Goal: Information Seeking & Learning: Find specific fact

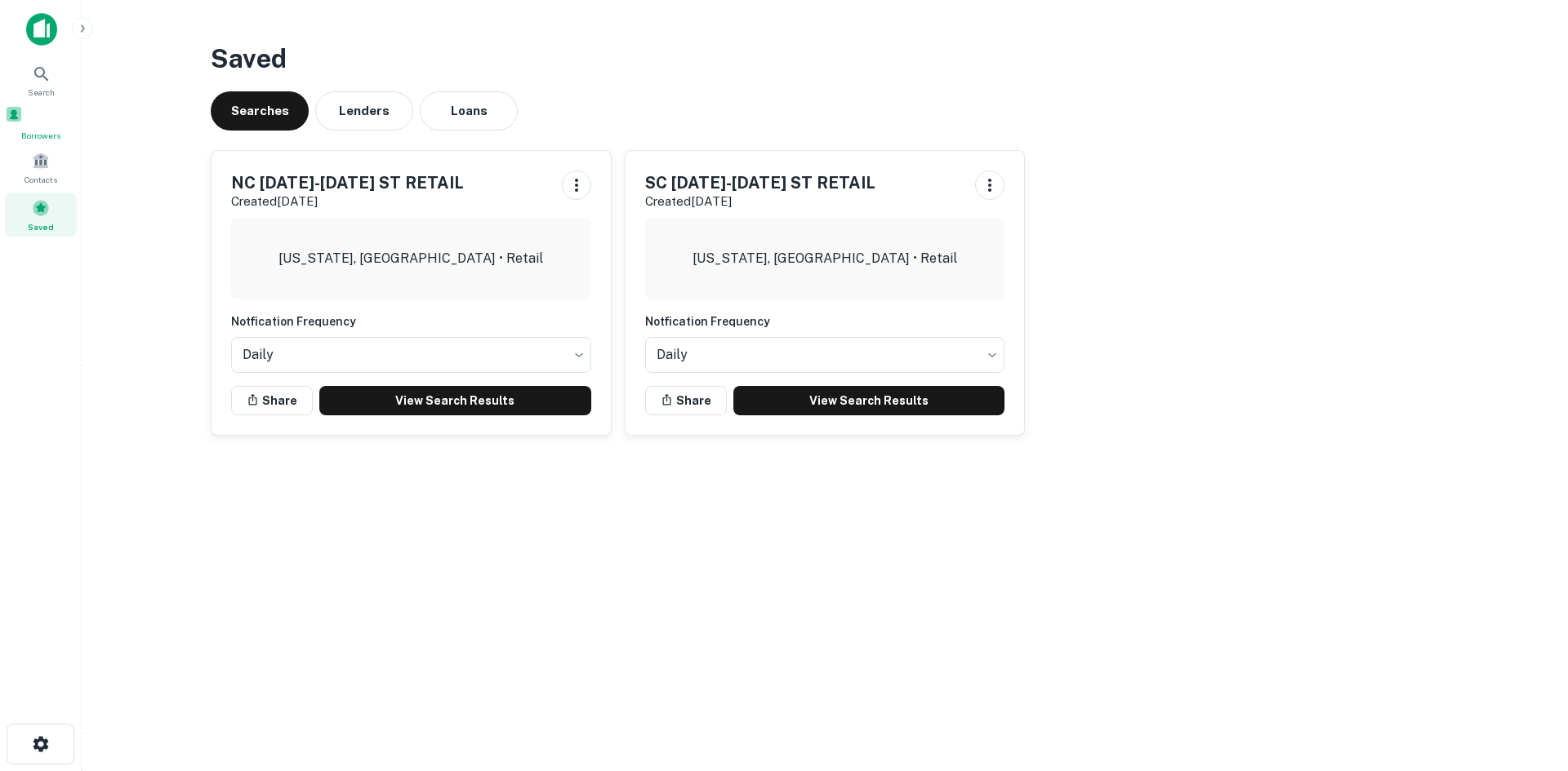
click at [41, 133] on span "Borrowers" at bounding box center [41, 135] width 72 height 13
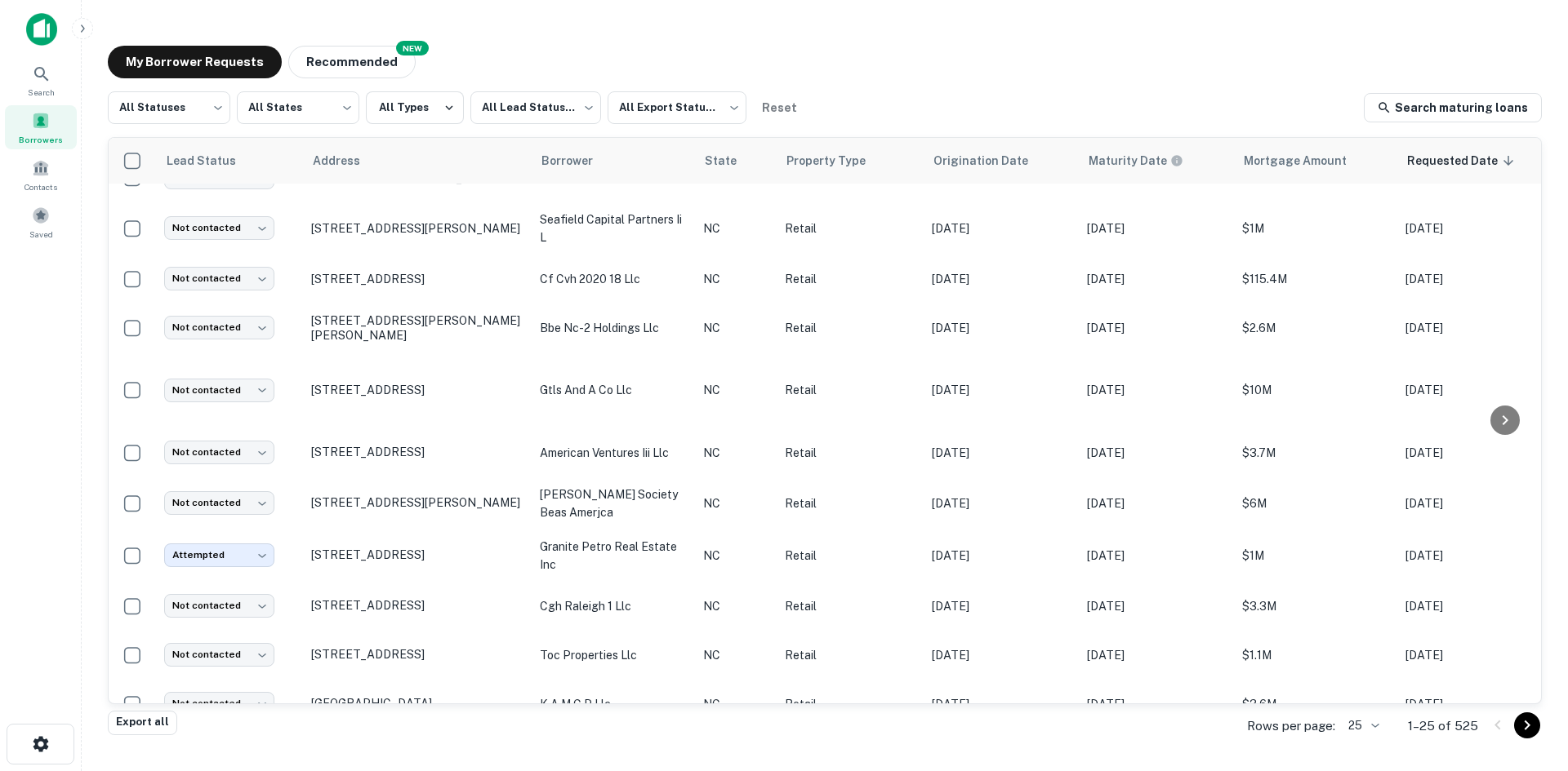
click at [214, 135] on div "All Statuses *** ​ All States *** ​ All Types All Lead Statuses *** ​ All Expor…" at bounding box center [825, 401] width 1434 height 619
click at [213, 132] on div "All Statuses *** ​ All States *** ​ All Types All Lead Statuses *** ​ All Expor…" at bounding box center [825, 401] width 1434 height 619
click at [213, 125] on body "Search Borrowers Contacts Saved My Borrower Requests NEW Recommended All Status…" at bounding box center [784, 385] width 1568 height 771
click at [199, 209] on li "Fulfilled" at bounding box center [169, 208] width 123 height 29
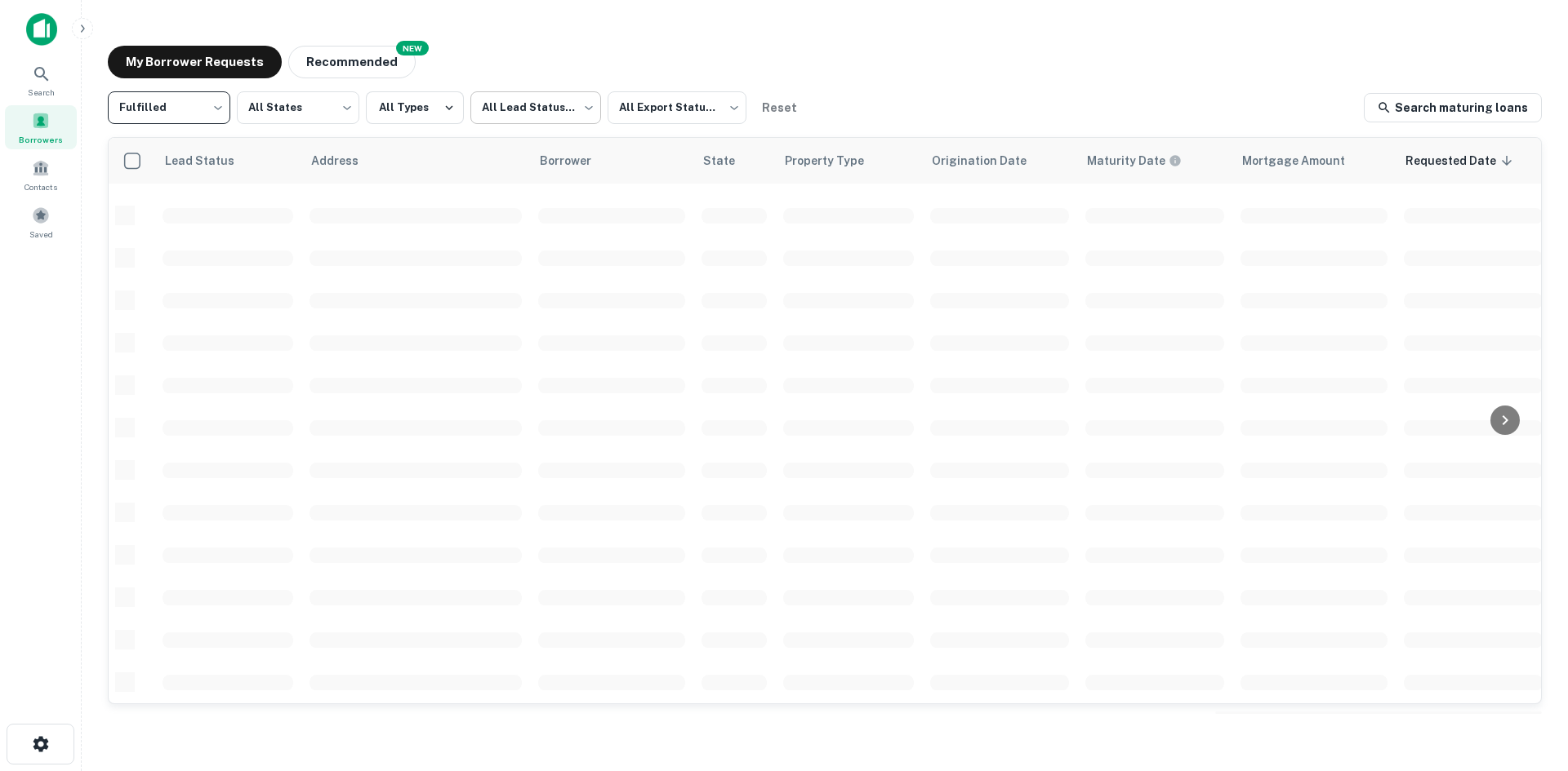
click at [559, 120] on body "Search Borrowers Contacts Saved My Borrower Requests NEW Recommended Fulfilled …" at bounding box center [784, 385] width 1568 height 771
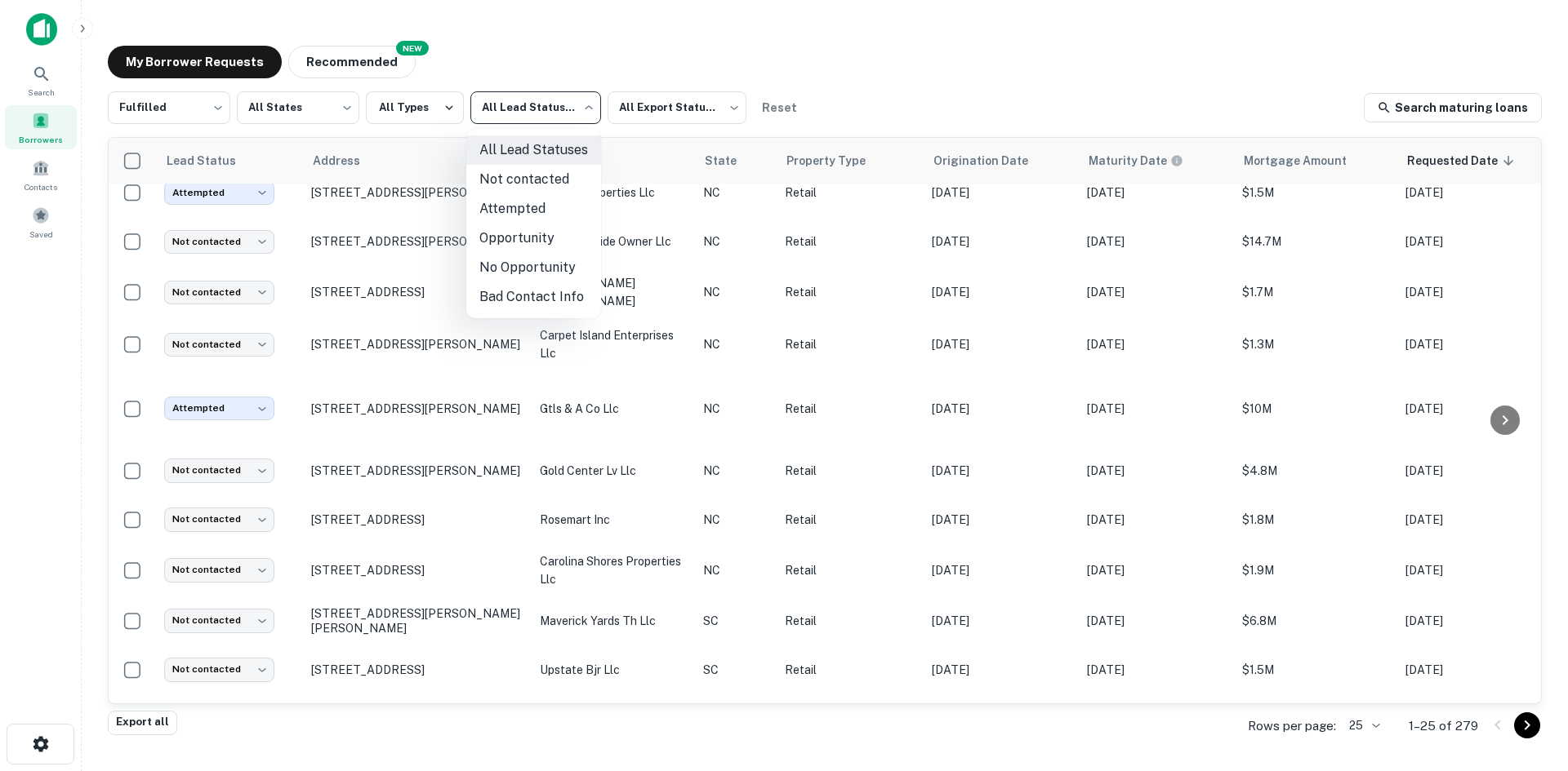
click at [163, 728] on div at bounding box center [784, 385] width 1568 height 771
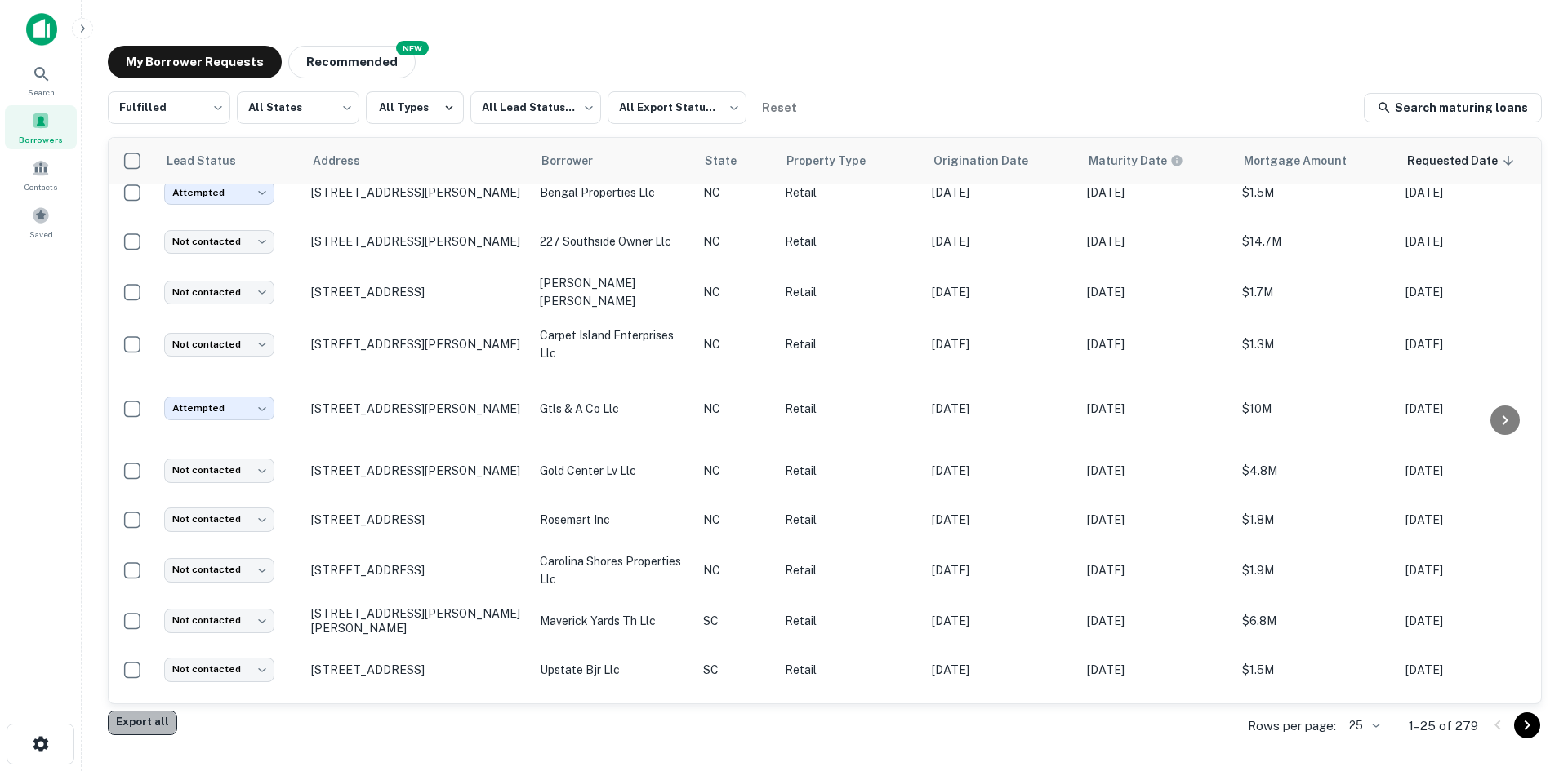
click at [159, 732] on button "Export all" at bounding box center [142, 723] width 69 height 25
click at [1354, 731] on body "Search Borrowers Contacts Saved My Borrower Requests NEW Recommended Fulfilled …" at bounding box center [784, 385] width 1568 height 771
click at [1360, 729] on li "1000" at bounding box center [1364, 737] width 55 height 29
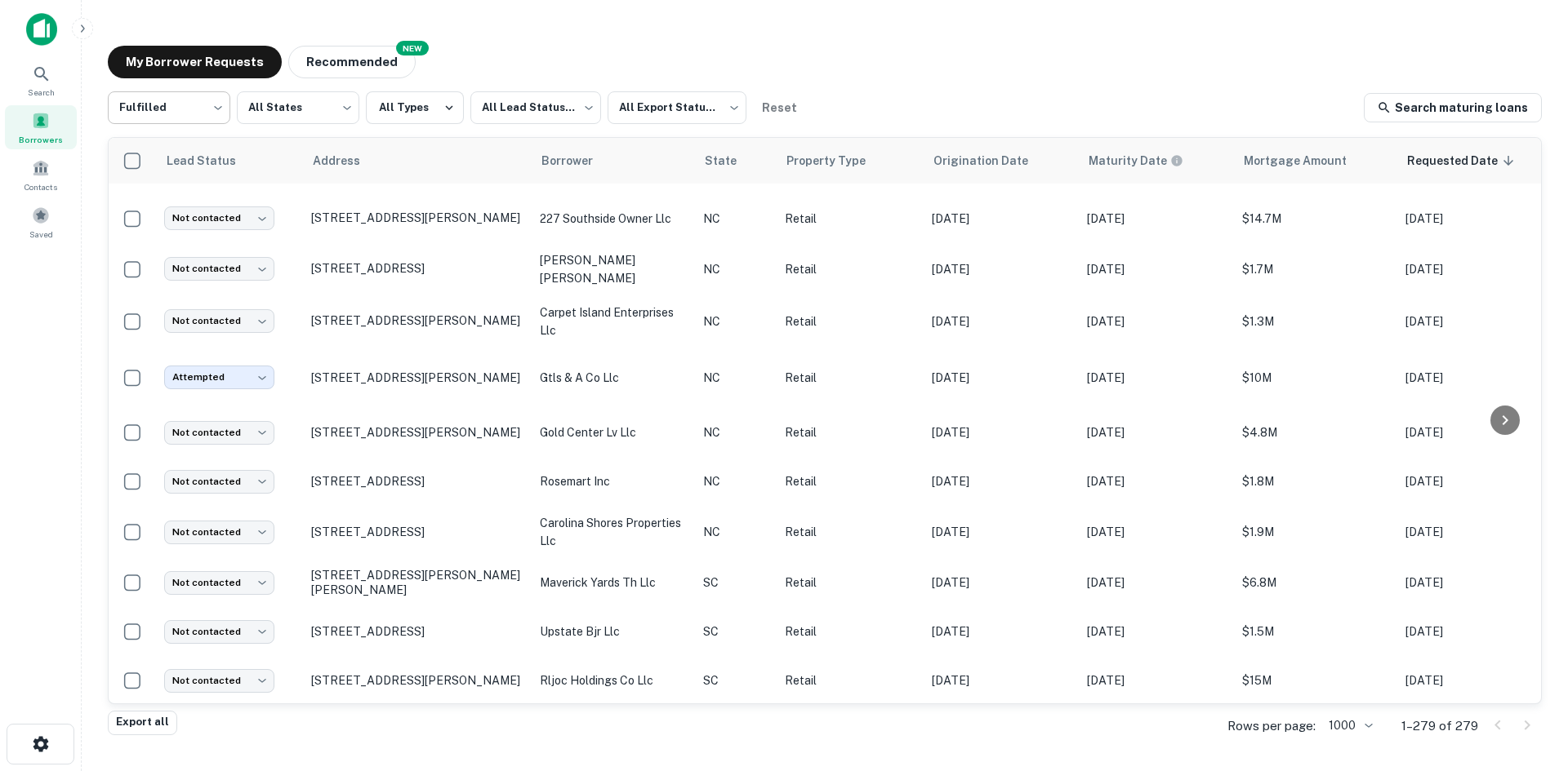
scroll to position [309, 0]
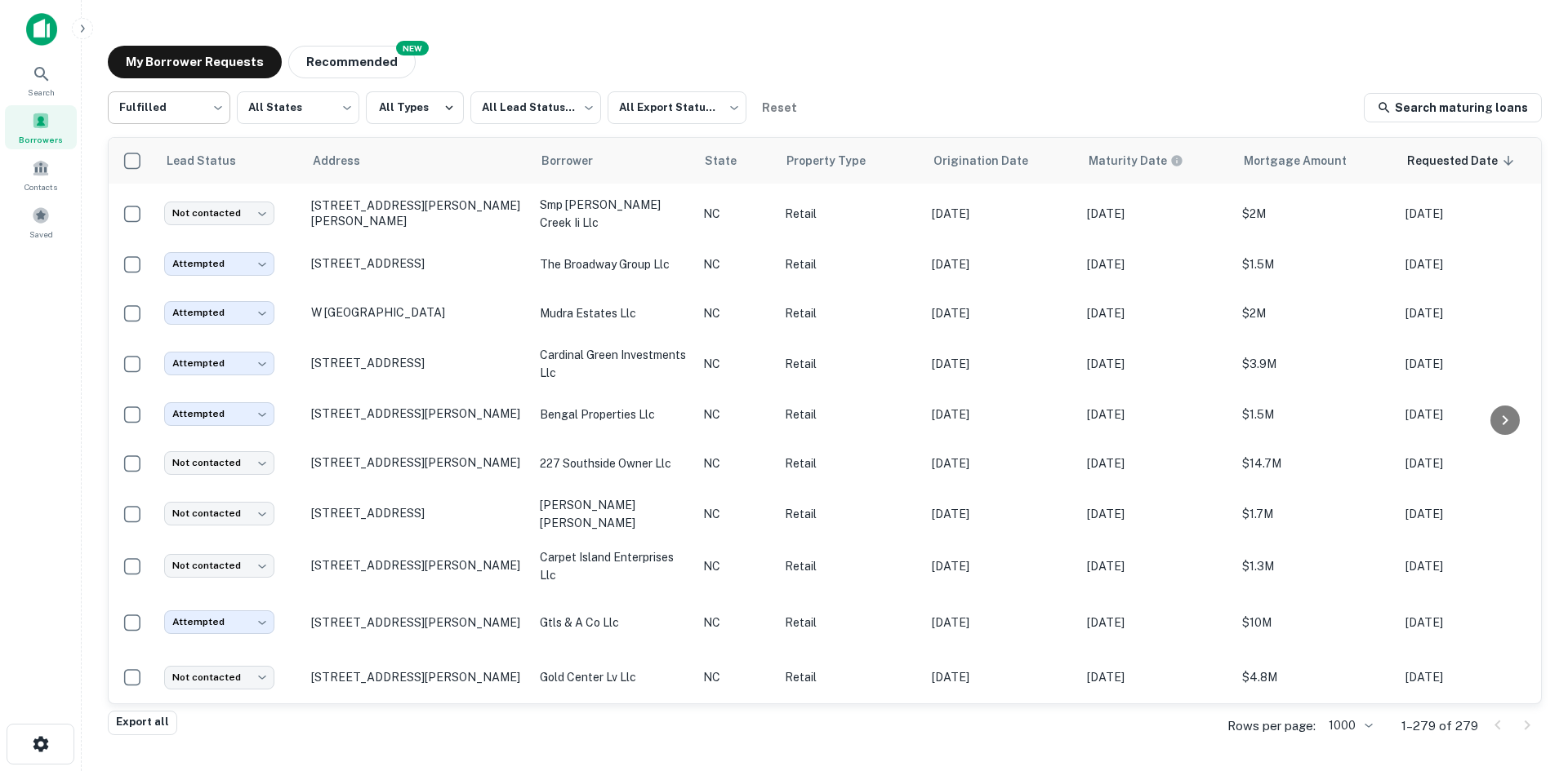
click at [197, 118] on body "Search Borrowers Contacts Saved My Borrower Requests NEW Recommended Fulfilled …" at bounding box center [784, 385] width 1568 height 771
click at [191, 153] on li "All Statuses" at bounding box center [169, 149] width 123 height 29
type input "***"
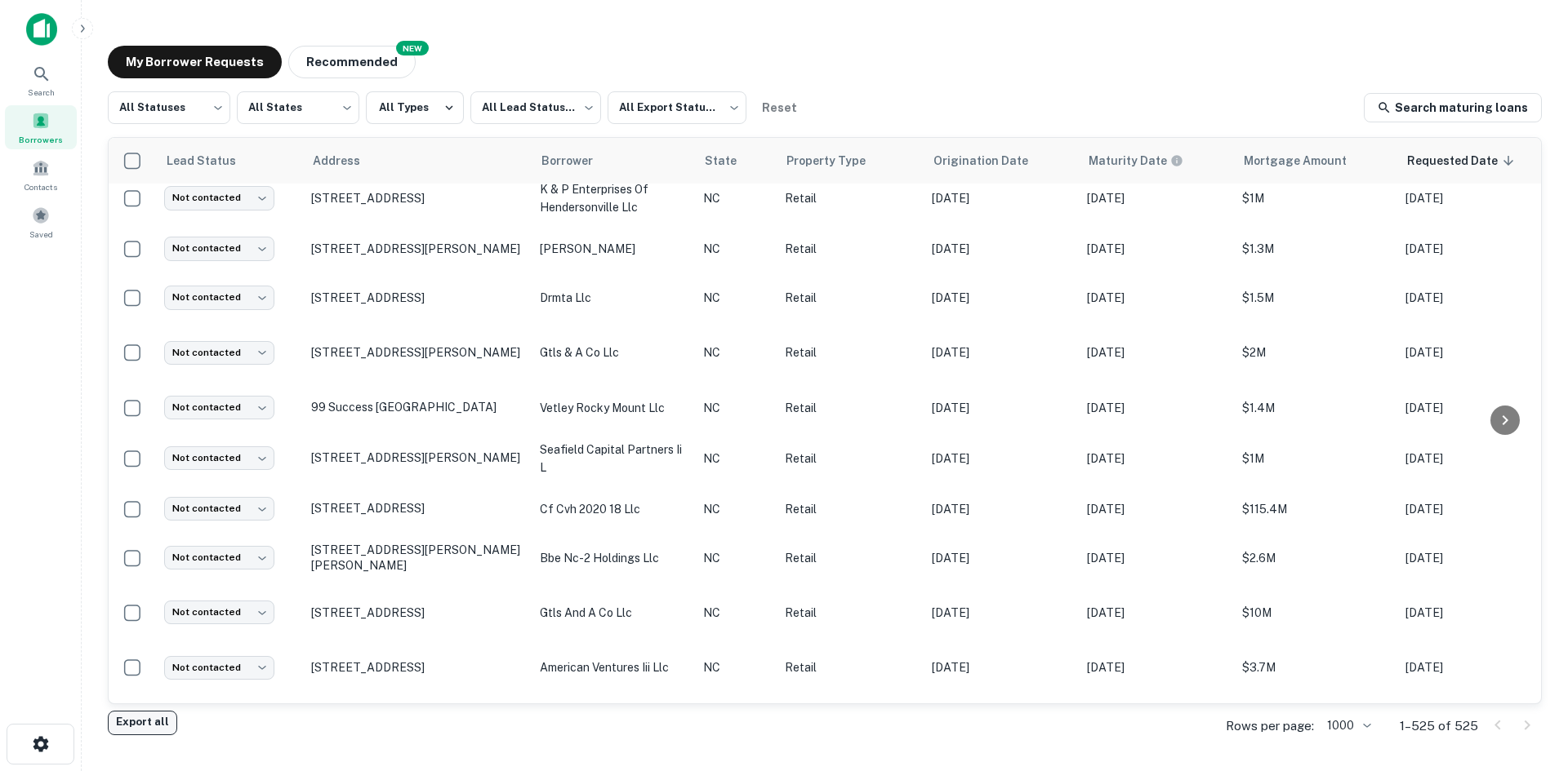
click at [119, 732] on button "Export all" at bounding box center [142, 723] width 69 height 25
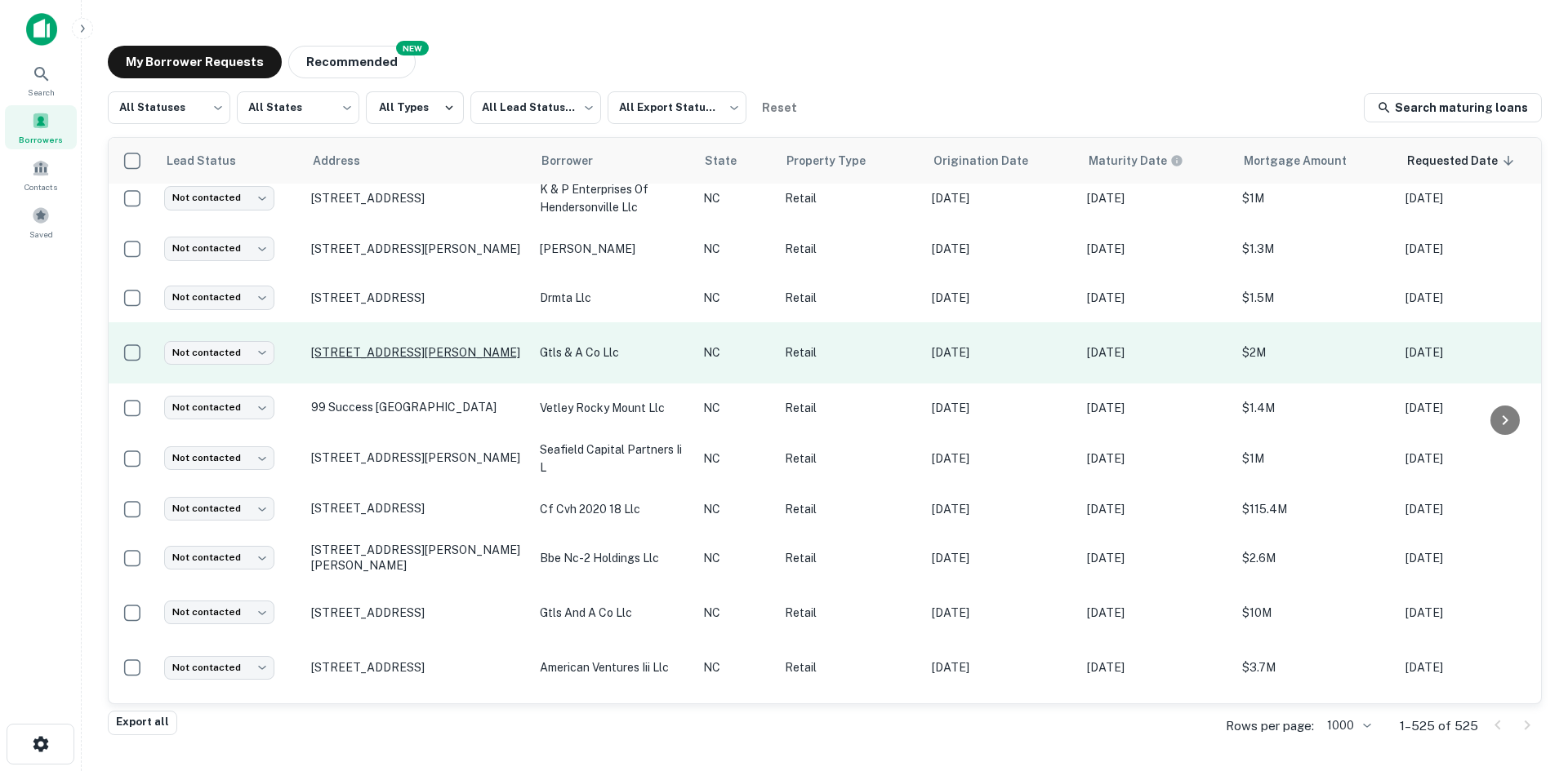
click at [58, 82] on div "Search" at bounding box center [41, 80] width 72 height 44
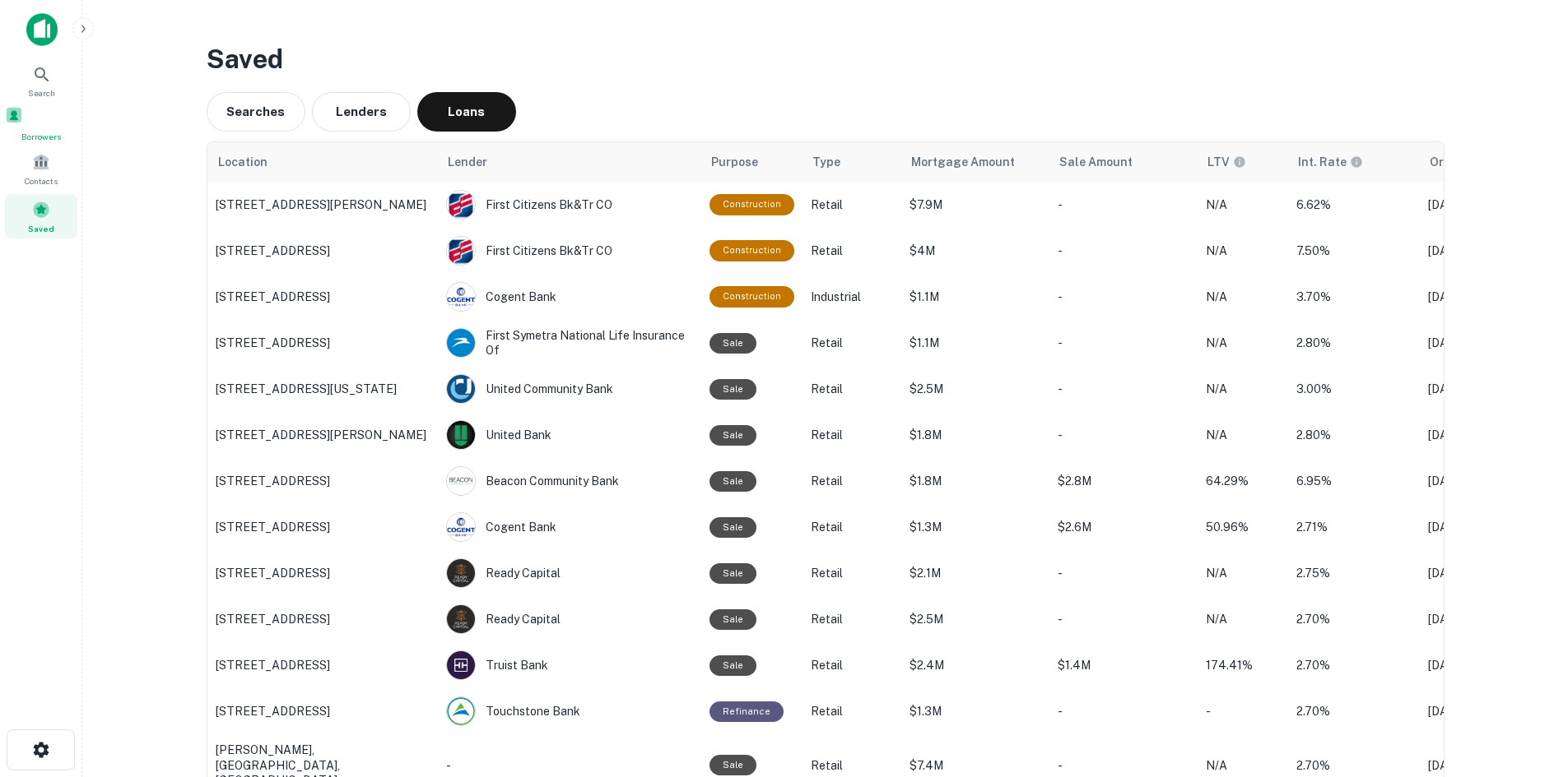
click at [53, 133] on div "Borrowers" at bounding box center [42, 125] width 73 height 37
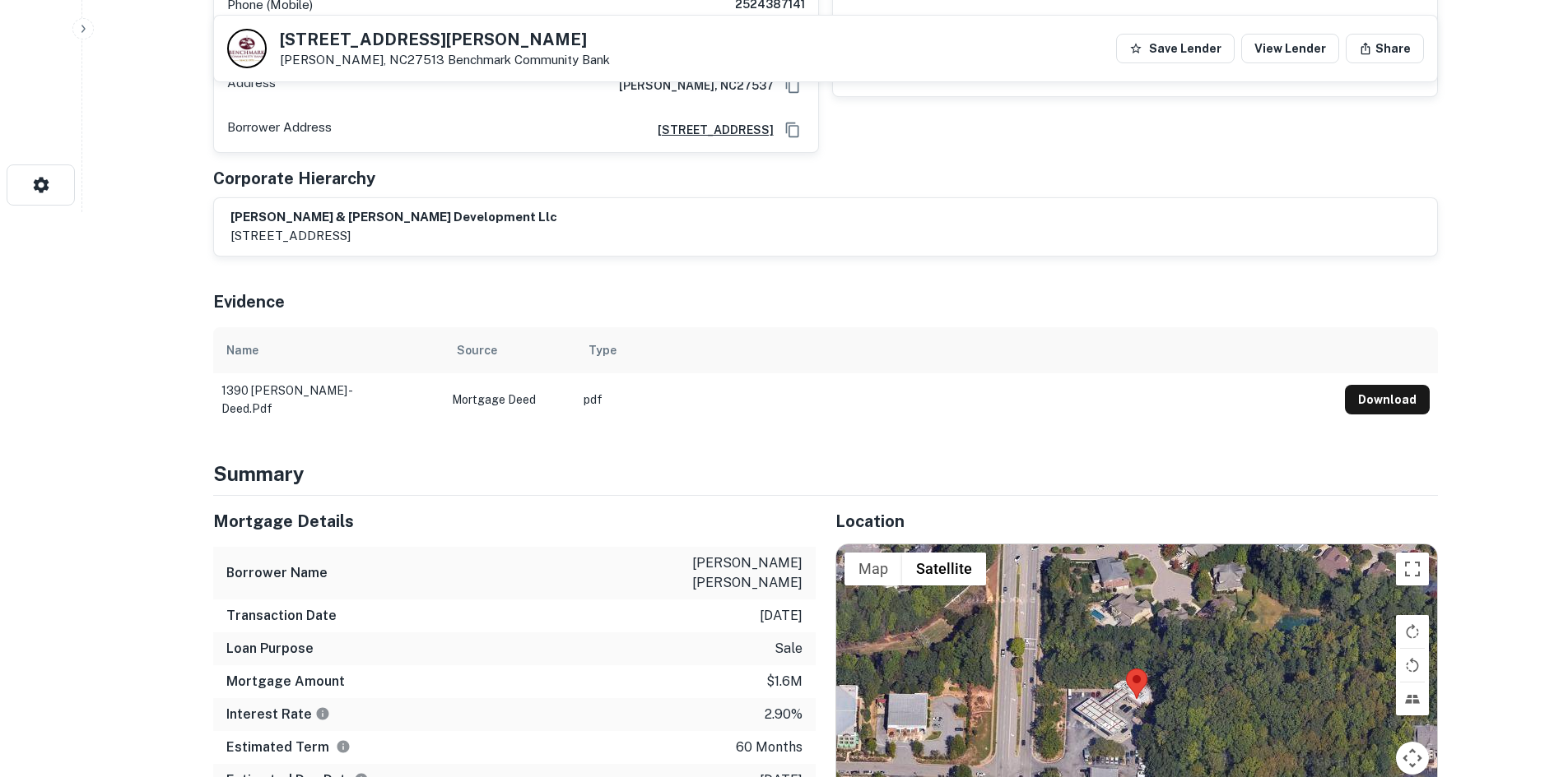
scroll to position [823, 0]
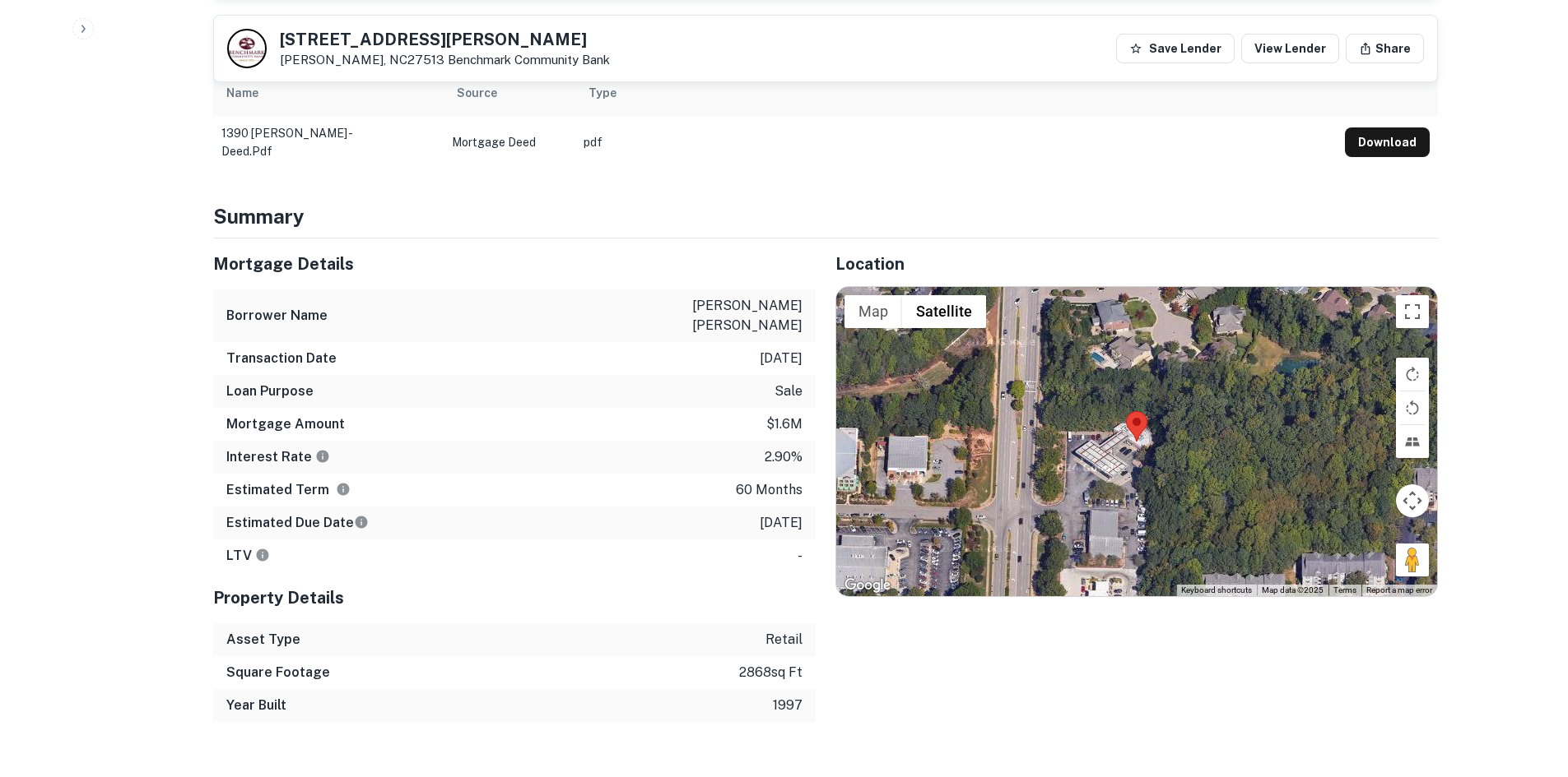
drag, startPoint x: 1411, startPoint y: 539, endPoint x: 1084, endPoint y: 502, distance: 329.1
click at [1084, 503] on div "Map Terrain Satellite Labels Keyboard shortcuts Map Data Map data ©2025 Map dat…" at bounding box center [1136, 442] width 600 height 309
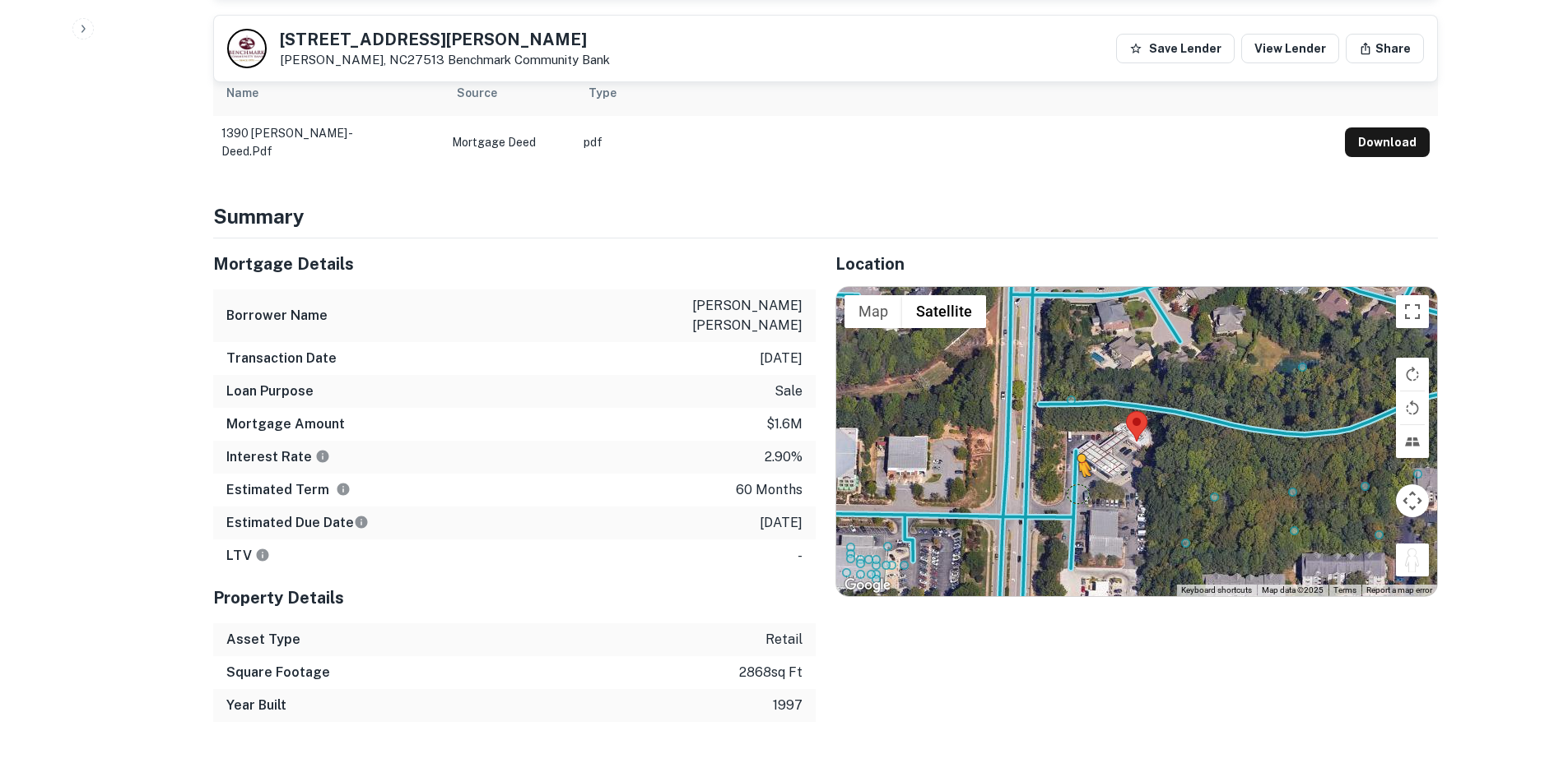
drag, startPoint x: 1404, startPoint y: 548, endPoint x: 1073, endPoint y: 476, distance: 338.7
click at [1073, 476] on div "To activate drag with keyboard, press Alt + Enter. Once in keyboard drag state,…" at bounding box center [1136, 442] width 600 height 309
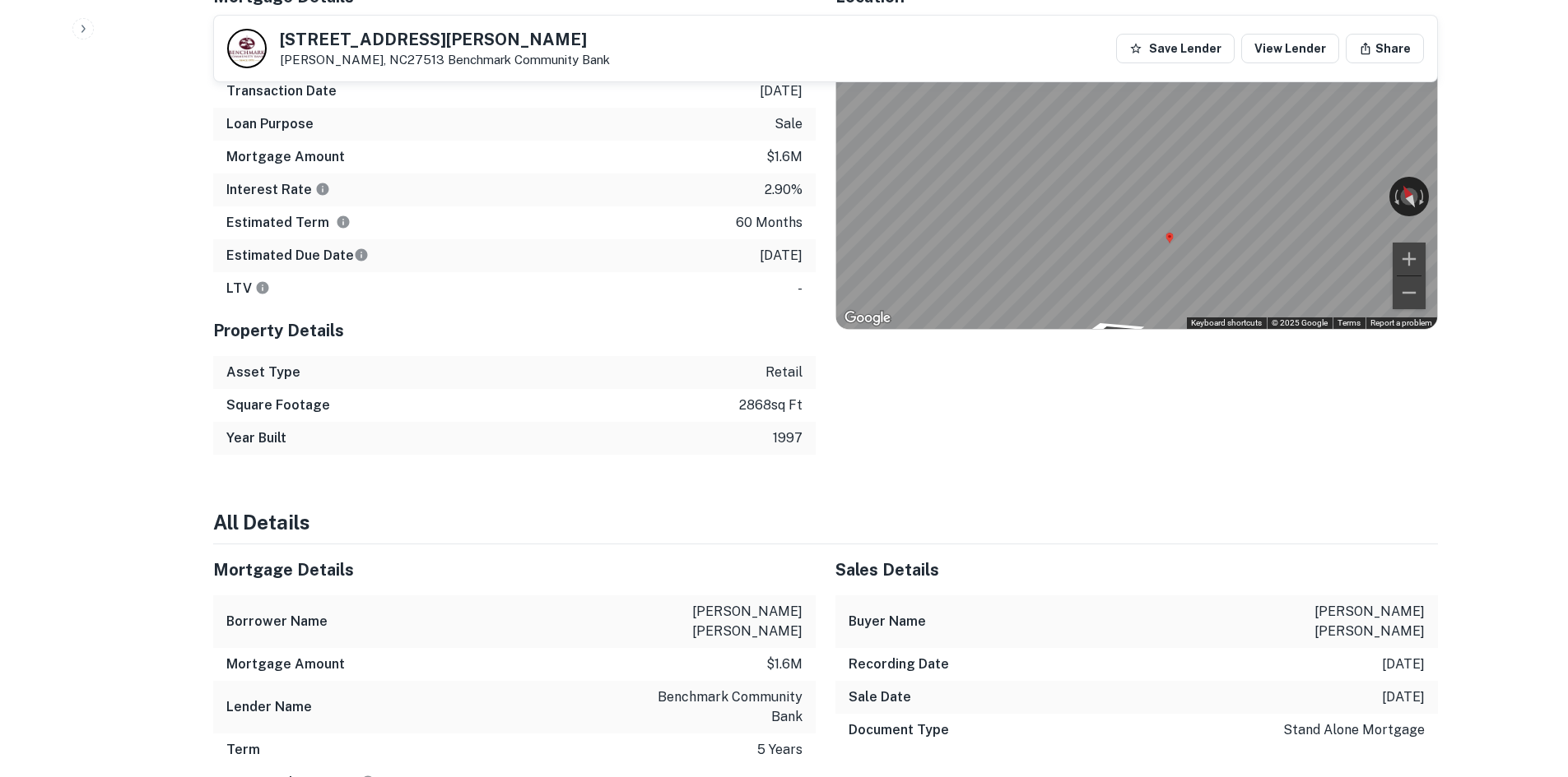
scroll to position [1316, 0]
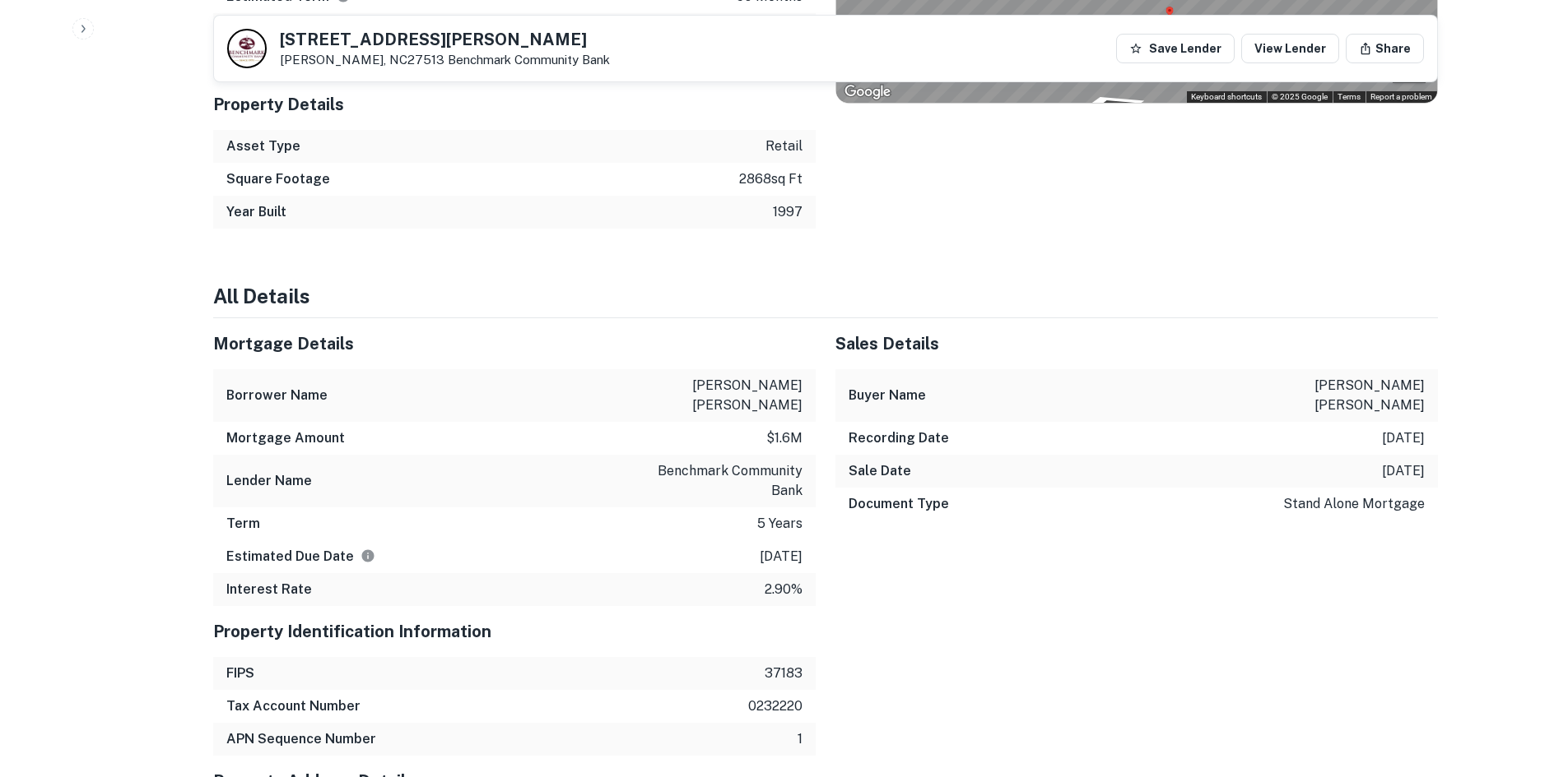
drag, startPoint x: 725, startPoint y: 538, endPoint x: 797, endPoint y: 539, distance: 72.0
click at [797, 540] on div "Estimated Due Date 9/28/2025" at bounding box center [514, 556] width 602 height 33
click at [843, 545] on div "Sales Details Buyer Name lassiter martha charisse Recording Date 9/28/2020 Sale…" at bounding box center [1126, 462] width 622 height 288
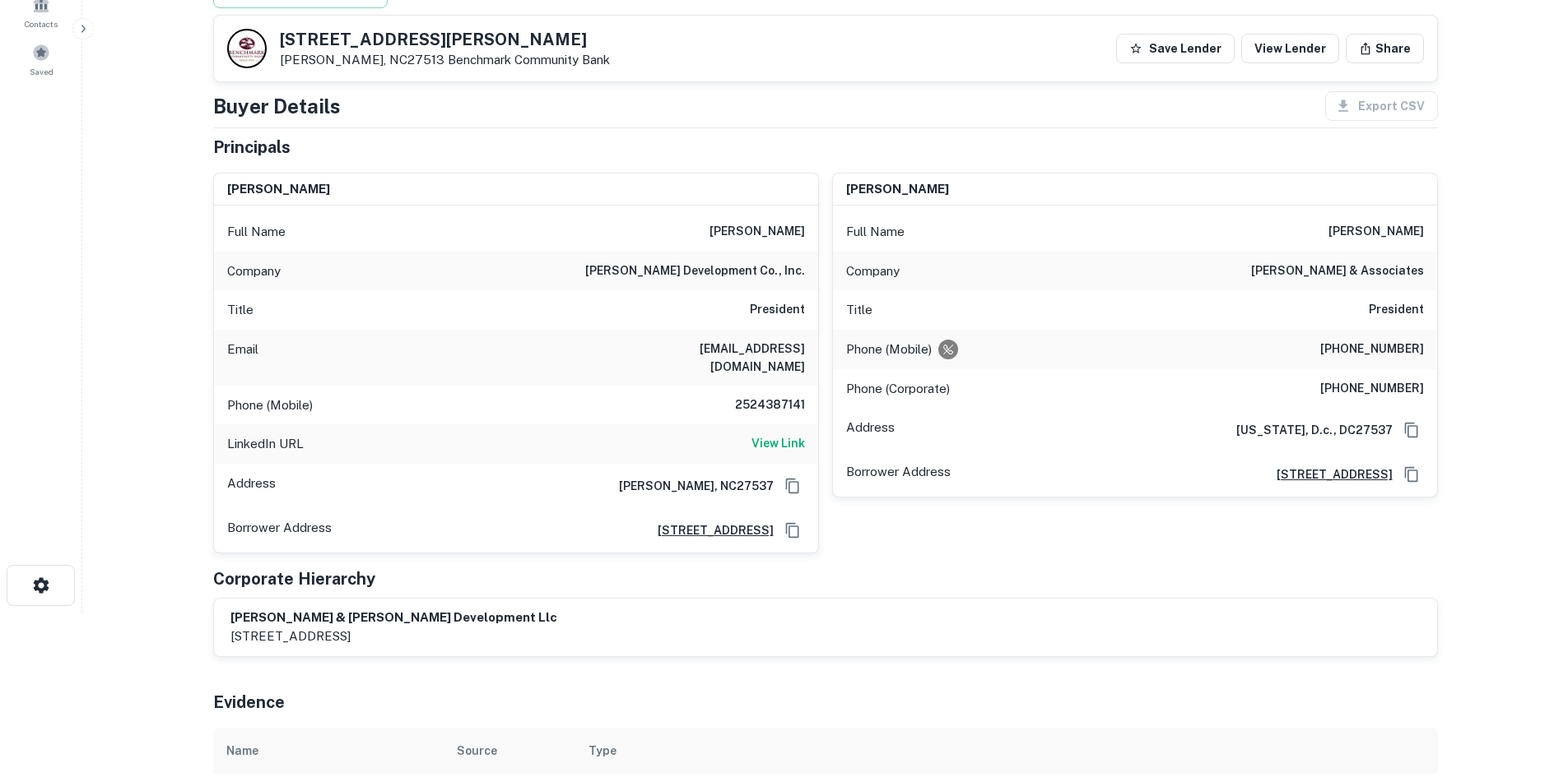
scroll to position [0, 0]
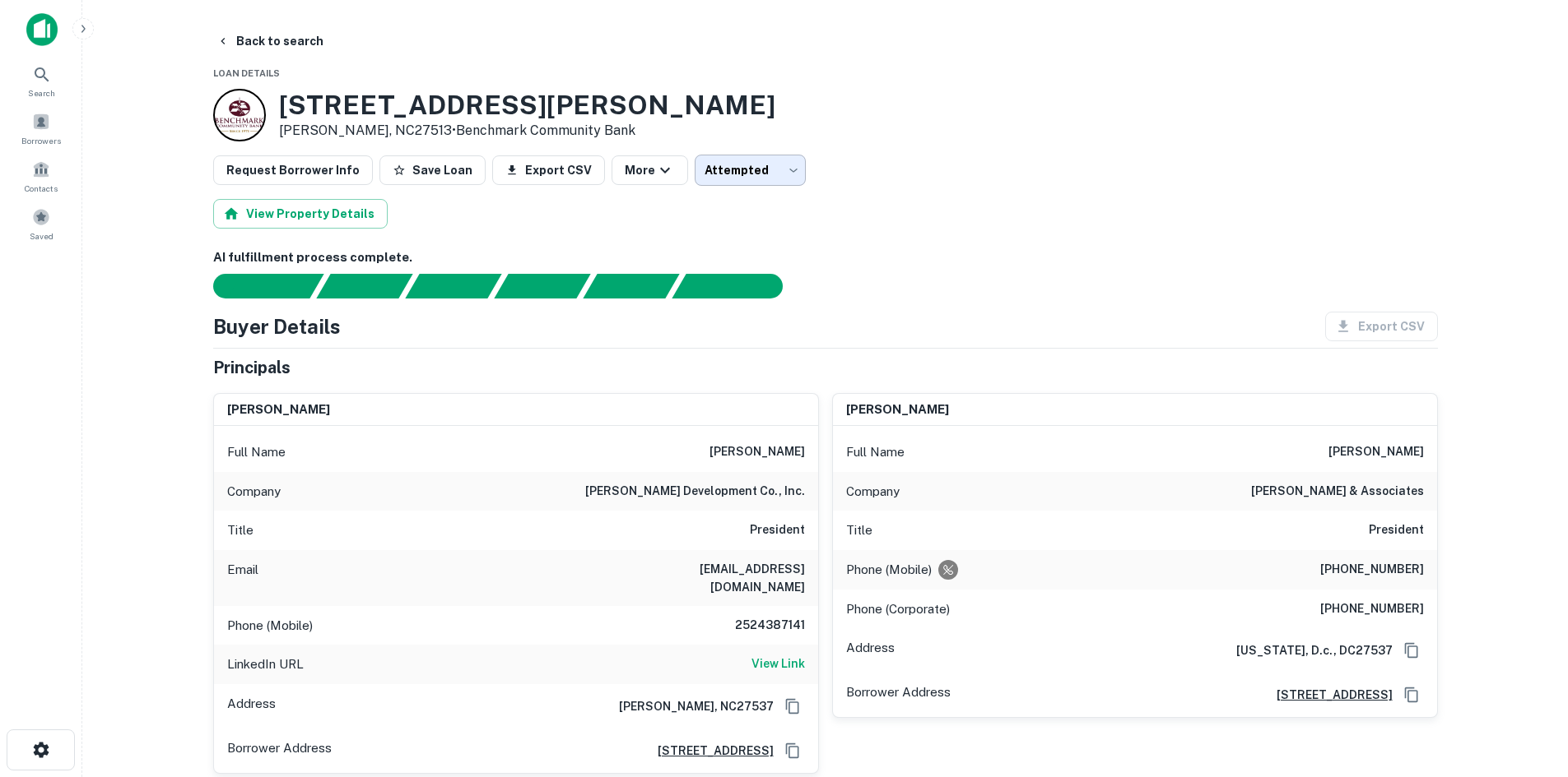
click at [716, 157] on body "Search Borrowers Contacts Saved Back to search Loan Details 1390 NW Maynard Rd …" at bounding box center [784, 388] width 1568 height 777
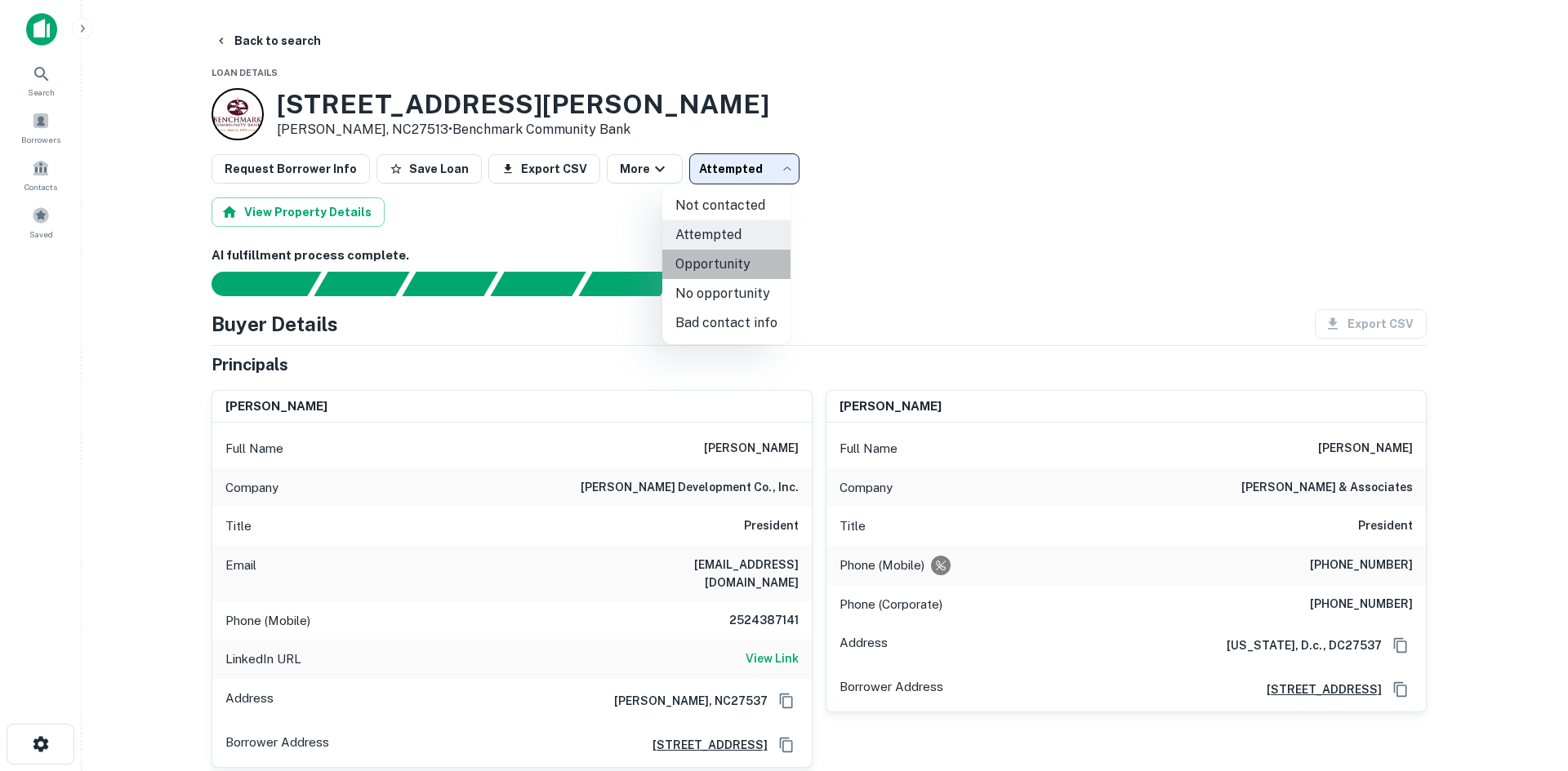
click at [741, 254] on li "Opportunity" at bounding box center [727, 264] width 128 height 29
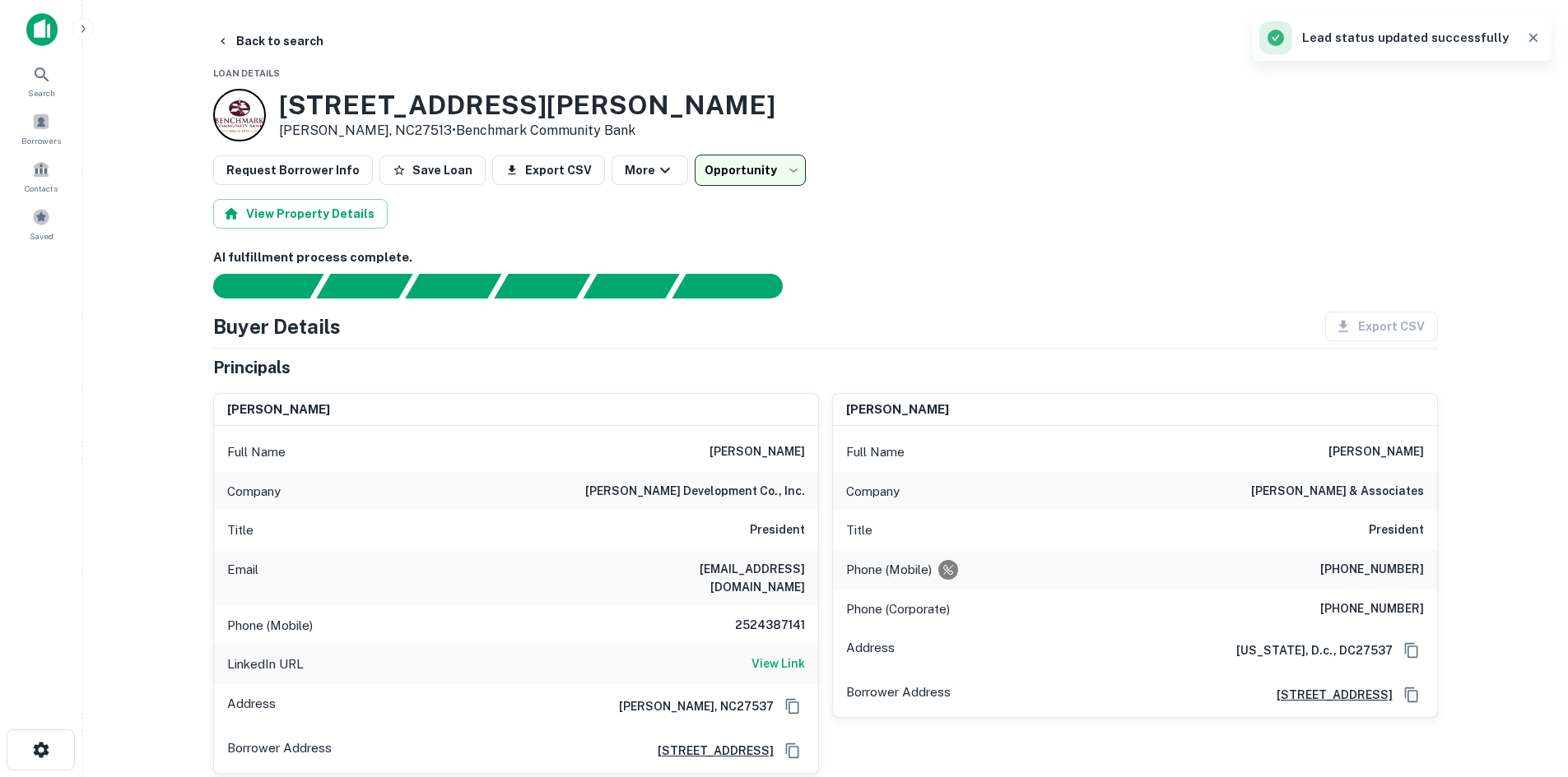
click at [746, 169] on body "**********" at bounding box center [784, 388] width 1568 height 777
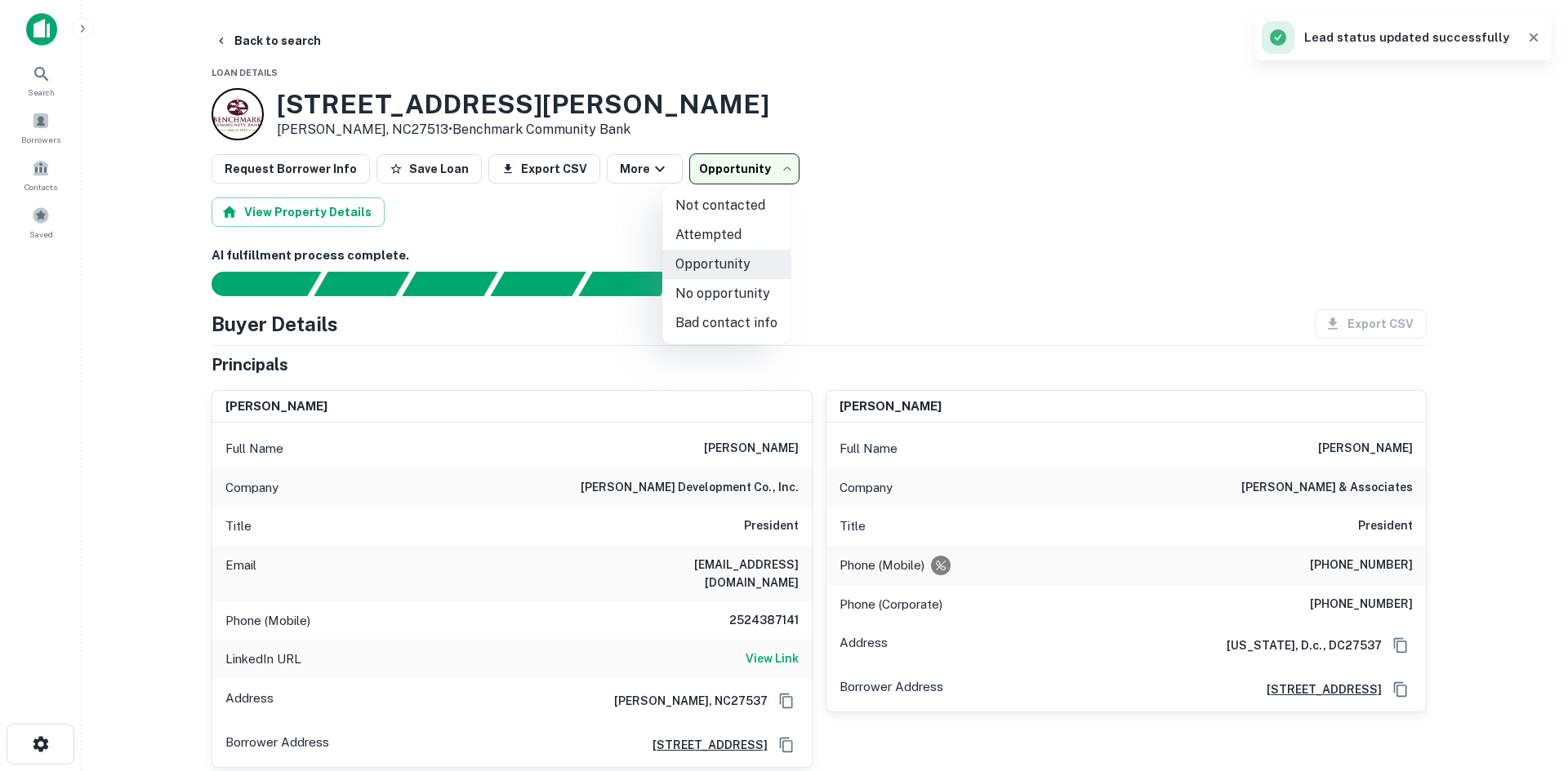
click at [747, 289] on li "No opportunity" at bounding box center [727, 293] width 128 height 29
type input "**********"
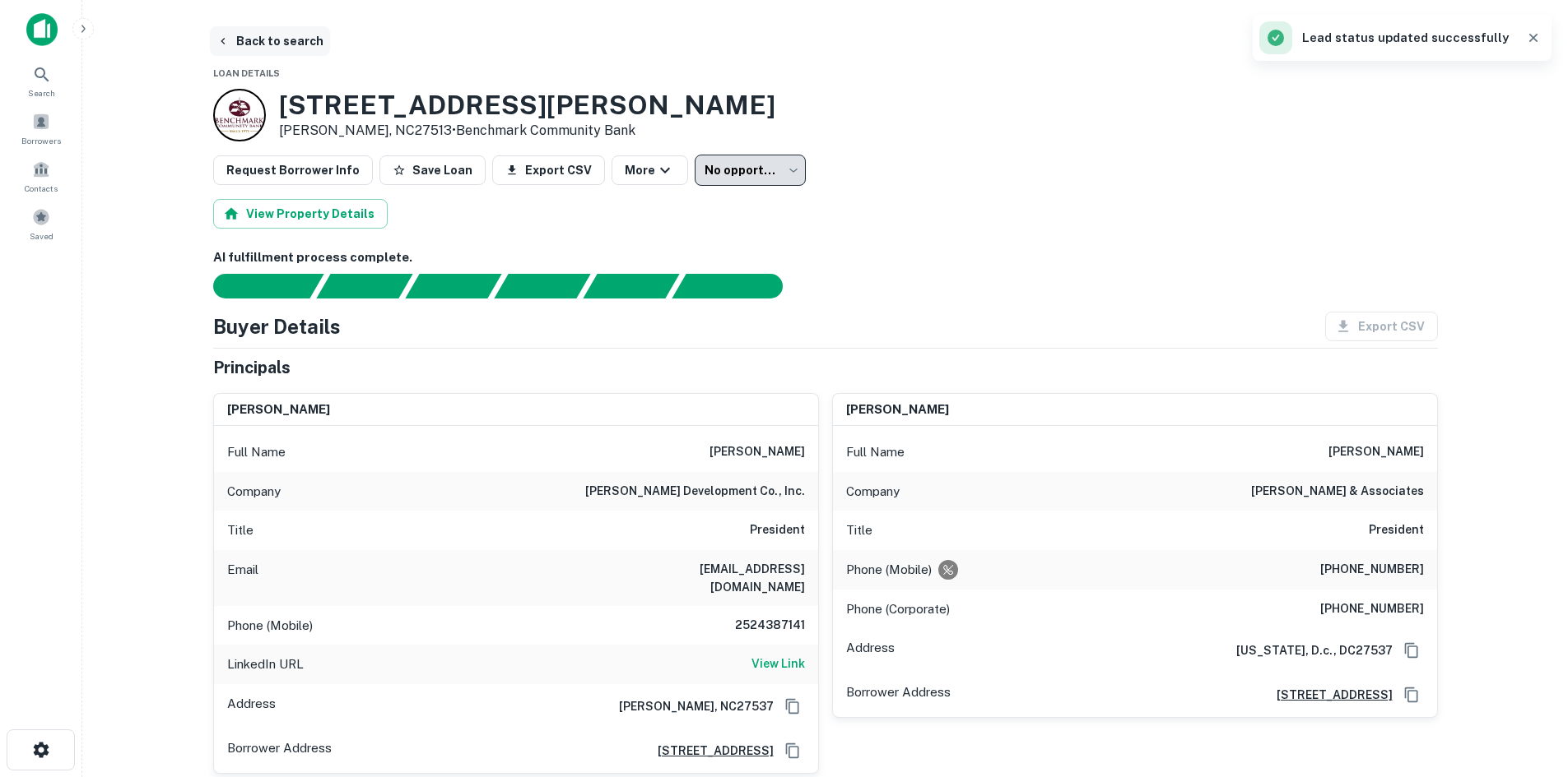
click at [269, 43] on button "Back to search" at bounding box center [270, 41] width 120 height 29
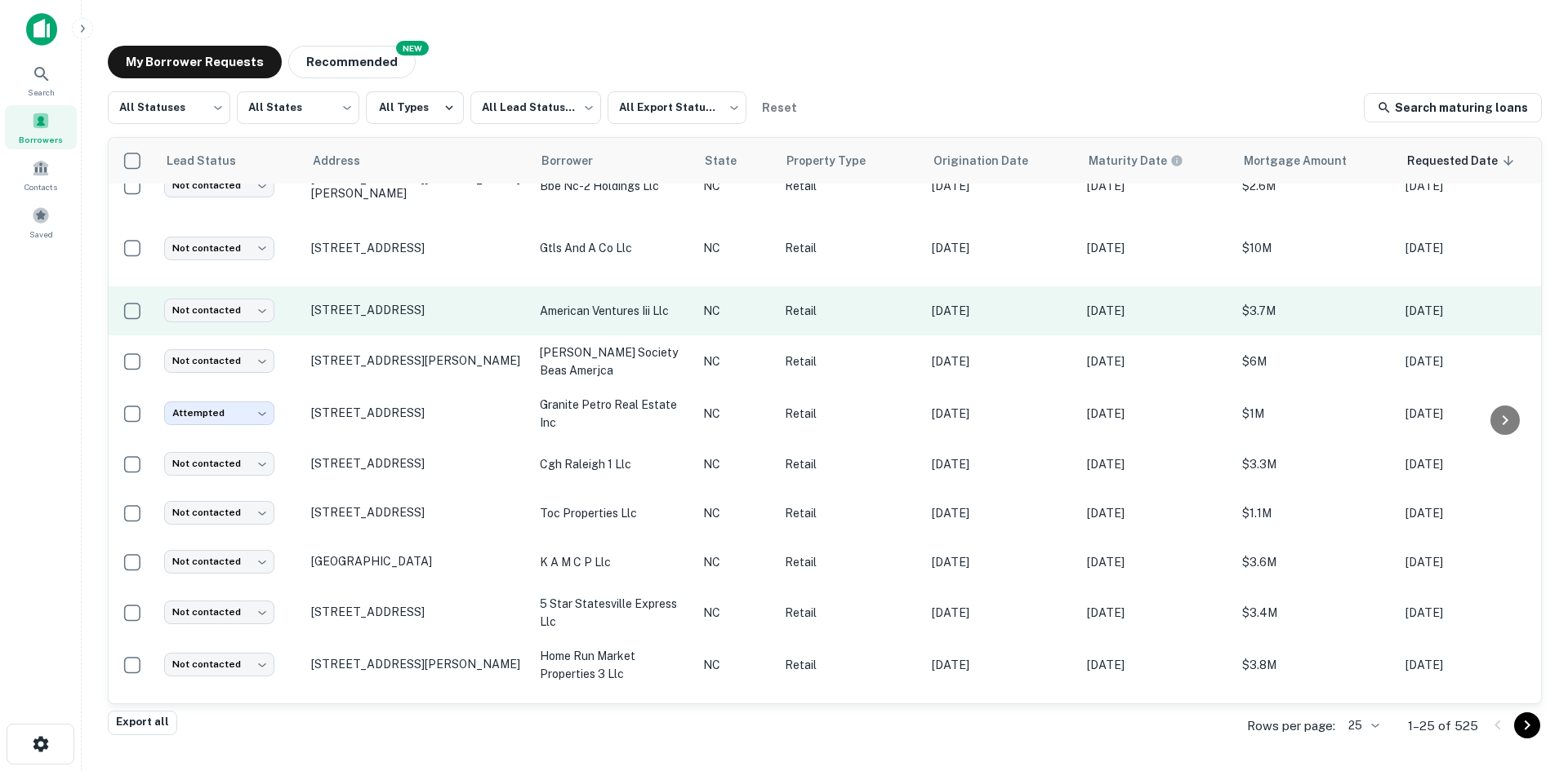
scroll to position [804, 0]
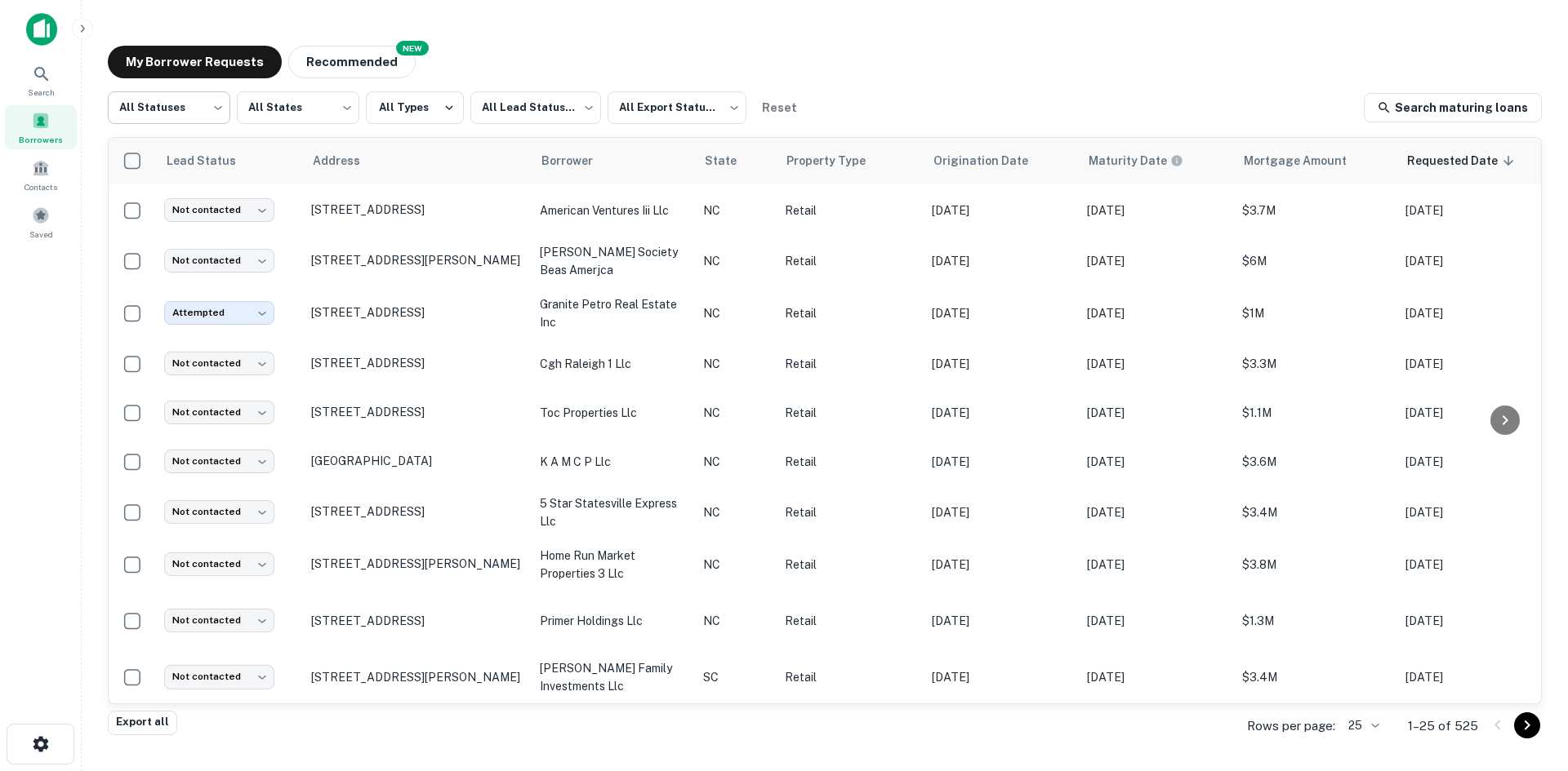
click at [187, 104] on body "Search Borrowers Contacts Saved My Borrower Requests NEW Recommended All Status…" at bounding box center [784, 385] width 1568 height 771
click at [181, 194] on li "Fulfilled" at bounding box center [169, 208] width 123 height 29
type input "*********"
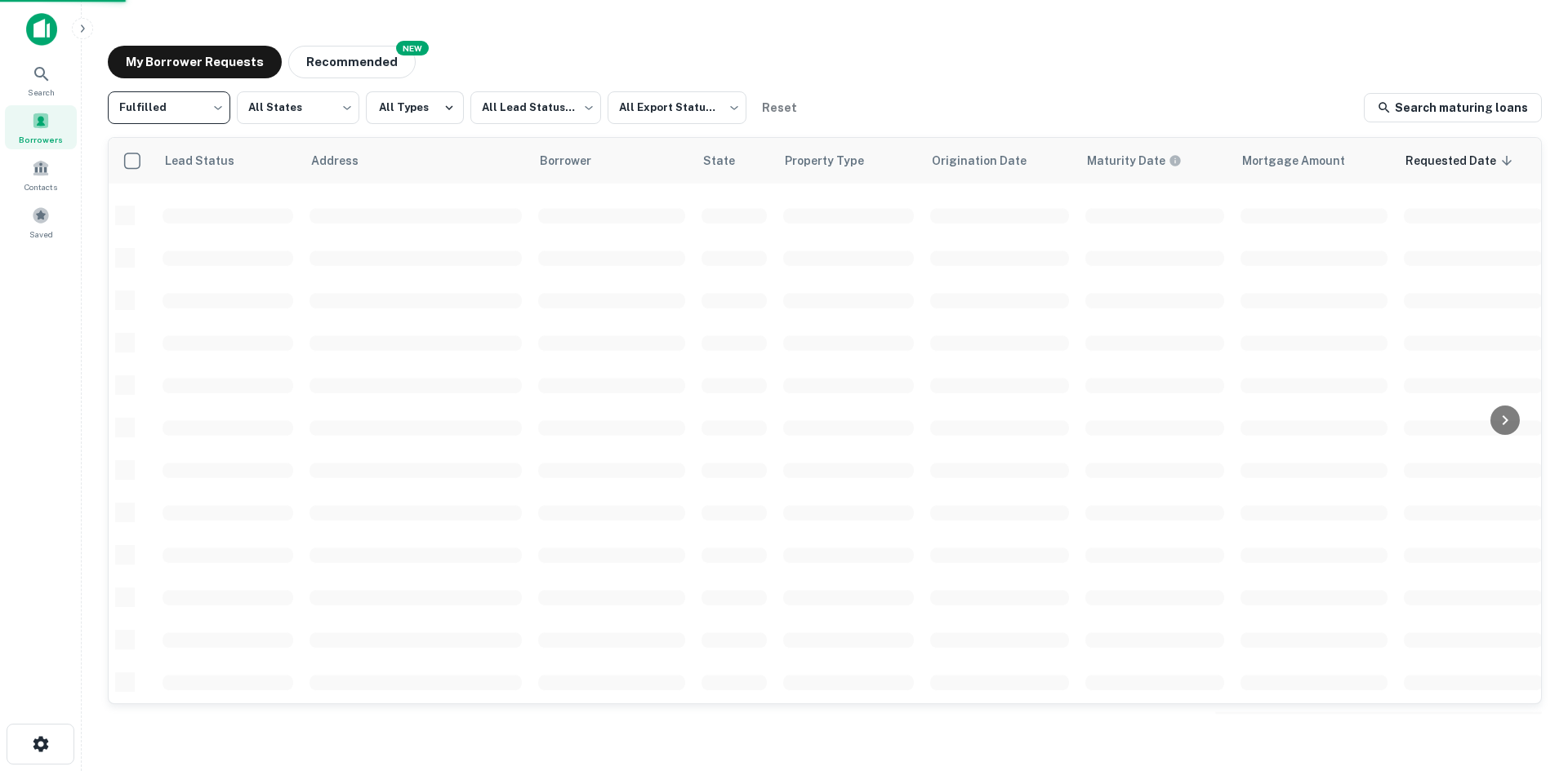
scroll to position [553, 0]
click at [619, 108] on body "Search Borrowers Contacts Saved My Borrower Requests NEW Recommended Fulfilled …" at bounding box center [784, 385] width 1568 height 771
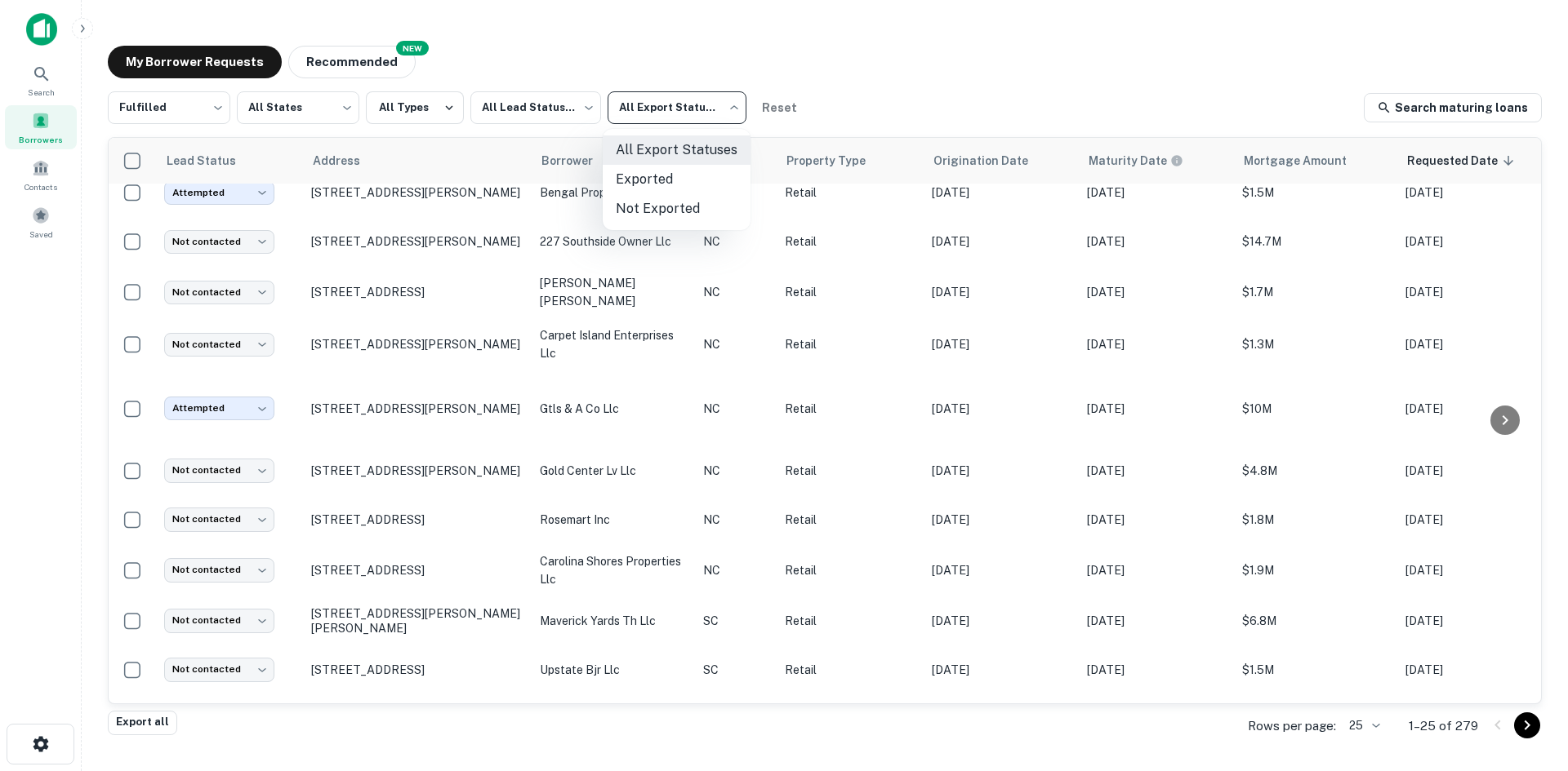
scroll to position [804, 0]
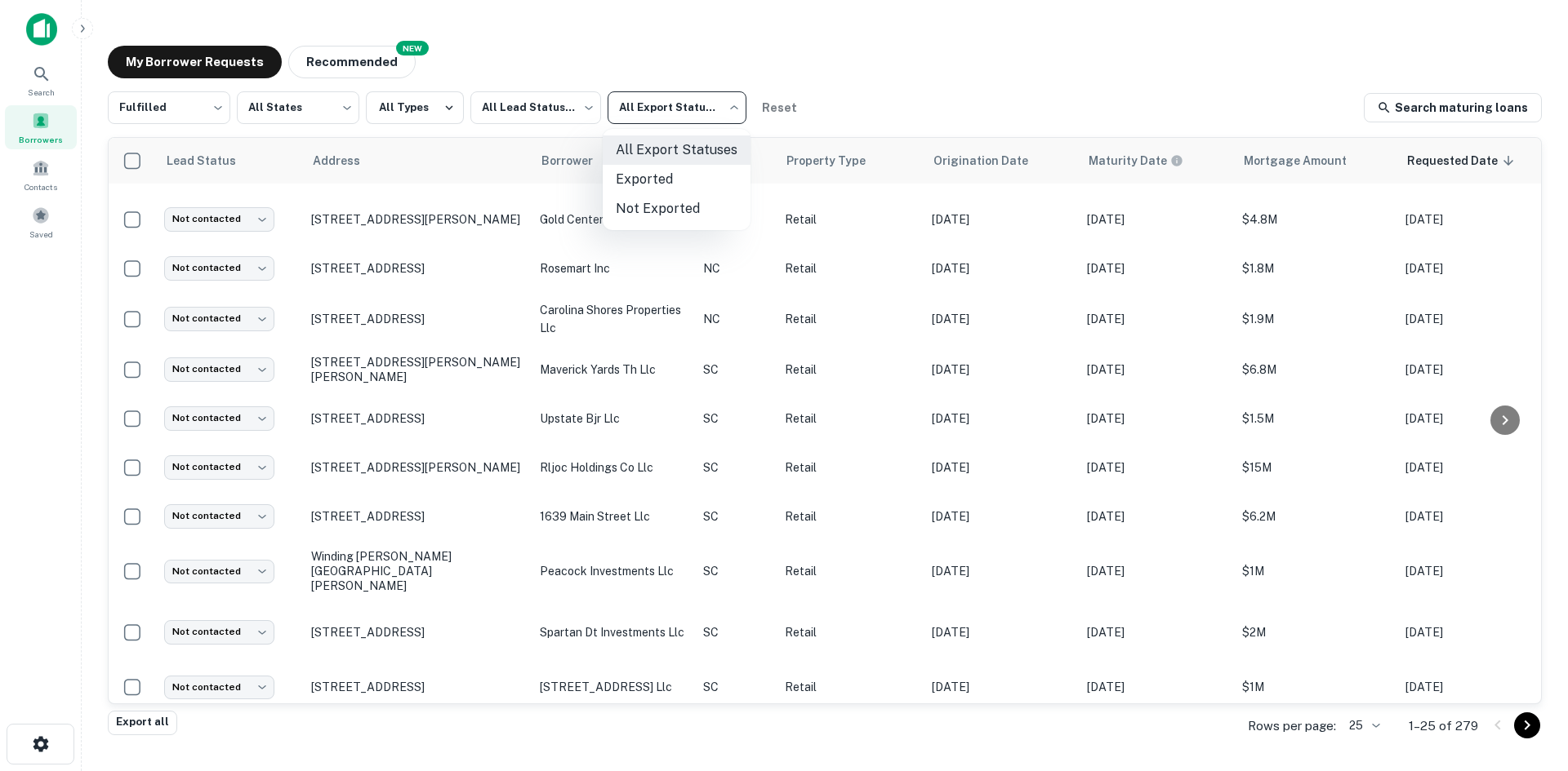
click at [548, 104] on div at bounding box center [784, 385] width 1568 height 771
click at [548, 104] on body "Search Borrowers Contacts Saved My Borrower Requests NEW Recommended Fulfilled …" at bounding box center [784, 385] width 1568 height 771
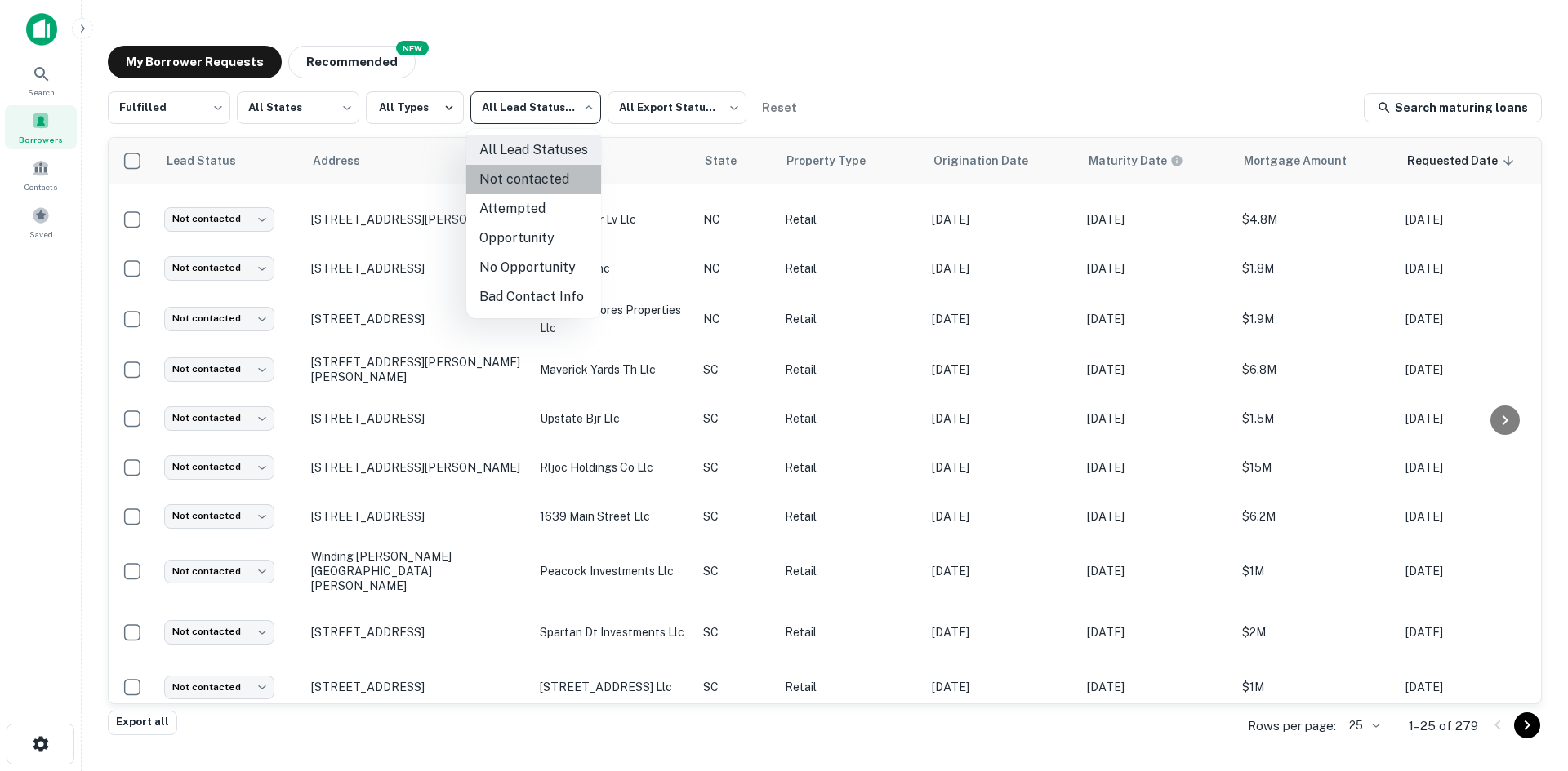
click at [554, 183] on li "Not contacted" at bounding box center [533, 179] width 135 height 29
type input "****"
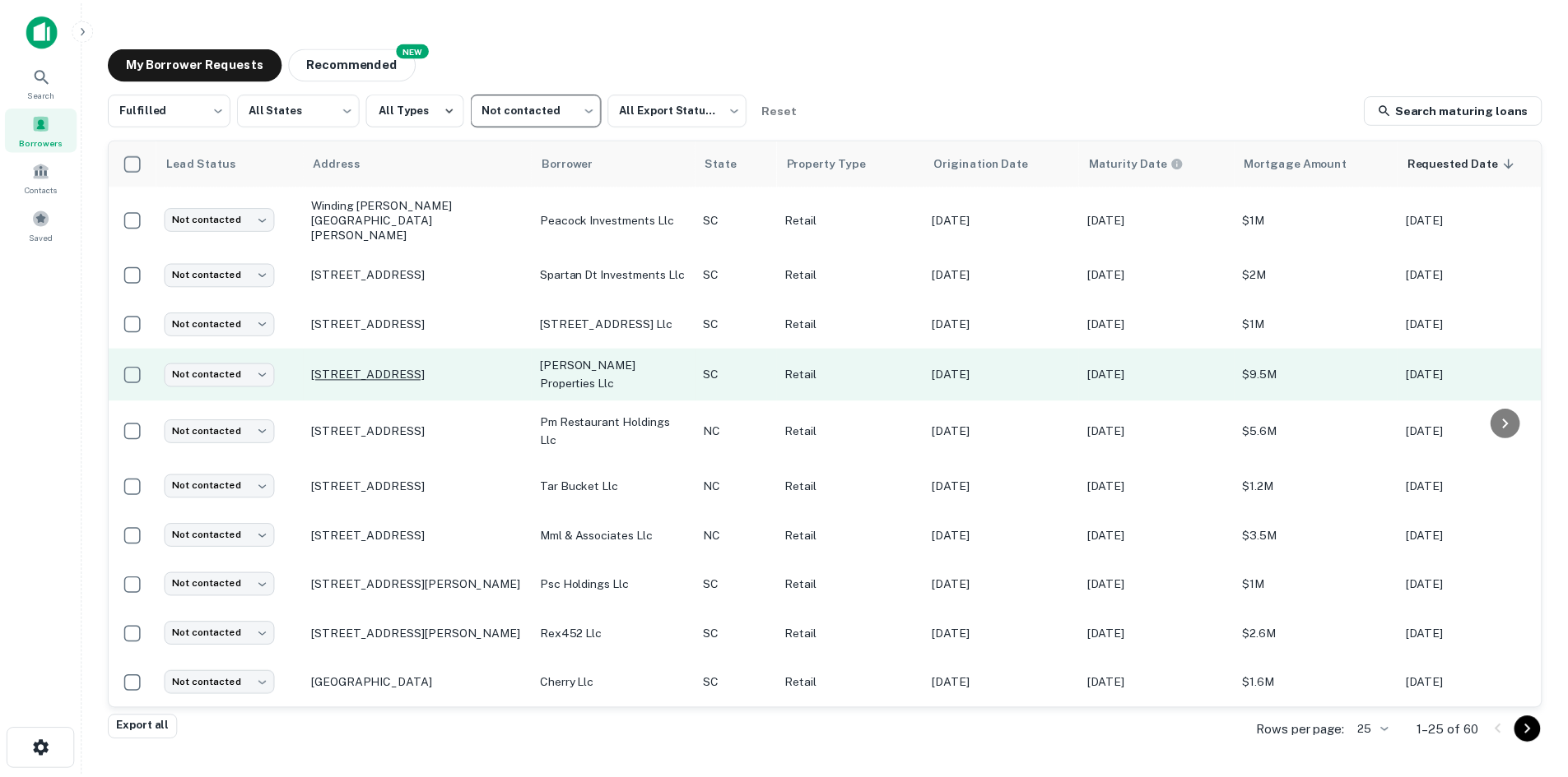
scroll to position [811, 0]
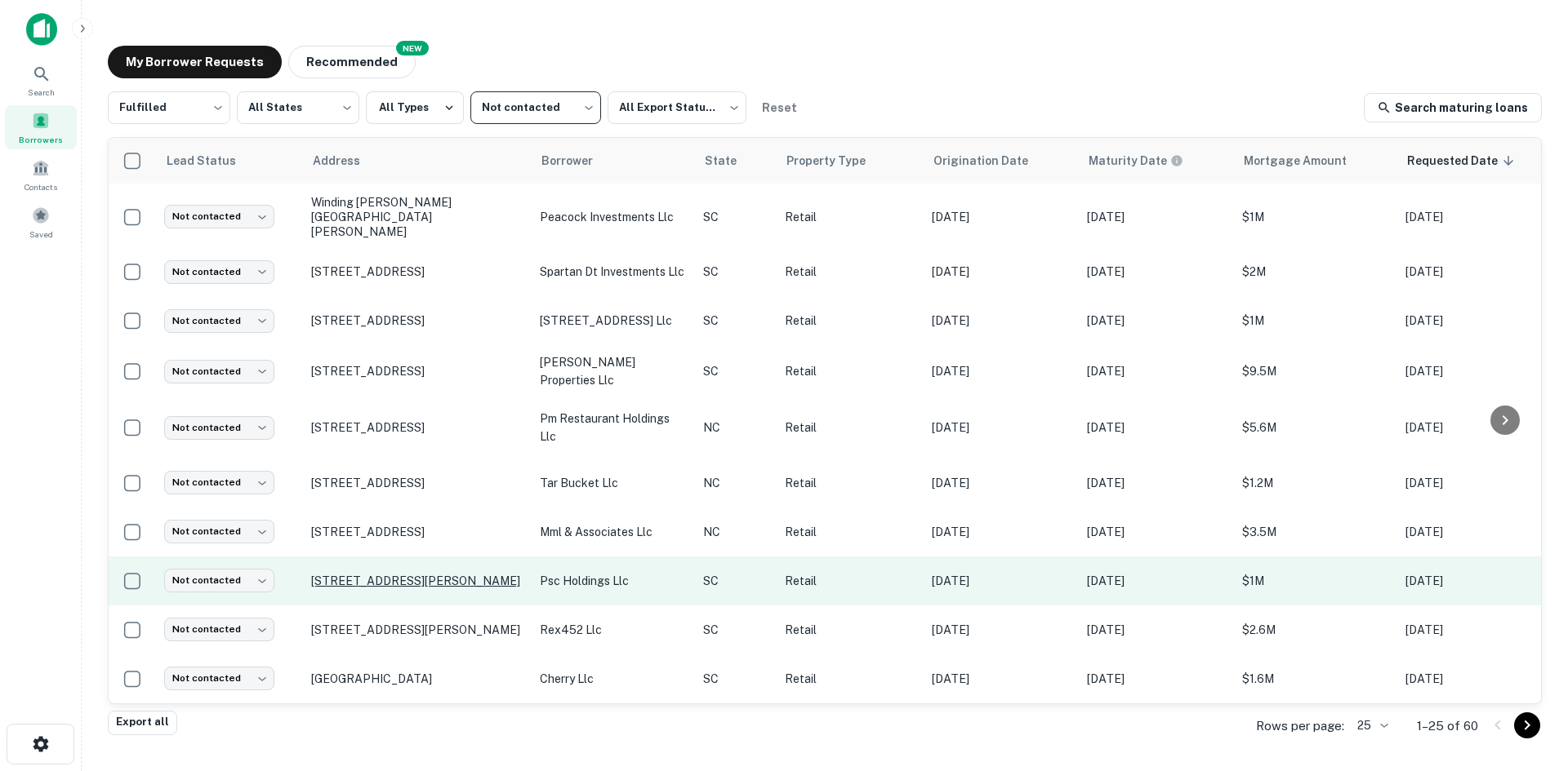
click at [434, 574] on p "[STREET_ADDRESS][PERSON_NAME]" at bounding box center [418, 581] width 212 height 15
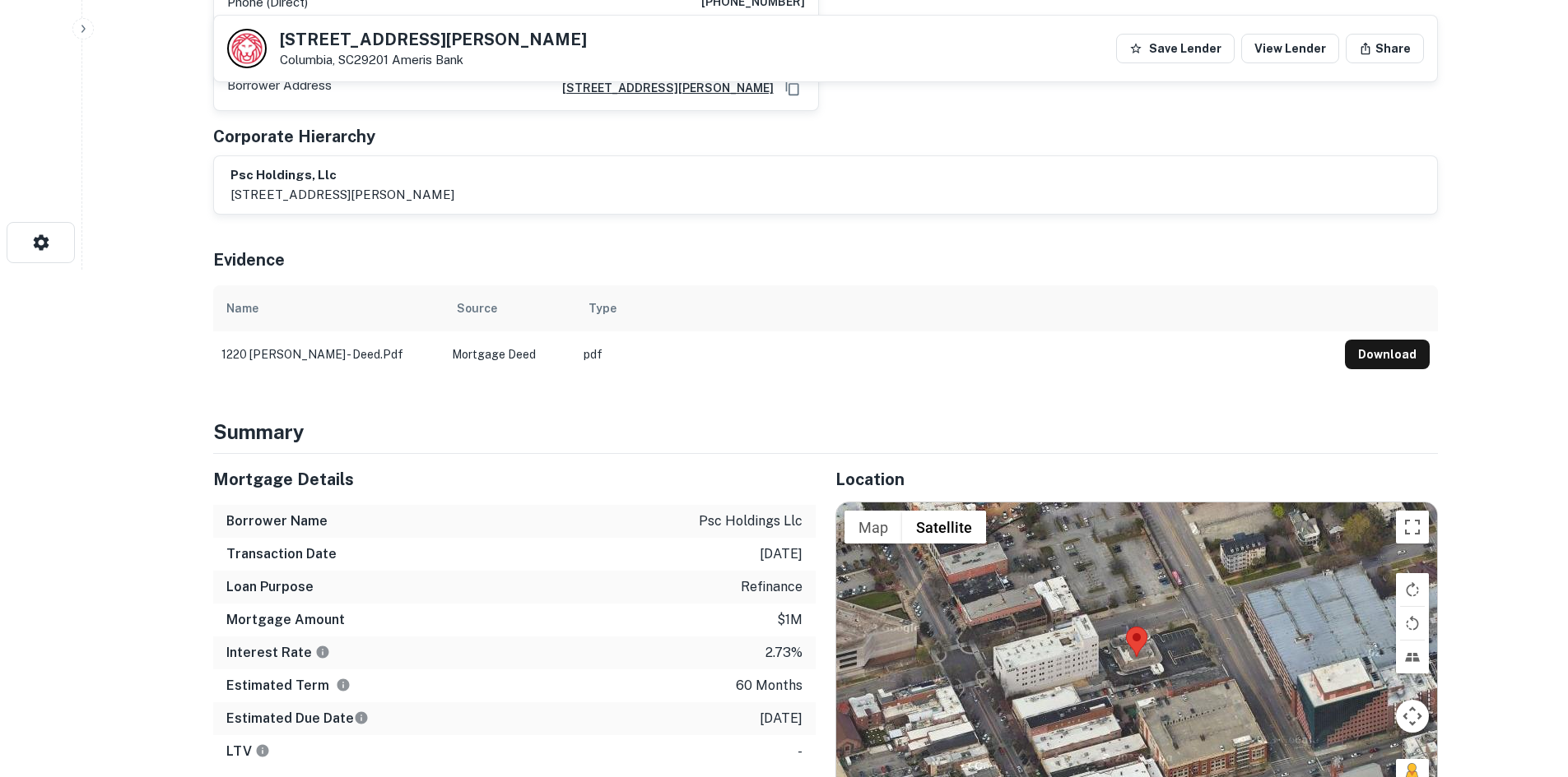
scroll to position [658, 0]
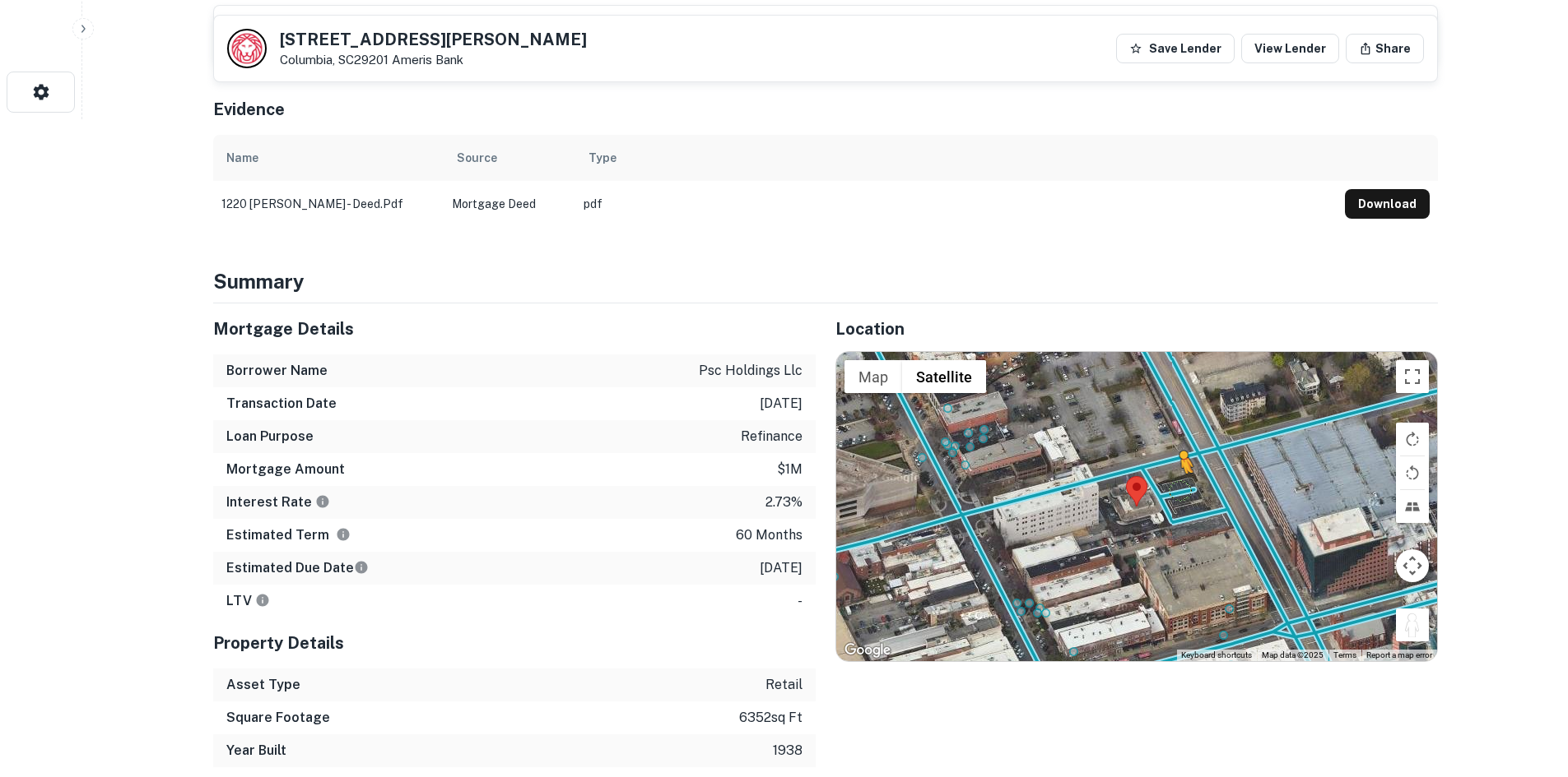
drag, startPoint x: 1413, startPoint y: 611, endPoint x: 1166, endPoint y: 460, distance: 289.5
click at [1166, 460] on div "To activate drag with keyboard, press Alt + Enter. Once in keyboard drag state,…" at bounding box center [1136, 507] width 600 height 309
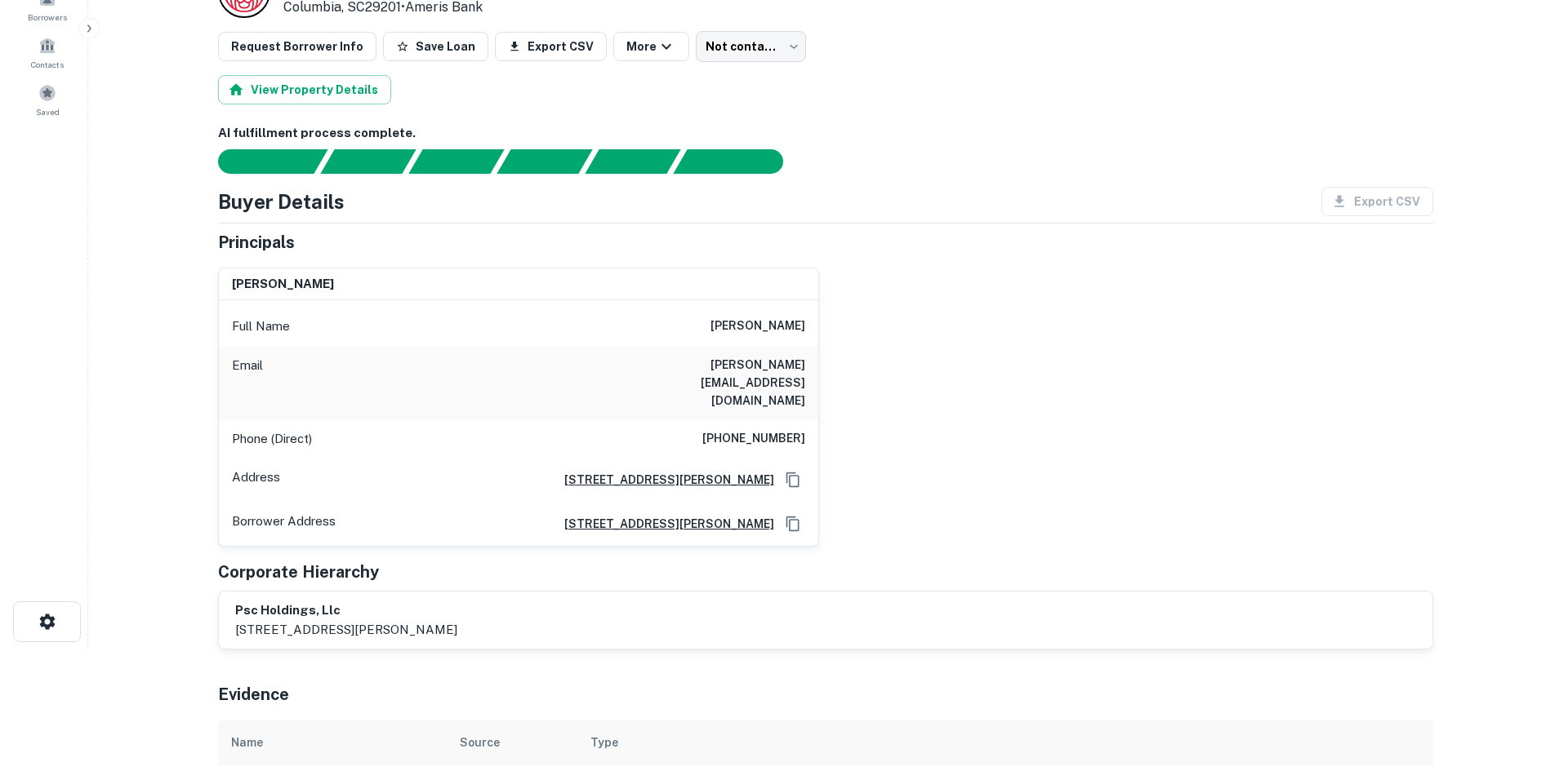
scroll to position [0, 0]
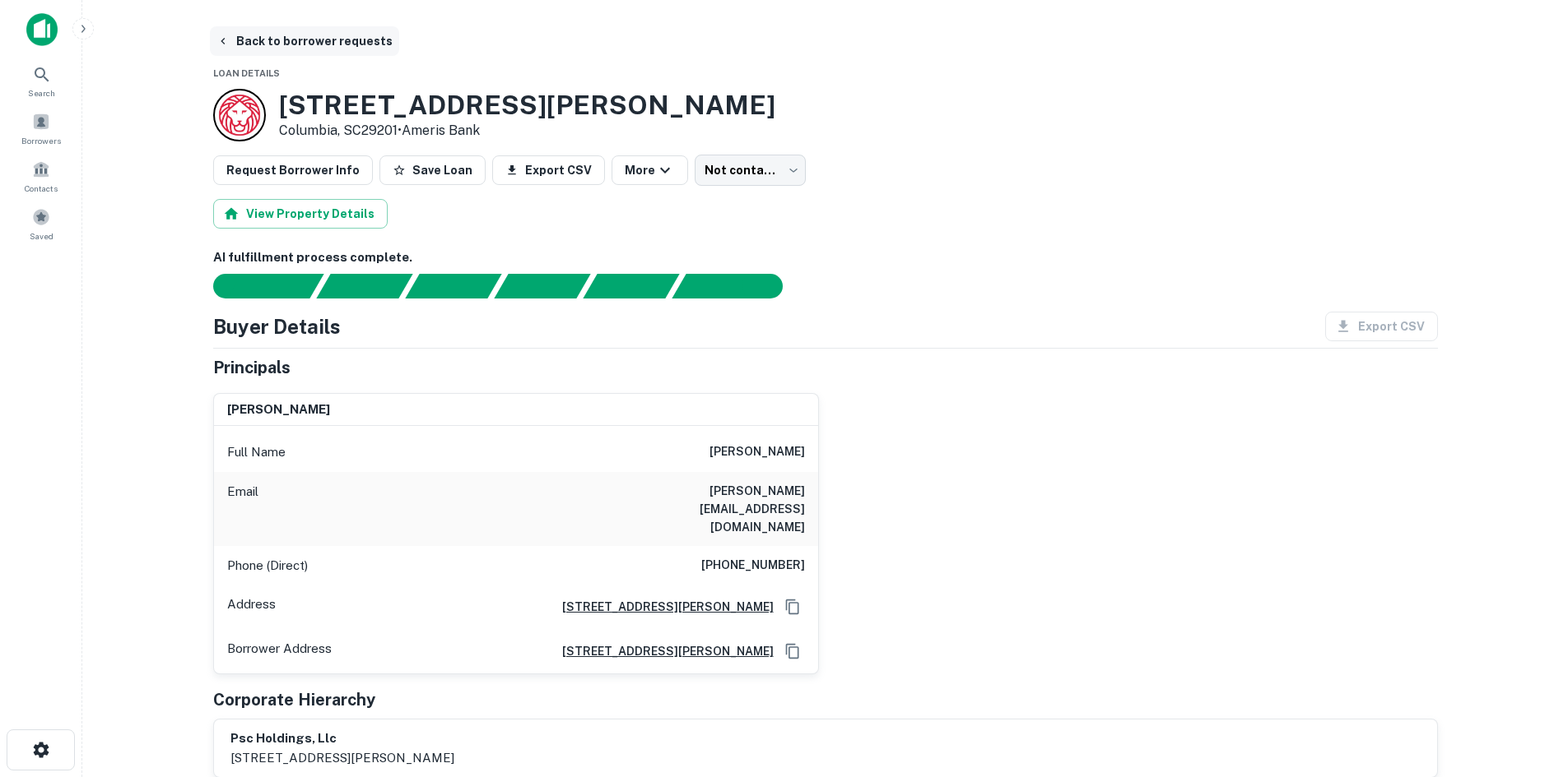
click at [278, 37] on button "Back to borrower requests" at bounding box center [304, 41] width 189 height 29
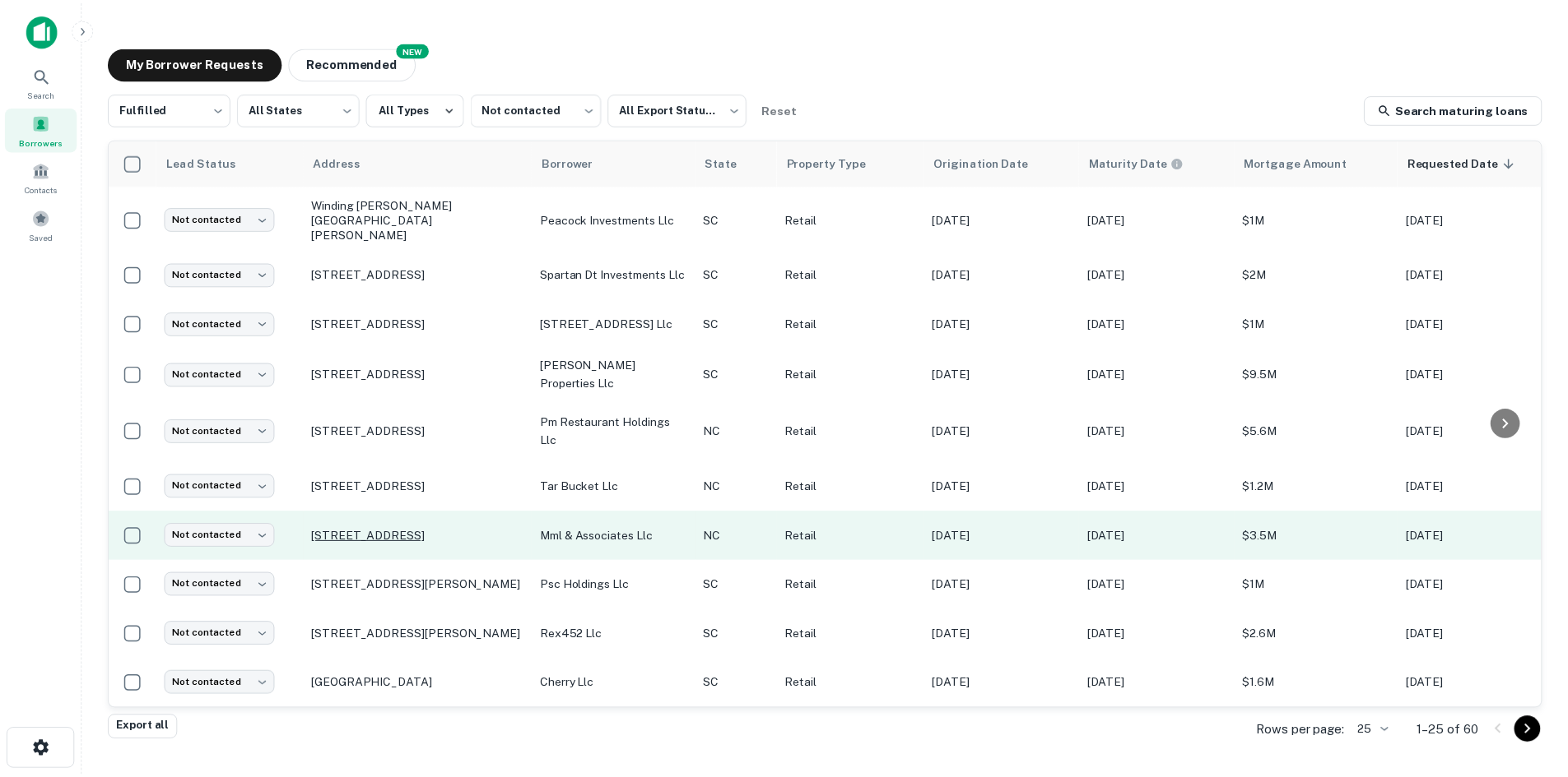
scroll to position [811, 0]
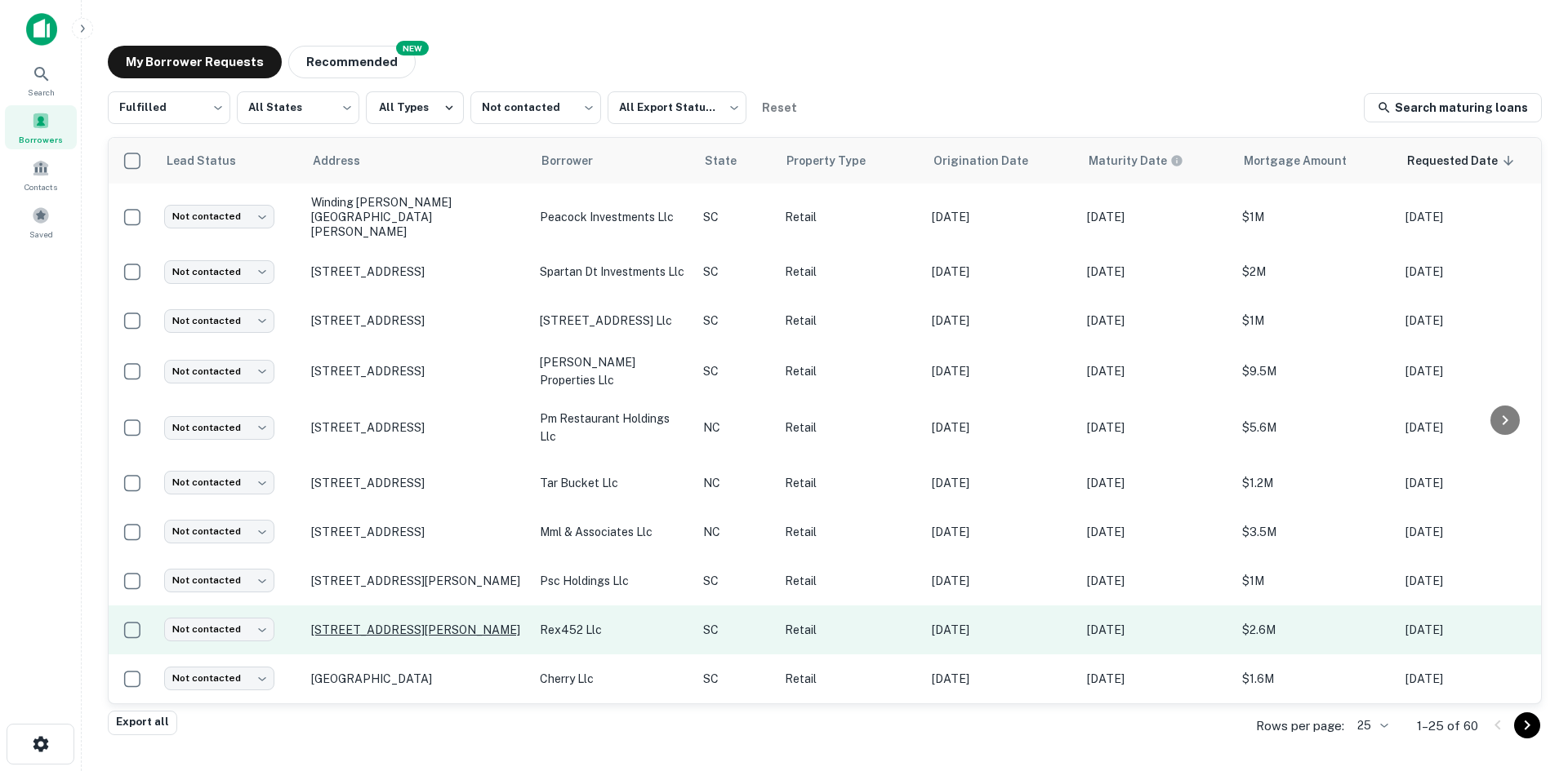
click at [394, 623] on p "[STREET_ADDRESS][PERSON_NAME]" at bounding box center [418, 630] width 212 height 15
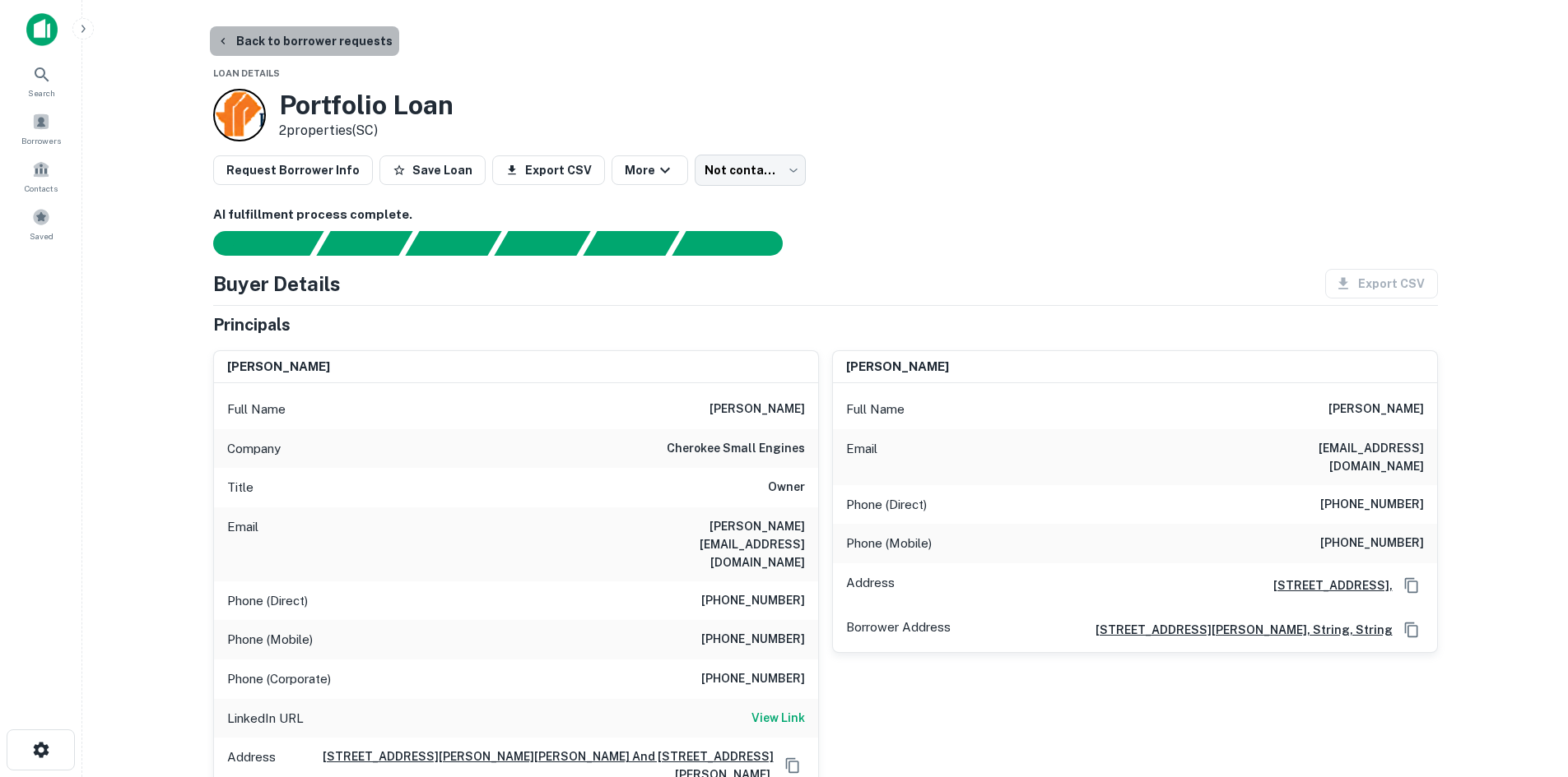
click at [327, 55] on button "Back to borrower requests" at bounding box center [304, 41] width 189 height 29
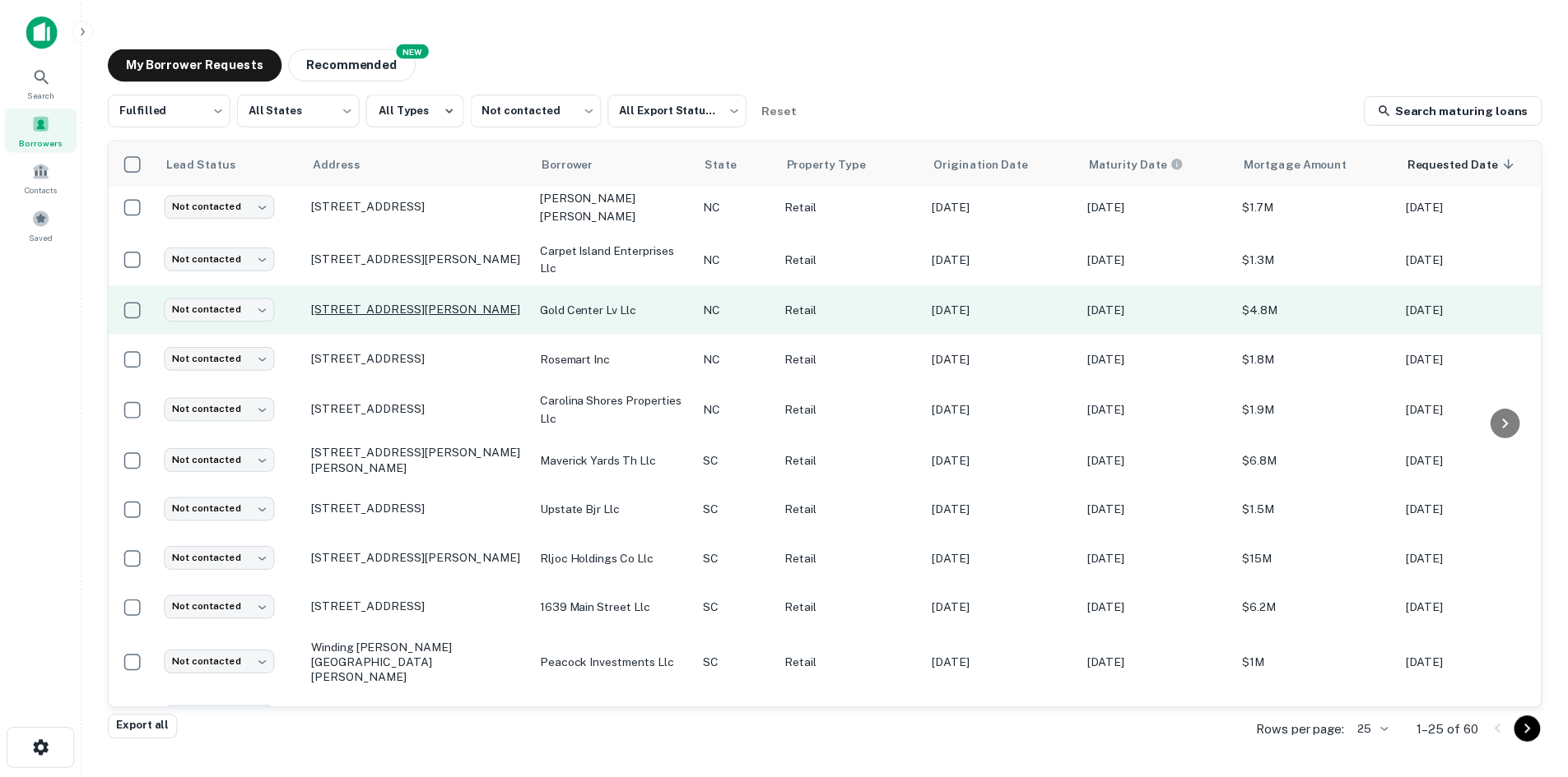
scroll to position [229, 0]
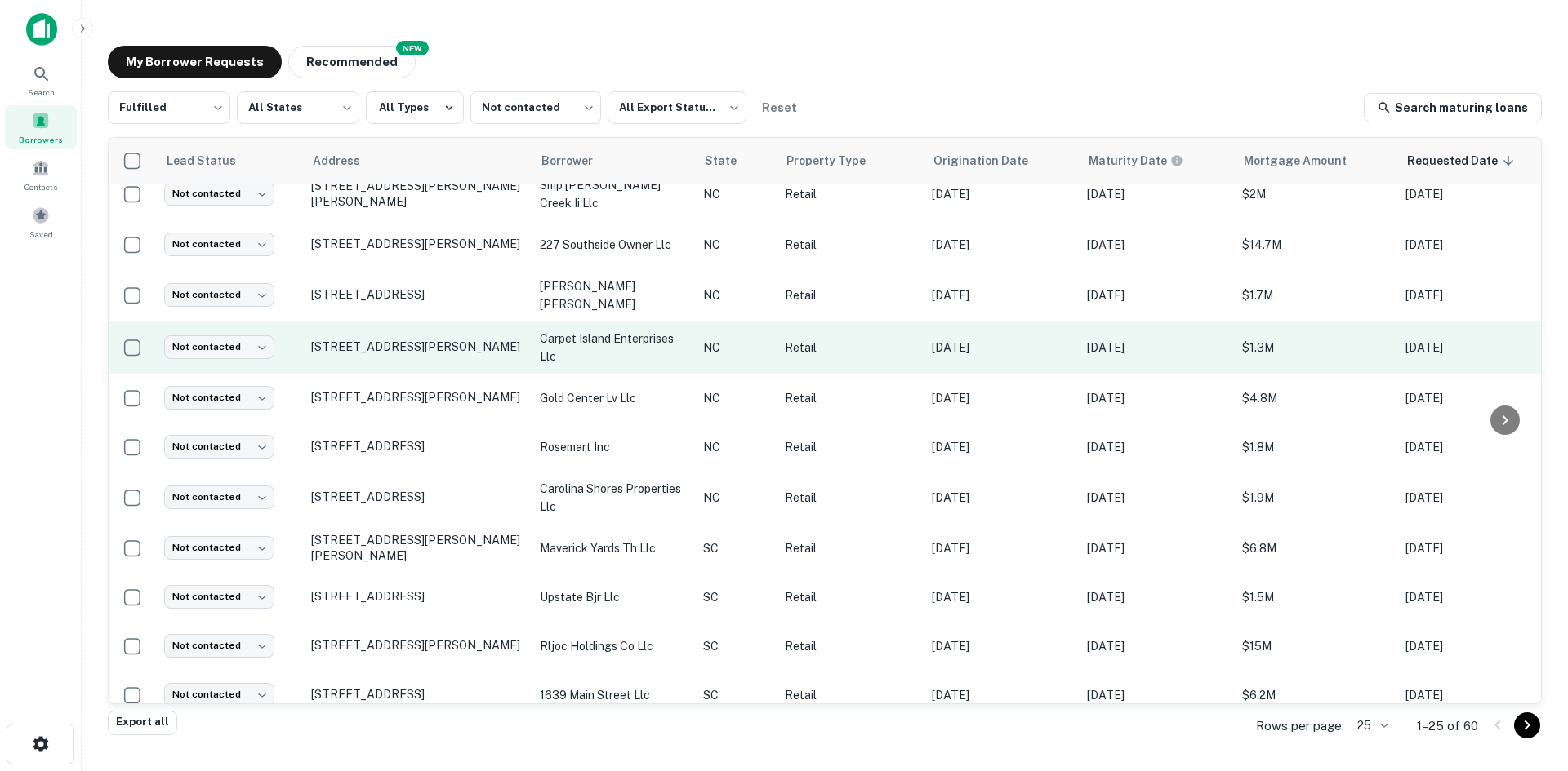
click at [352, 354] on p "[STREET_ADDRESS][PERSON_NAME]" at bounding box center [418, 346] width 212 height 15
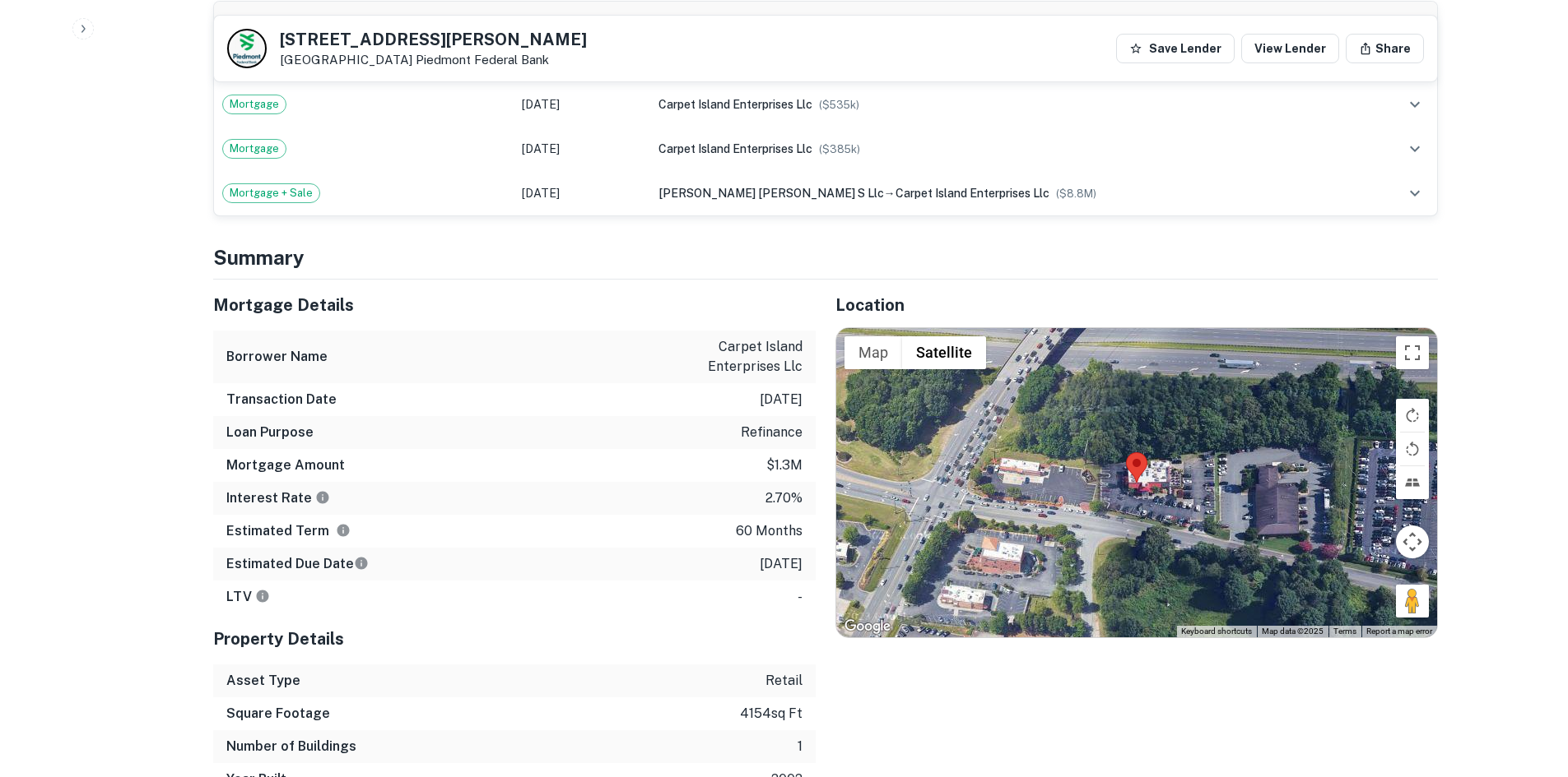
scroll to position [987, 0]
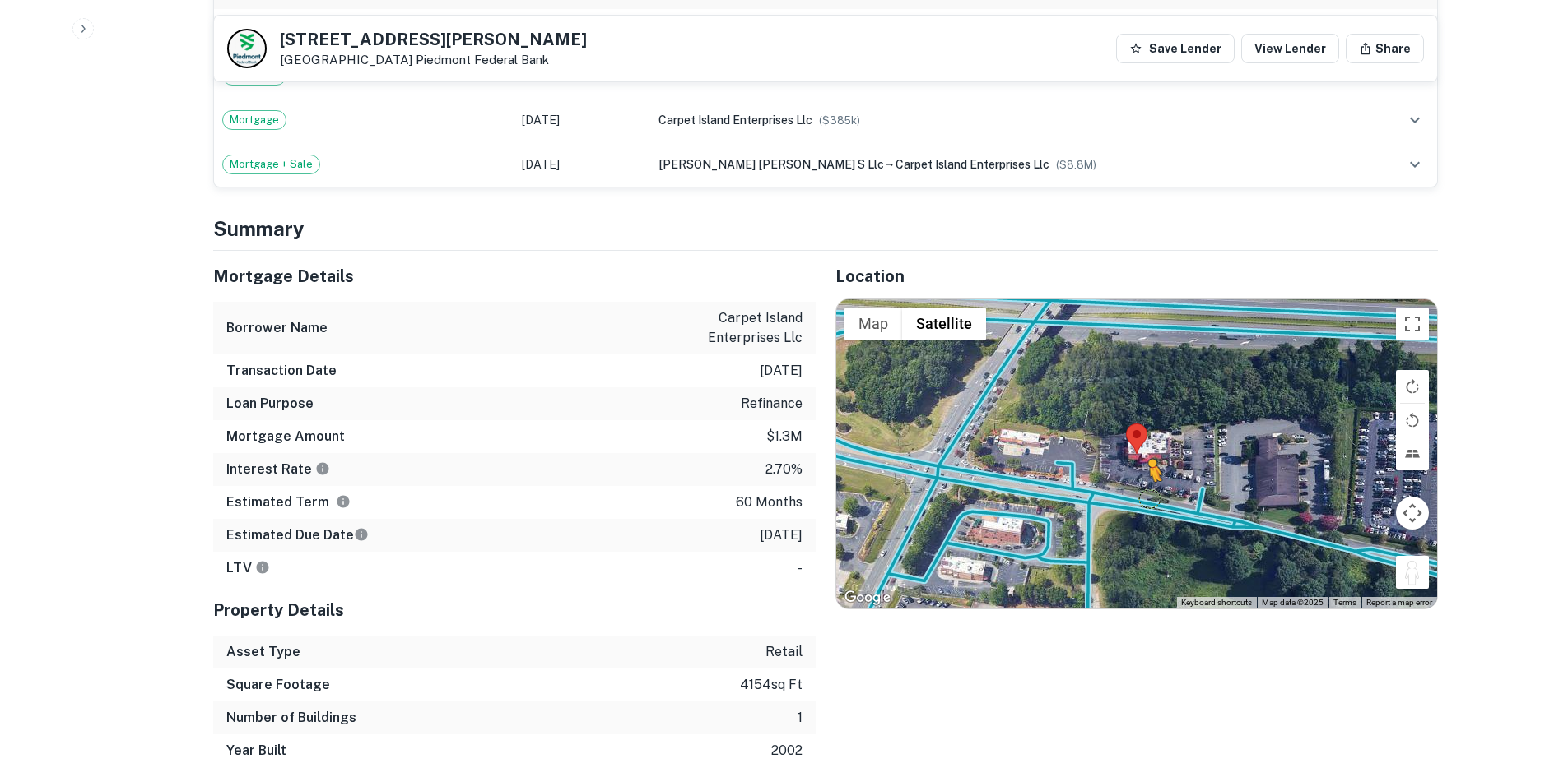
drag, startPoint x: 1417, startPoint y: 576, endPoint x: 1147, endPoint y: 499, distance: 280.8
click at [1147, 499] on div "To activate drag with keyboard, press Alt + Enter. Once in keyboard drag state,…" at bounding box center [1136, 454] width 600 height 309
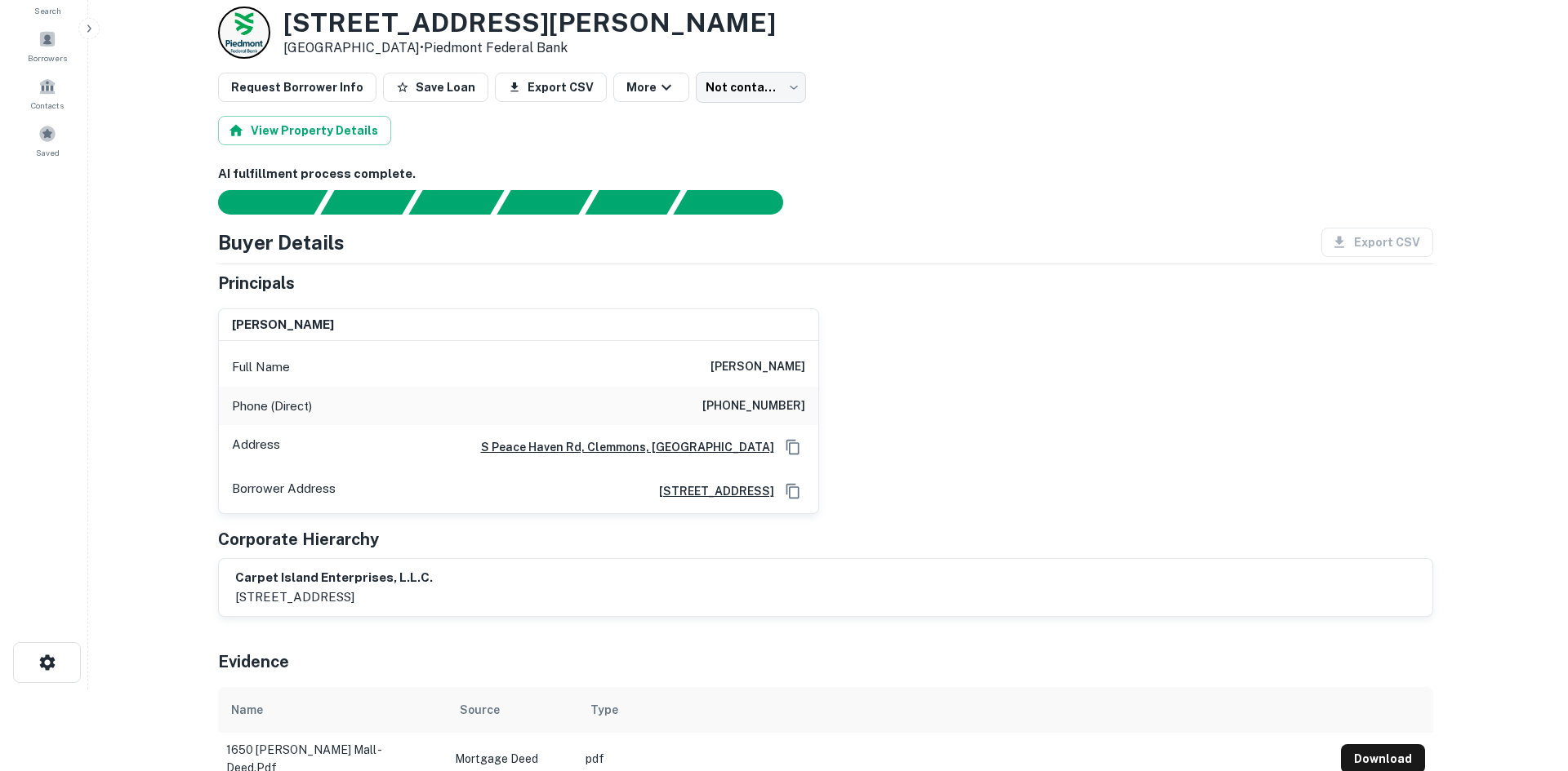
scroll to position [0, 0]
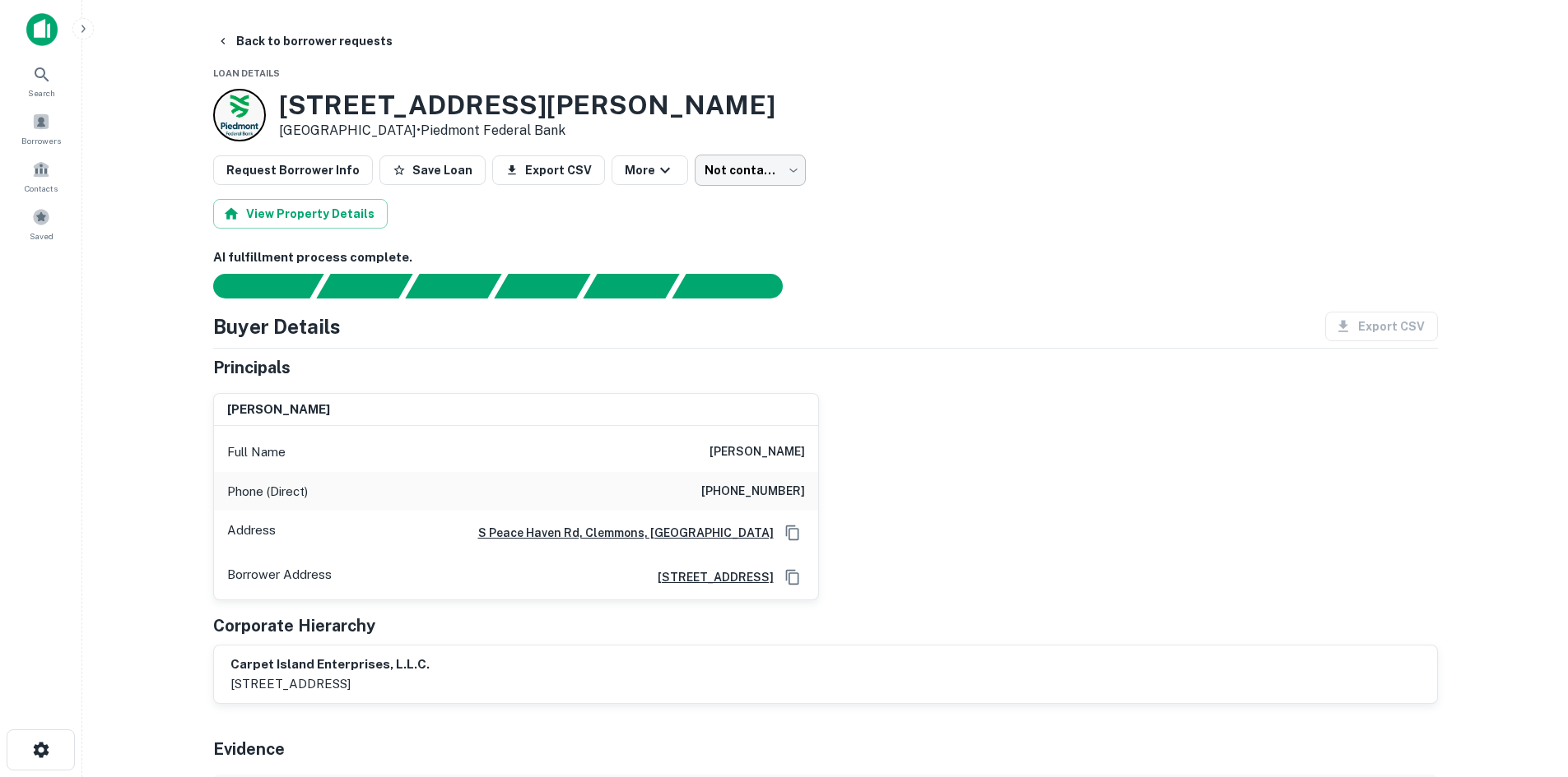
click at [718, 169] on body "Search Borrowers Contacts Saved Back to borrower requests Loan Details [STREET_…" at bounding box center [784, 388] width 1568 height 777
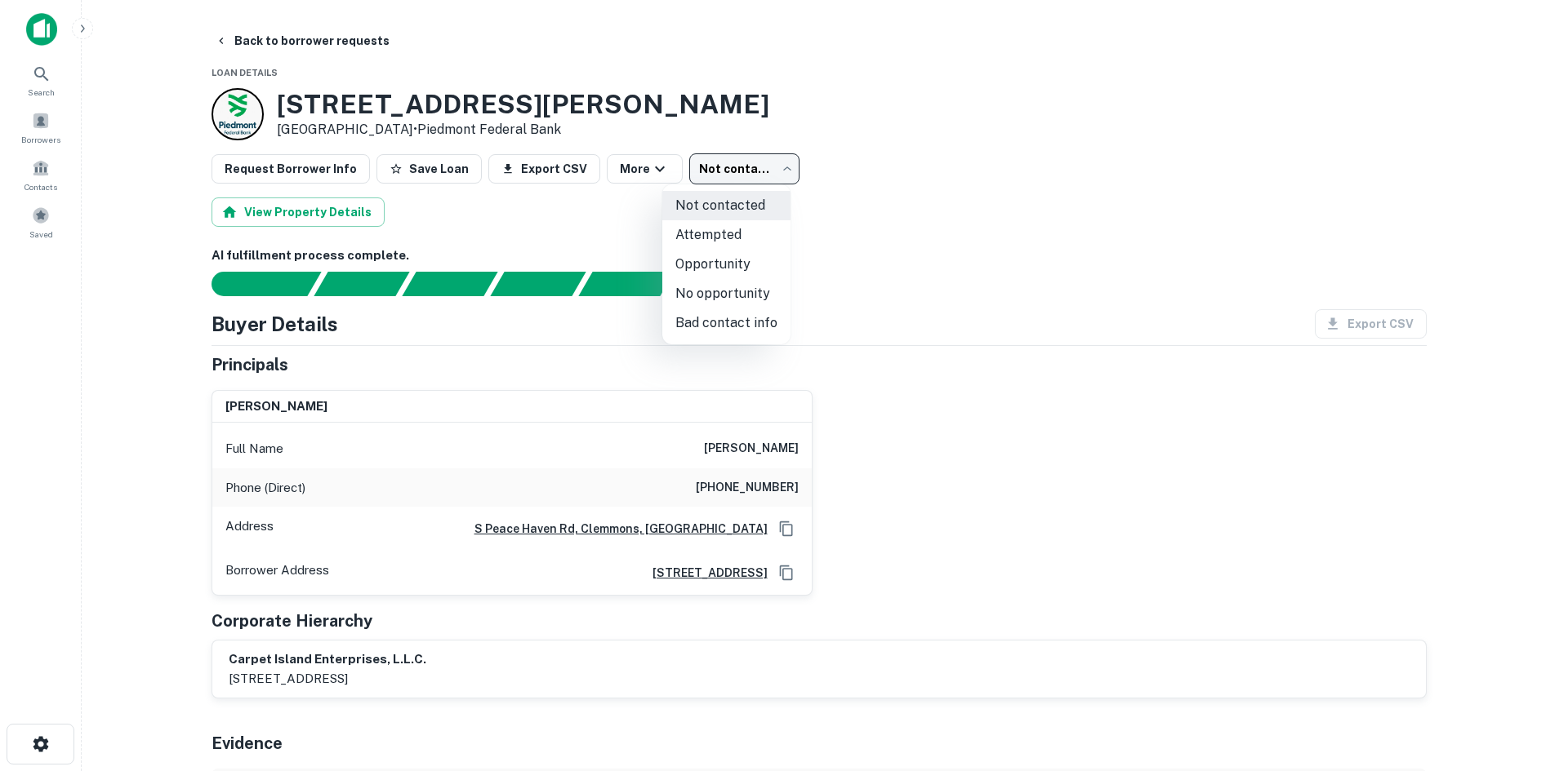
click at [693, 227] on li "Attempted" at bounding box center [727, 234] width 128 height 29
type input "*********"
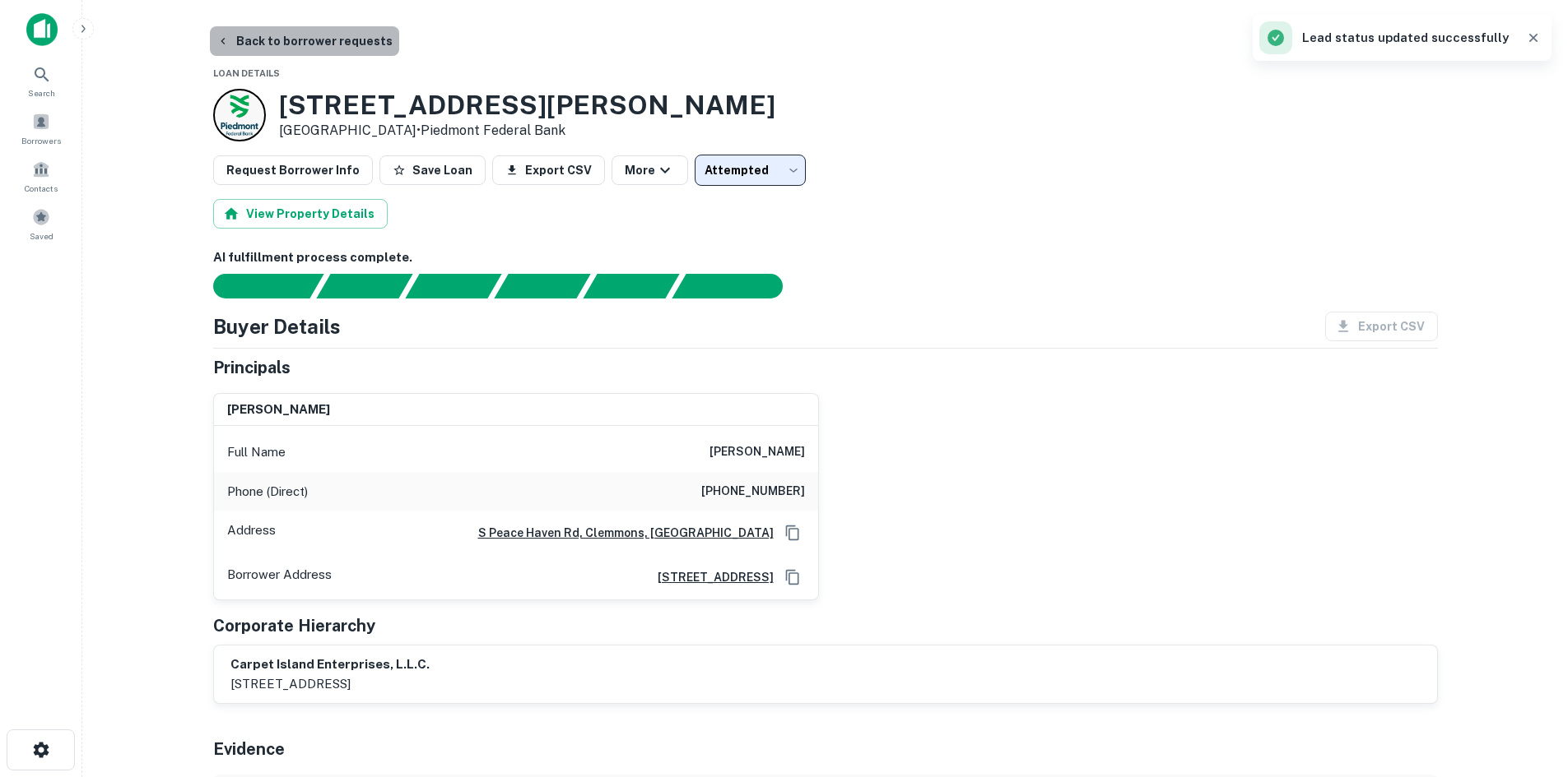
click at [326, 49] on button "Back to borrower requests" at bounding box center [304, 41] width 189 height 29
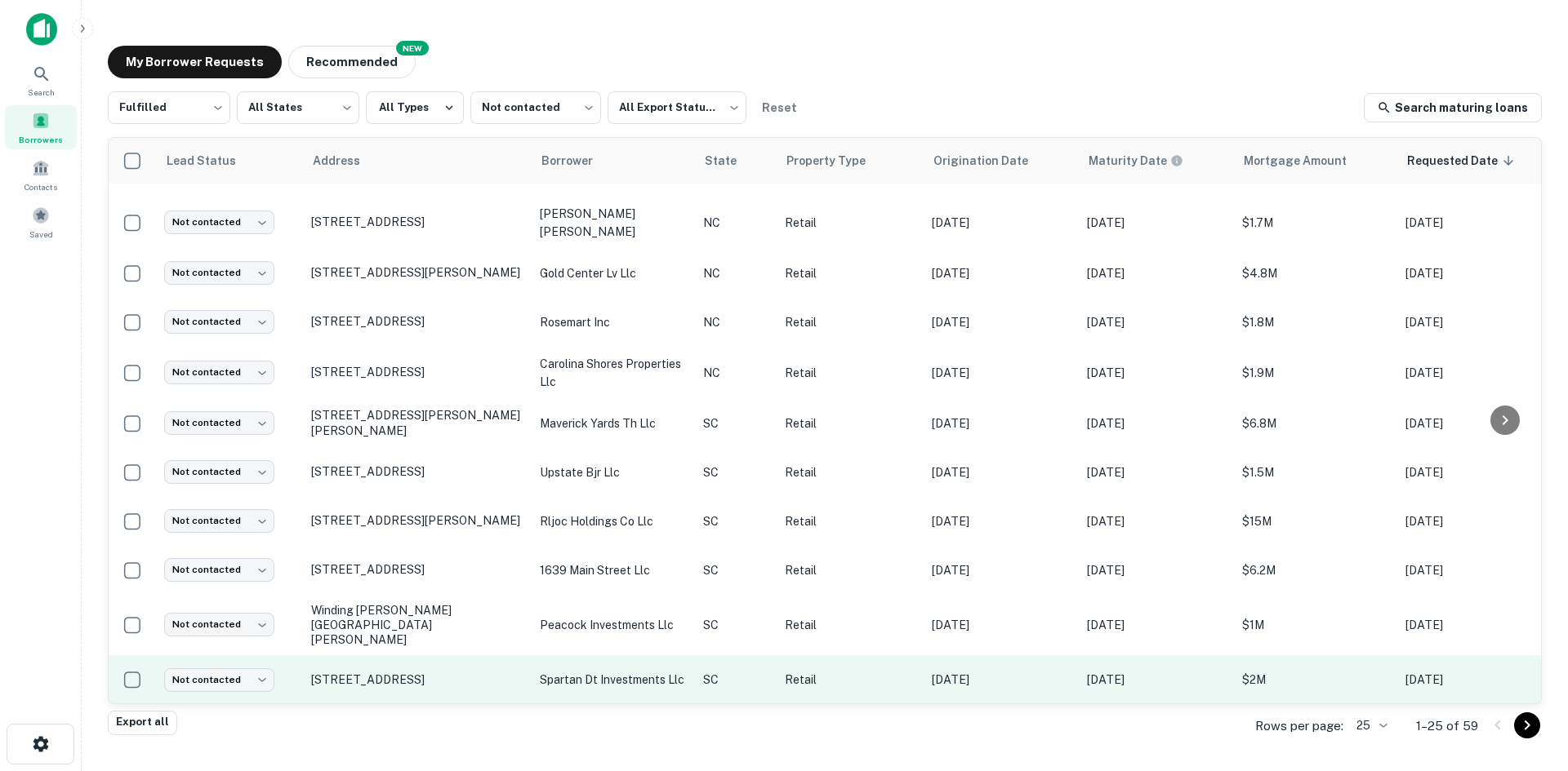
scroll to position [553, 0]
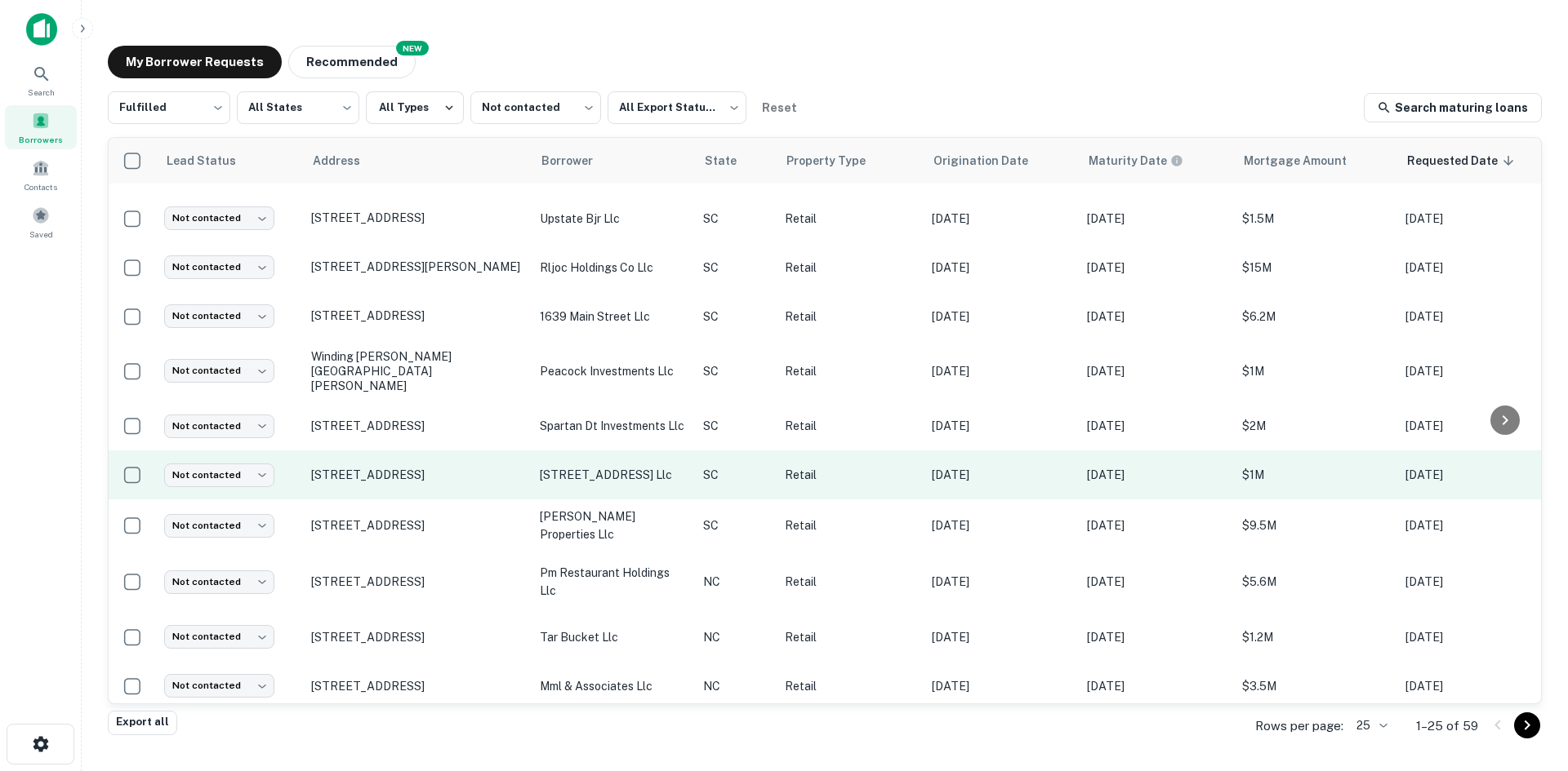
click at [457, 479] on td "[STREET_ADDRESS]" at bounding box center [417, 475] width 229 height 49
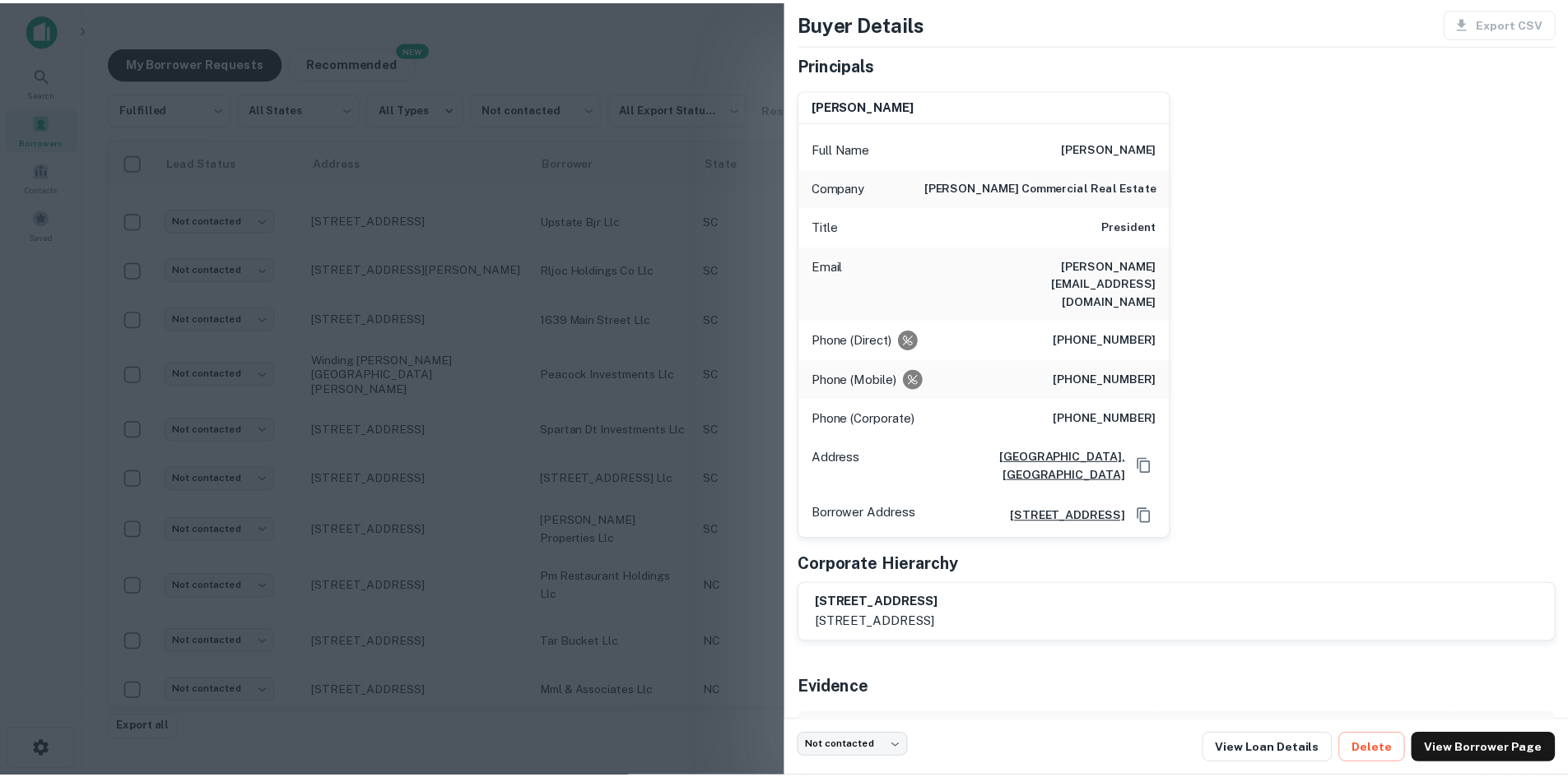
scroll to position [148, 0]
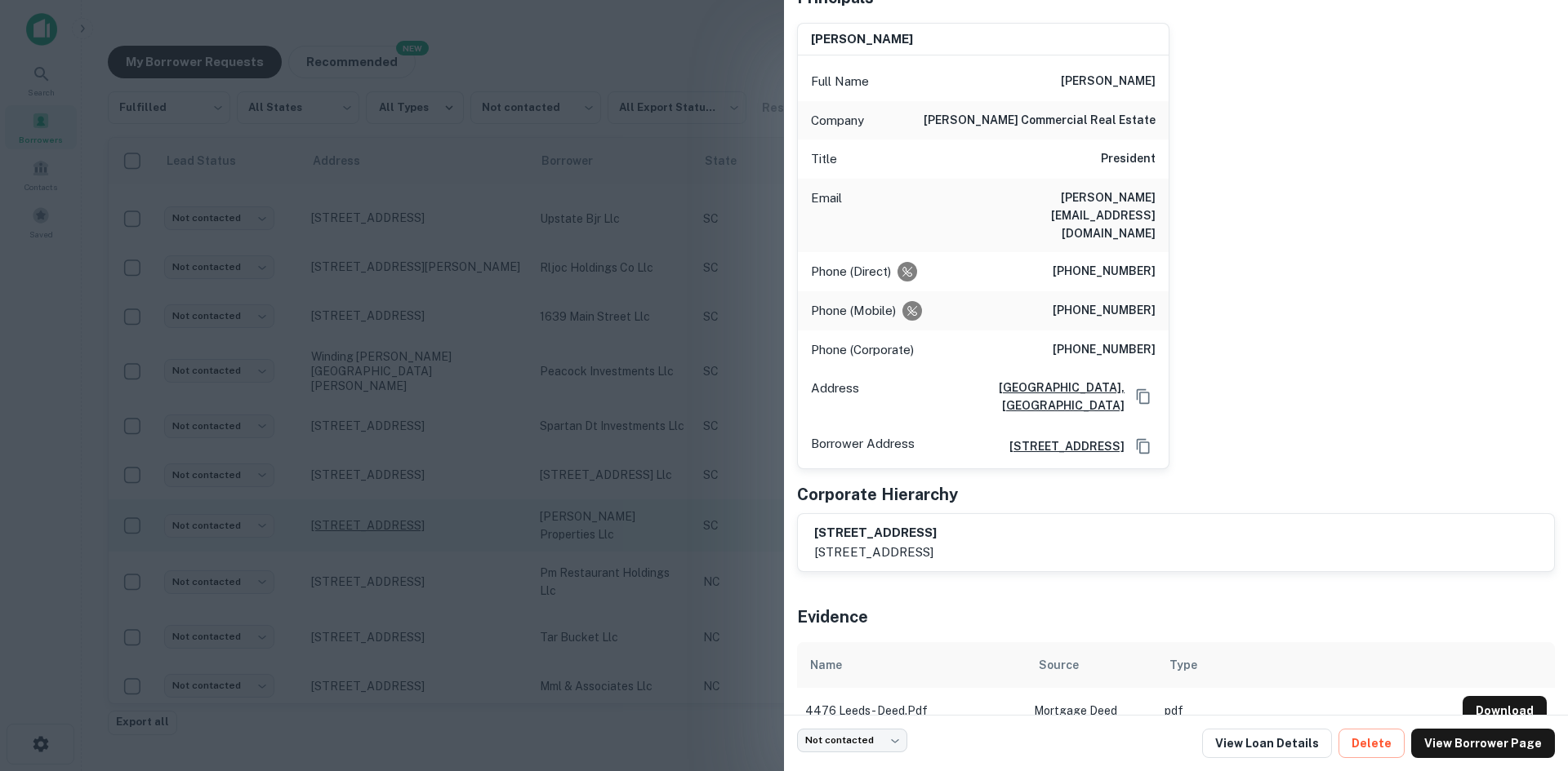
drag, startPoint x: 476, startPoint y: 530, endPoint x: 437, endPoint y: 546, distance: 42.2
click at [476, 525] on div at bounding box center [784, 385] width 1568 height 771
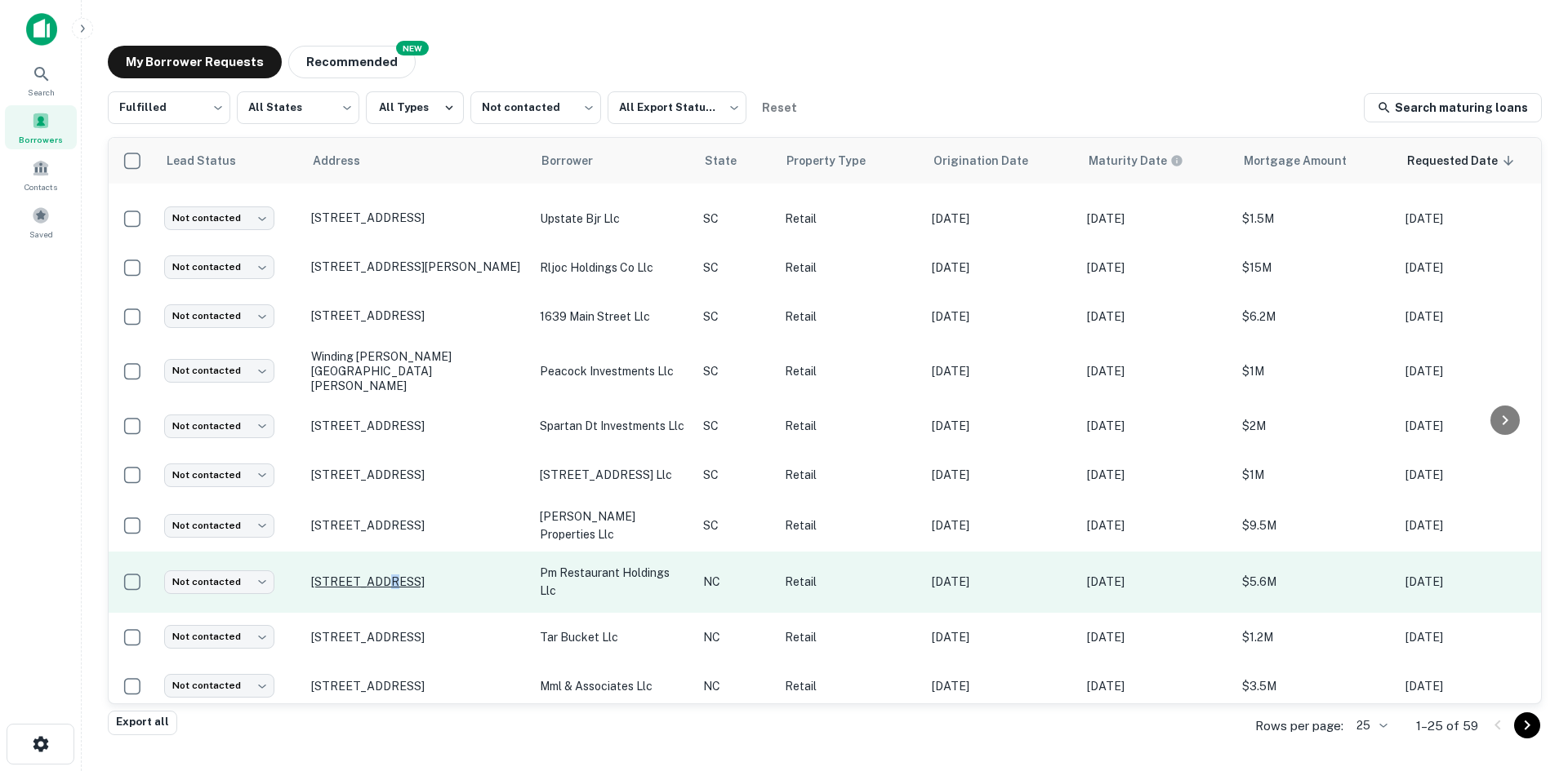
click at [377, 589] on p "[STREET_ADDRESS]" at bounding box center [418, 582] width 212 height 15
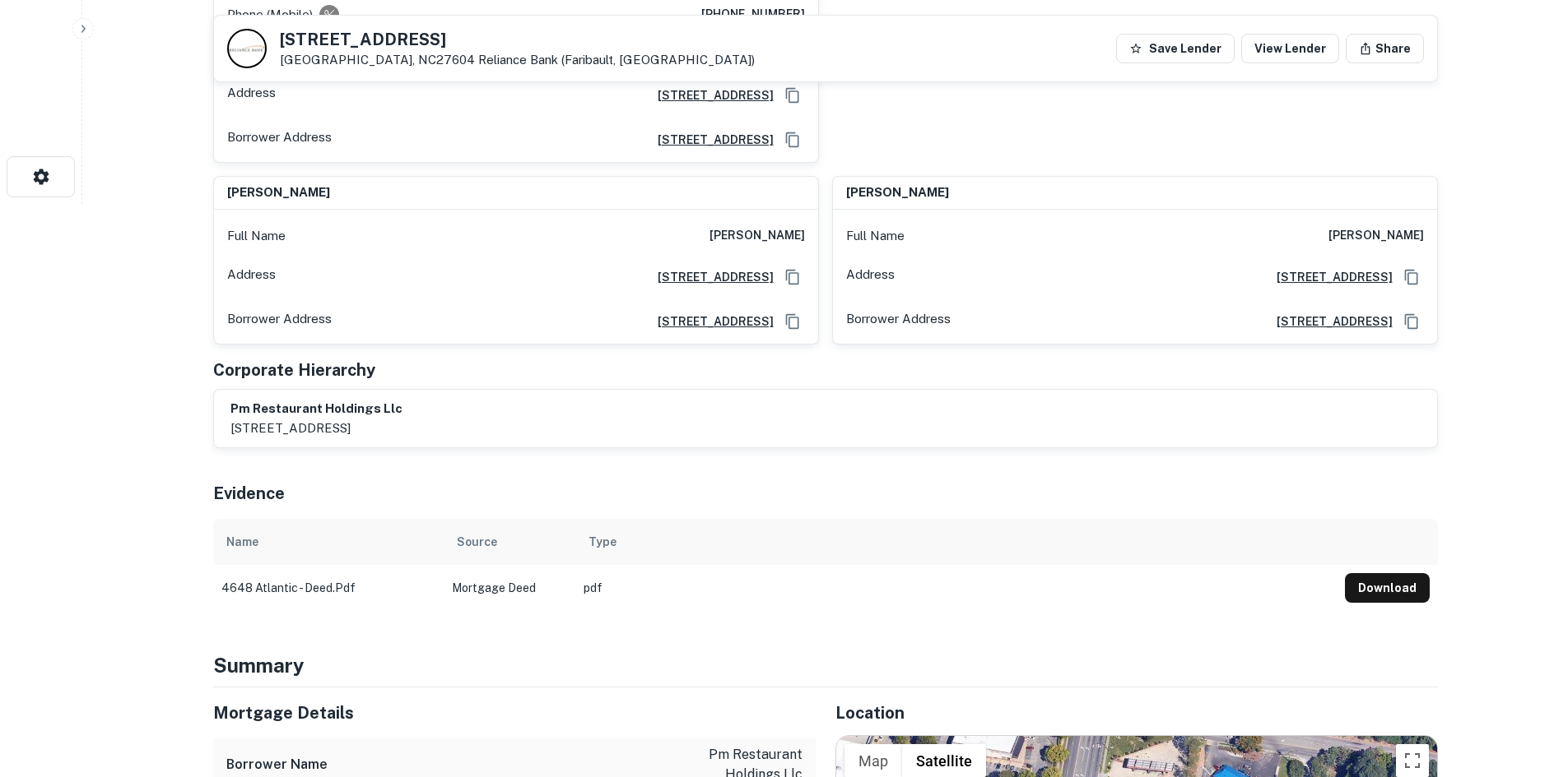
scroll to position [823, 0]
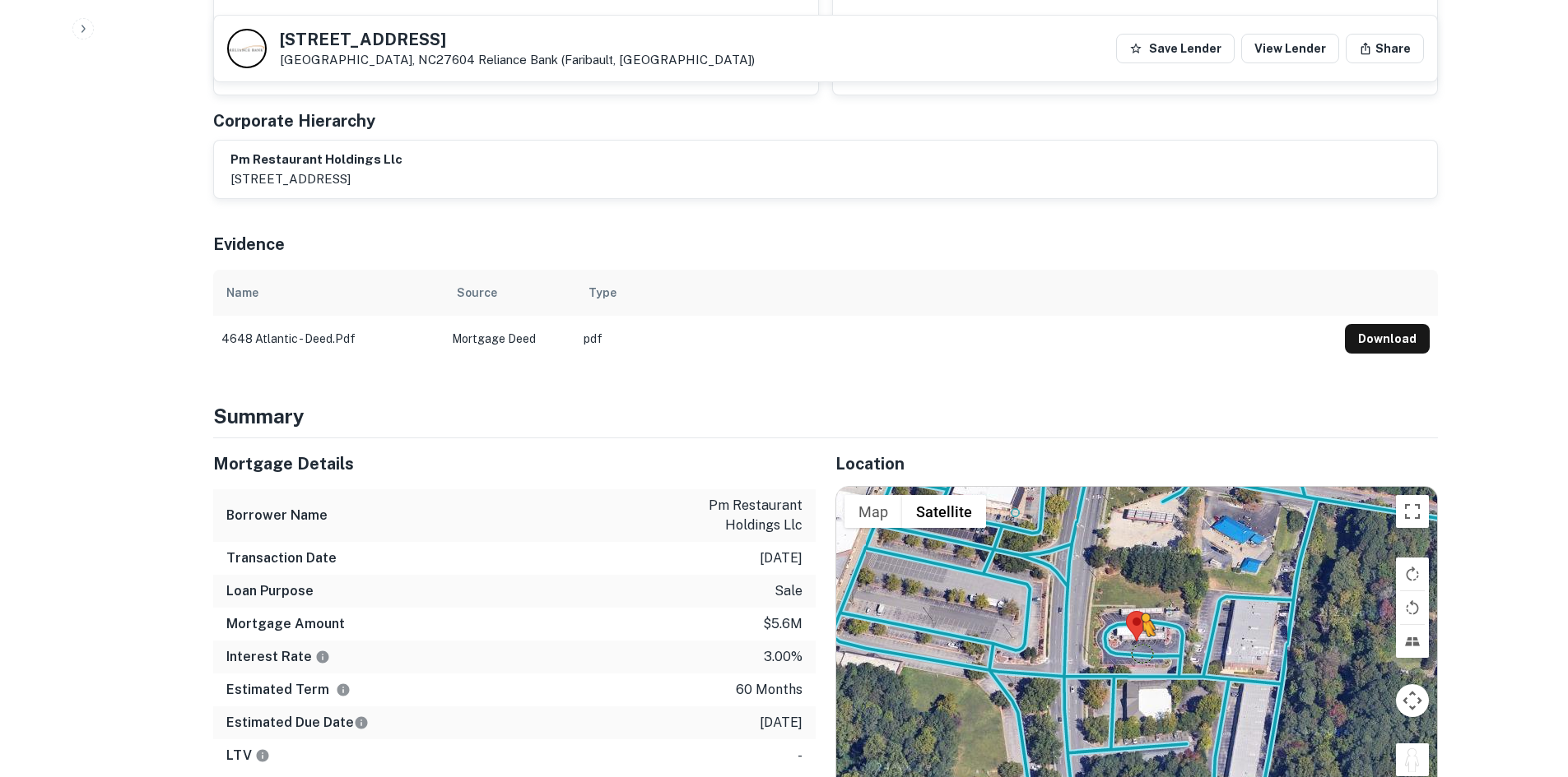
drag, startPoint x: 1389, startPoint y: 704, endPoint x: 1141, endPoint y: 619, distance: 262.2
click at [1141, 619] on div "To activate drag with keyboard, press Alt + Enter. Once in keyboard drag state,…" at bounding box center [1136, 642] width 600 height 309
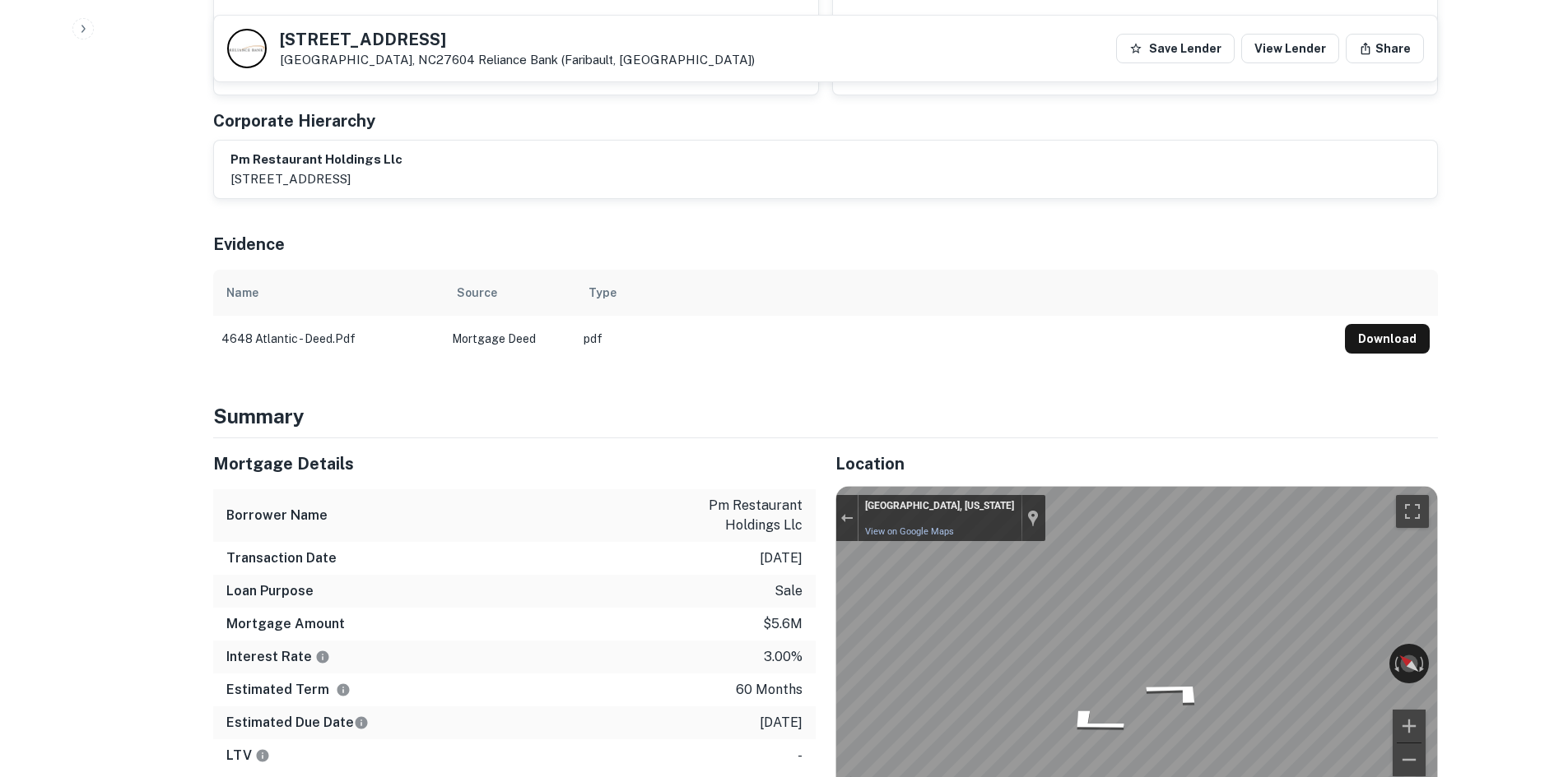
click at [799, 566] on div "Mortgage Details Borrower Name pm restaurant holdings llc Transaction Date [DAT…" at bounding box center [815, 697] width 1244 height 516
click at [1308, 621] on div "← Move left → Move right ↑ Move up ↓ Move down + Zoom in - Zoom out [GEOGRAPHIC…" at bounding box center [1136, 642] width 600 height 309
click at [1310, 650] on div "Rotate the view" at bounding box center [1335, 659] width 92 height 19
click at [1290, 650] on div "Rotate the view" at bounding box center [1335, 659] width 92 height 19
click at [1330, 650] on div "Rotate the view" at bounding box center [1335, 659] width 92 height 19
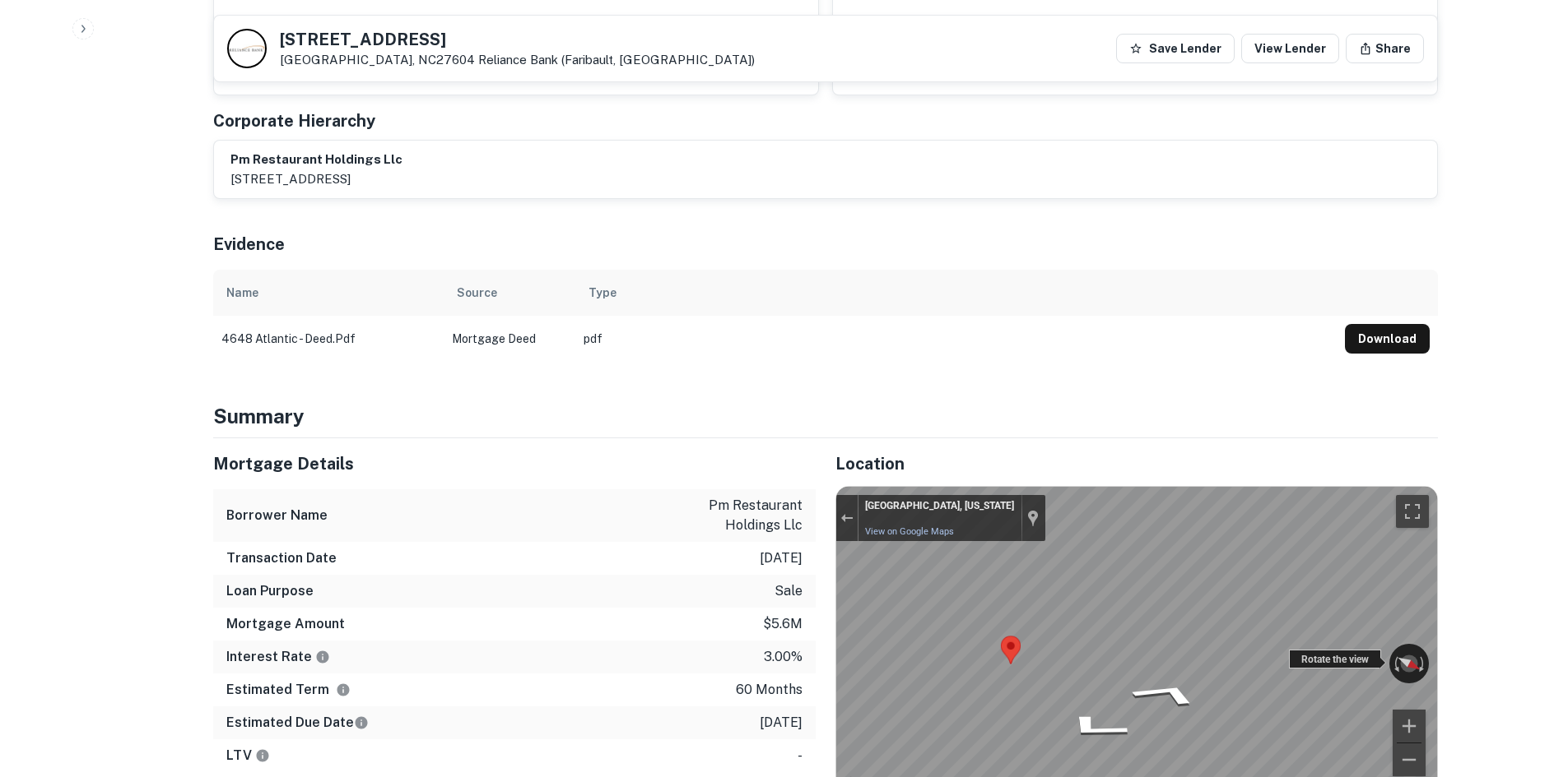
click at [1309, 650] on div "Rotate the view" at bounding box center [1335, 659] width 92 height 19
click at [1307, 650] on div "Rotate the view" at bounding box center [1335, 659] width 92 height 19
click at [1388, 610] on div "← Move left → Move right ↑ Move up ↓ Move down + Zoom in - Zoom out [GEOGRAPHIC…" at bounding box center [1136, 642] width 600 height 309
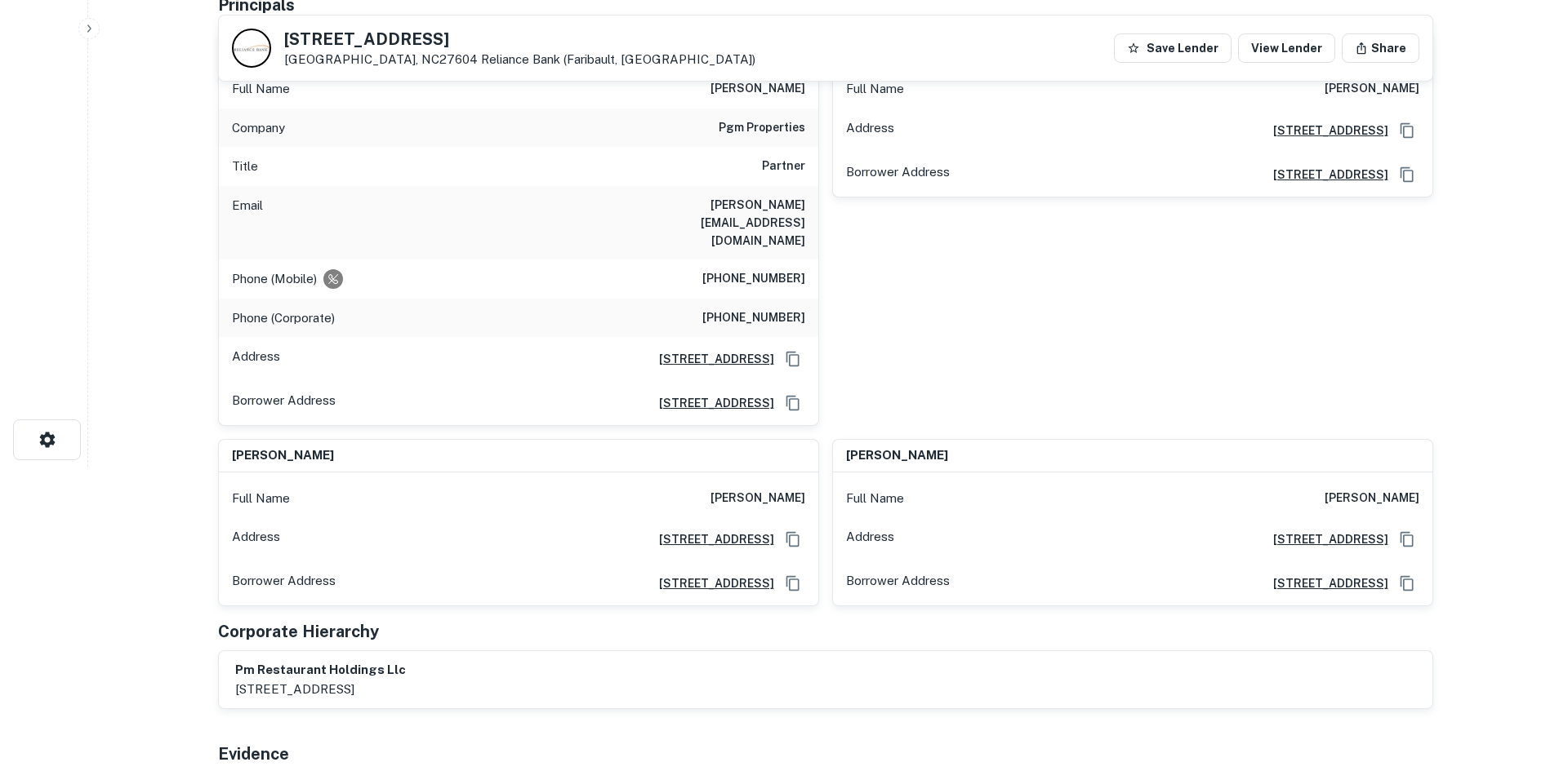
scroll to position [0, 0]
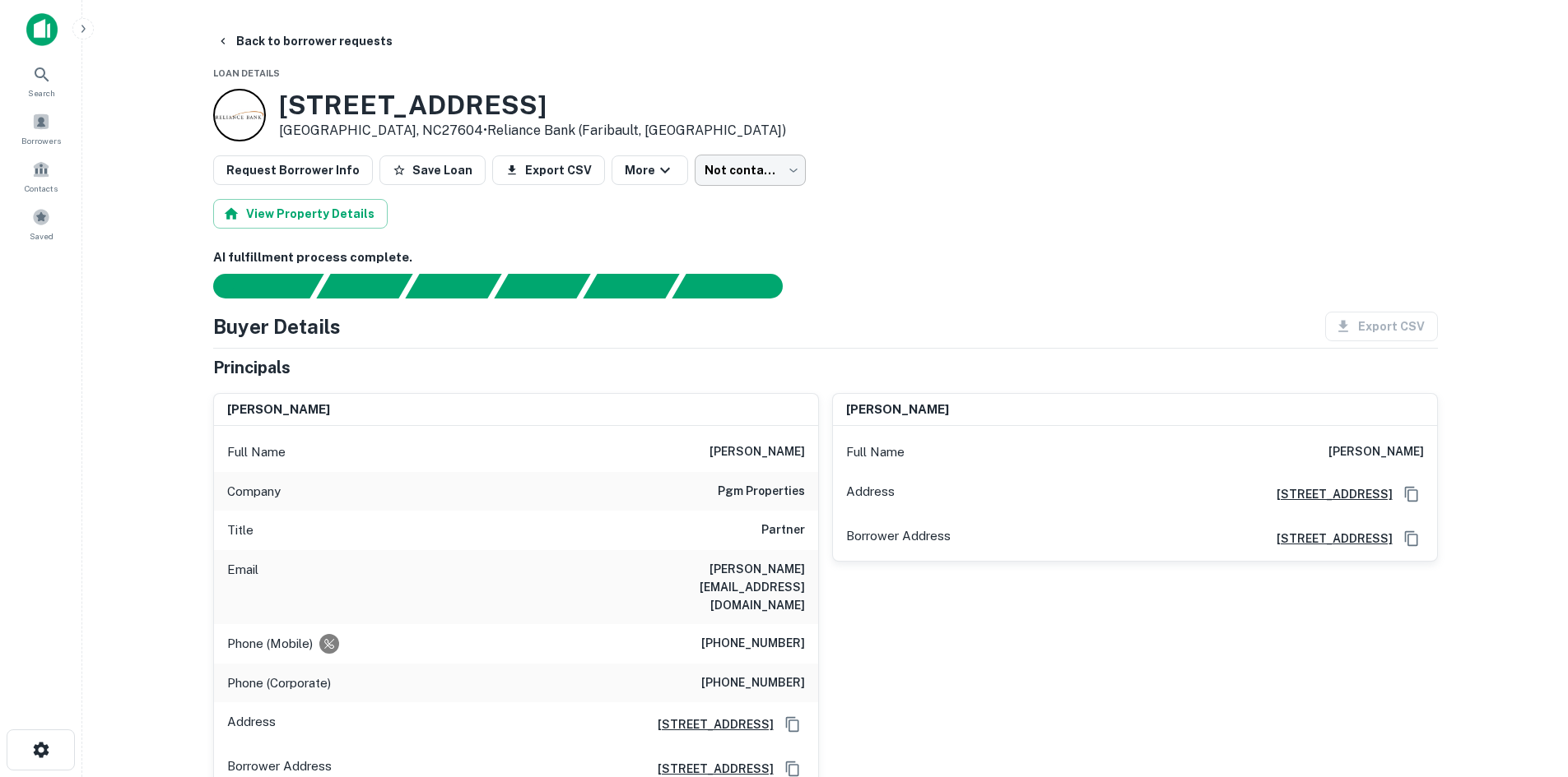
click at [735, 173] on body "Search Borrowers Contacts Saved Back to borrower requests Loan Details [STREET_…" at bounding box center [784, 388] width 1568 height 777
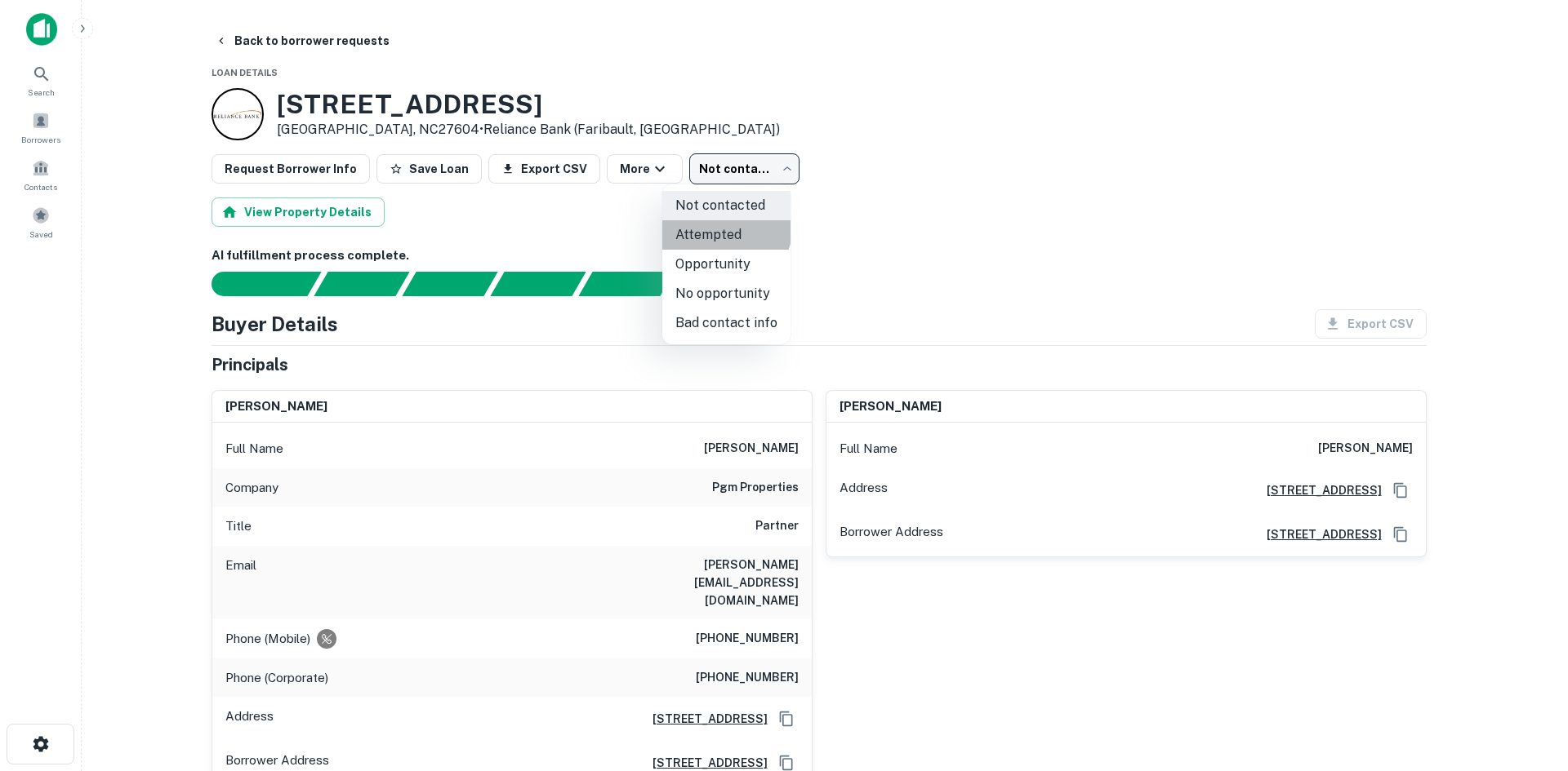
click at [723, 225] on li "Attempted" at bounding box center [727, 234] width 128 height 29
type input "*********"
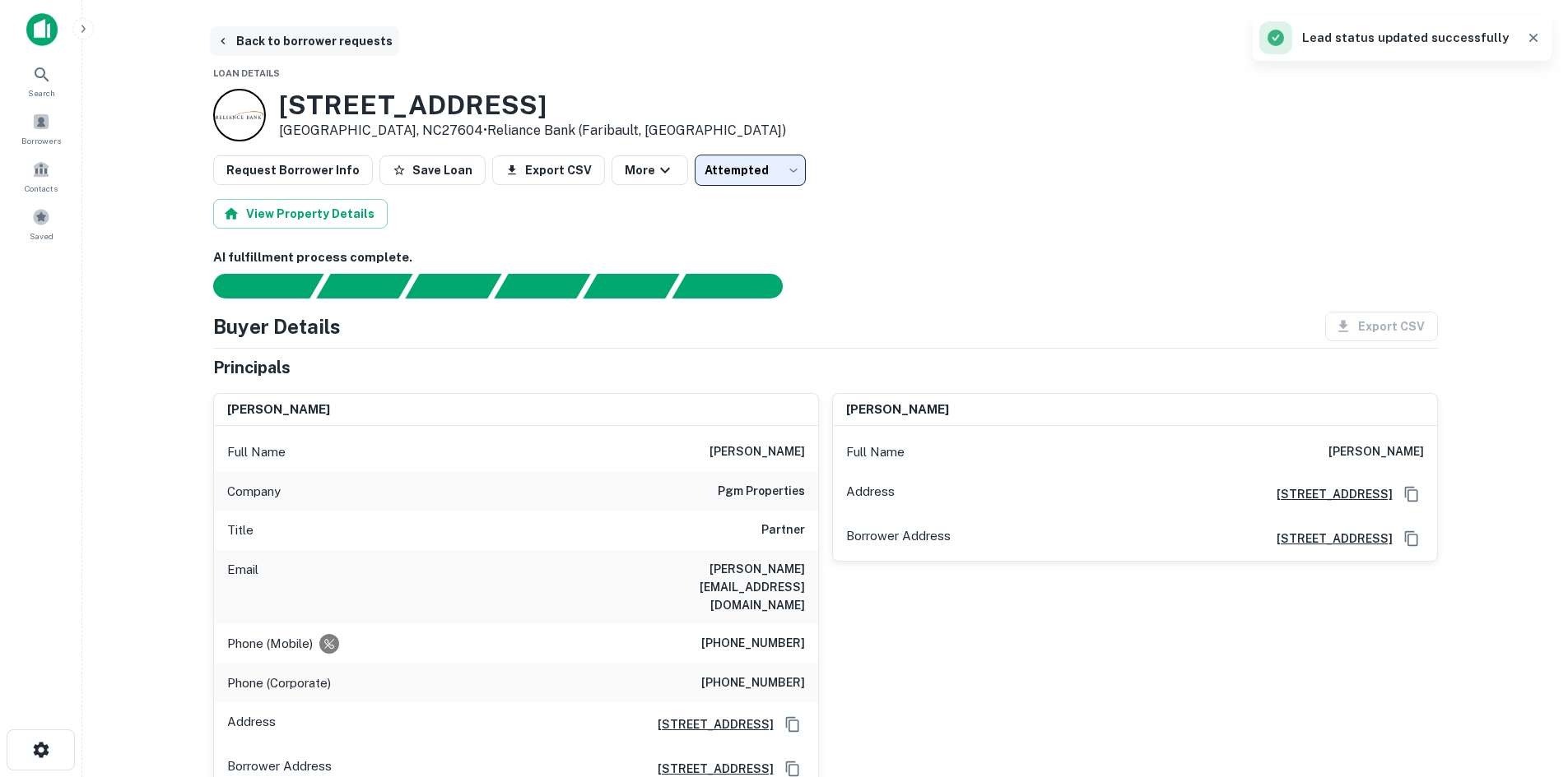
click at [282, 46] on button "Back to borrower requests" at bounding box center [304, 41] width 189 height 29
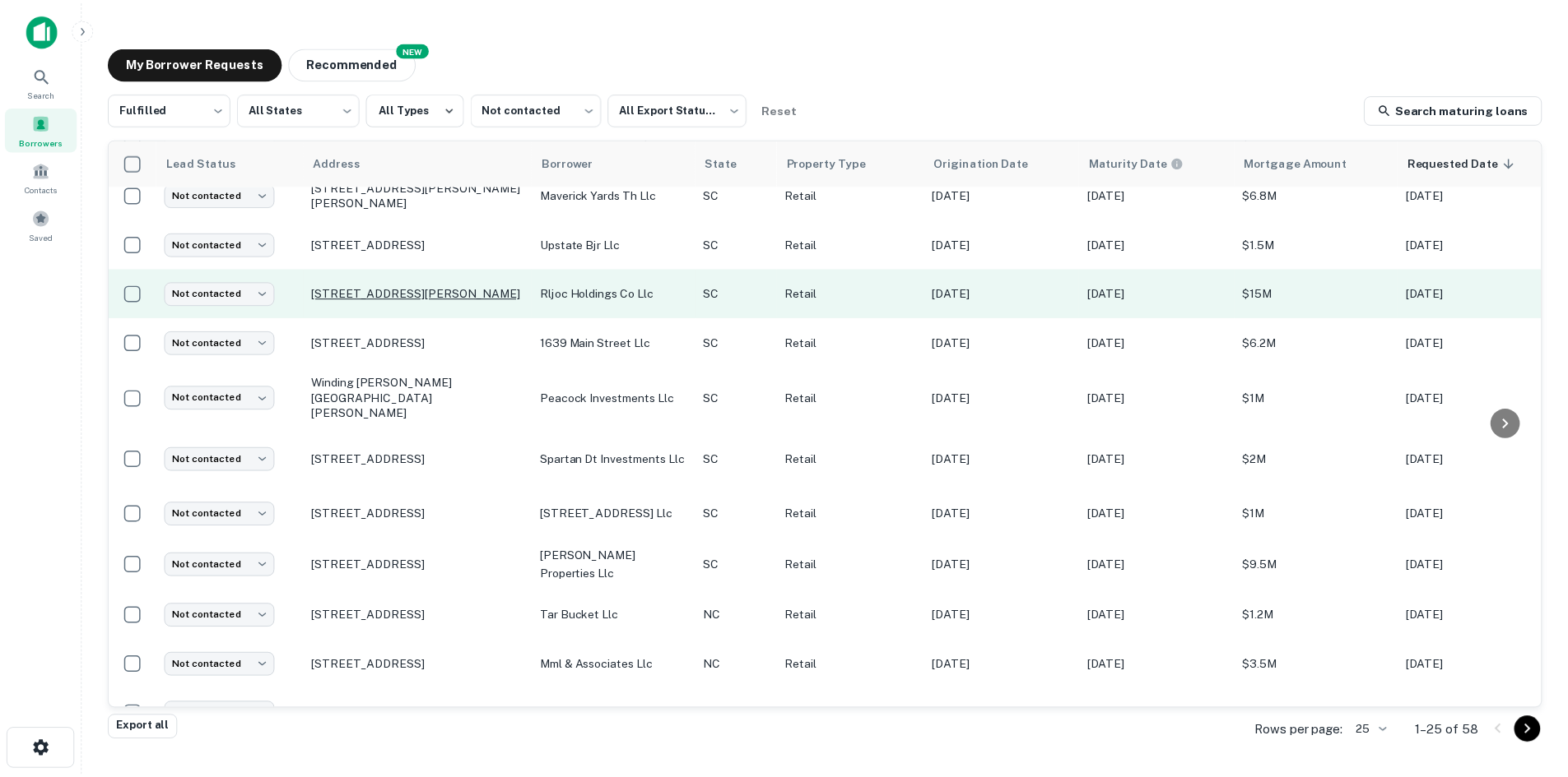
scroll to position [807, 0]
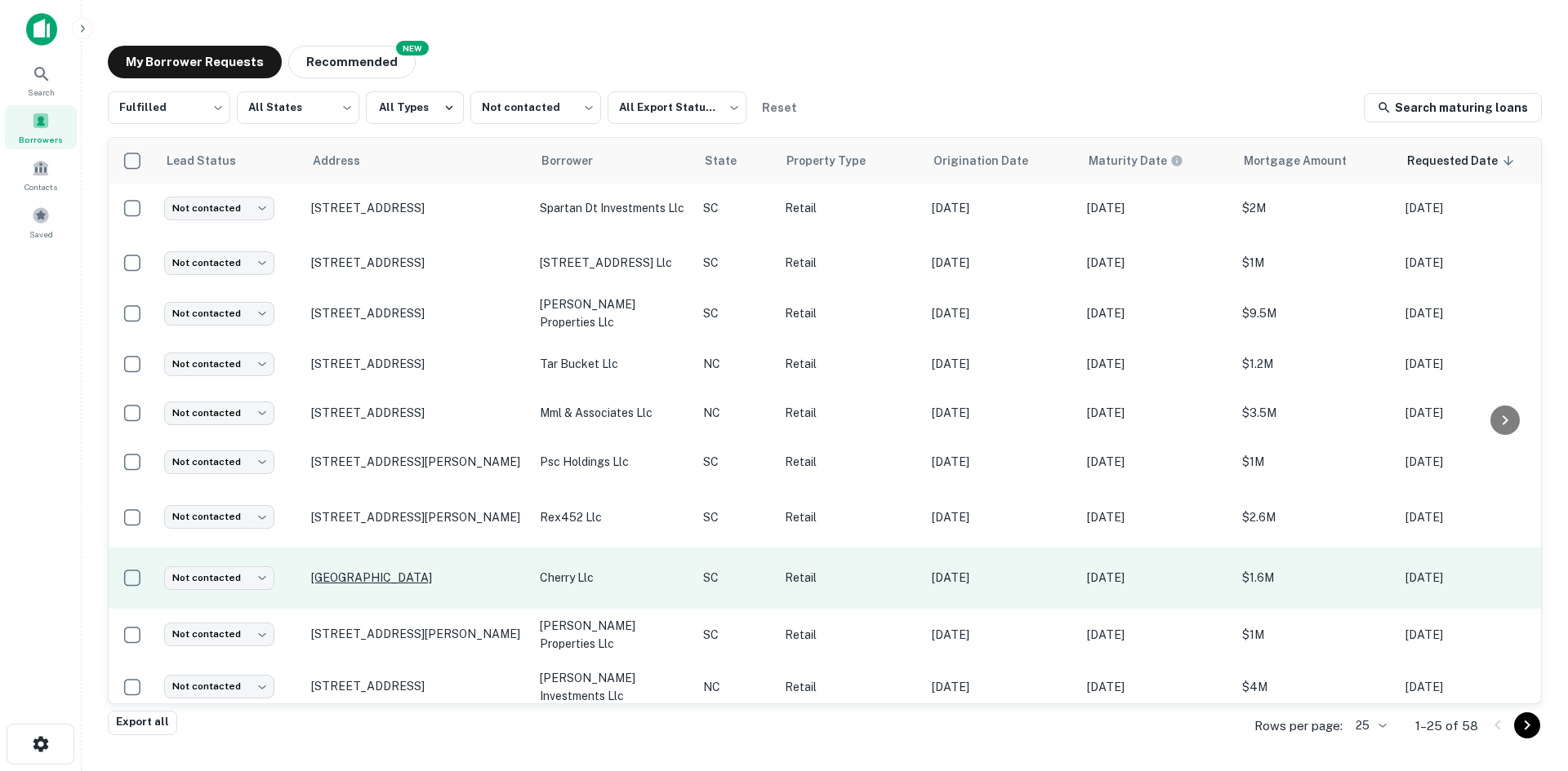
click at [365, 570] on p "[GEOGRAPHIC_DATA]" at bounding box center [418, 577] width 212 height 15
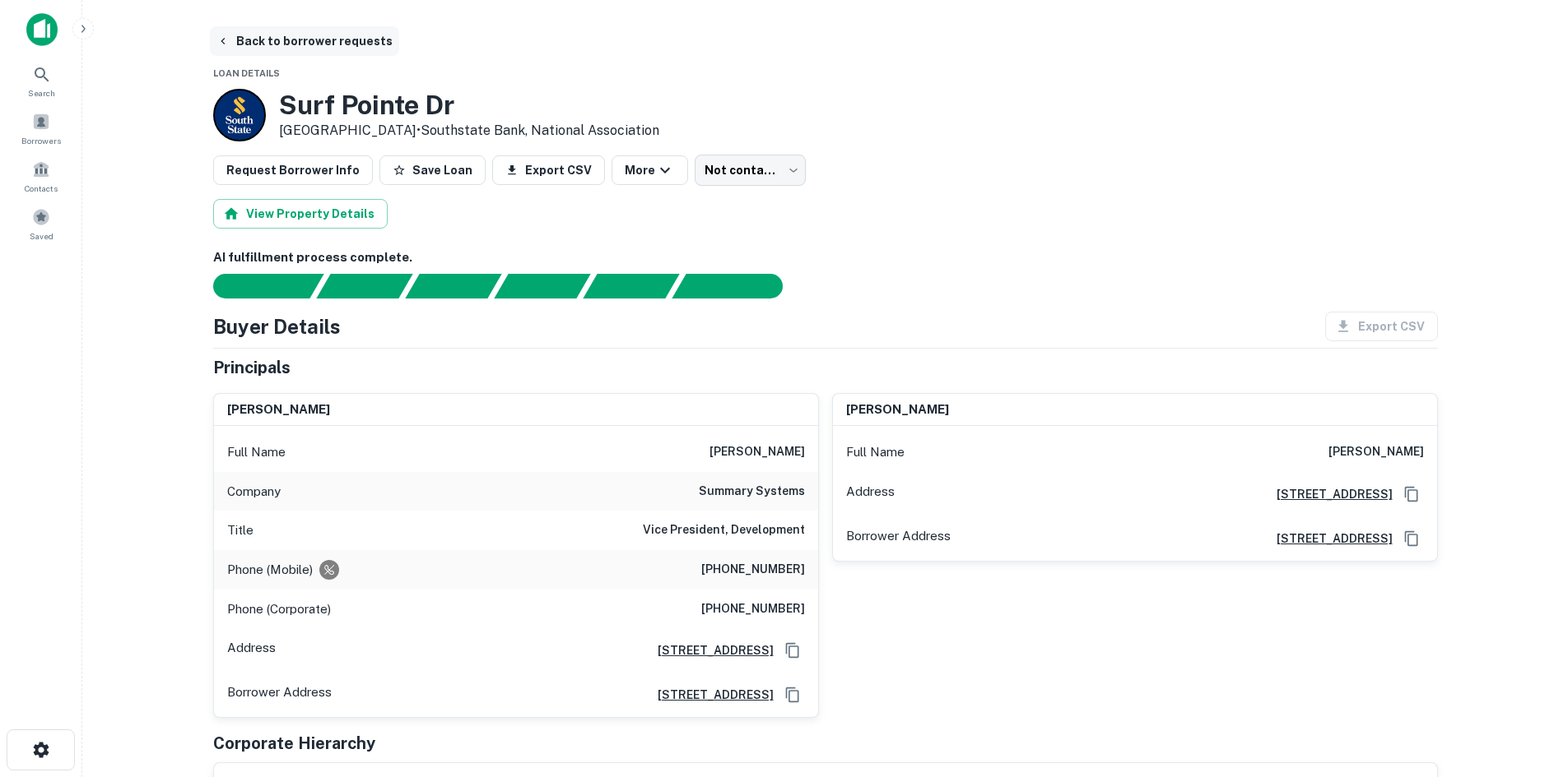
click at [276, 41] on button "Back to borrower requests" at bounding box center [304, 41] width 189 height 29
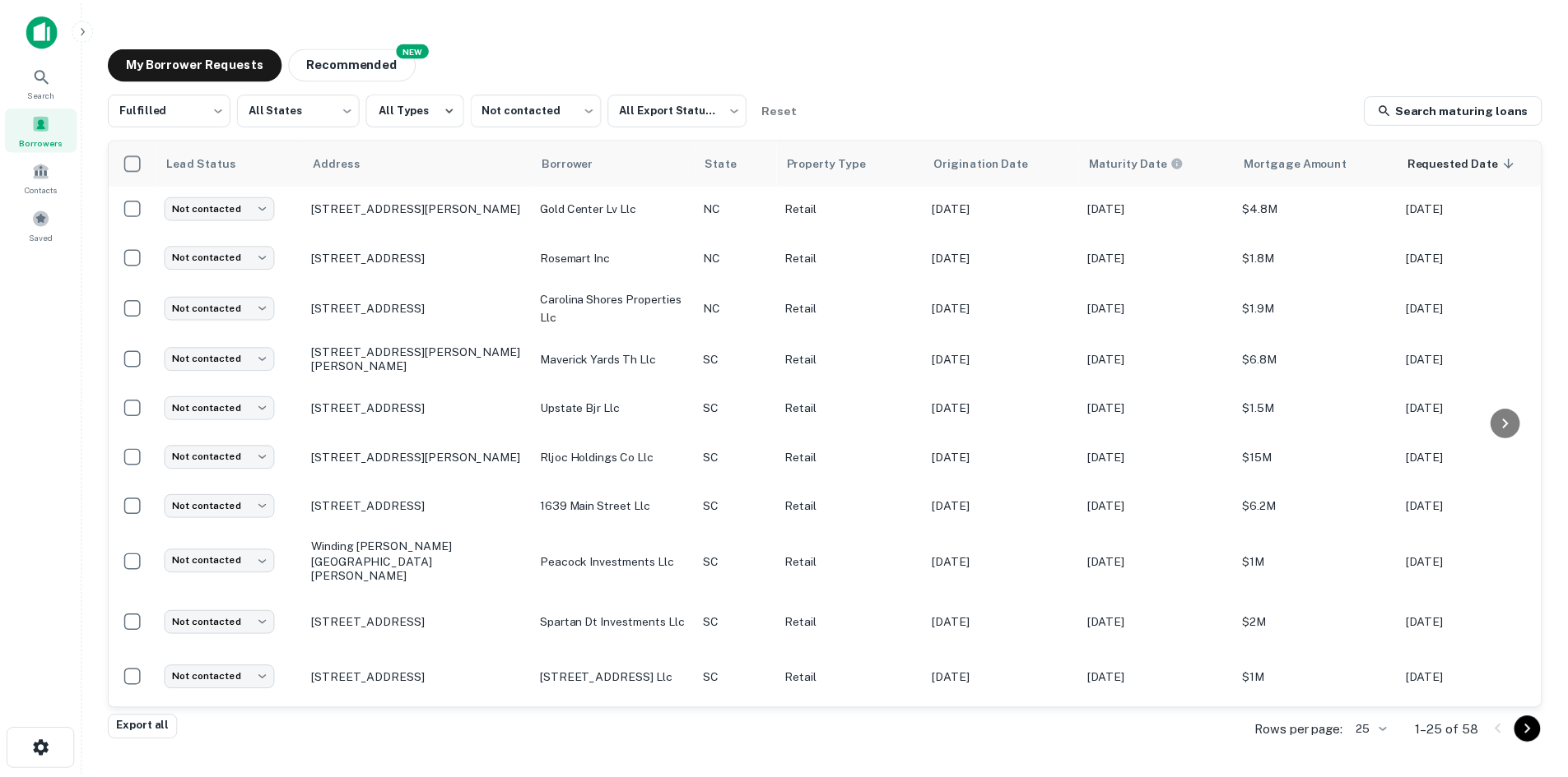
scroll to position [311, 0]
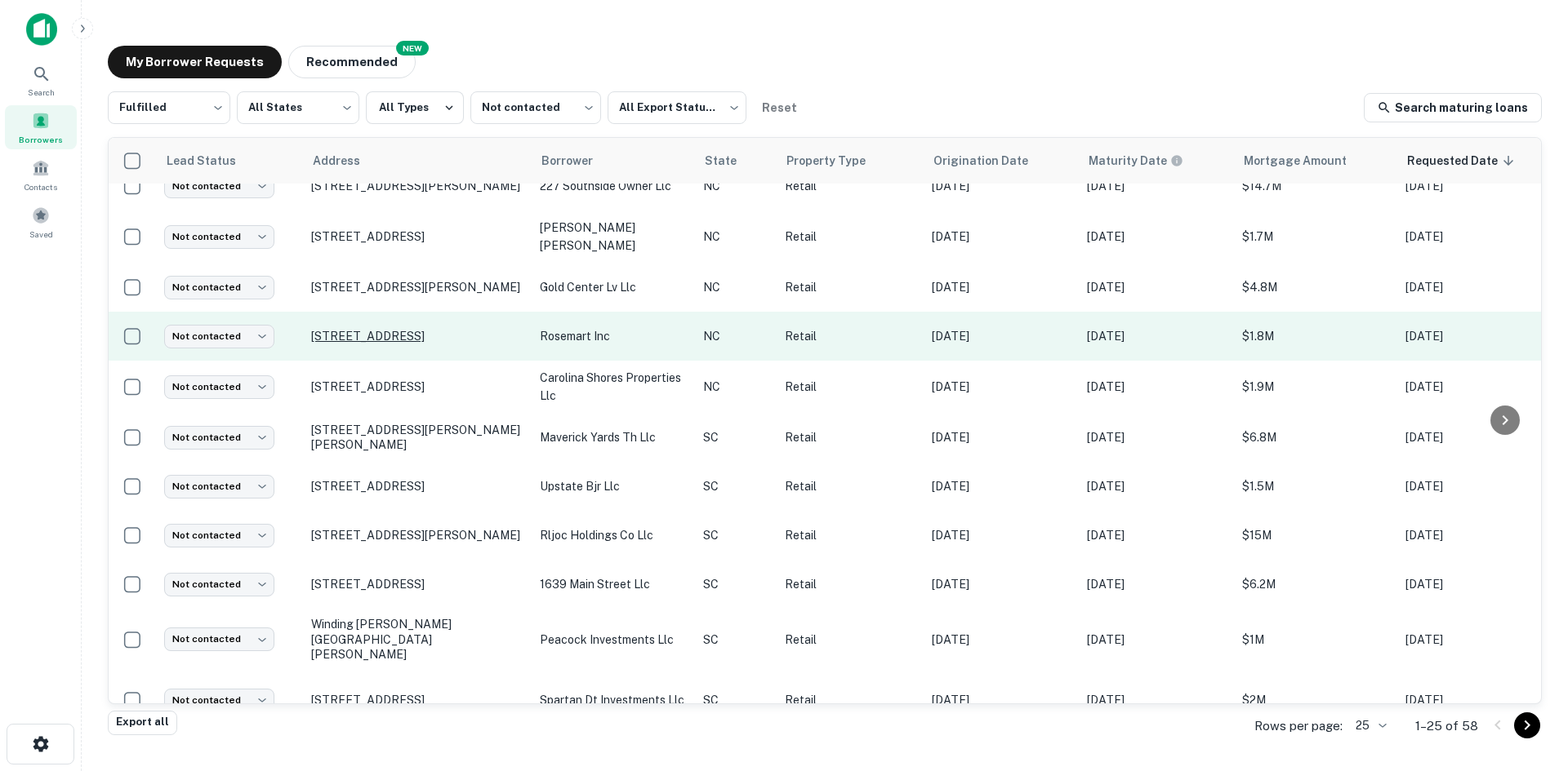
click at [362, 338] on p "[STREET_ADDRESS]" at bounding box center [418, 336] width 212 height 15
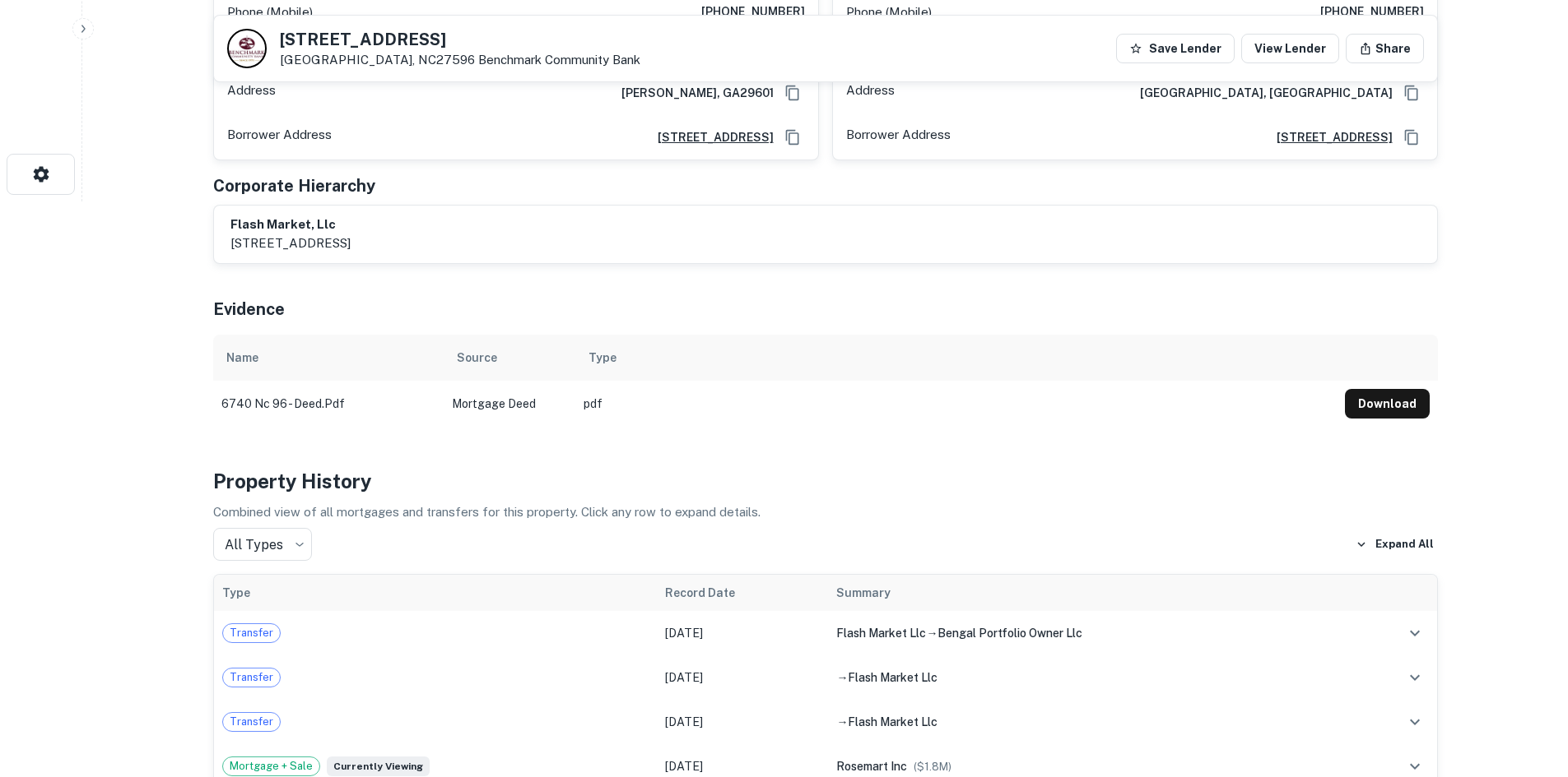
scroll to position [1152, 0]
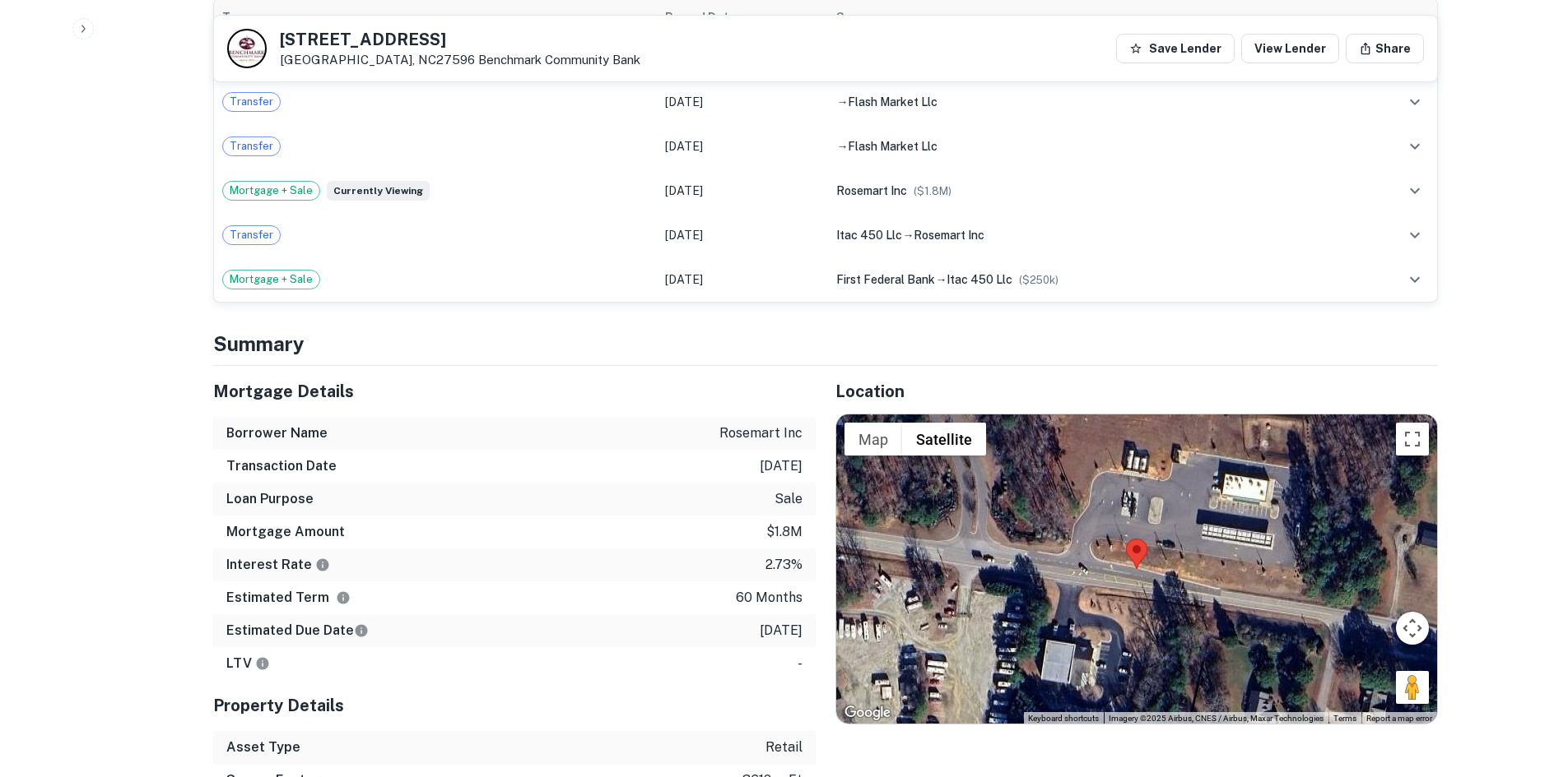
drag, startPoint x: 1404, startPoint y: 647, endPoint x: 1191, endPoint y: 571, distance: 226.2
click at [1191, 571] on div "Map Terrain Satellite Labels Keyboard shortcuts Map Data Imagery ©2025 Airbus, …" at bounding box center [1136, 569] width 600 height 309
drag, startPoint x: 1400, startPoint y: 642, endPoint x: 1202, endPoint y: 552, distance: 217.5
click at [1202, 552] on div "Map Terrain Satellite Labels Keyboard shortcuts Map Data Imagery ©2025 Airbus, …" at bounding box center [1136, 569] width 600 height 309
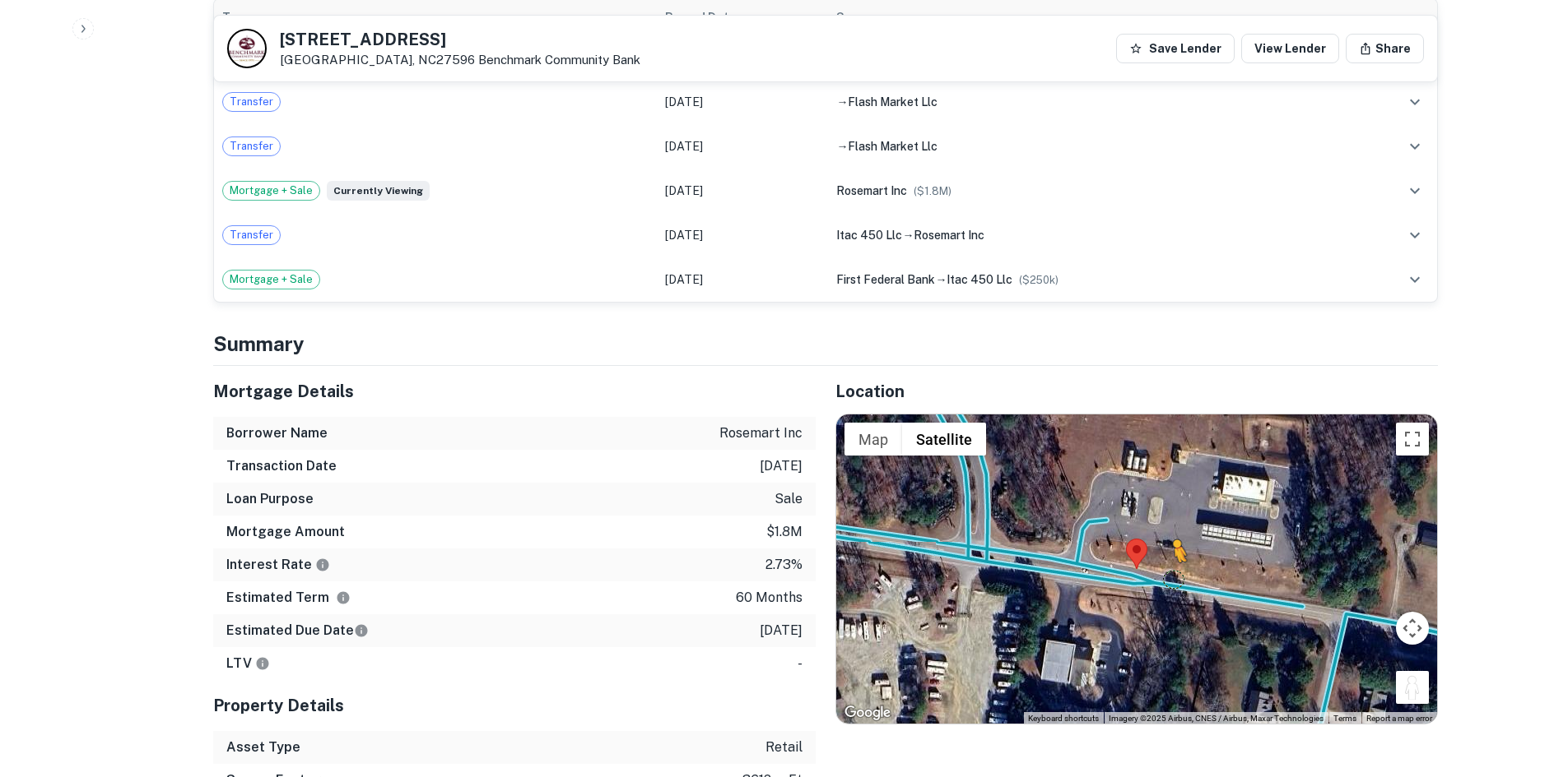
drag, startPoint x: 1408, startPoint y: 642, endPoint x: 1174, endPoint y: 545, distance: 253.3
click at [1174, 545] on div "To activate drag with keyboard, press Alt + Enter. Once in keyboard drag state,…" at bounding box center [1136, 569] width 600 height 309
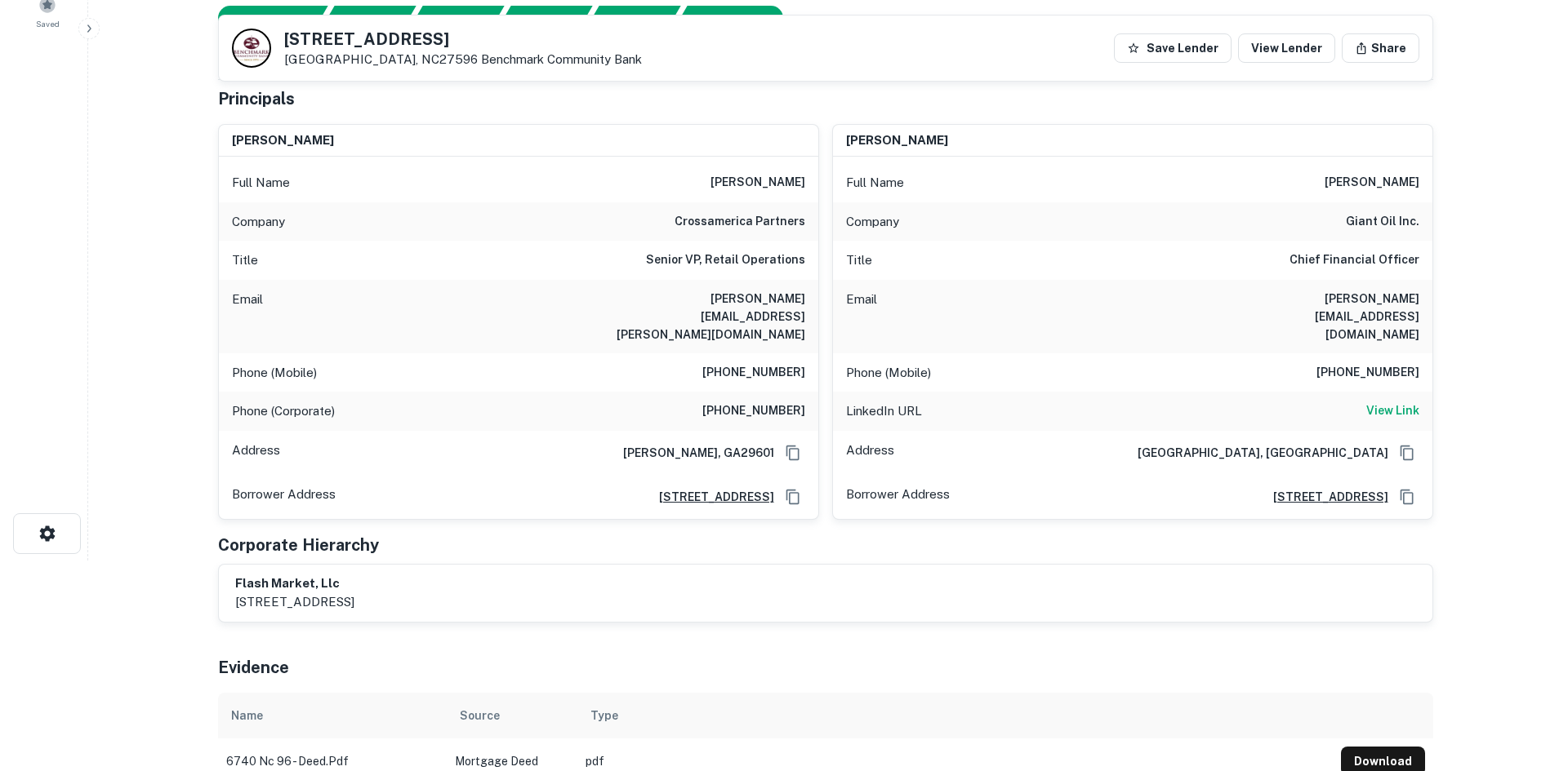
scroll to position [0, 0]
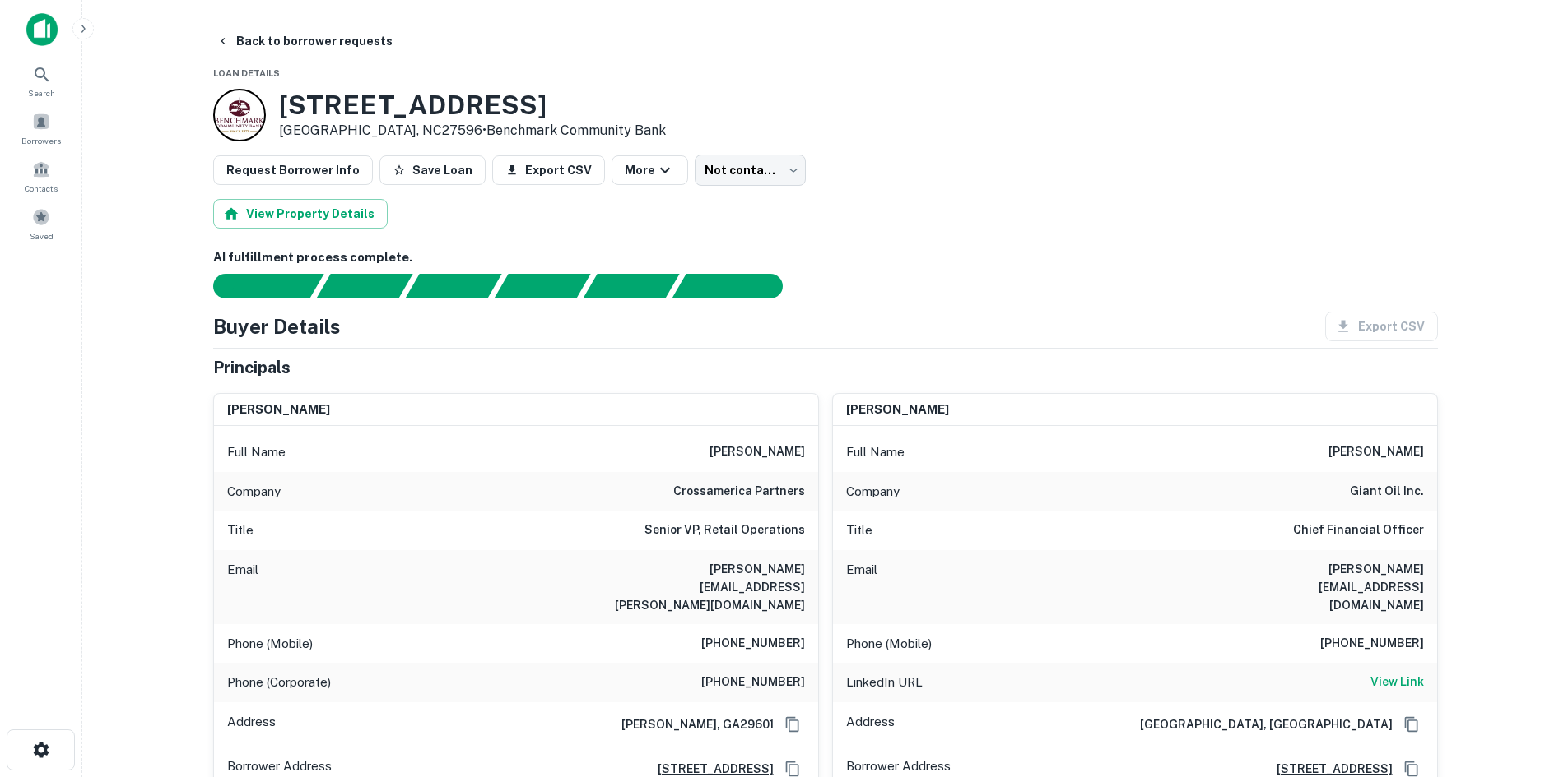
click at [671, 172] on div "Request Borrower Info Save Loan Export CSV More Not contacted **** ​" at bounding box center [825, 170] width 1225 height 31
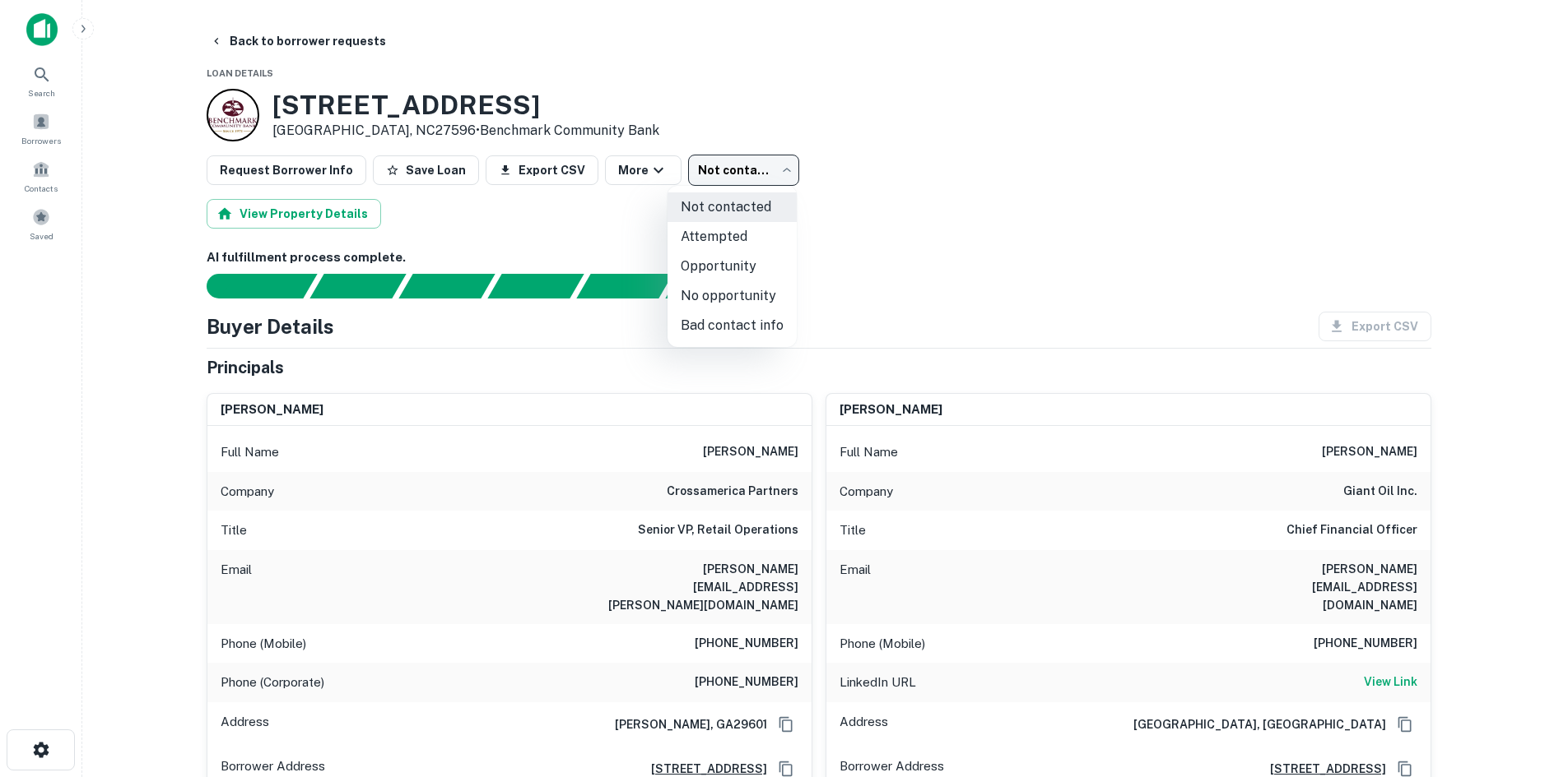
click at [702, 176] on body "Search Borrowers Contacts Saved Back to borrower requests Loan Details [STREET_…" at bounding box center [784, 388] width 1568 height 777
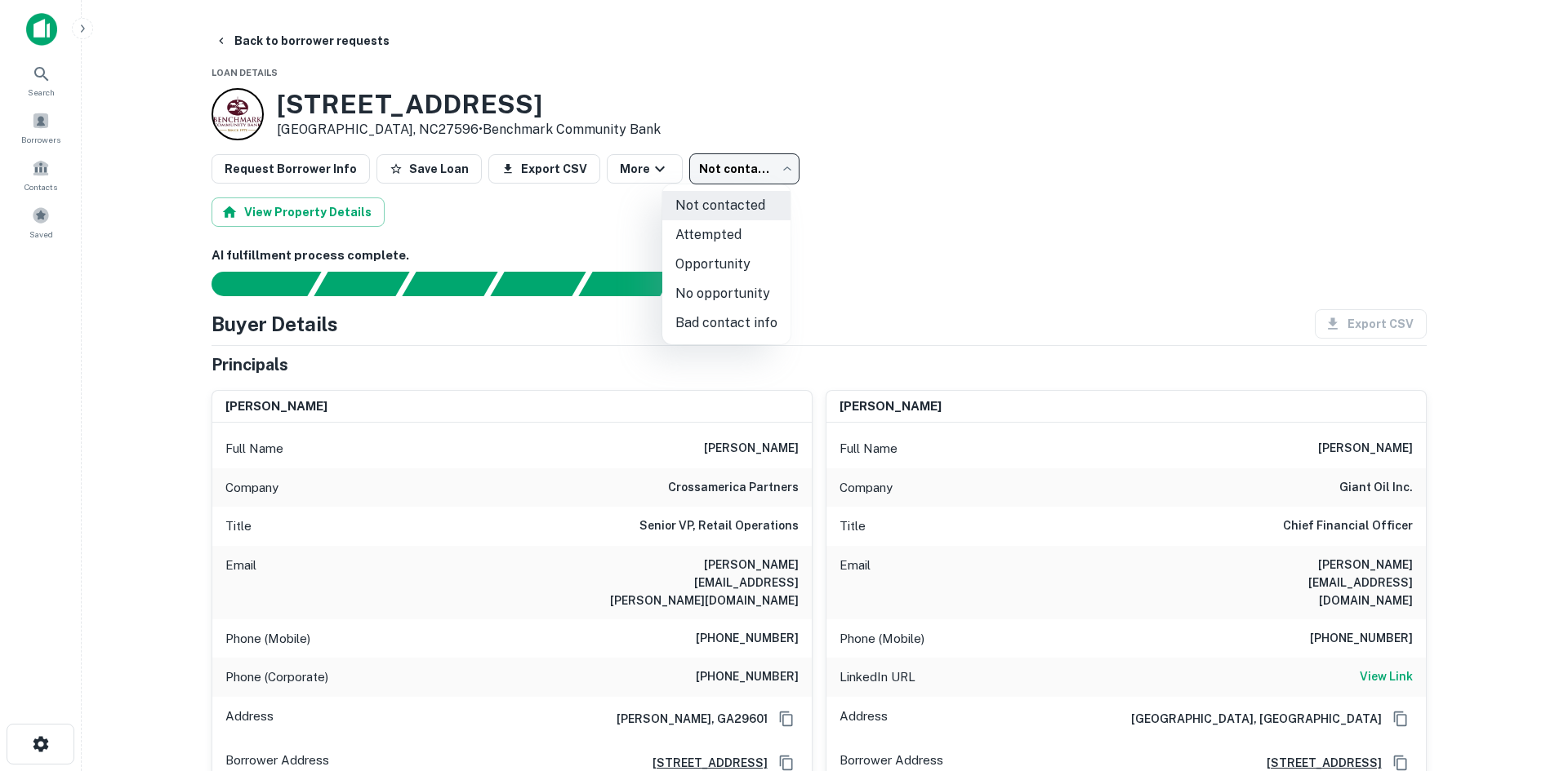
click at [712, 226] on li "Attempted" at bounding box center [727, 234] width 128 height 29
type input "*********"
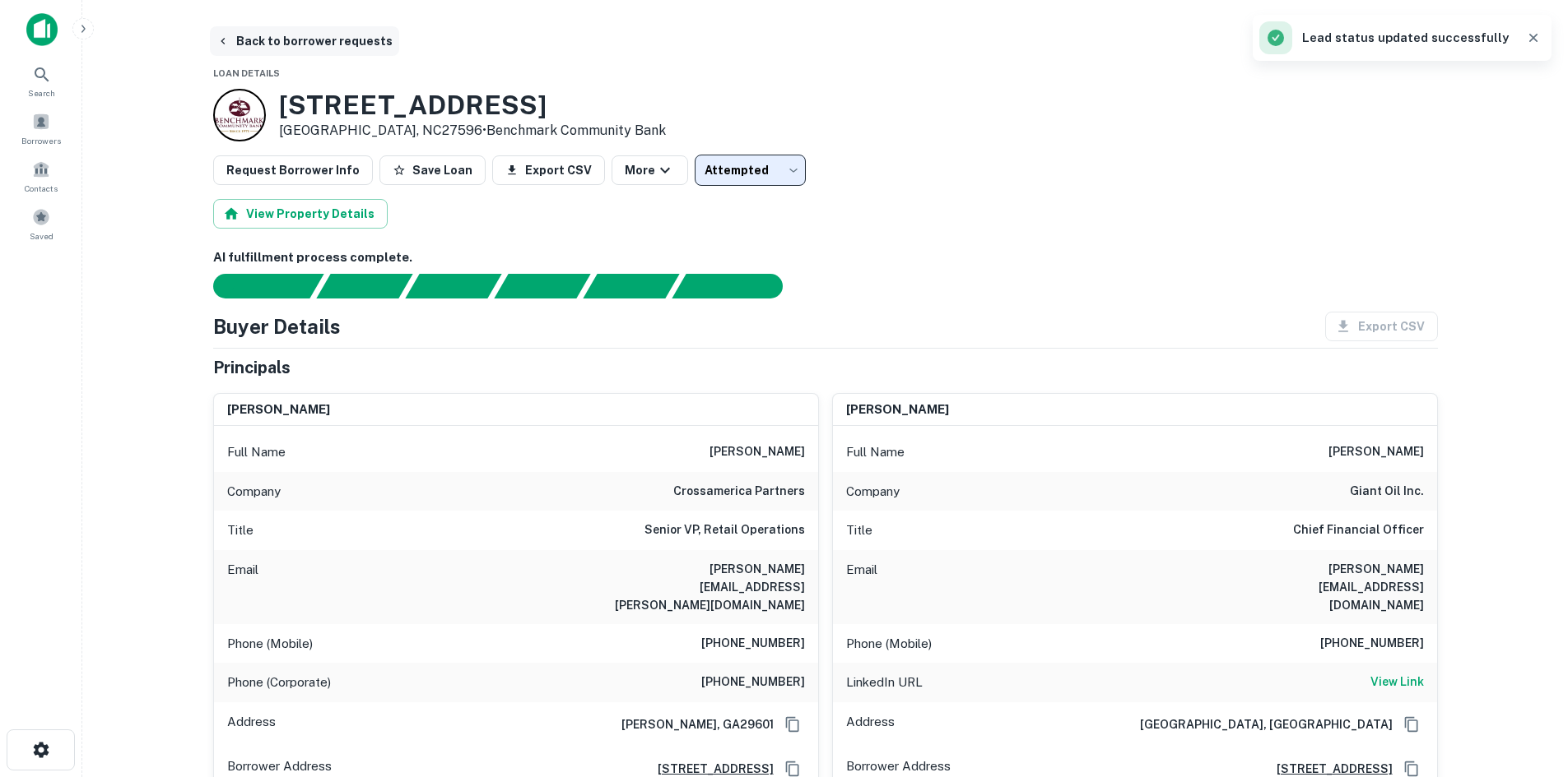
click at [269, 44] on button "Back to borrower requests" at bounding box center [304, 41] width 189 height 29
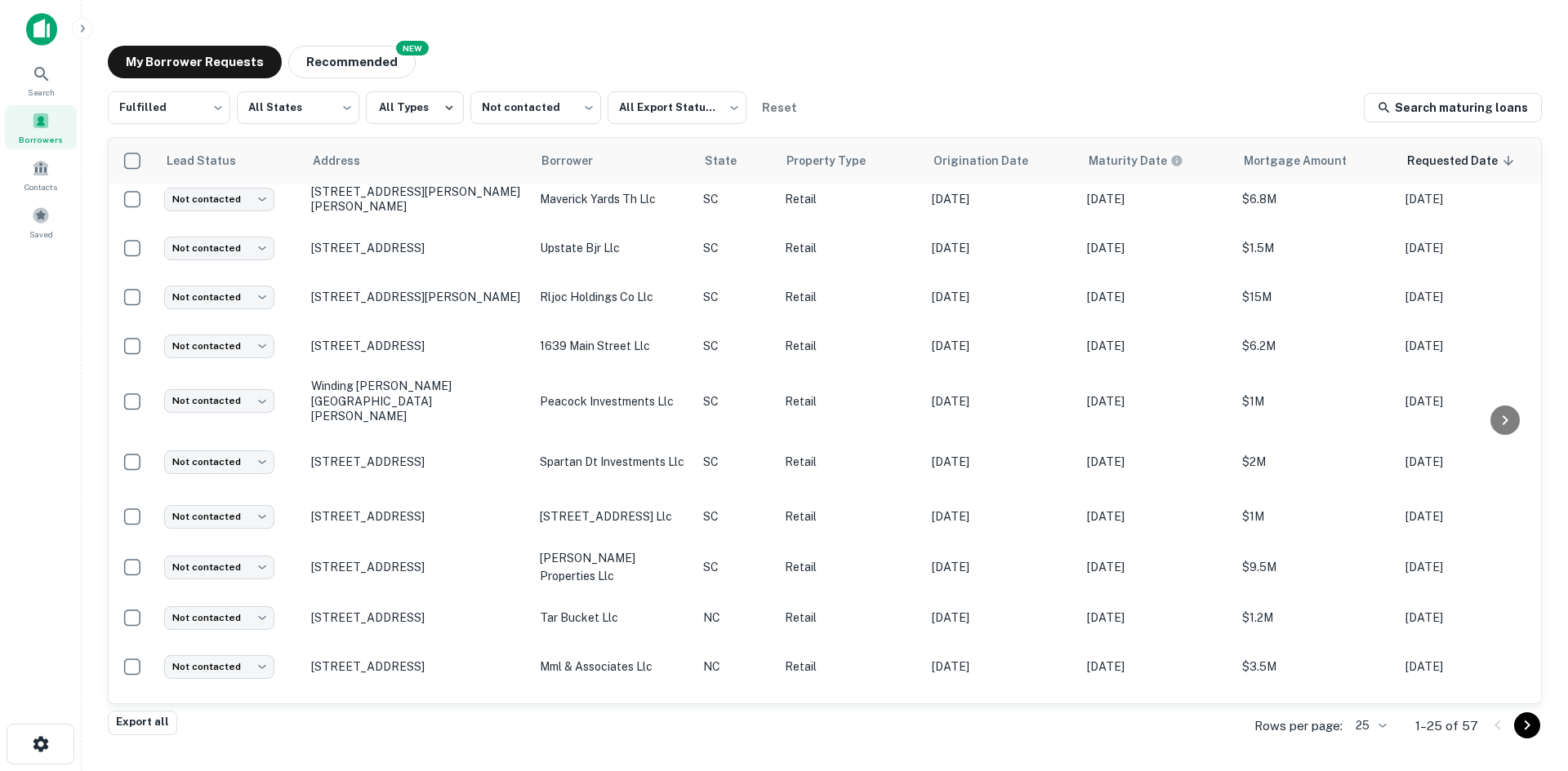
scroll to position [798, 0]
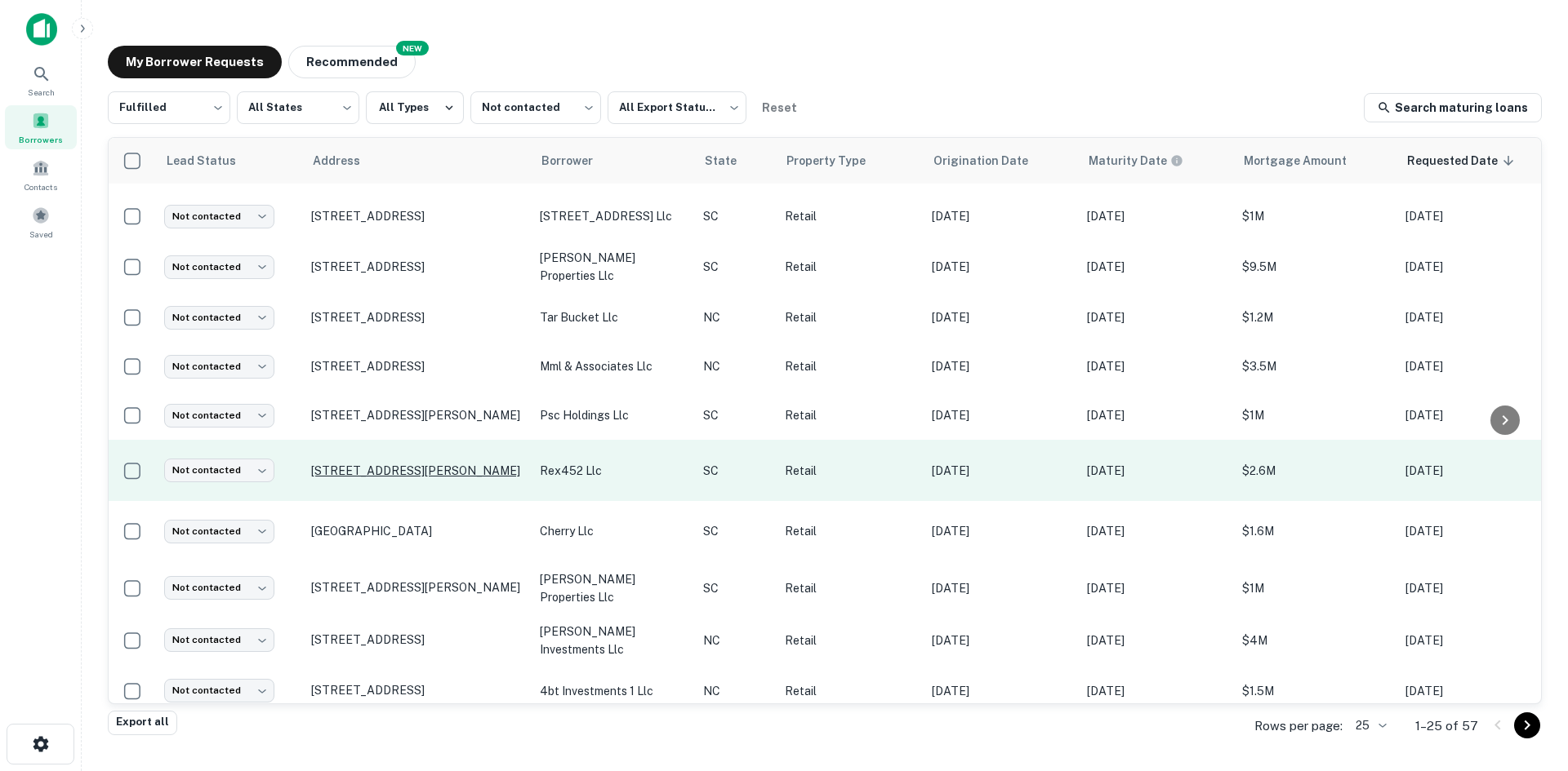
click at [376, 464] on p "[STREET_ADDRESS][PERSON_NAME]" at bounding box center [418, 471] width 212 height 15
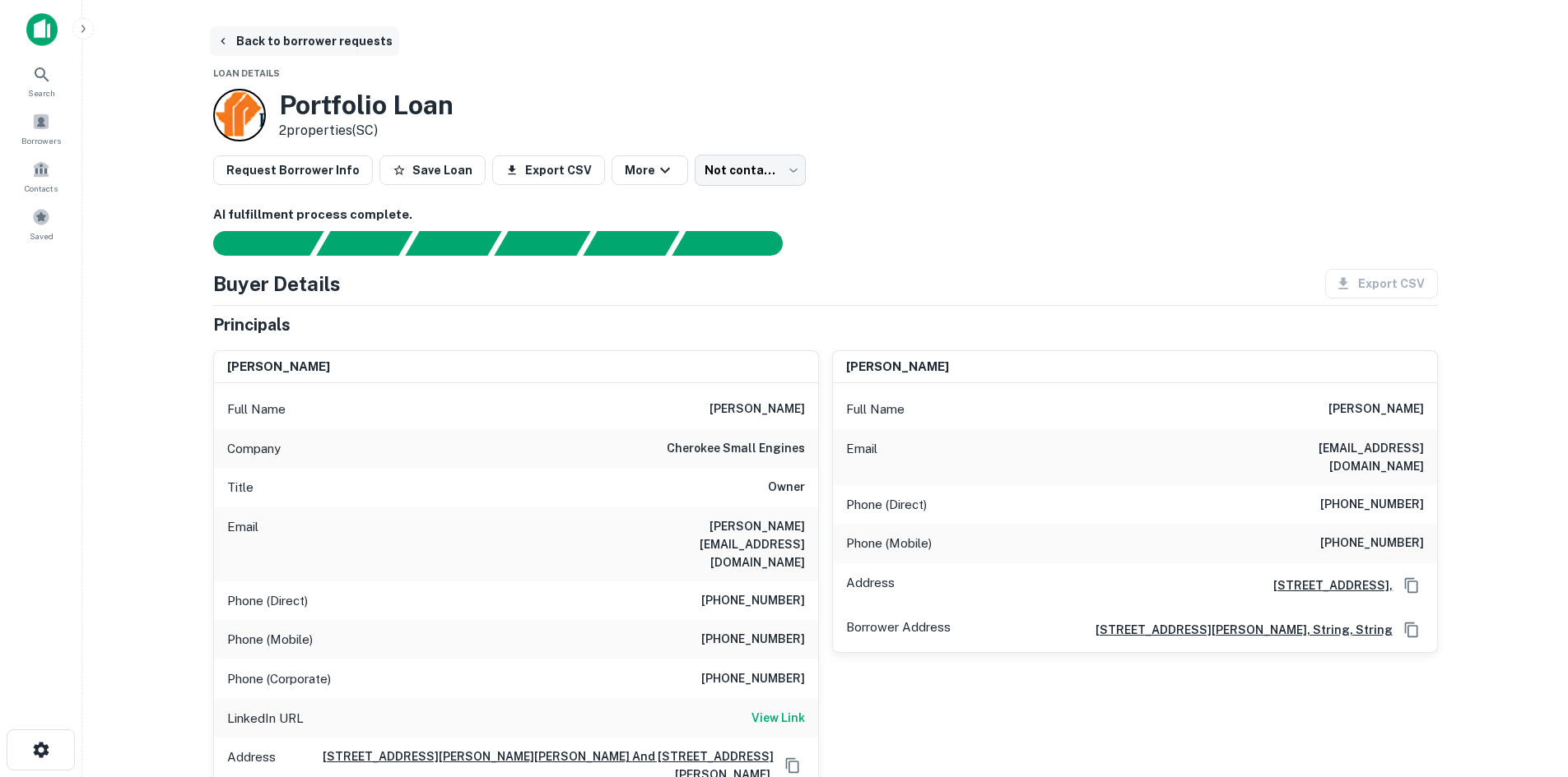
click at [336, 42] on button "Back to borrower requests" at bounding box center [304, 41] width 189 height 29
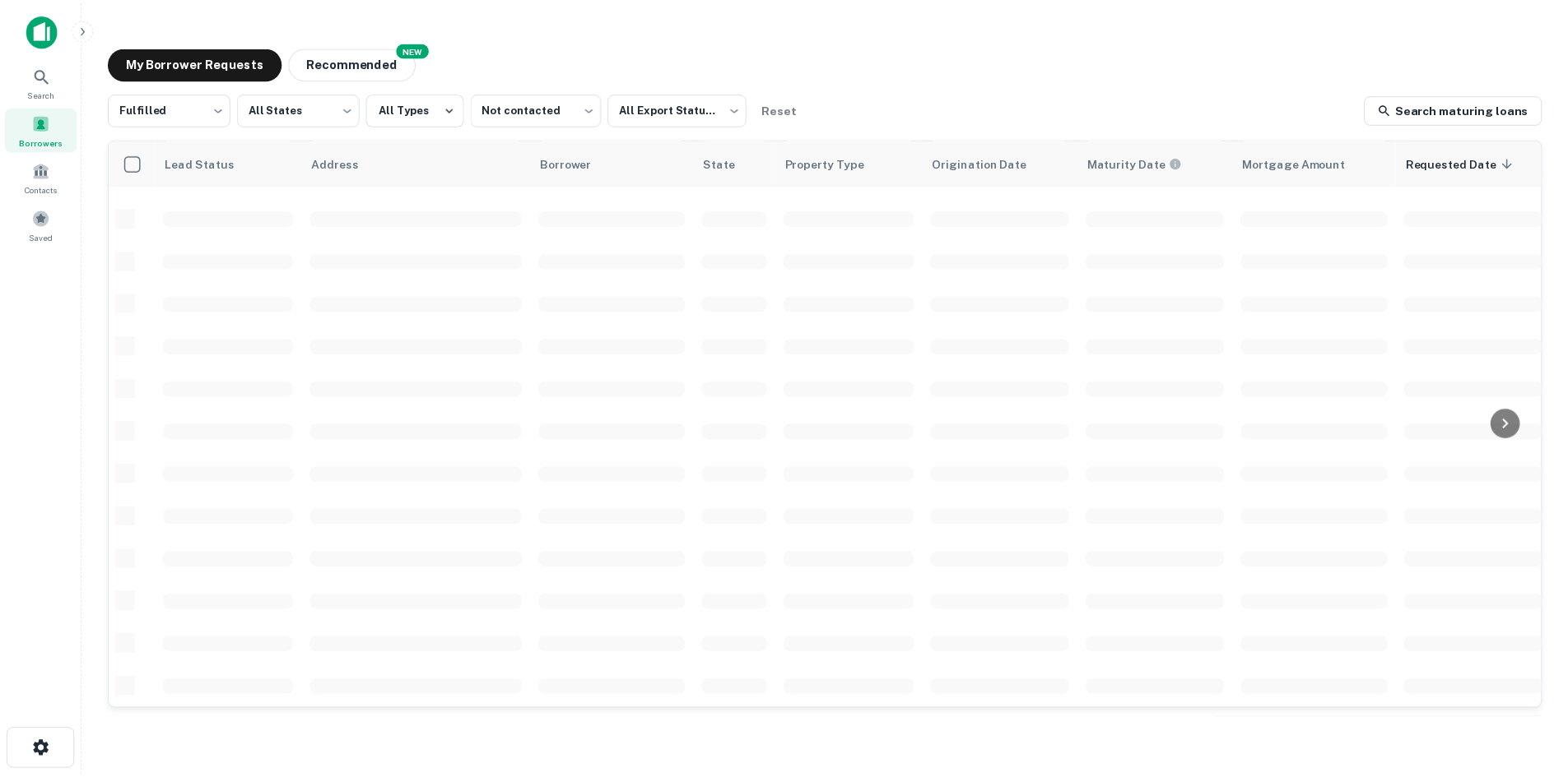
scroll to position [558, 0]
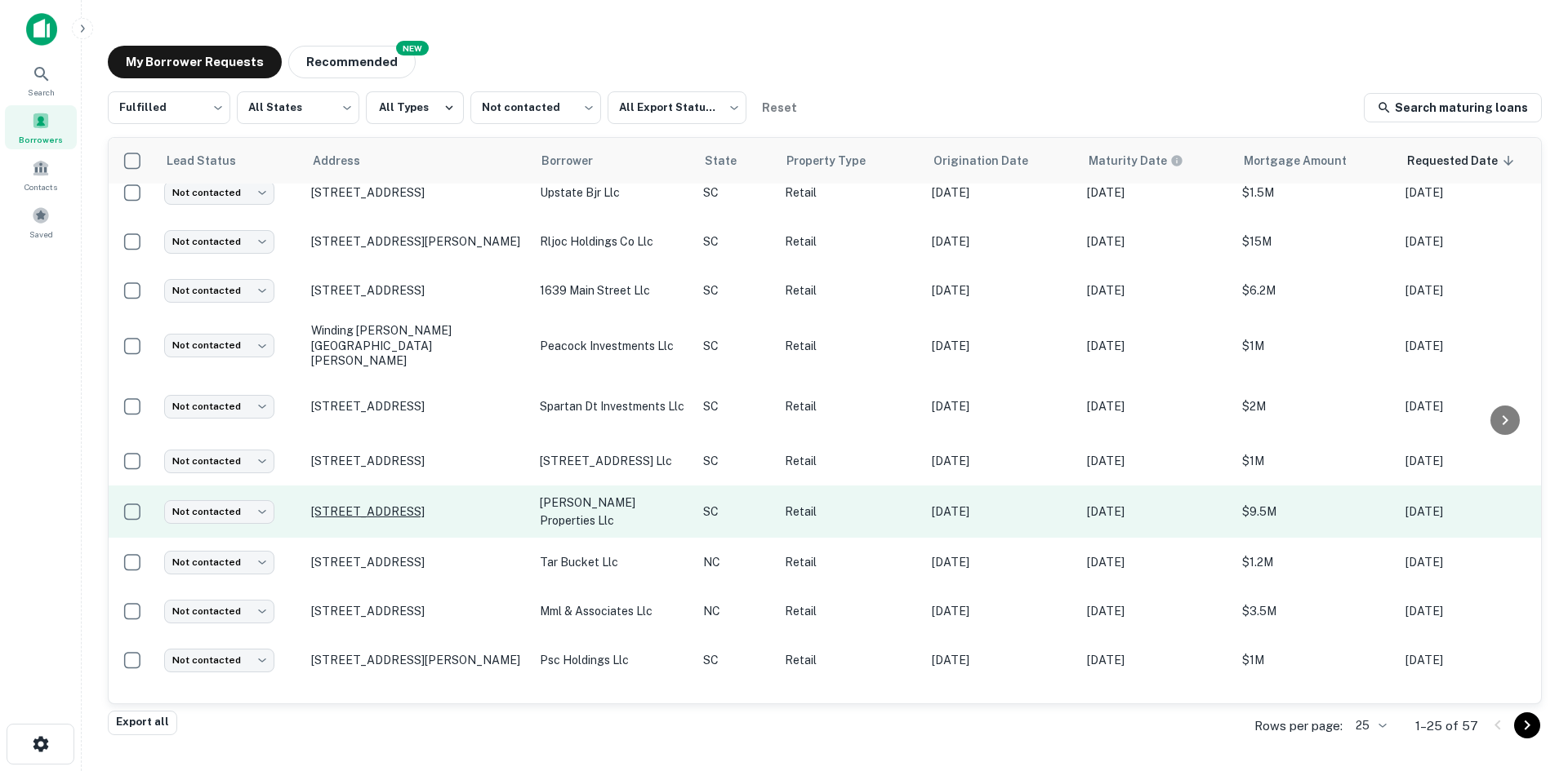
click at [417, 504] on p "[STREET_ADDRESS]" at bounding box center [418, 511] width 212 height 15
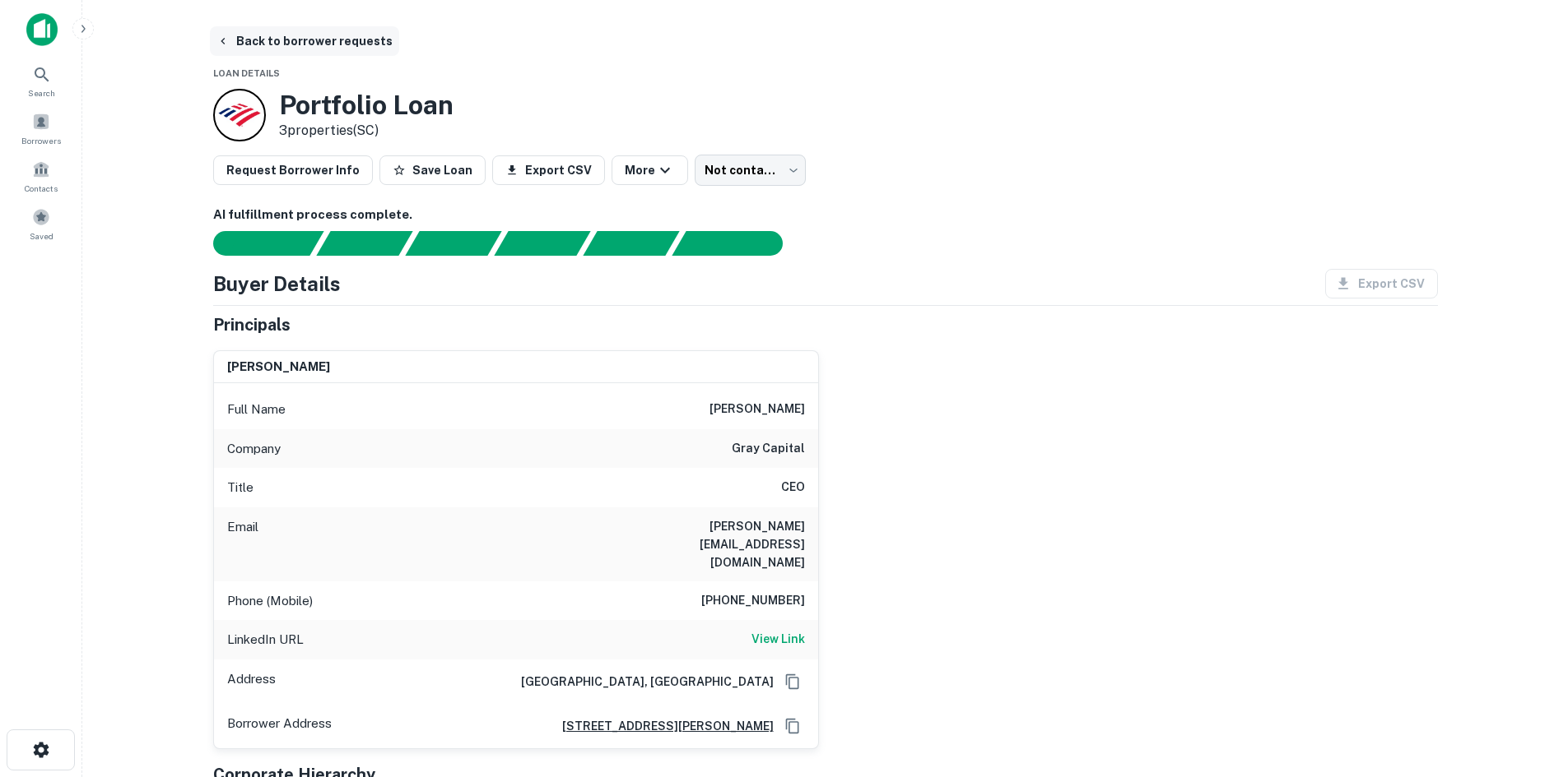
click at [330, 38] on button "Back to borrower requests" at bounding box center [304, 41] width 189 height 29
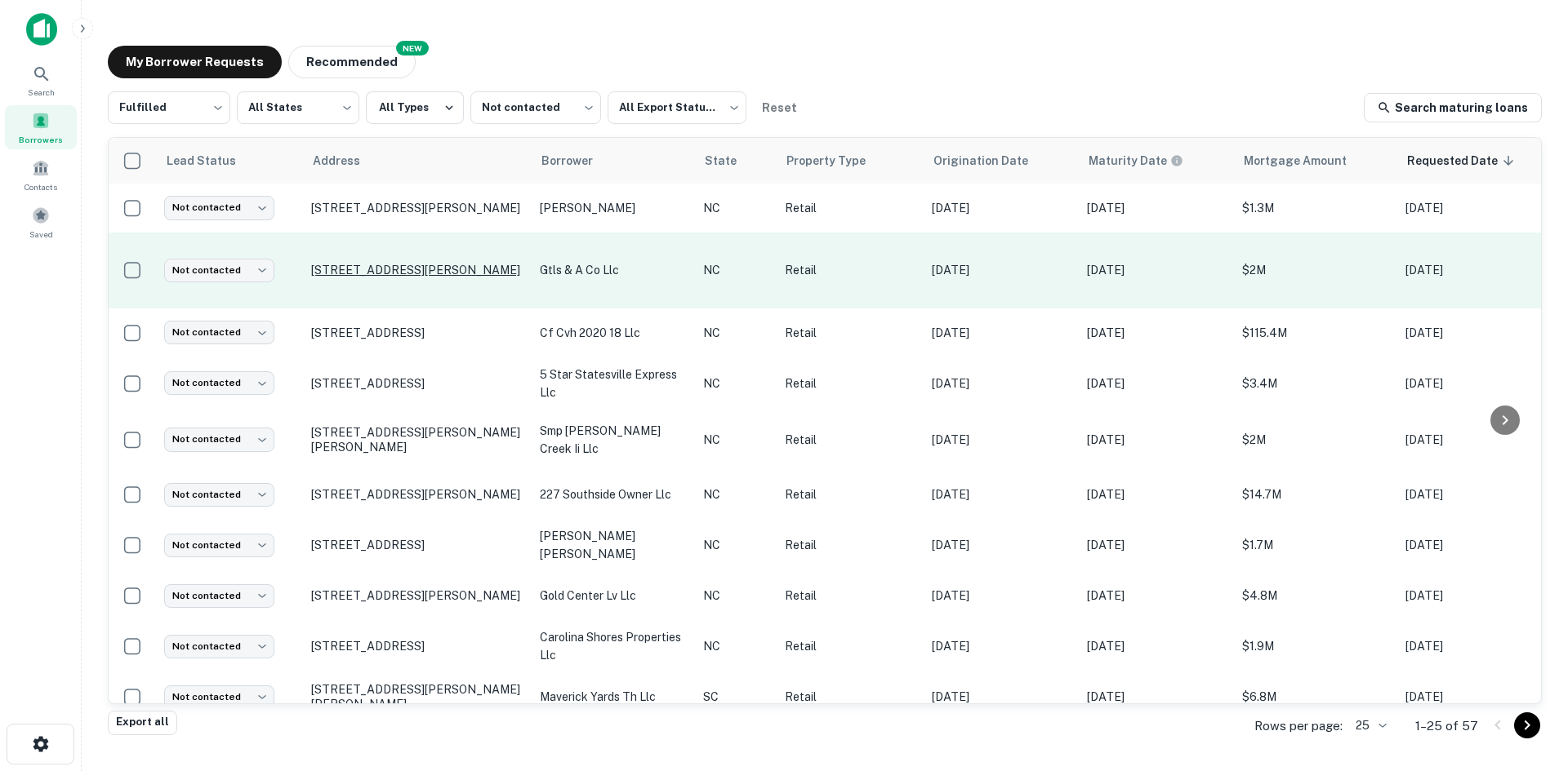
click at [405, 275] on p "[STREET_ADDRESS][PERSON_NAME]" at bounding box center [418, 270] width 212 height 15
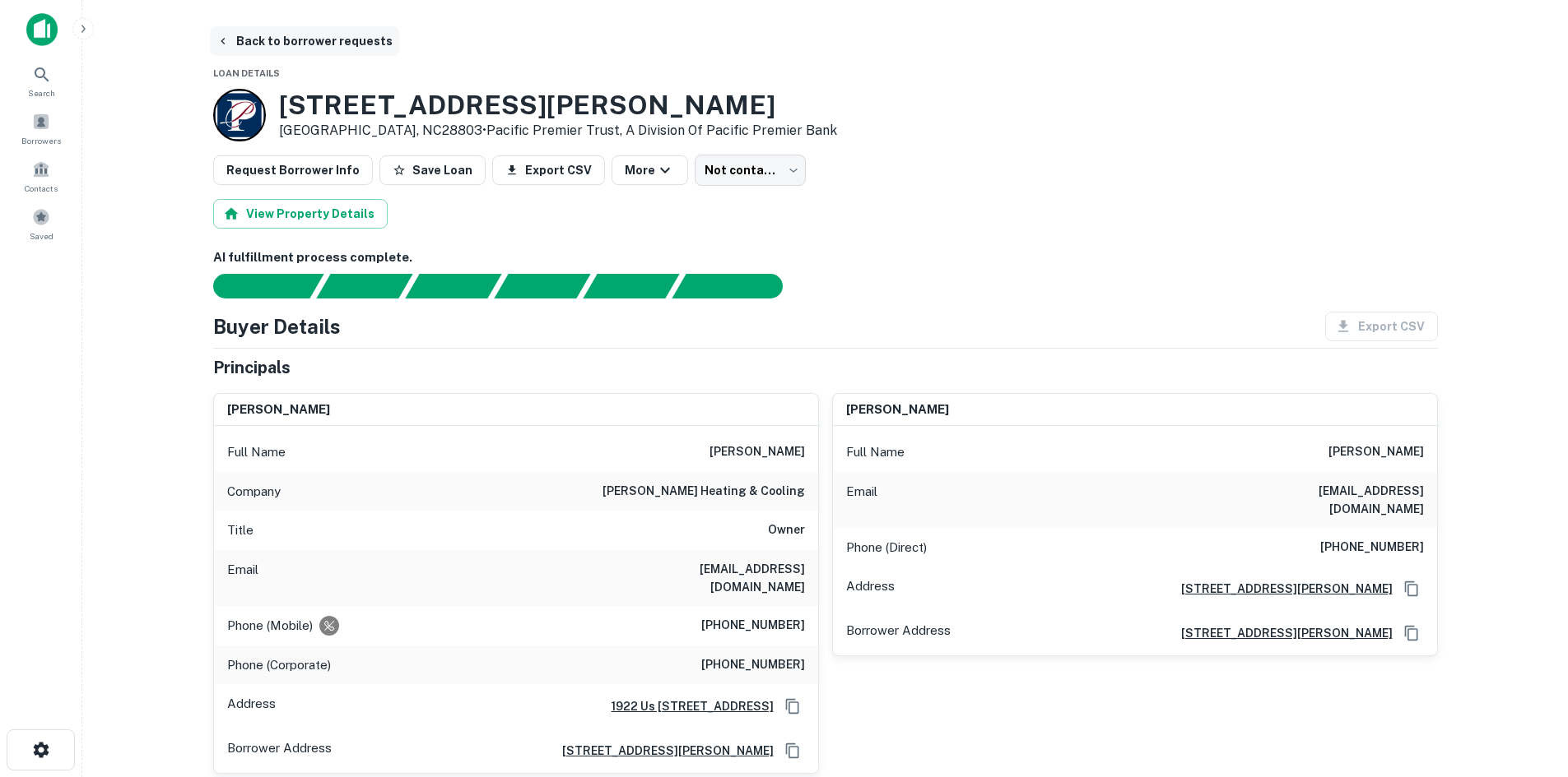
click at [325, 45] on button "Back to borrower requests" at bounding box center [304, 41] width 189 height 29
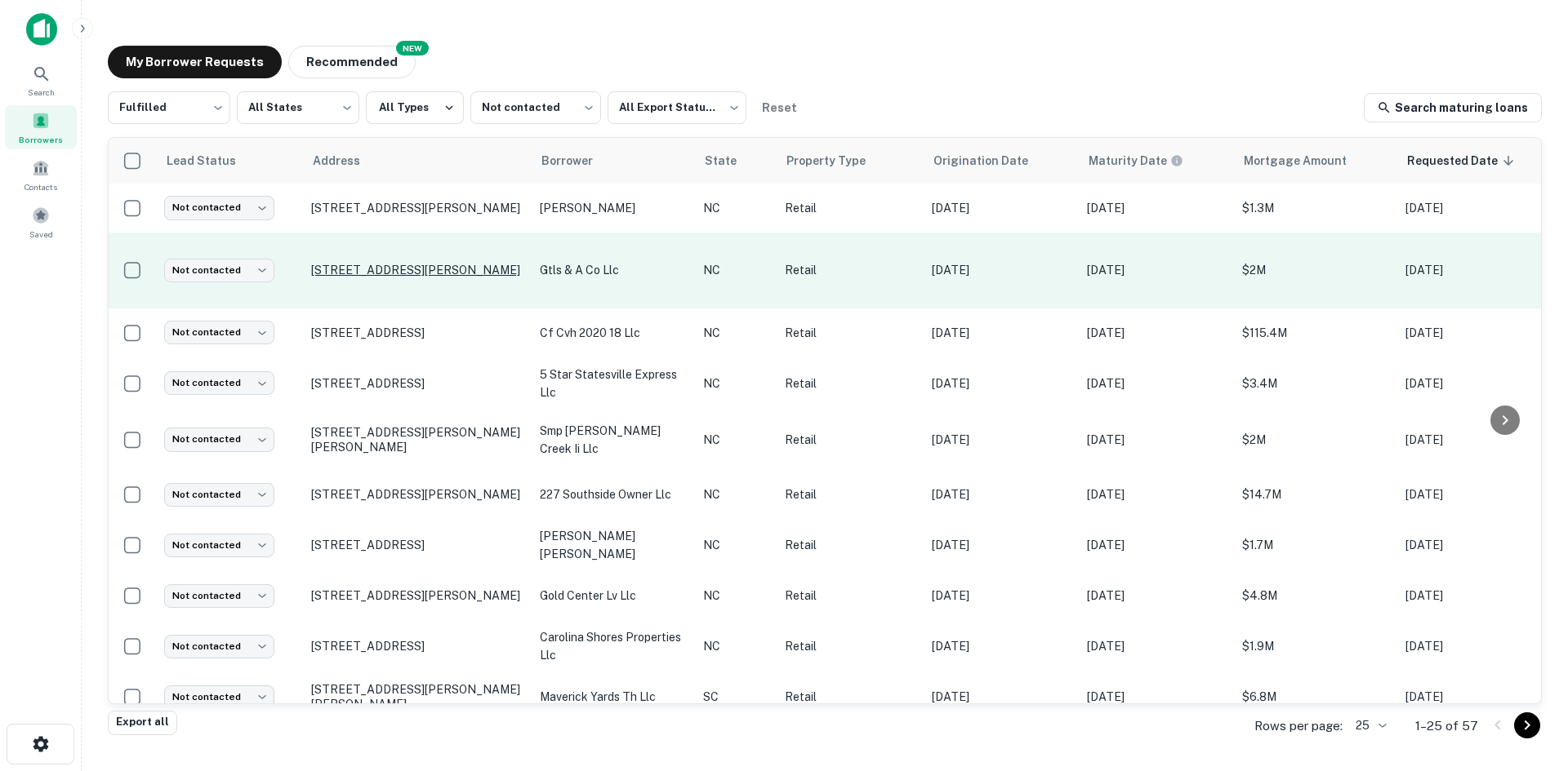
click at [396, 271] on p "[STREET_ADDRESS][PERSON_NAME]" at bounding box center [418, 270] width 212 height 15
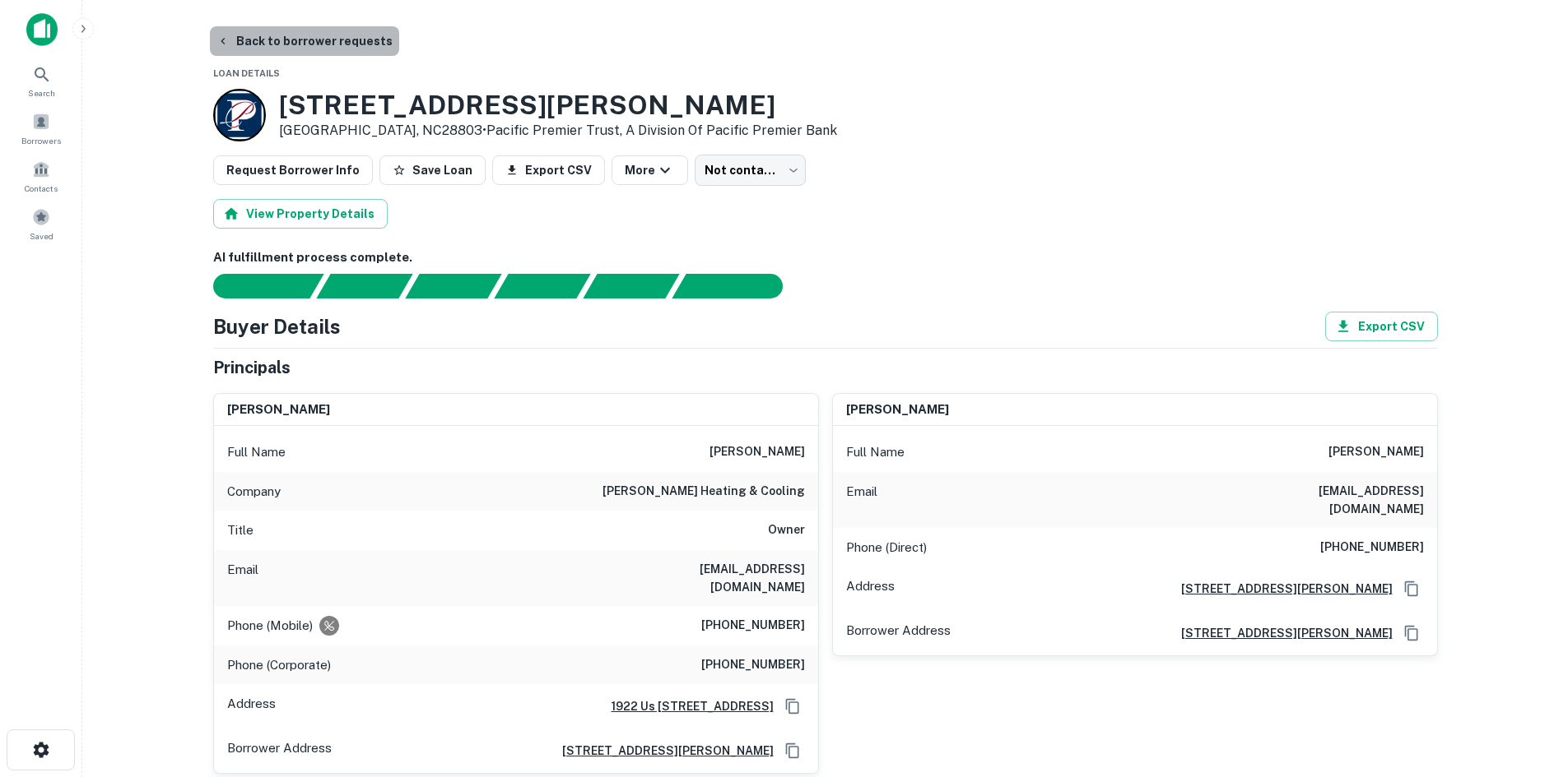
click at [321, 43] on button "Back to borrower requests" at bounding box center [304, 41] width 189 height 29
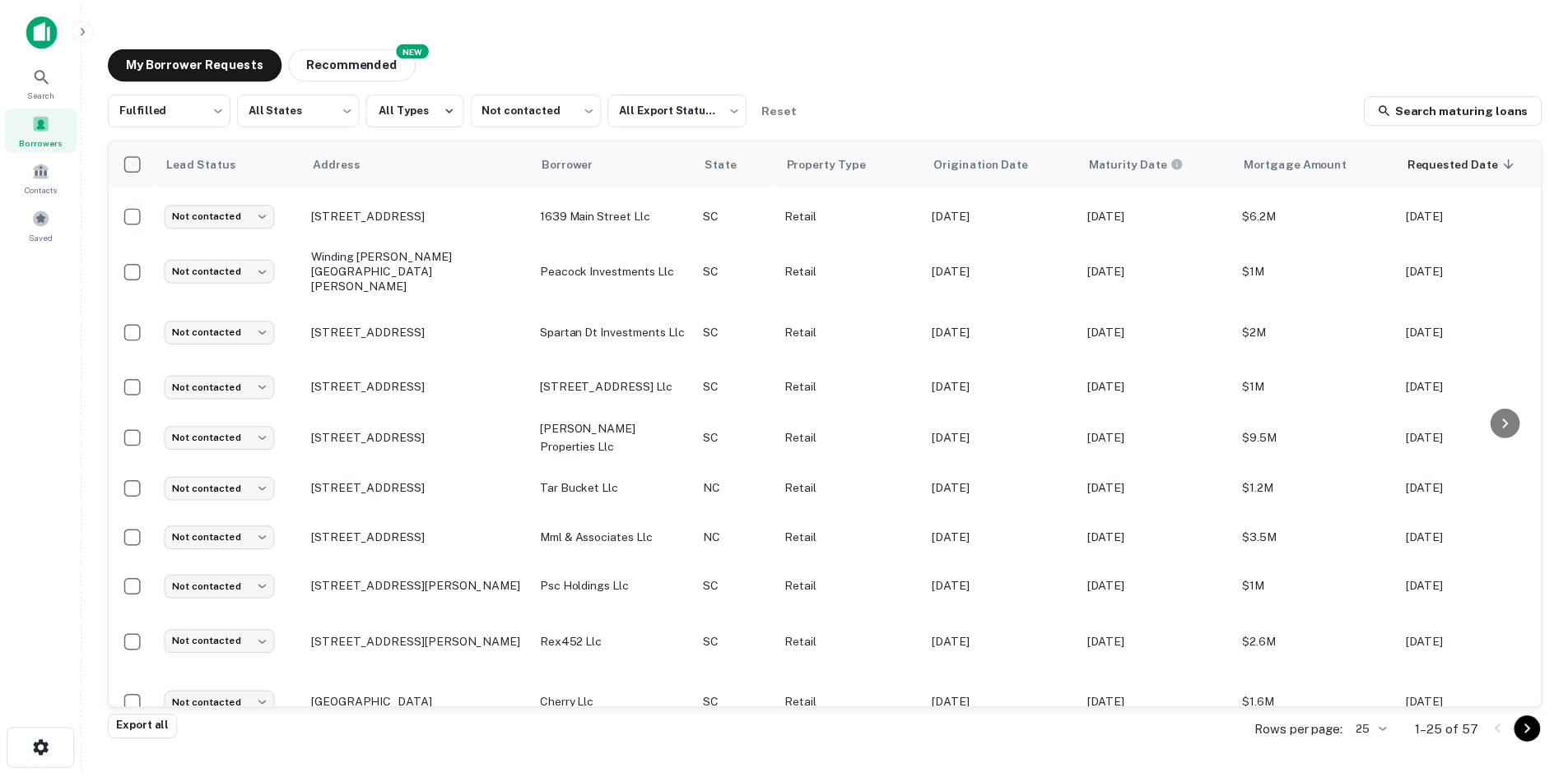
scroll to position [658, 0]
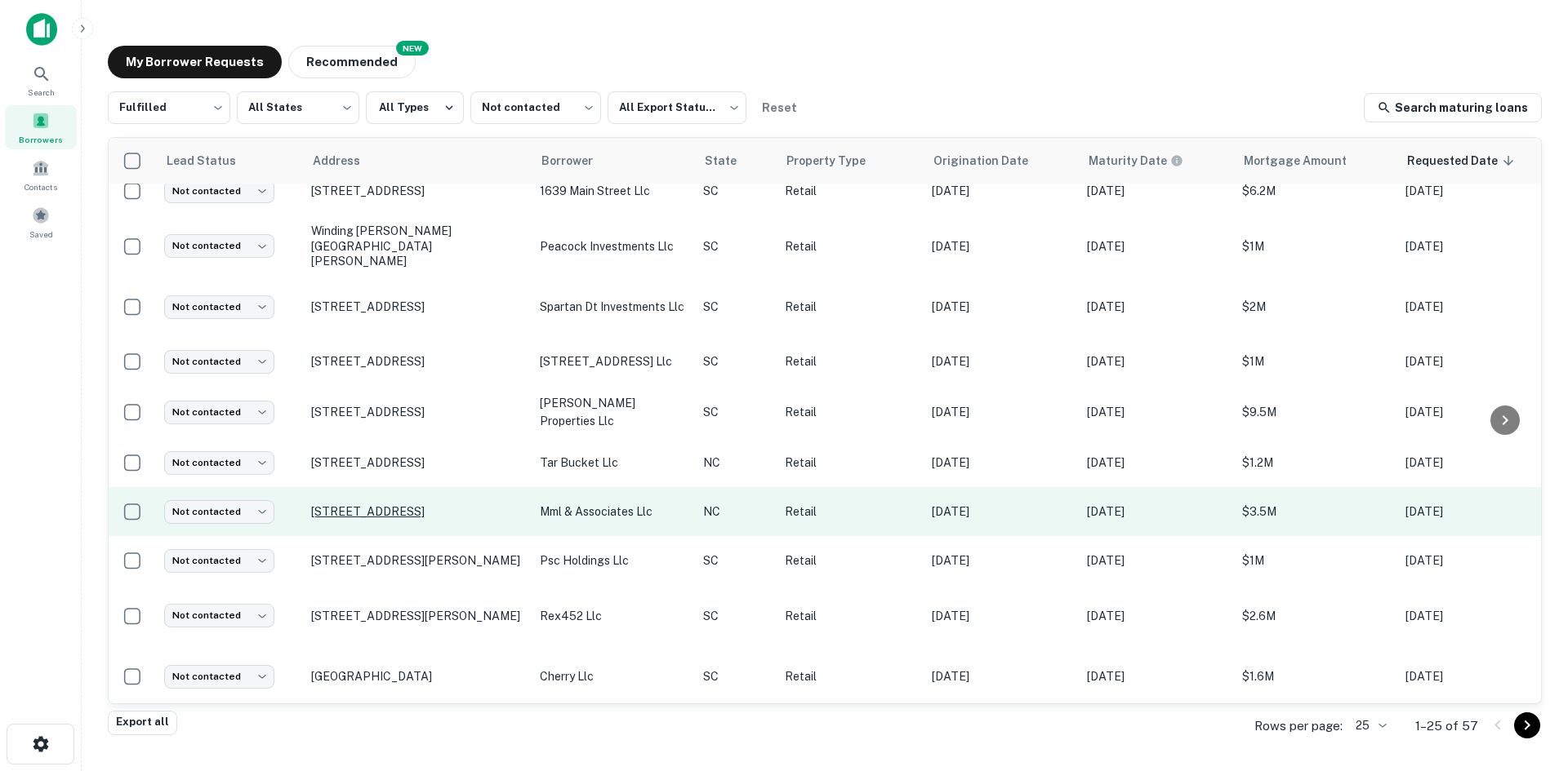
click at [417, 504] on p "[STREET_ADDRESS]" at bounding box center [418, 511] width 212 height 15
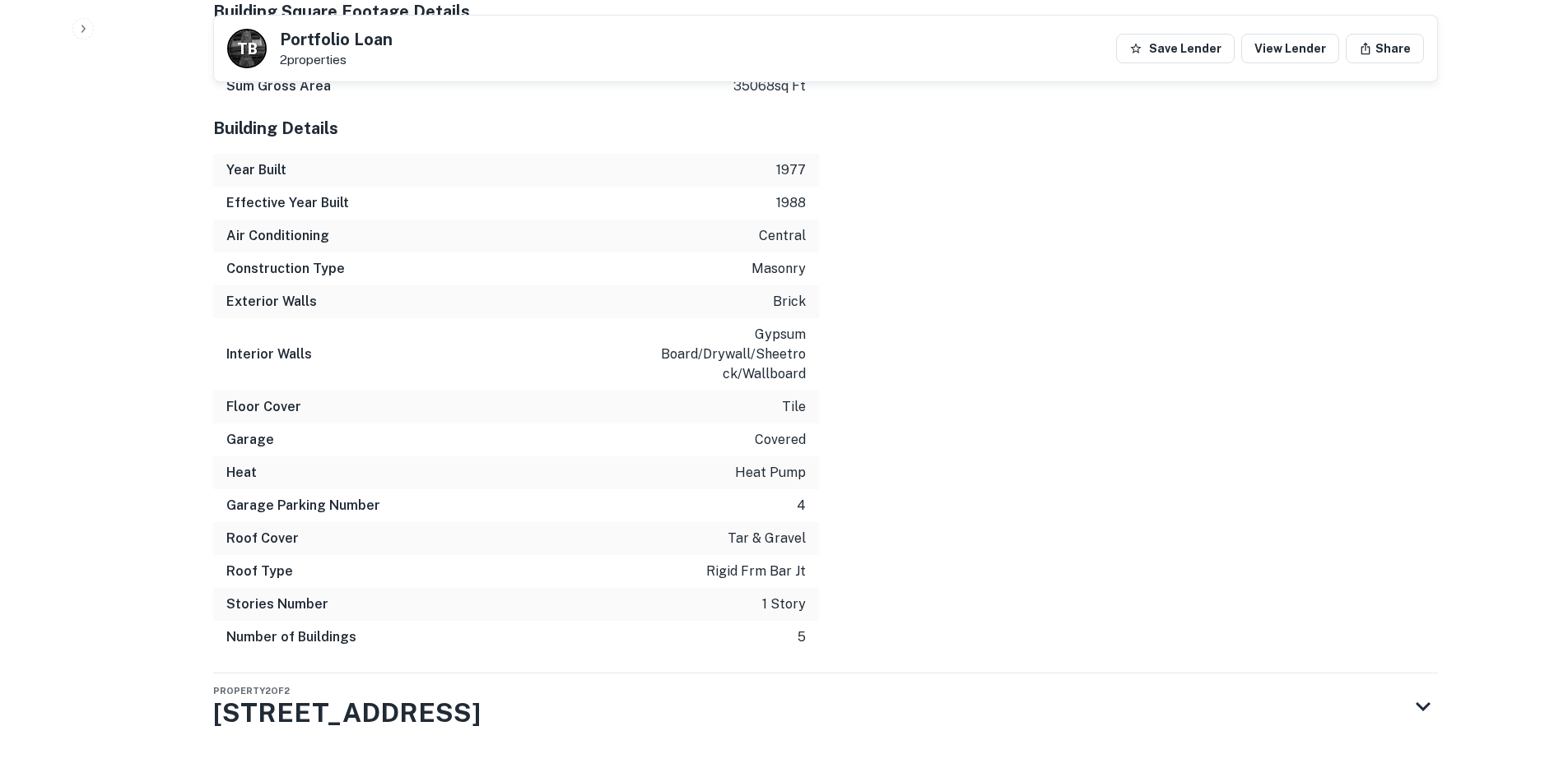
scroll to position [2582, 0]
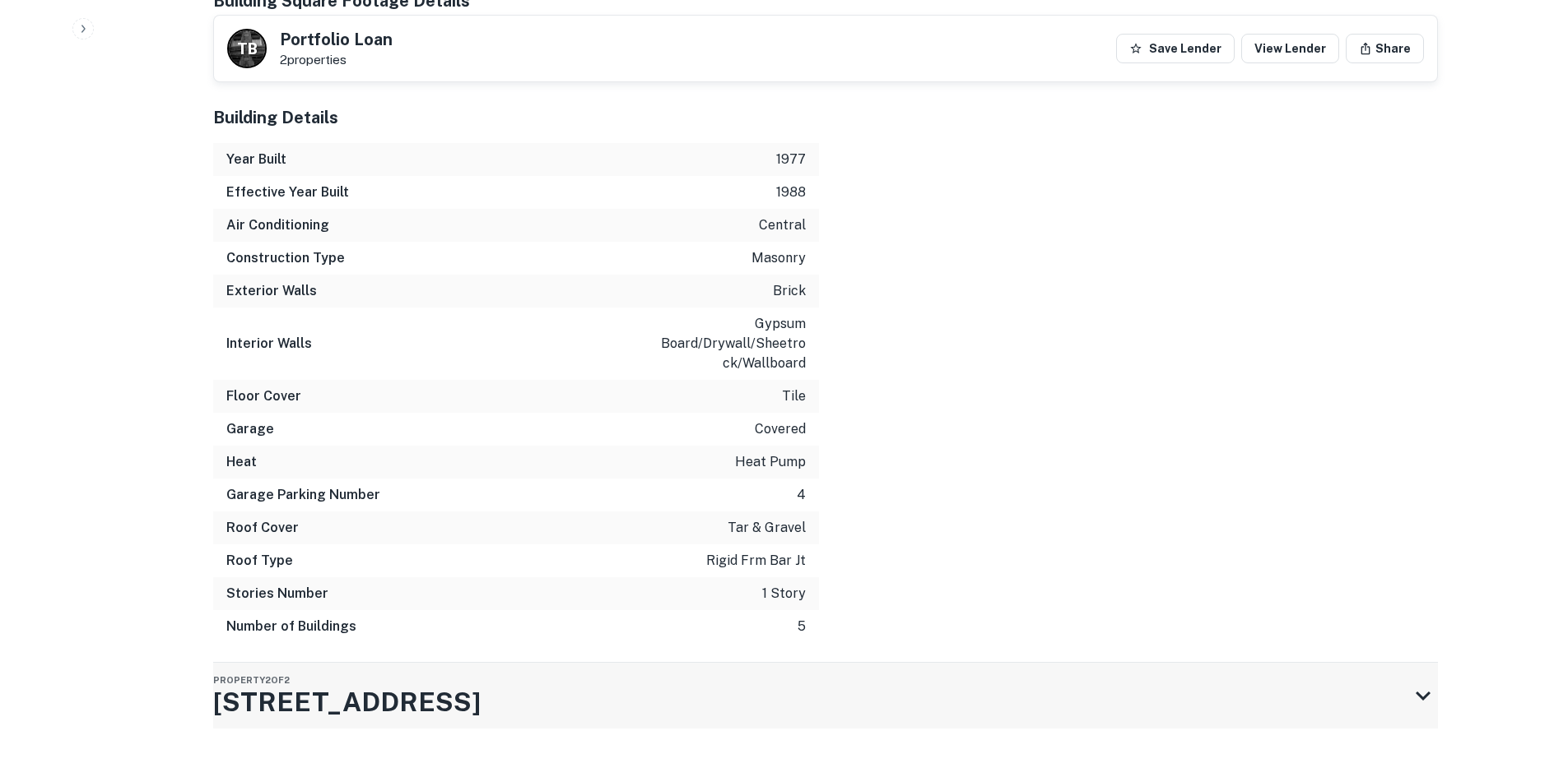
click at [1081, 696] on div "Property 2 of 2 [STREET_ADDRESS]" at bounding box center [810, 696] width 1195 height 65
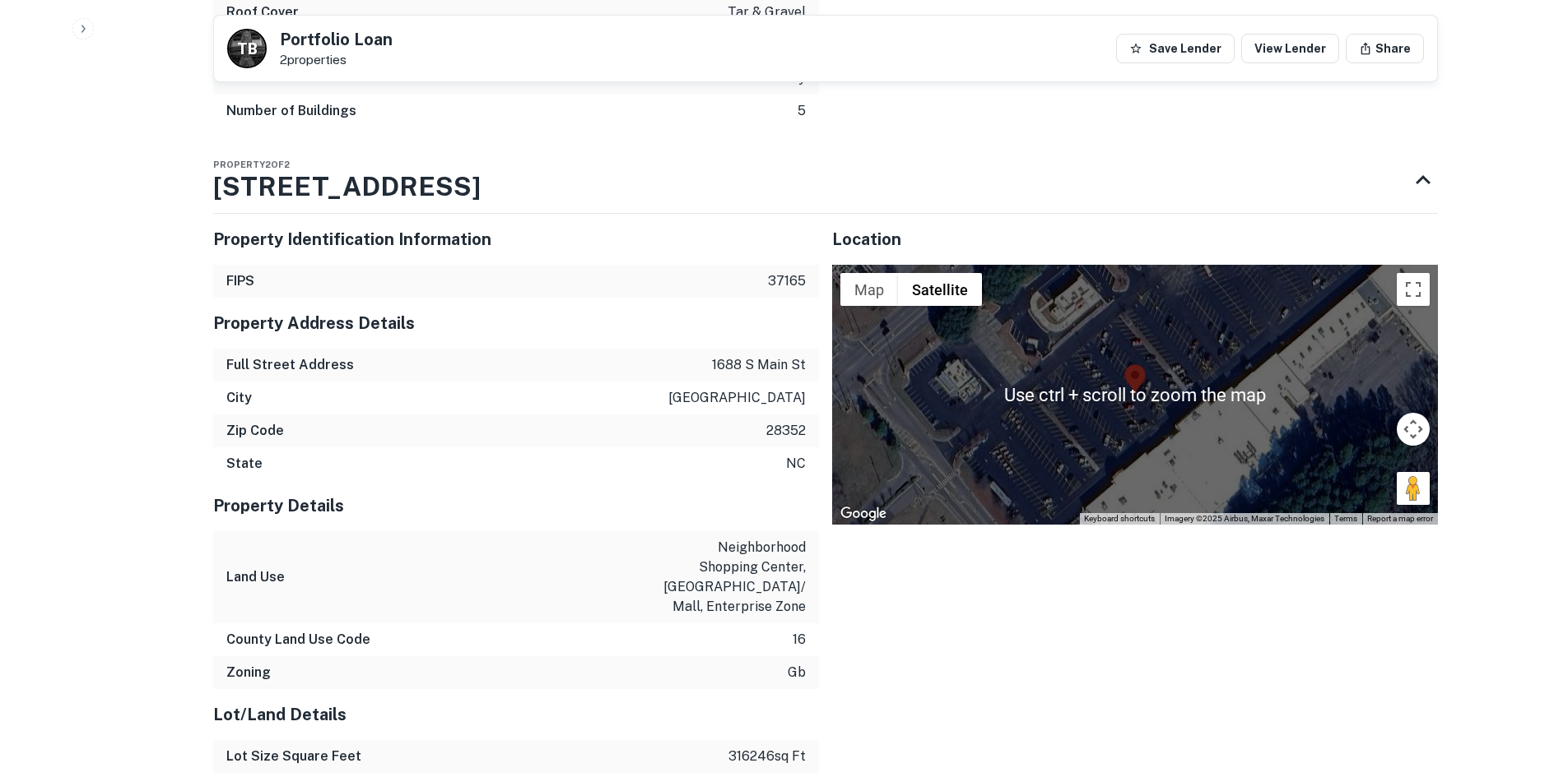
scroll to position [3240, 0]
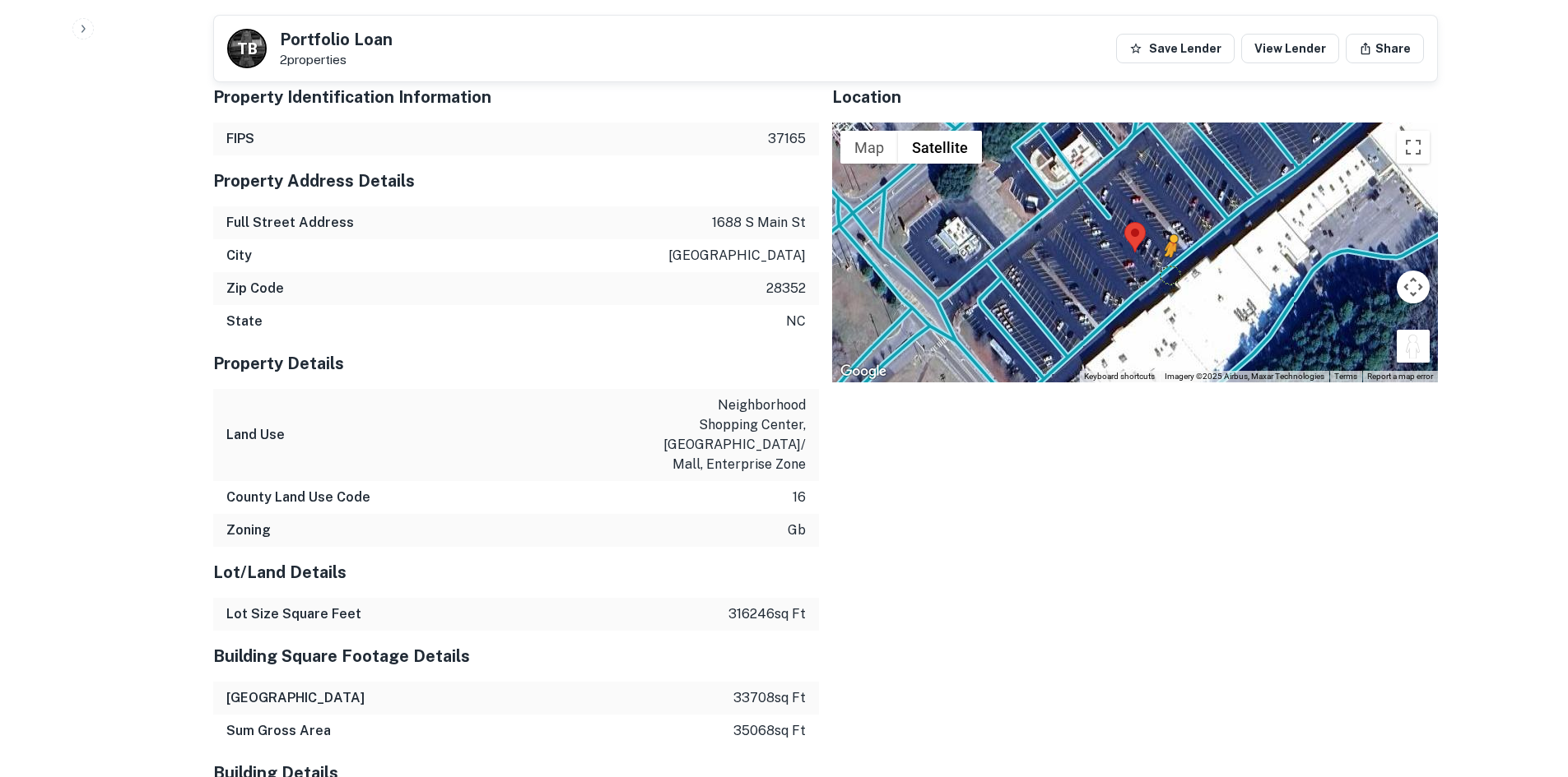
drag, startPoint x: 1405, startPoint y: 320, endPoint x: 1169, endPoint y: 242, distance: 248.6
click at [1169, 242] on div "To activate drag with keyboard, press Alt + Enter. Once in keyboard drag state,…" at bounding box center [1135, 253] width 606 height 260
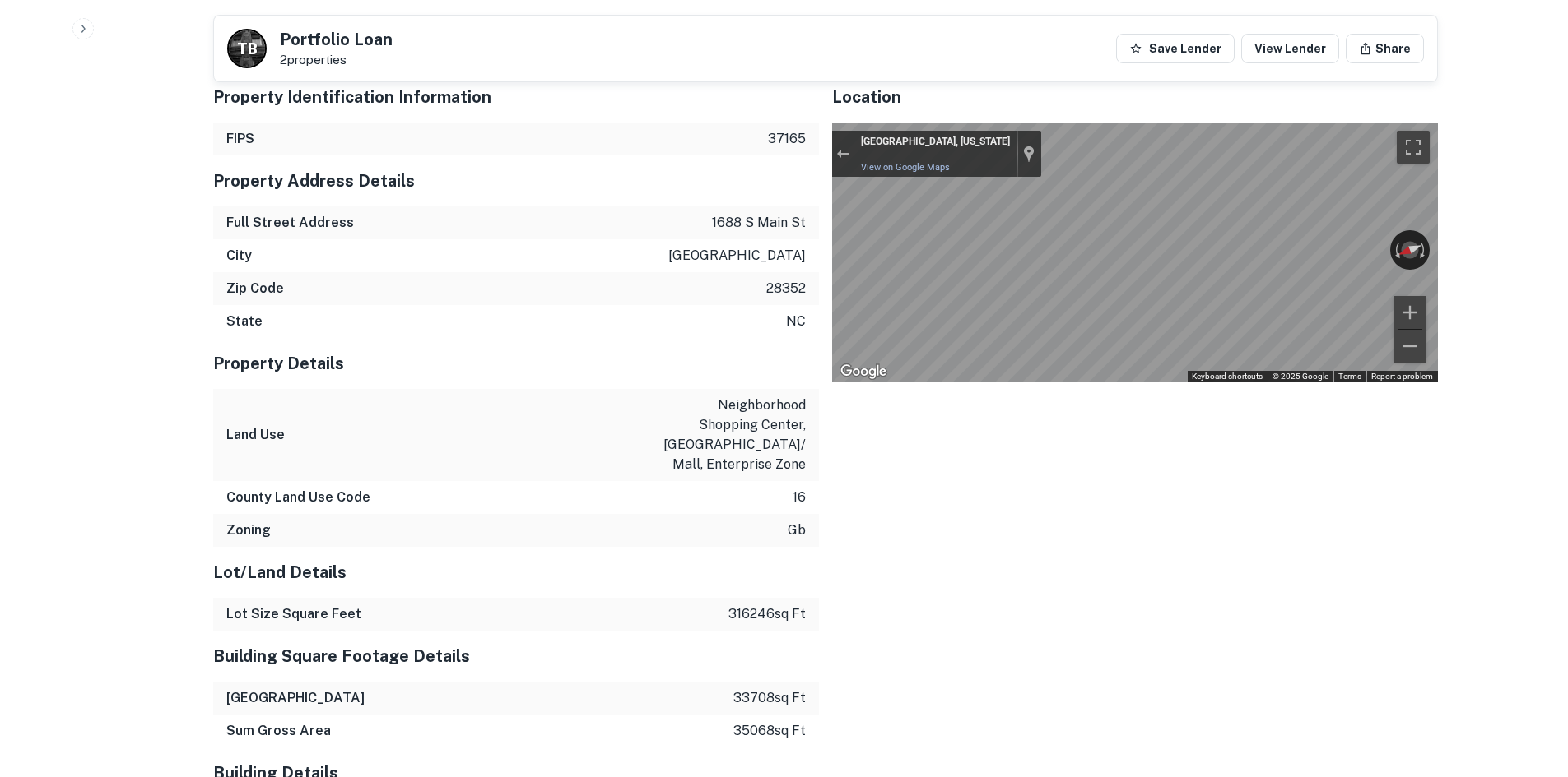
click at [995, 398] on div "Location ← Move left → Move right ↑ Move up ↓ Move down + Zoom in - Zoom out Ho…" at bounding box center [1128, 678] width 619 height 1240
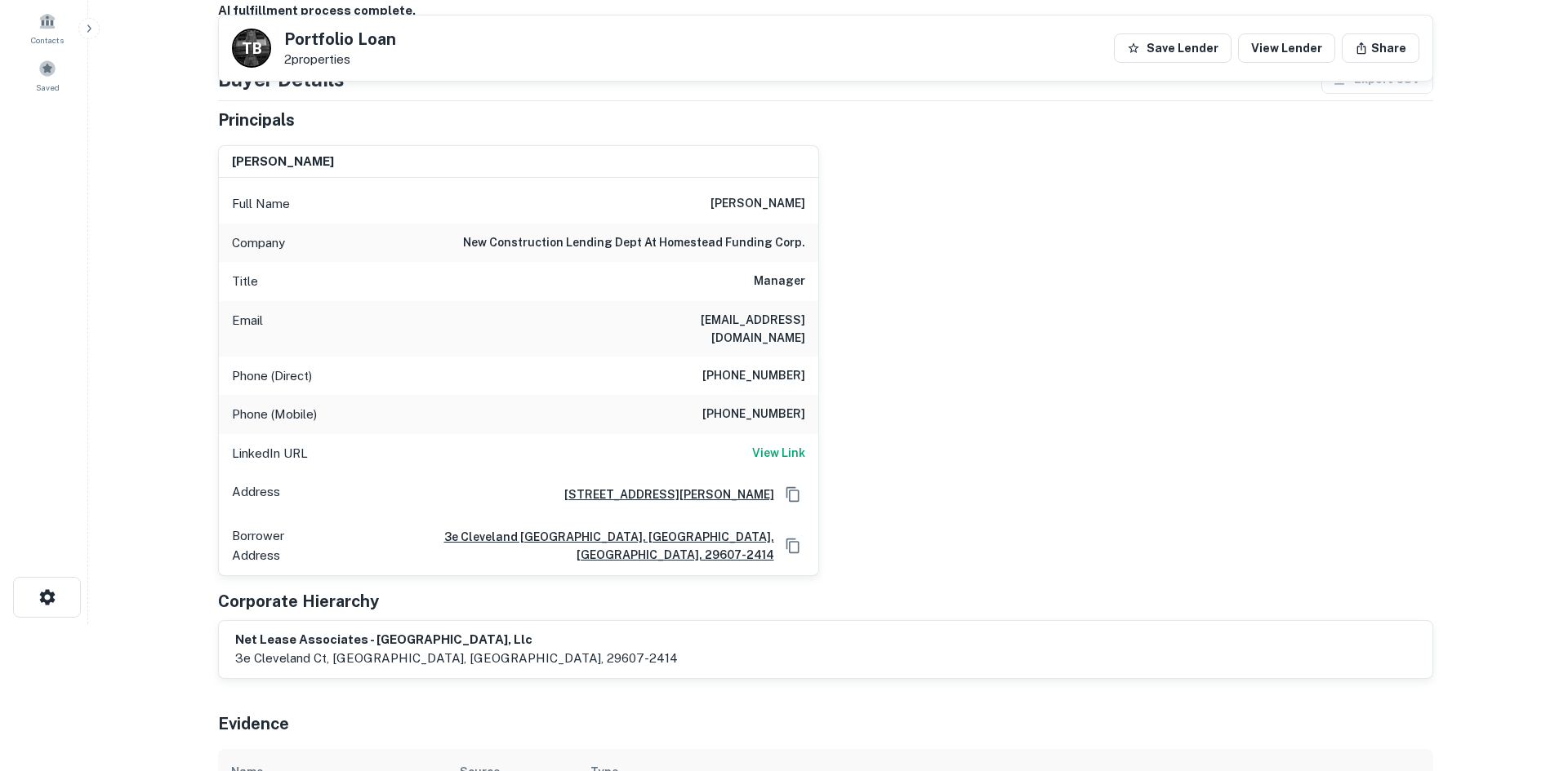
scroll to position [0, 0]
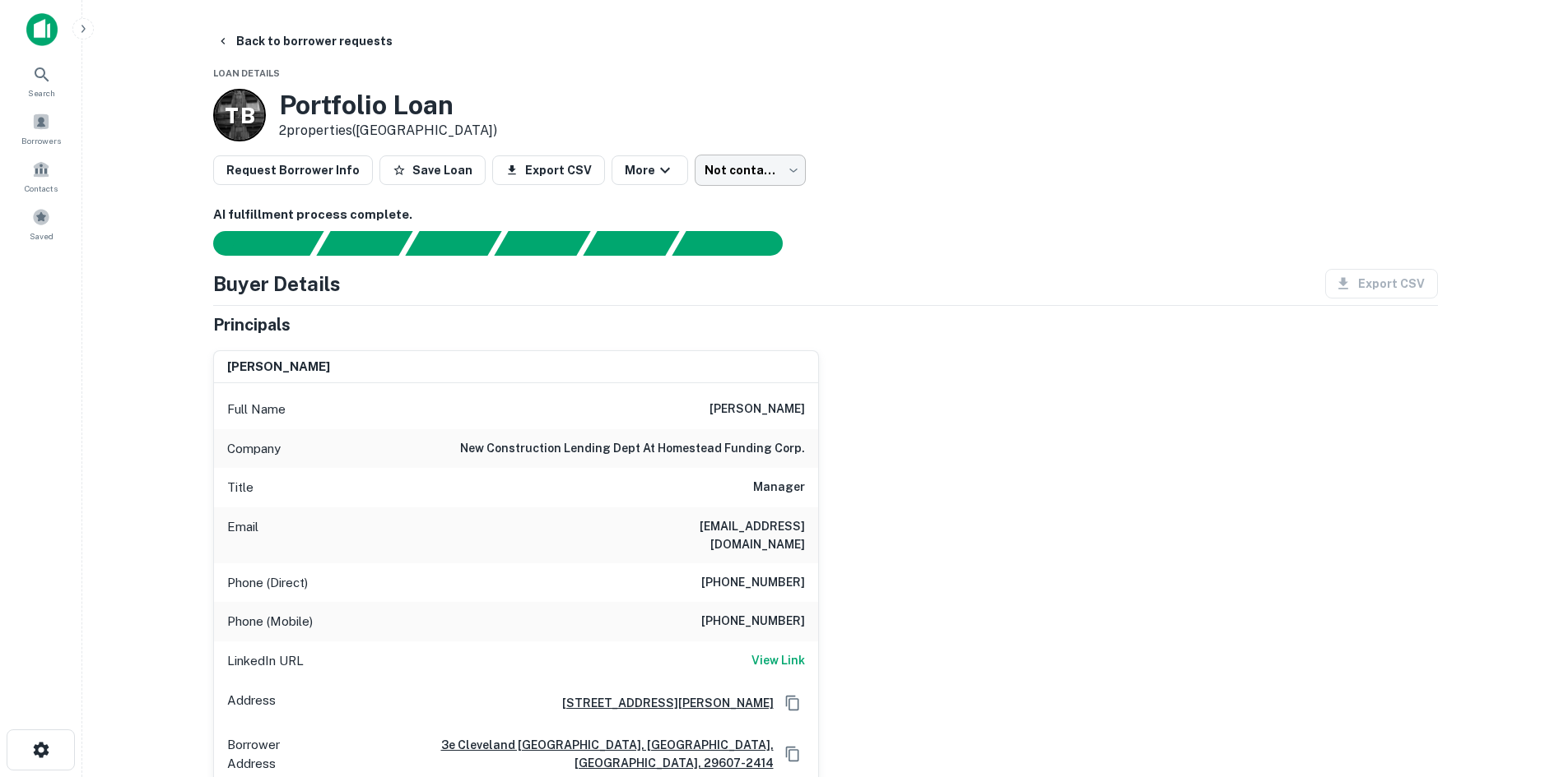
click at [724, 180] on body "Search Borrowers Contacts Saved Back to borrower requests Loan Details T B Port…" at bounding box center [784, 388] width 1568 height 777
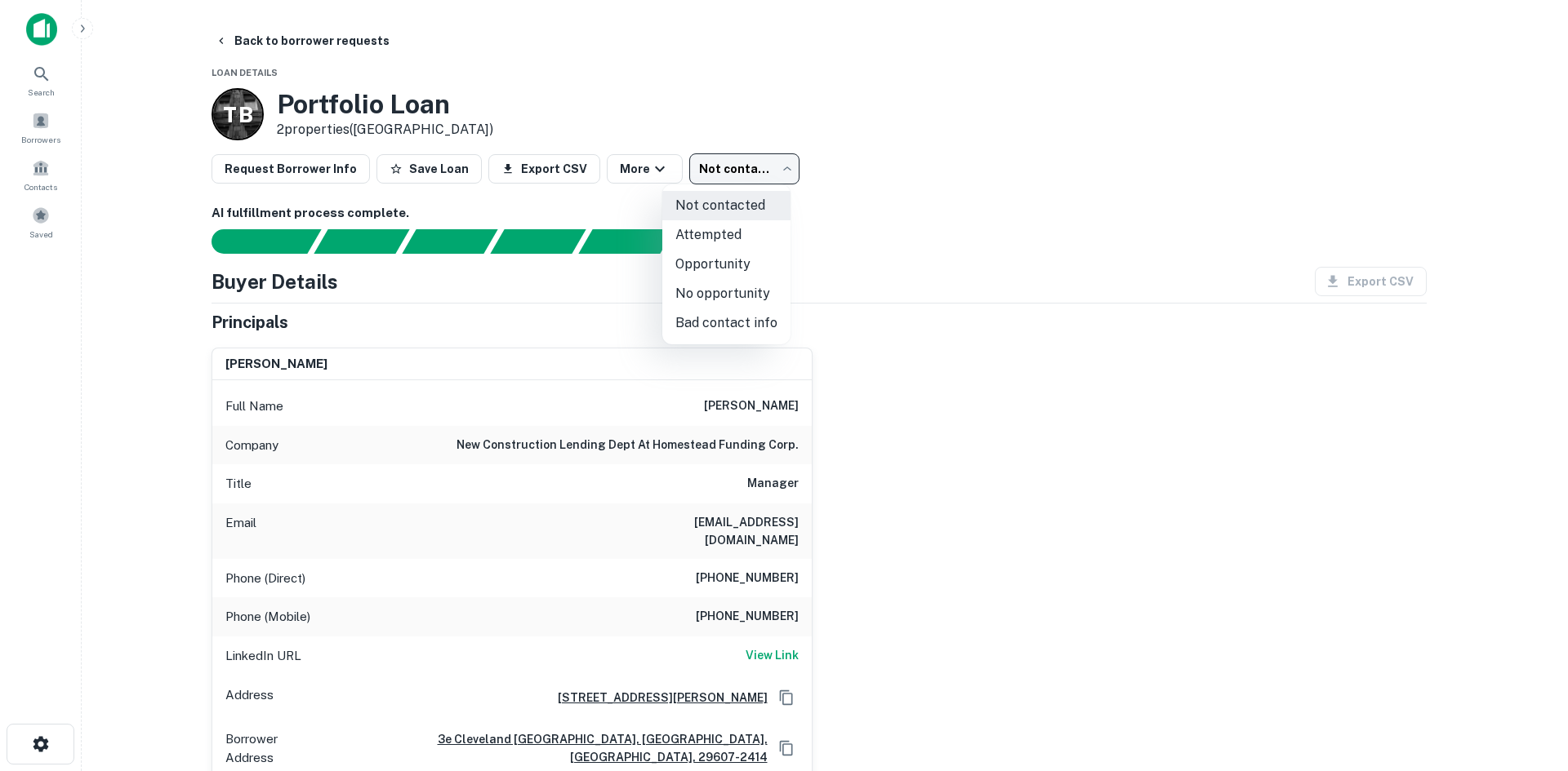
click at [733, 232] on li "Attempted" at bounding box center [727, 234] width 128 height 29
type input "*********"
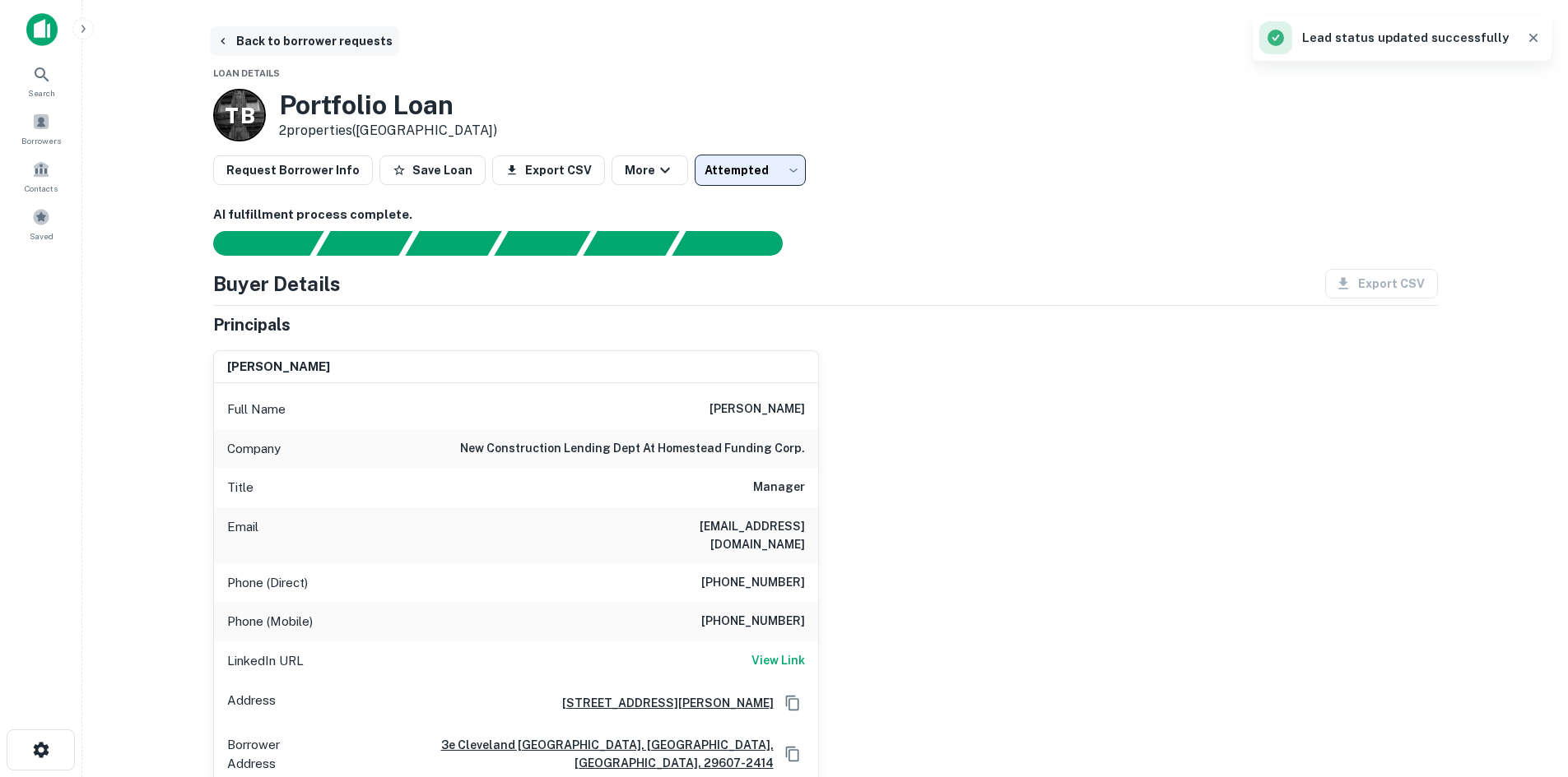
click at [299, 42] on button "Back to borrower requests" at bounding box center [304, 41] width 189 height 29
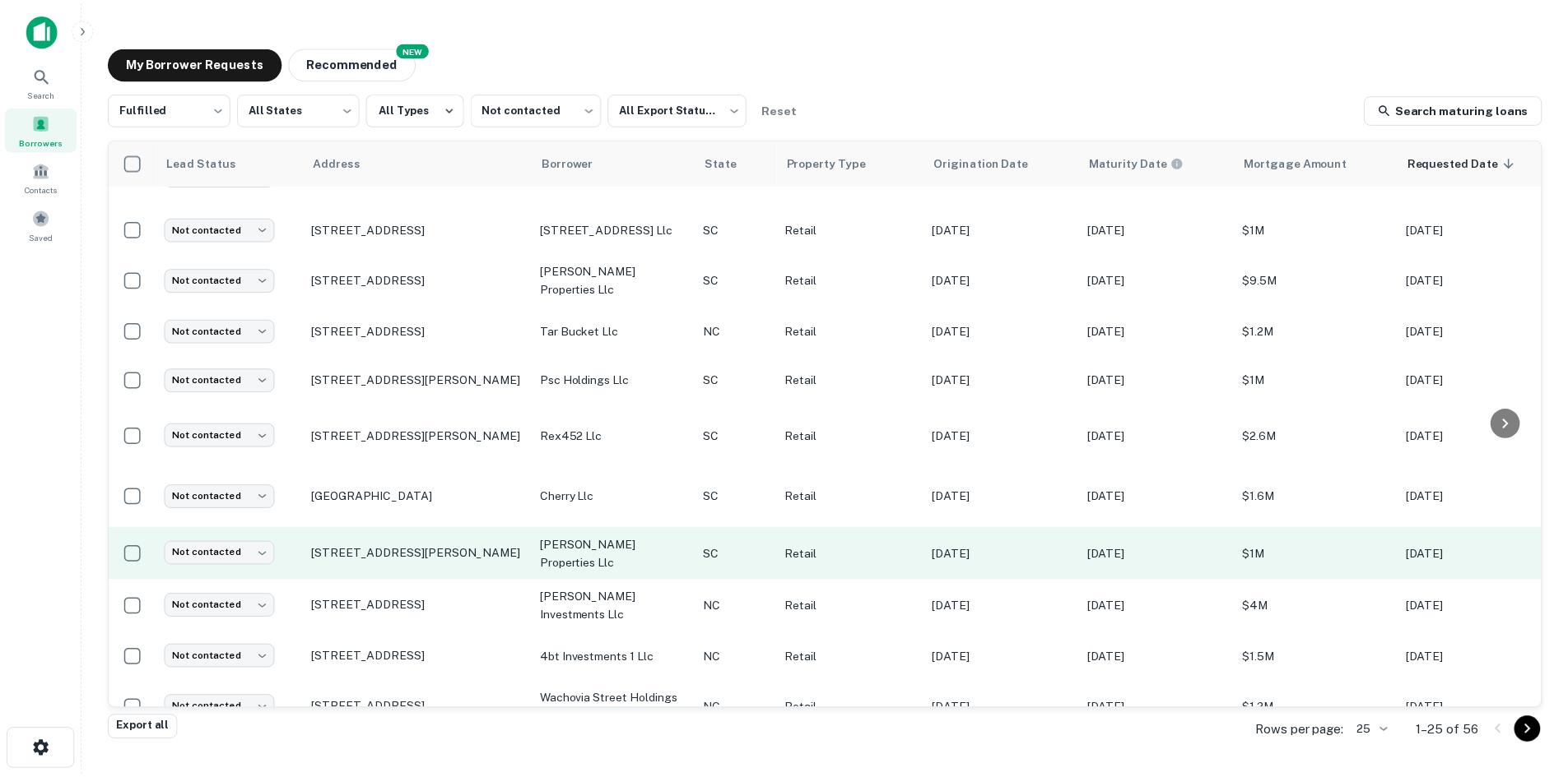
scroll to position [811, 0]
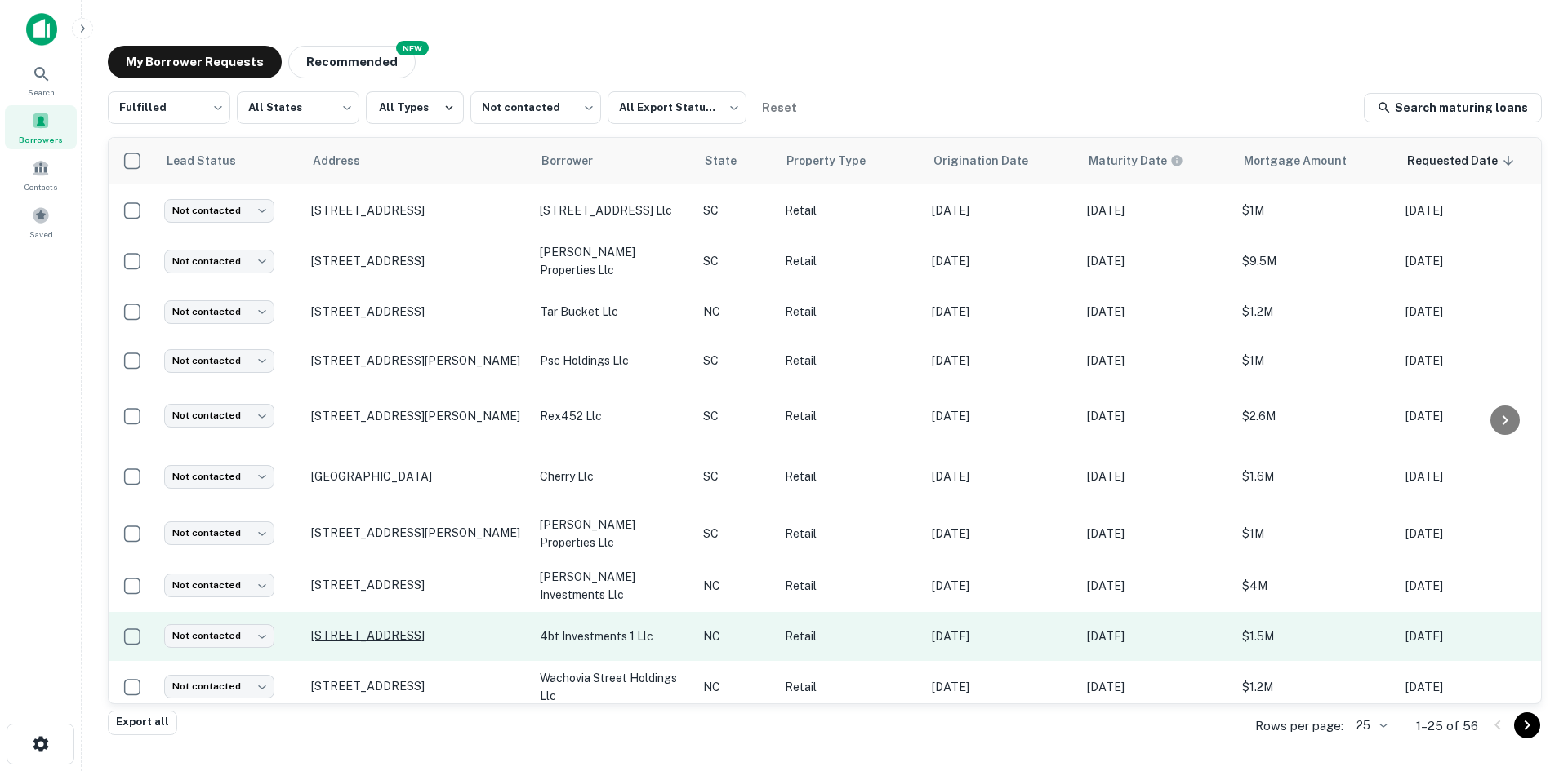
click at [406, 629] on p "[STREET_ADDRESS]" at bounding box center [418, 636] width 212 height 15
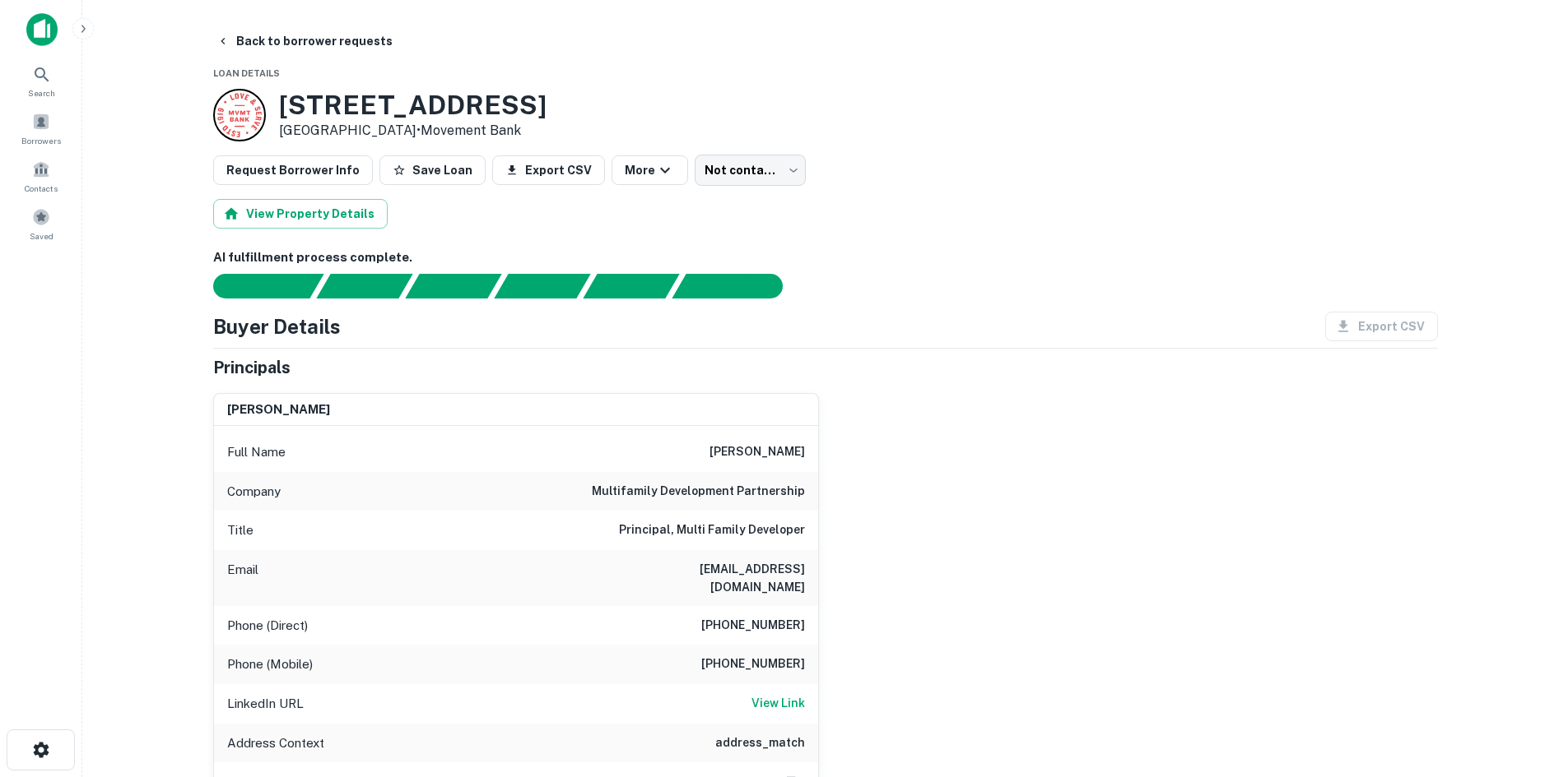
drag, startPoint x: 273, startPoint y: 100, endPoint x: 398, endPoint y: 136, distance: 130.1
click at [398, 136] on div "[STREET_ADDRESS] • Movement Bank" at bounding box center [379, 115] width 333 height 53
copy div "[STREET_ADDRESS]"
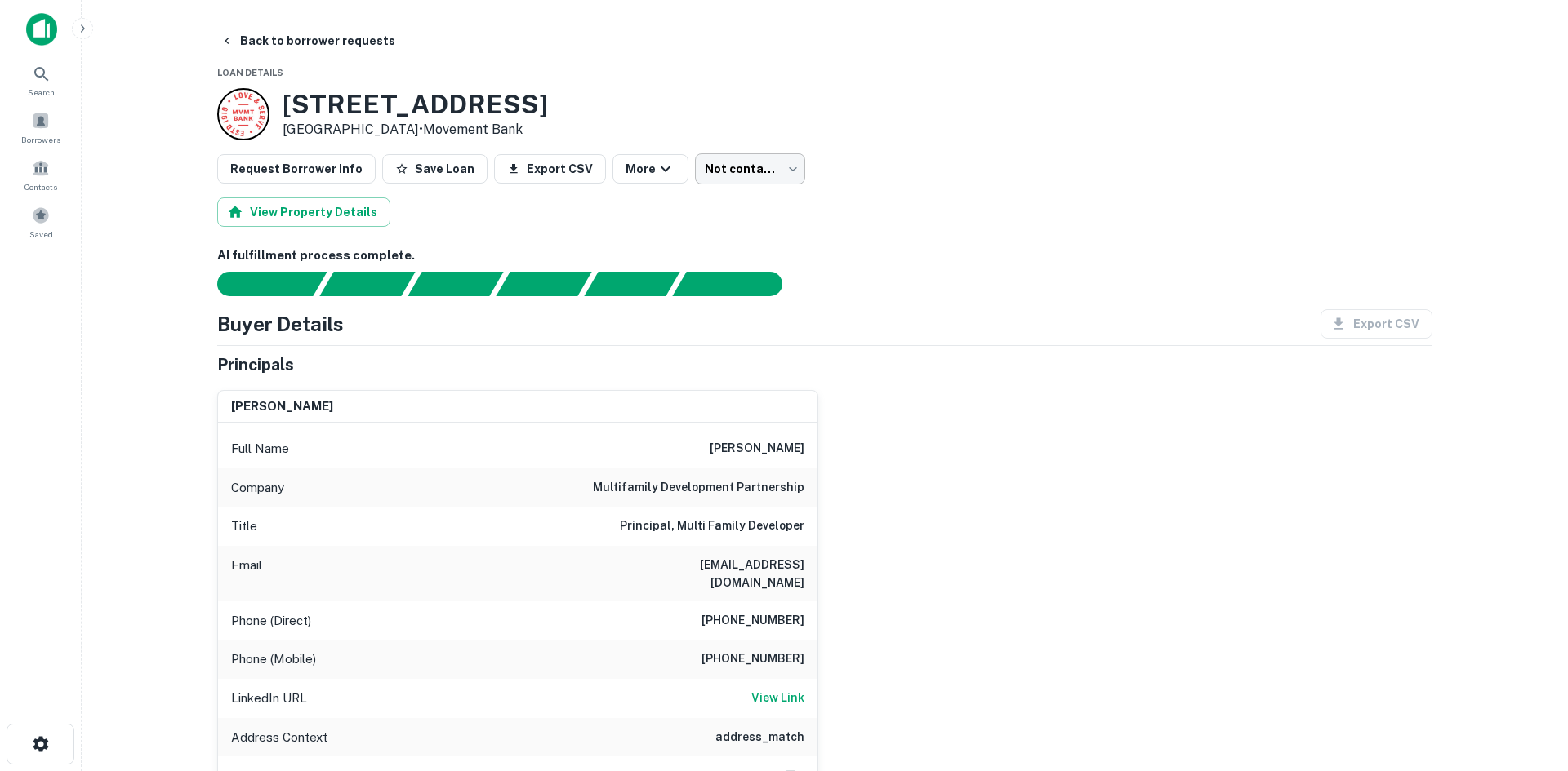
click at [704, 161] on body "Search Borrowers Contacts Saved Back to borrower requests Loan Details [STREET_…" at bounding box center [784, 385] width 1568 height 771
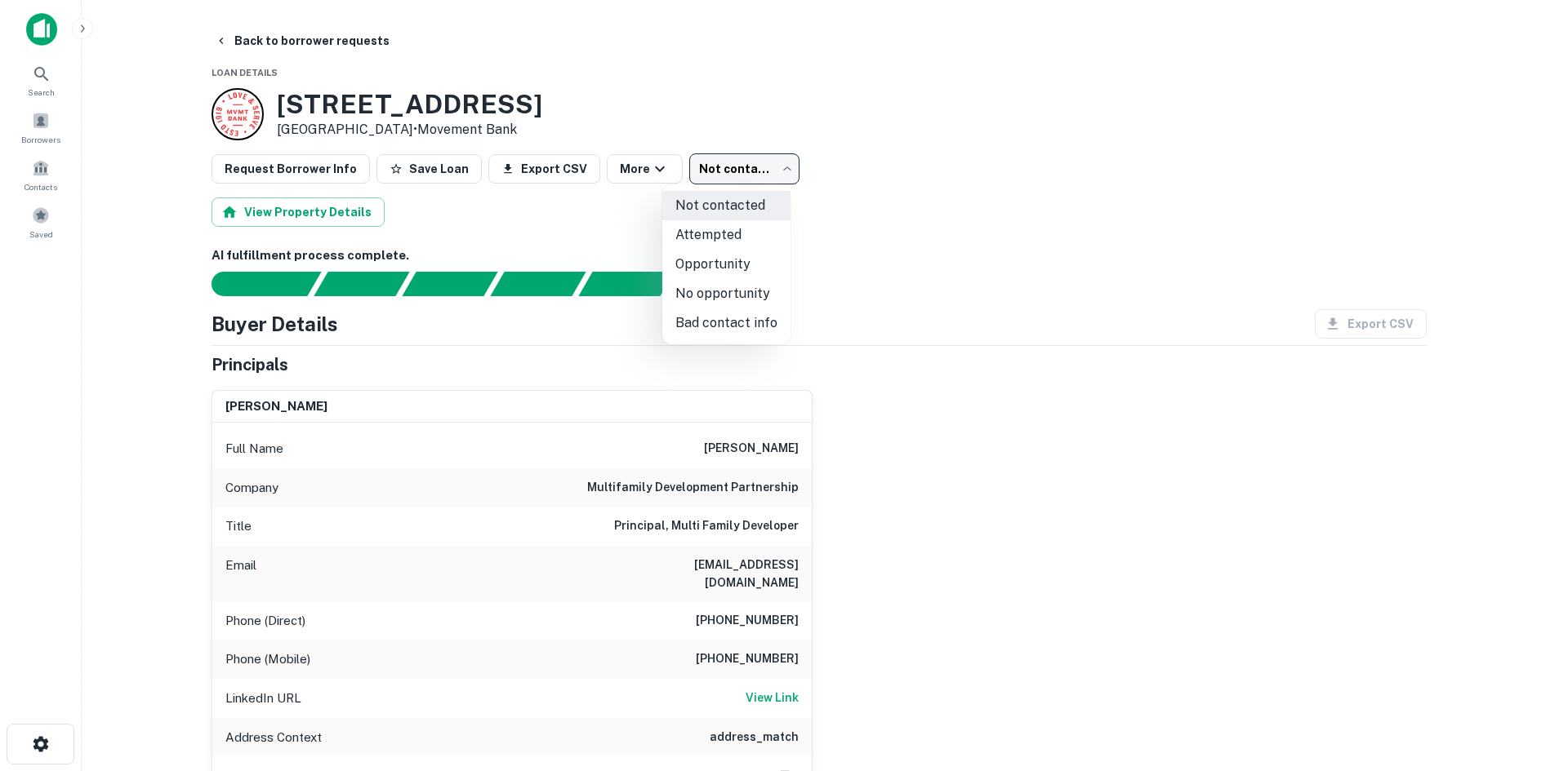
click at [703, 283] on li "No opportunity" at bounding box center [727, 293] width 128 height 29
type input "**********"
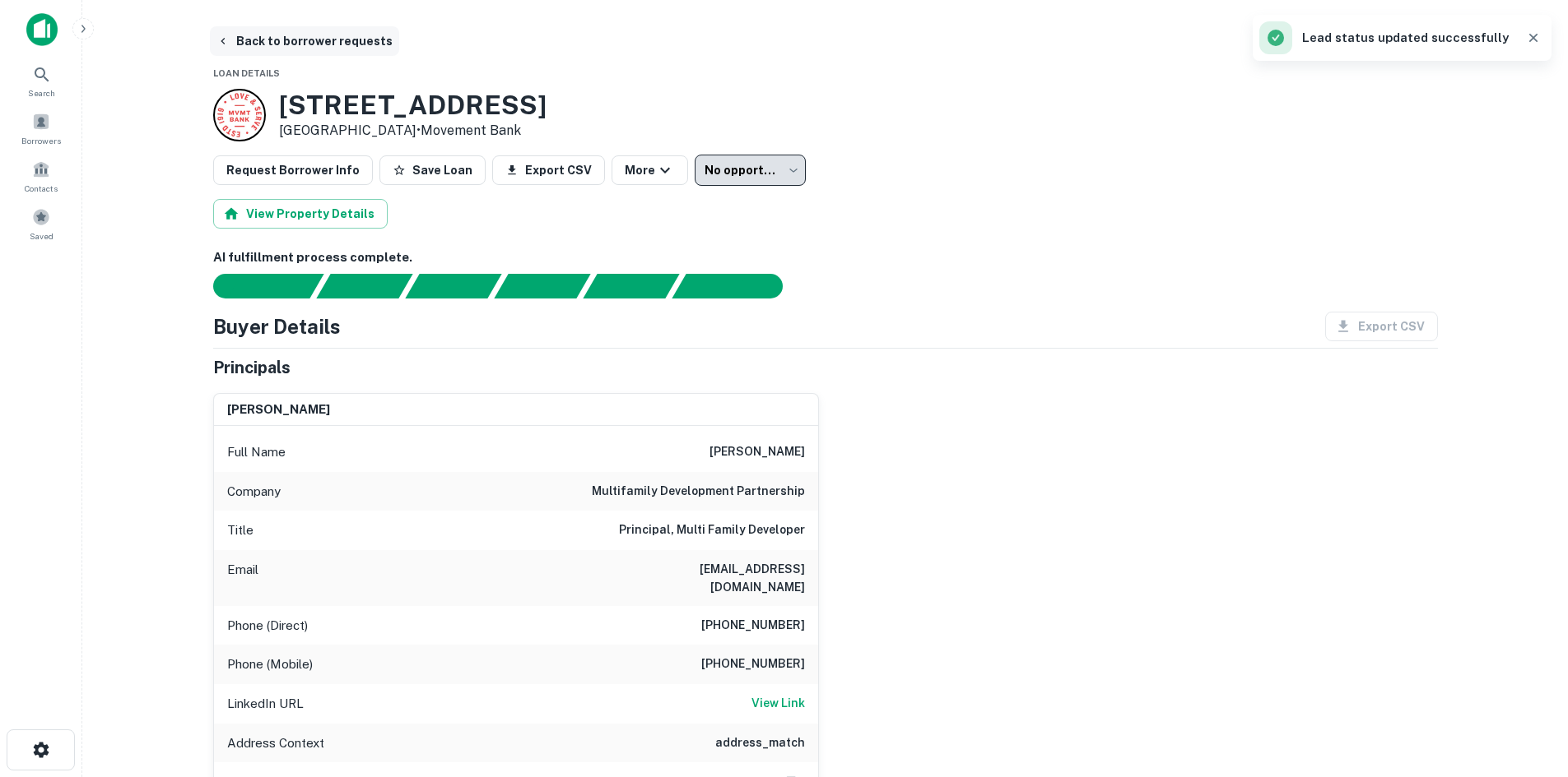
click at [299, 50] on button "Back to borrower requests" at bounding box center [304, 41] width 189 height 29
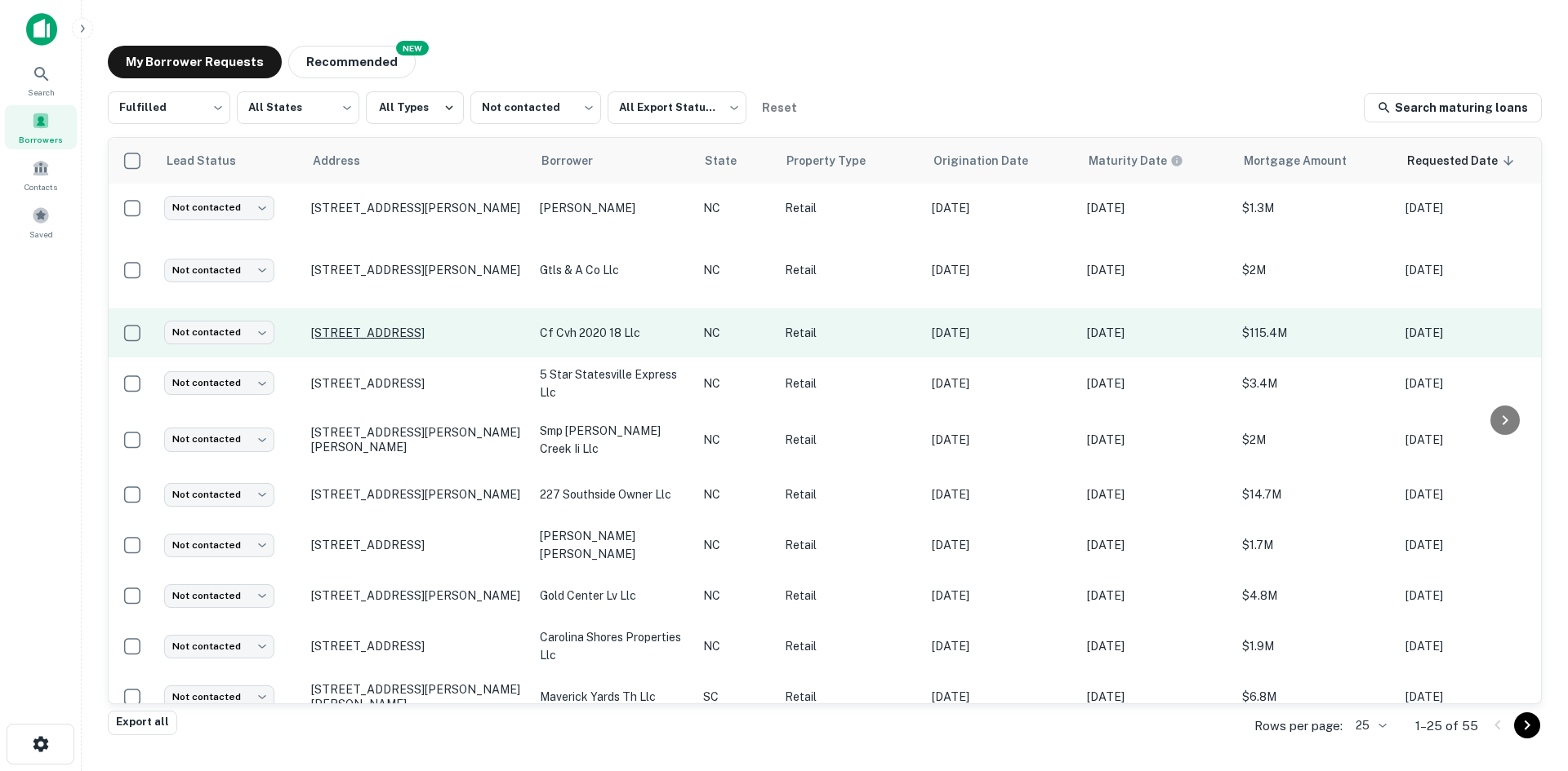
click at [373, 338] on p "[STREET_ADDRESS]" at bounding box center [418, 332] width 212 height 15
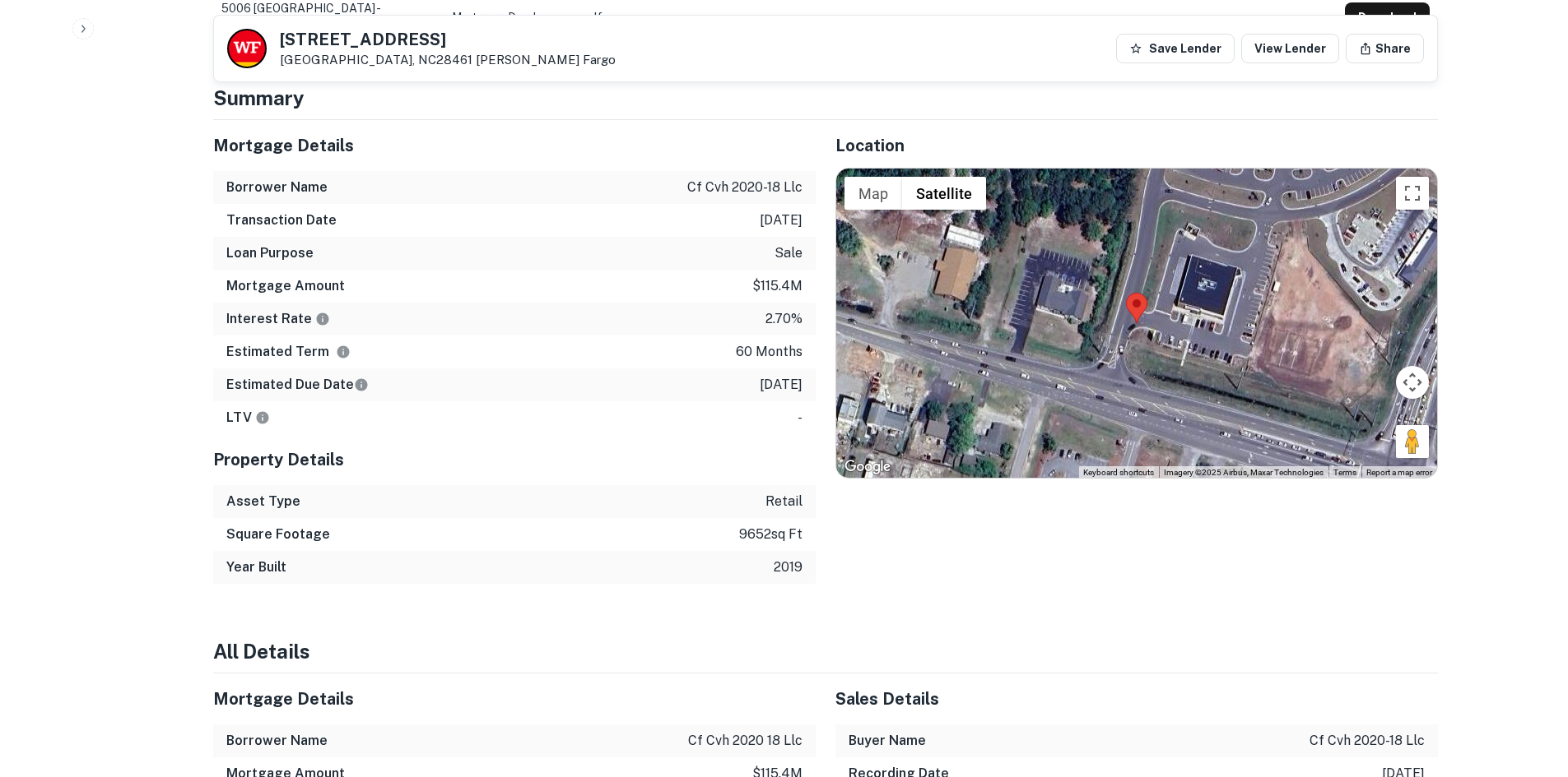
scroll to position [987, 0]
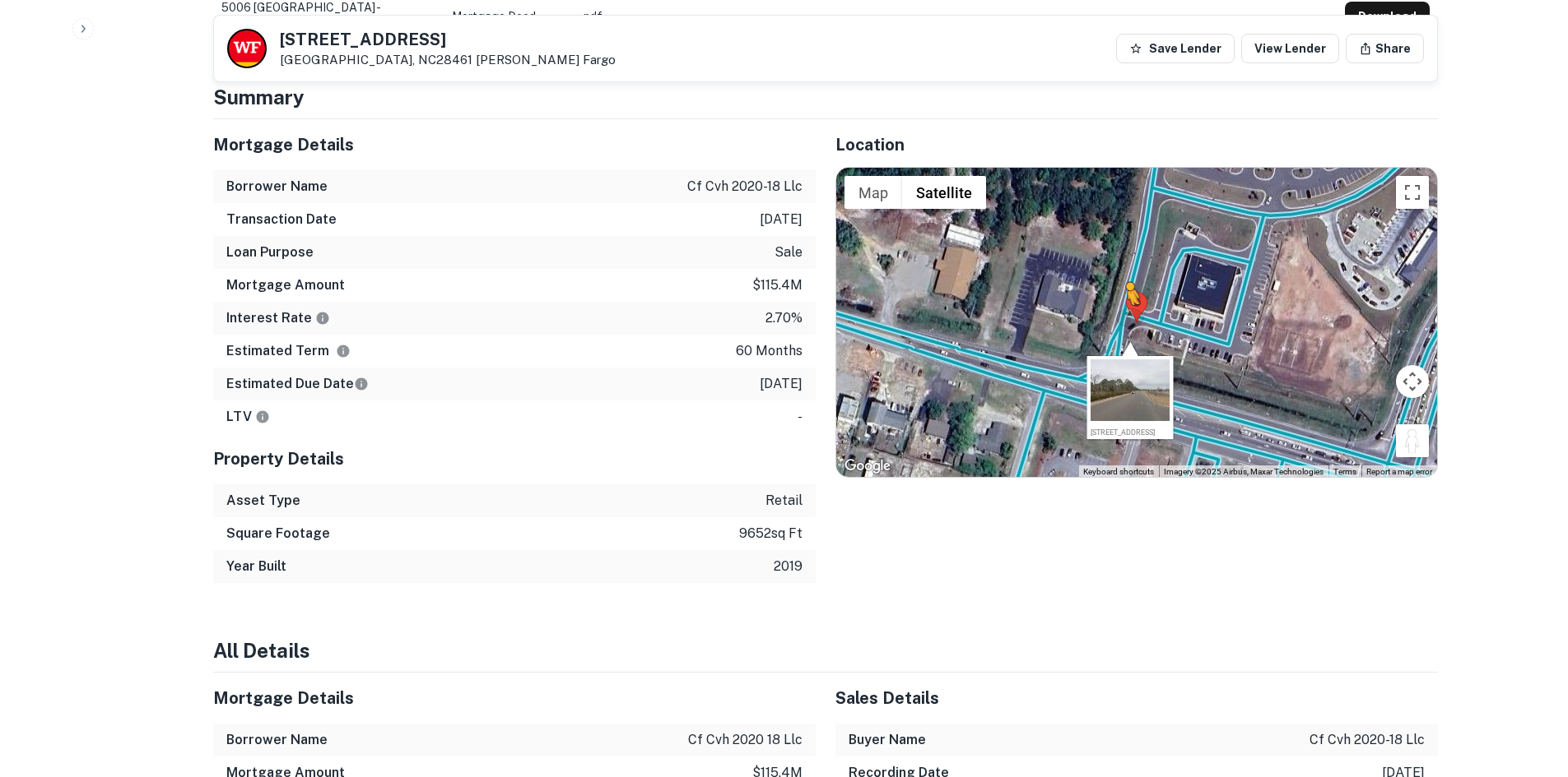
drag, startPoint x: 1405, startPoint y: 430, endPoint x: 1126, endPoint y: 319, distance: 300.3
click at [1126, 319] on div "To activate drag with keyboard, press Alt + Enter. Once in keyboard drag state,…" at bounding box center [1136, 323] width 600 height 309
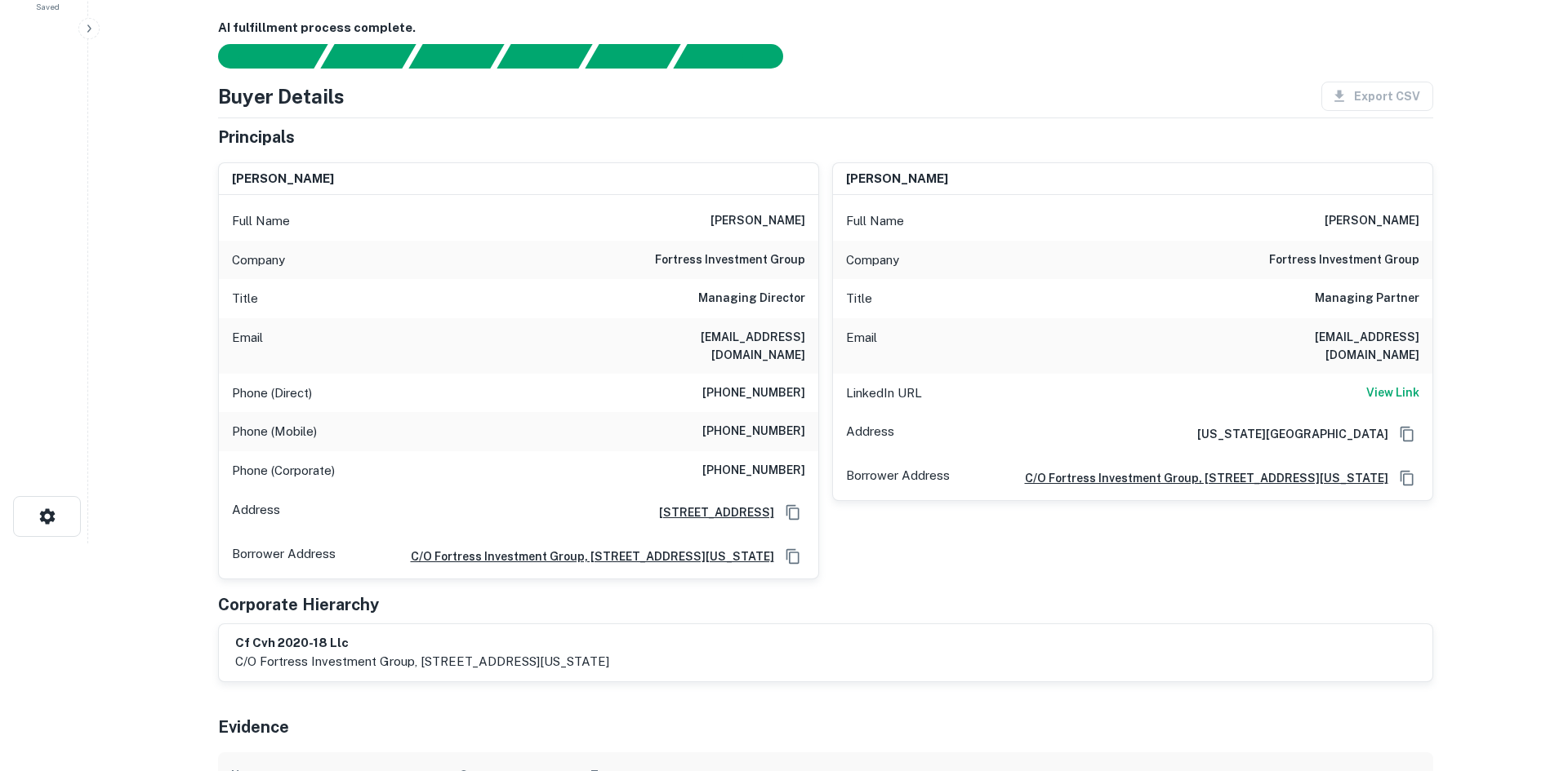
scroll to position [0, 0]
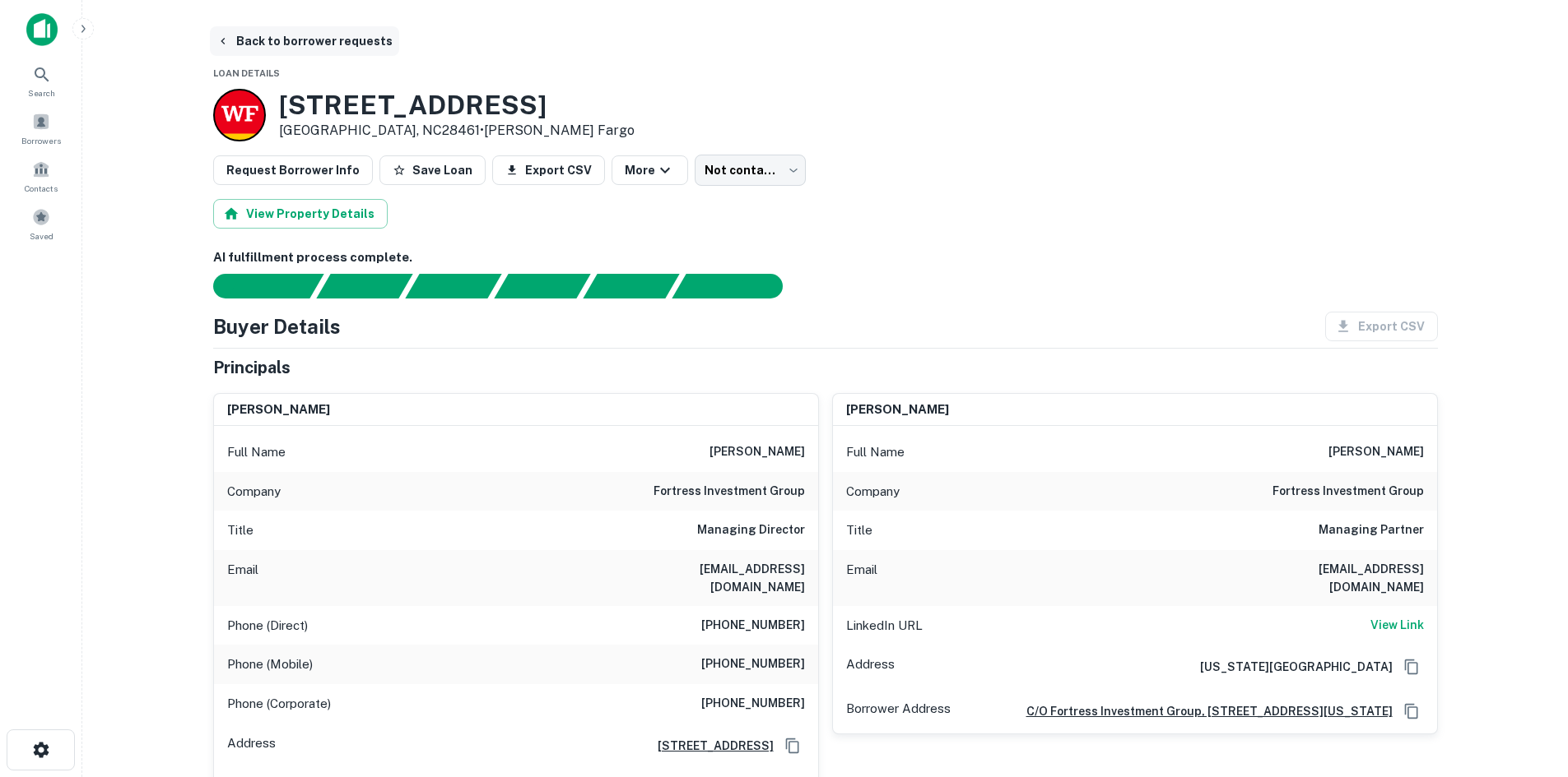
click at [327, 44] on button "Back to borrower requests" at bounding box center [304, 41] width 189 height 29
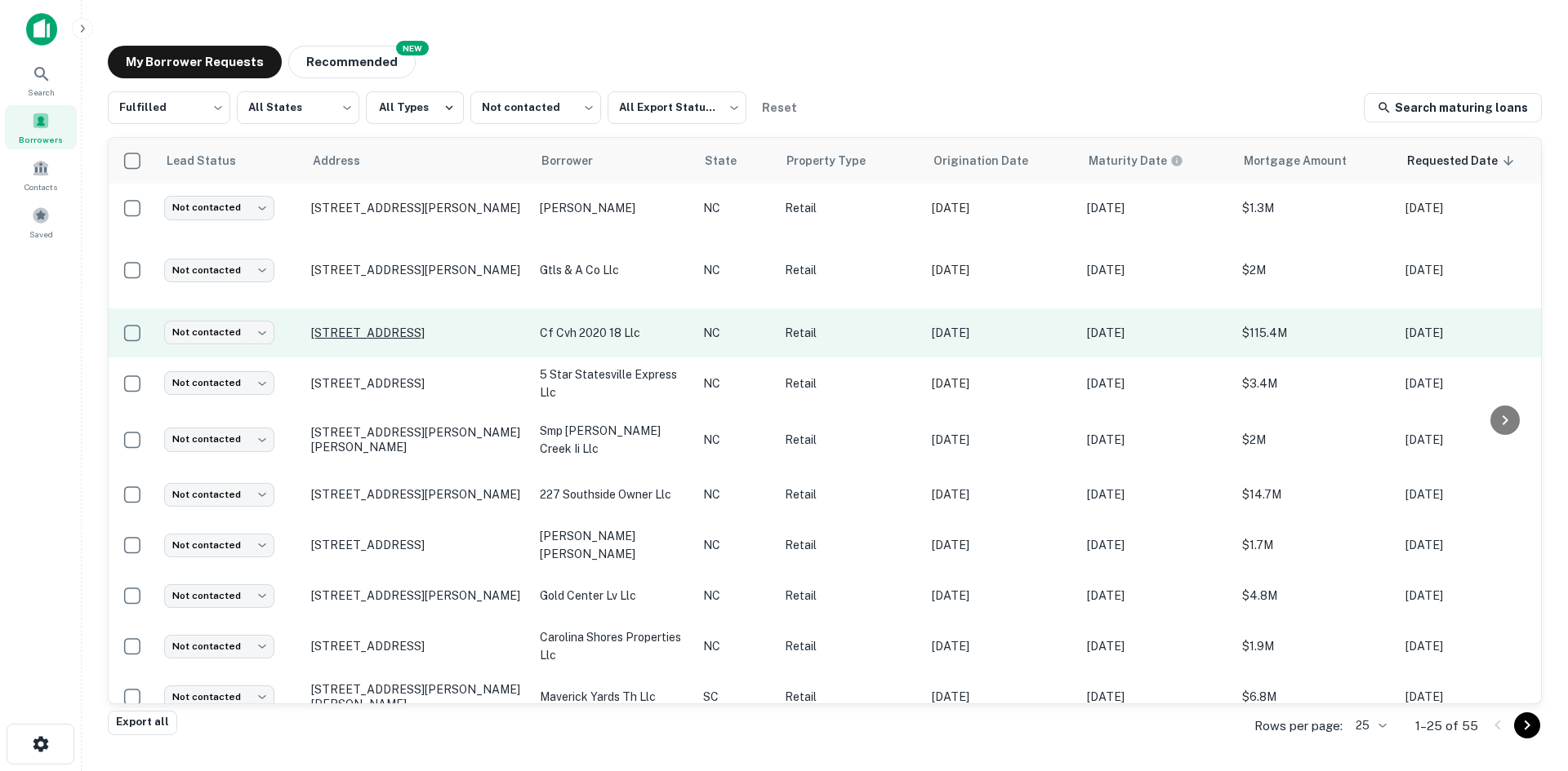
click at [433, 332] on p "[STREET_ADDRESS]" at bounding box center [418, 332] width 212 height 15
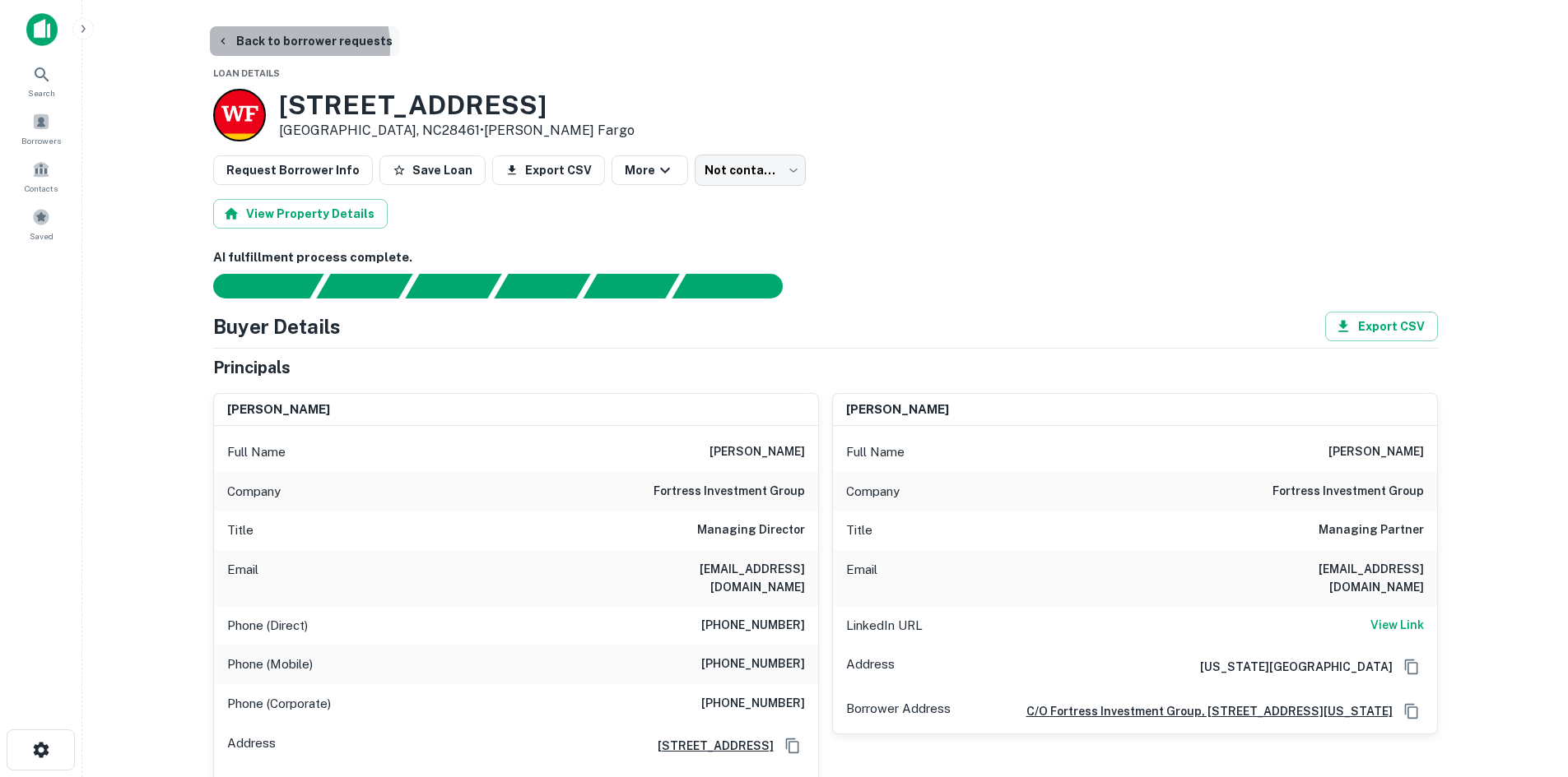
click at [266, 48] on button "Back to borrower requests" at bounding box center [304, 41] width 189 height 29
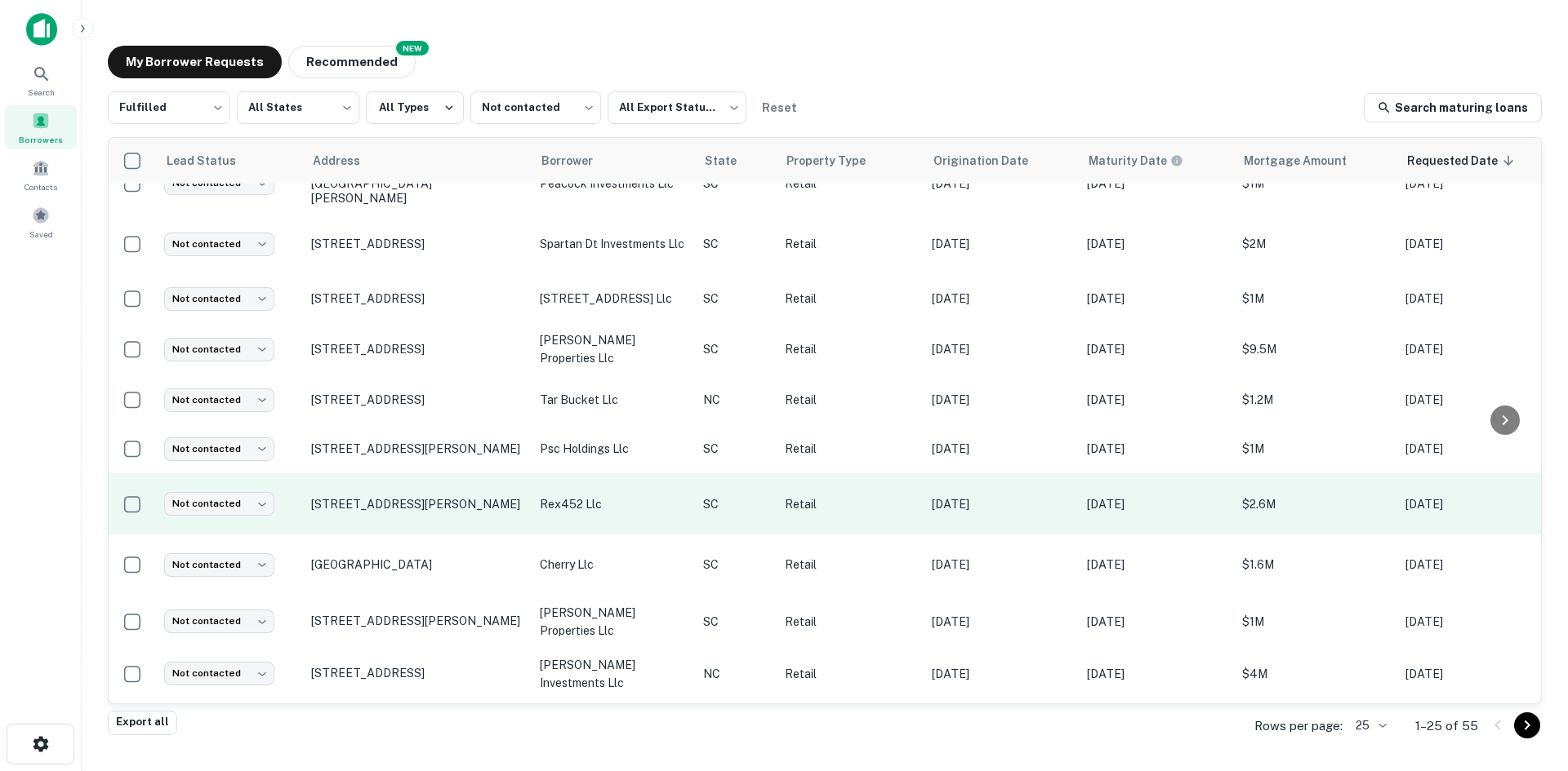
scroll to position [734, 0]
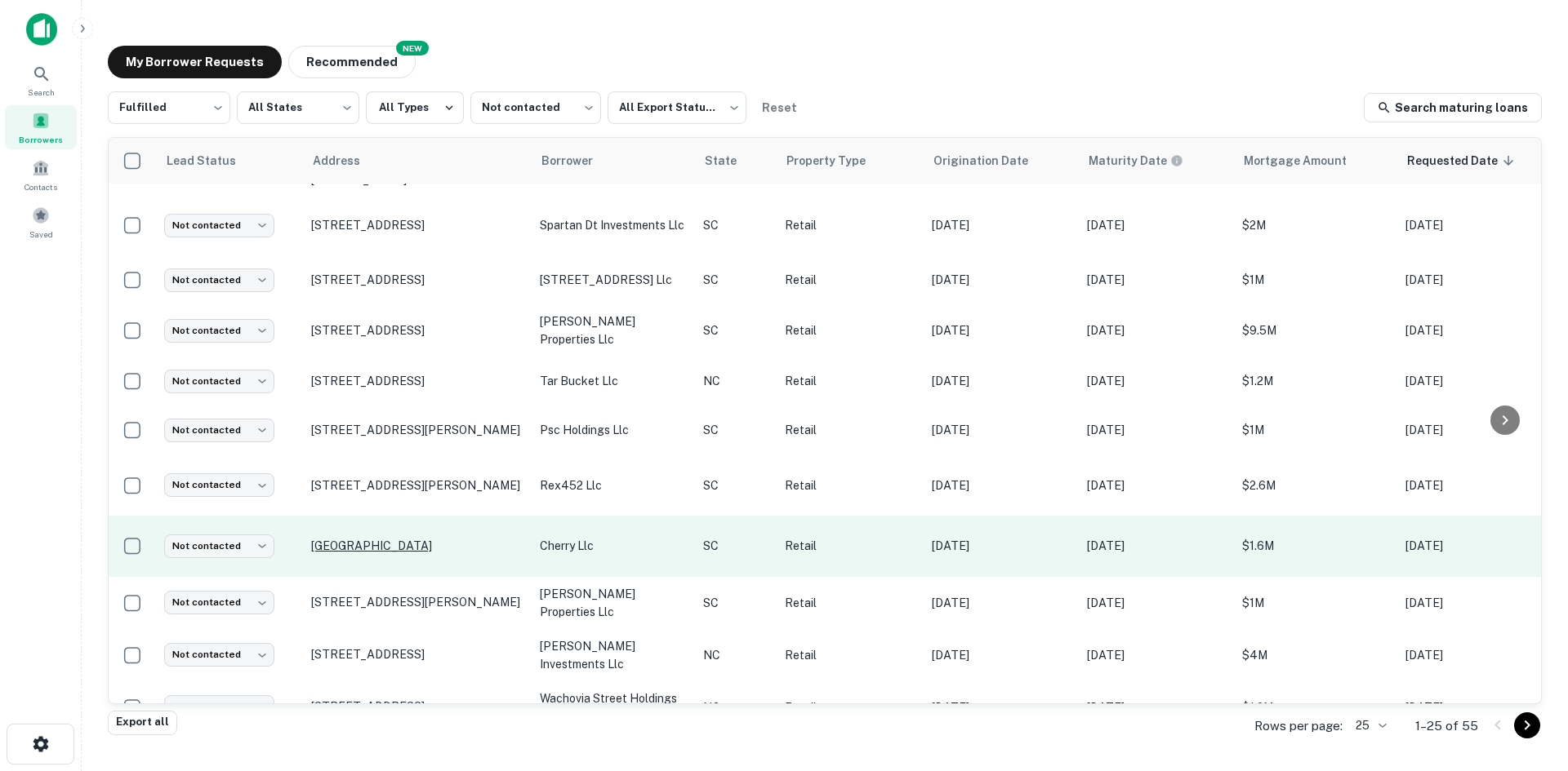
click at [417, 539] on p "[GEOGRAPHIC_DATA]" at bounding box center [418, 546] width 212 height 15
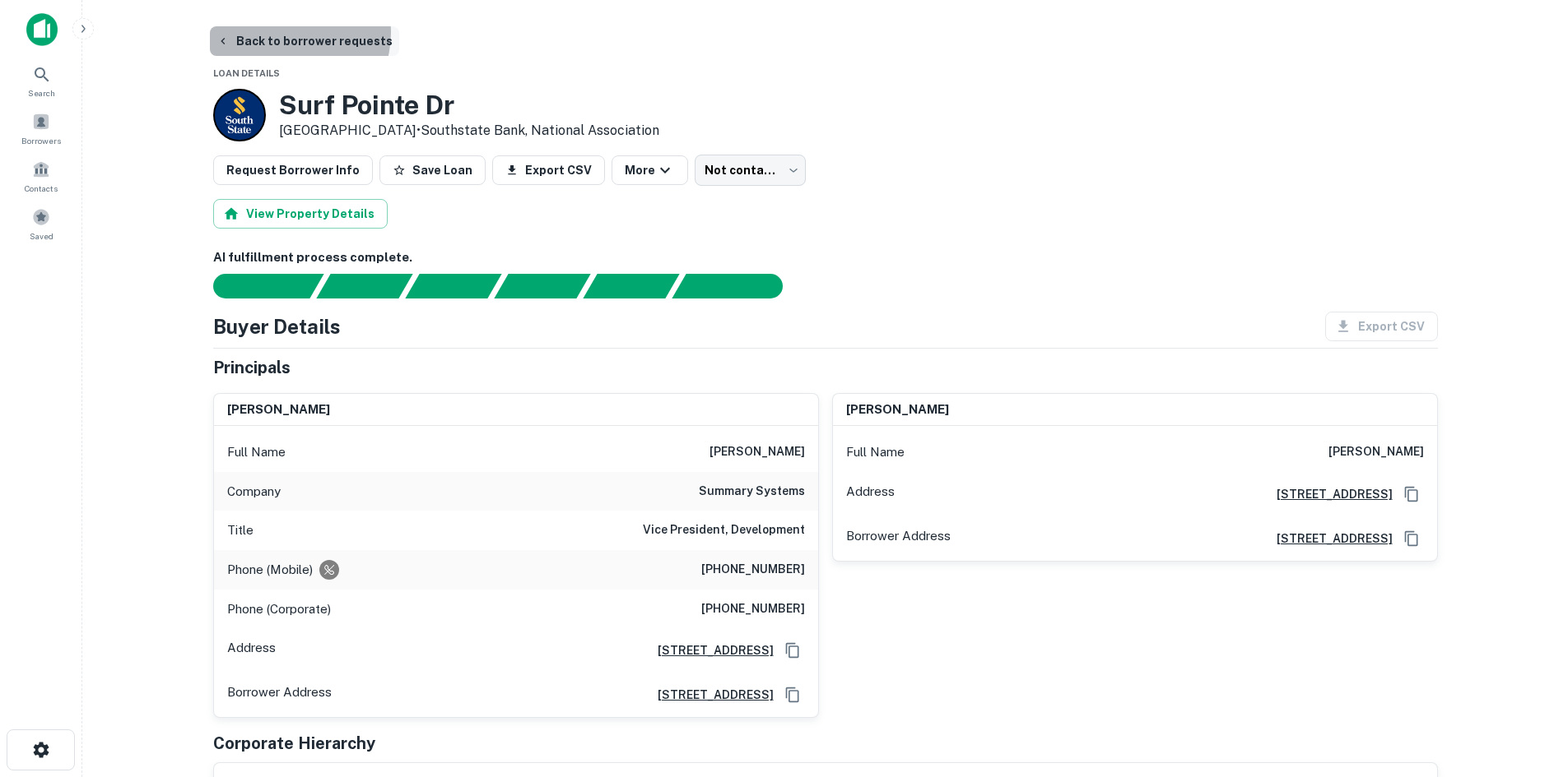
click at [292, 33] on button "Back to borrower requests" at bounding box center [304, 41] width 189 height 29
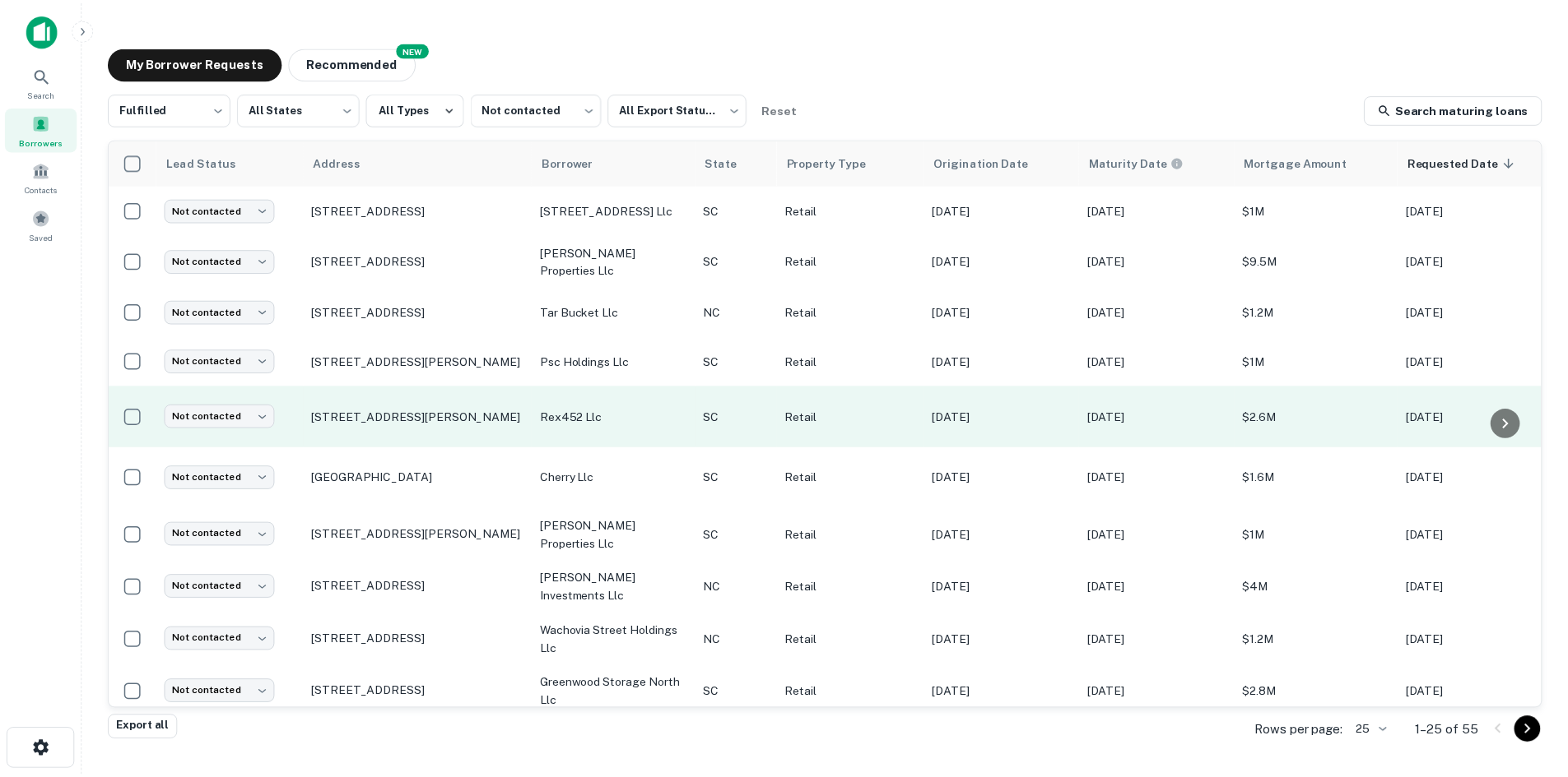
scroll to position [813, 0]
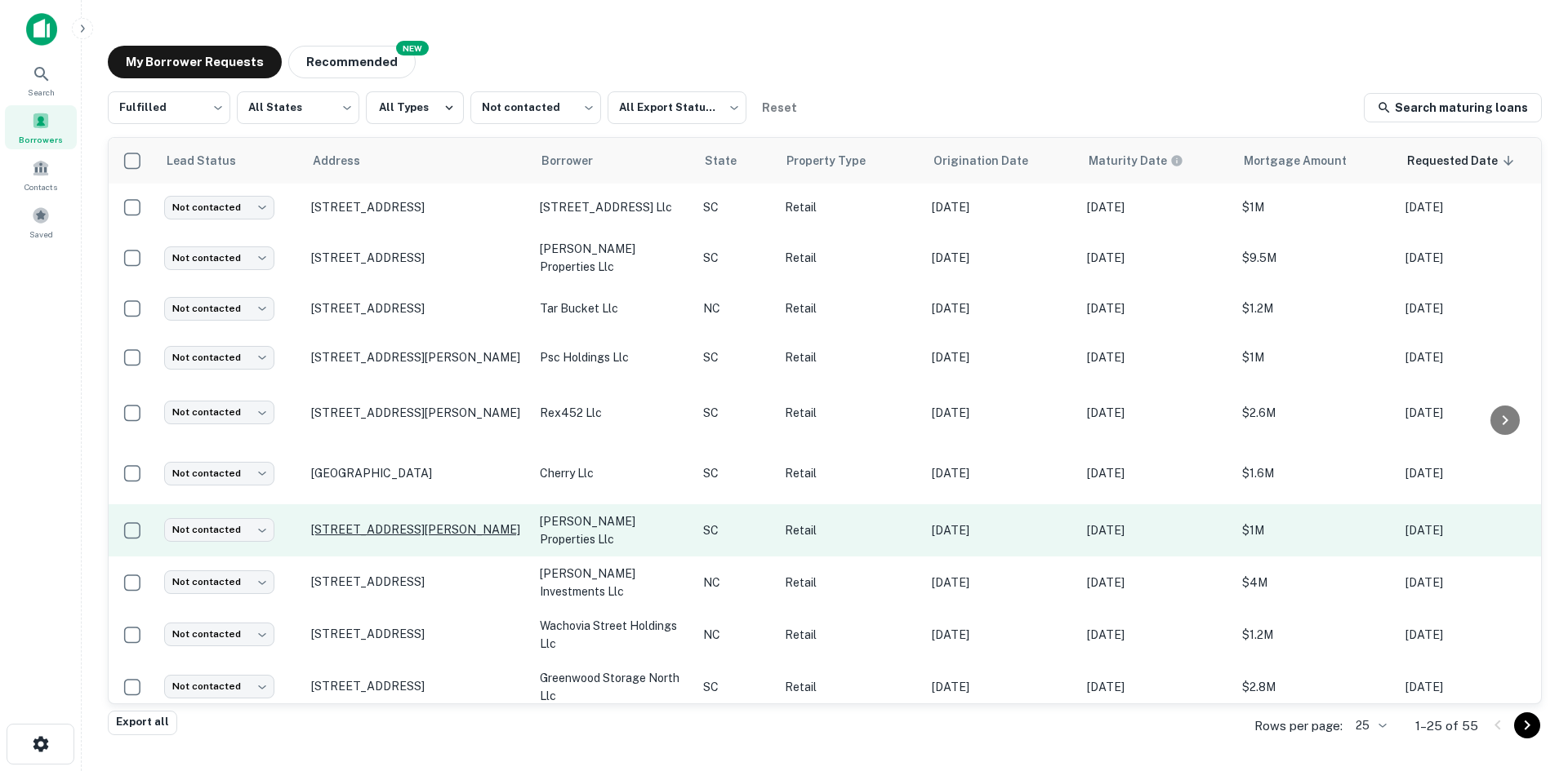
click at [397, 523] on p "[STREET_ADDRESS][PERSON_NAME]" at bounding box center [418, 530] width 212 height 15
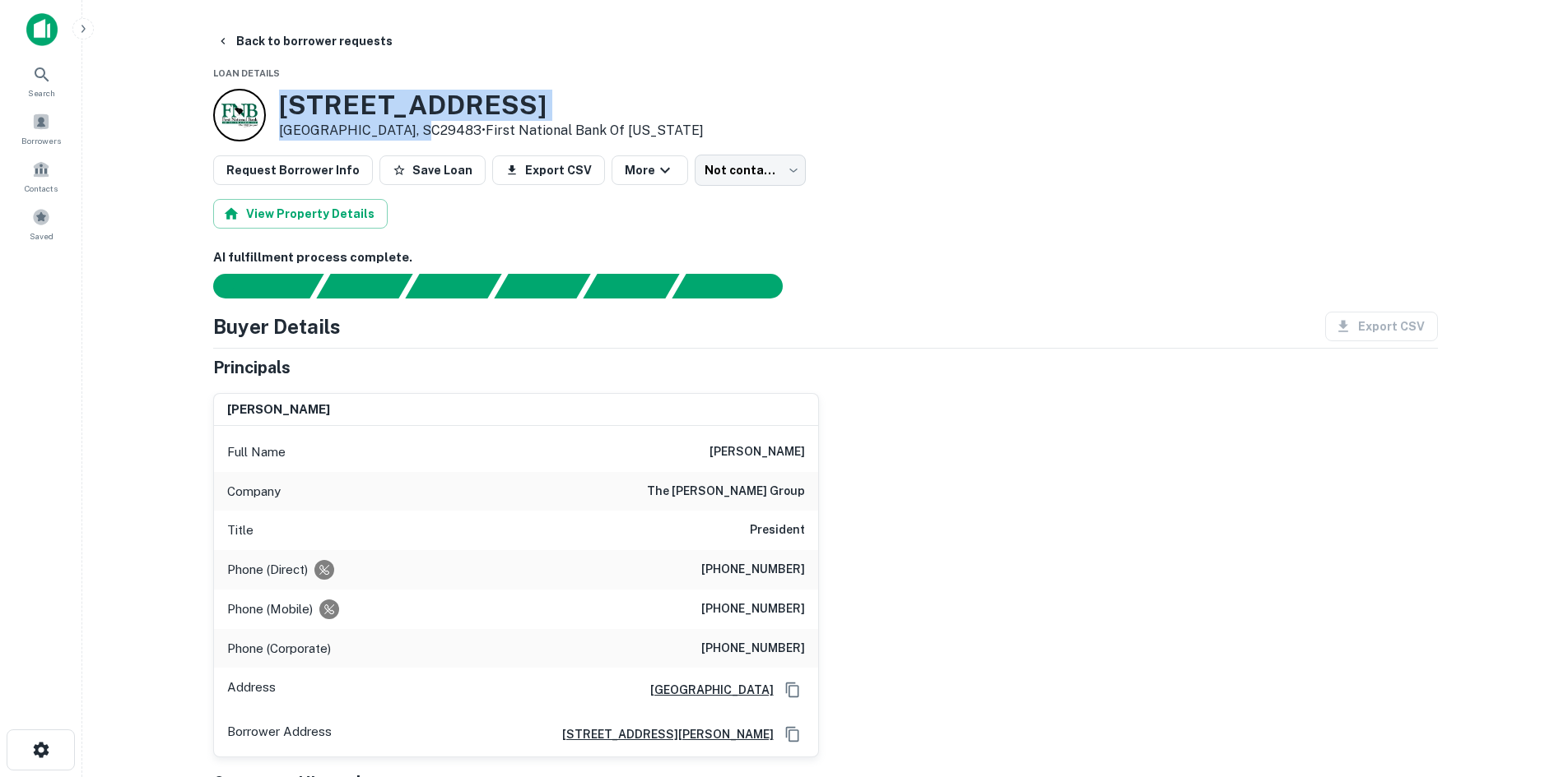
drag, startPoint x: 279, startPoint y: 98, endPoint x: 420, endPoint y: 133, distance: 145.3
click at [420, 133] on div "[STREET_ADDRESS][PERSON_NAME] • First National Bank Of [US_STATE]" at bounding box center [491, 115] width 425 height 51
copy div "[STREET_ADDRESS][PERSON_NAME]"
click at [728, 162] on body "Search Borrowers Contacts Saved Back to borrower requests Loan Details [STREET_…" at bounding box center [784, 388] width 1568 height 777
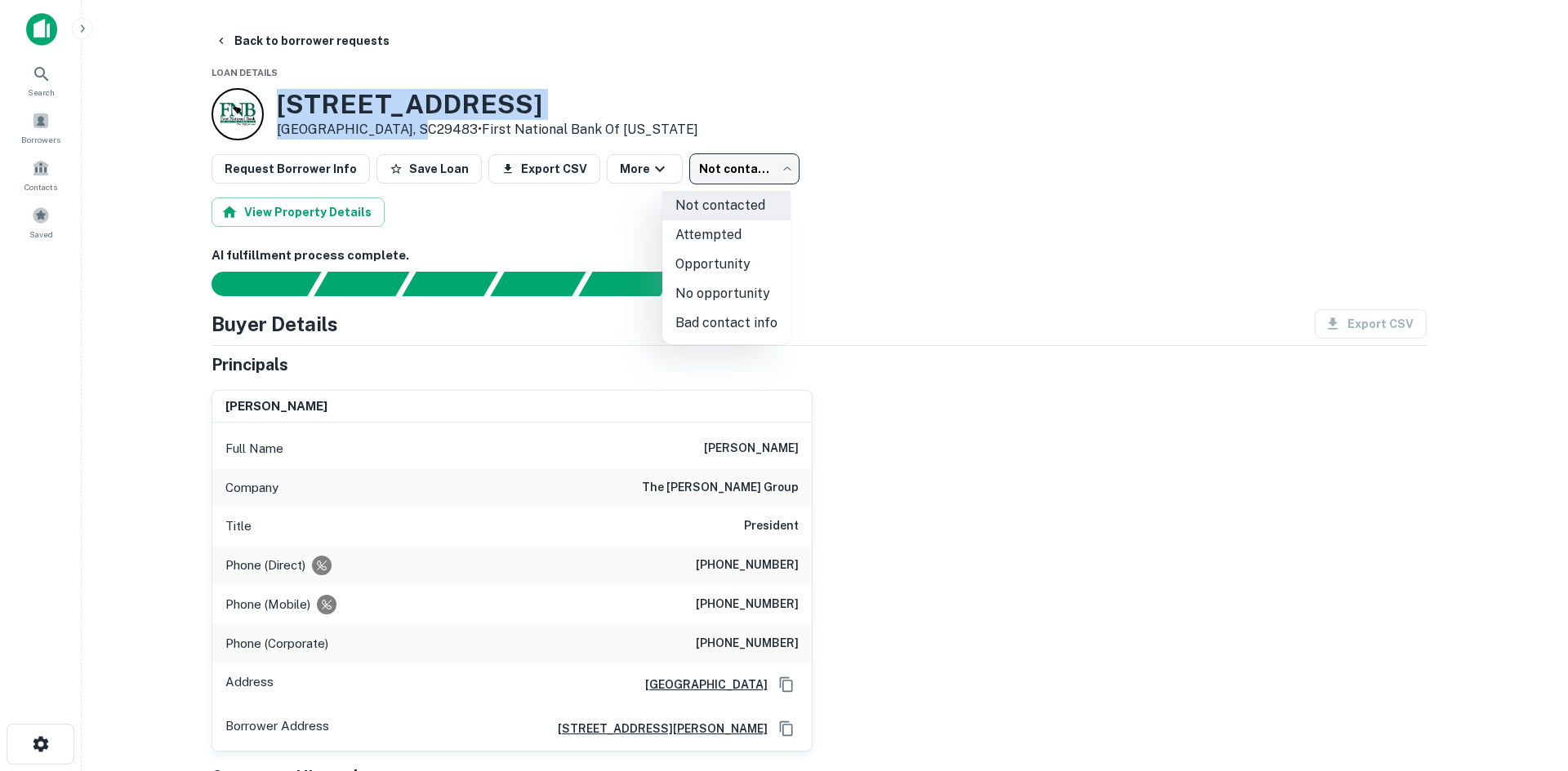
click at [708, 267] on li "Opportunity" at bounding box center [727, 264] width 128 height 29
type input "**********"
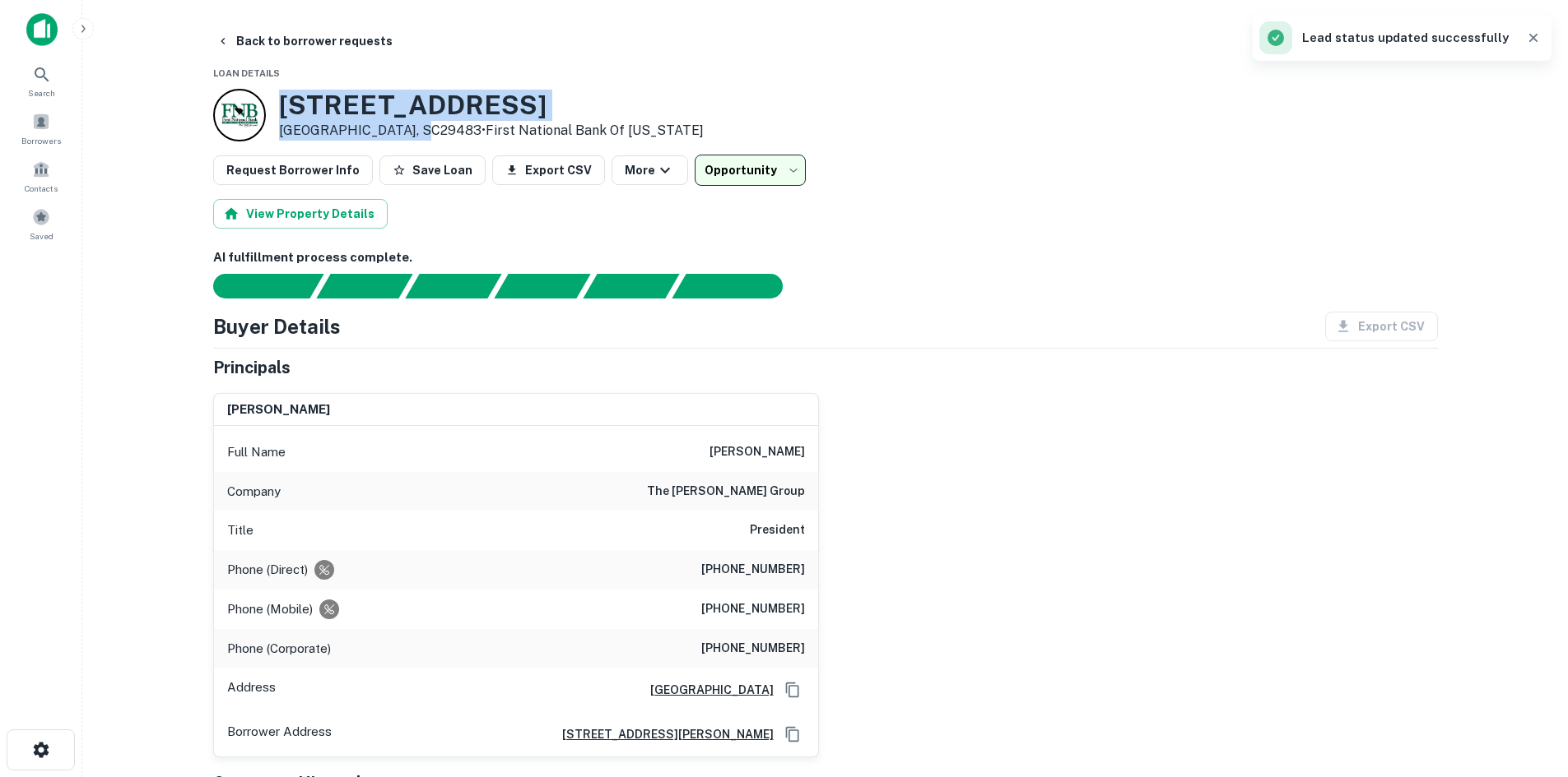
scroll to position [82, 0]
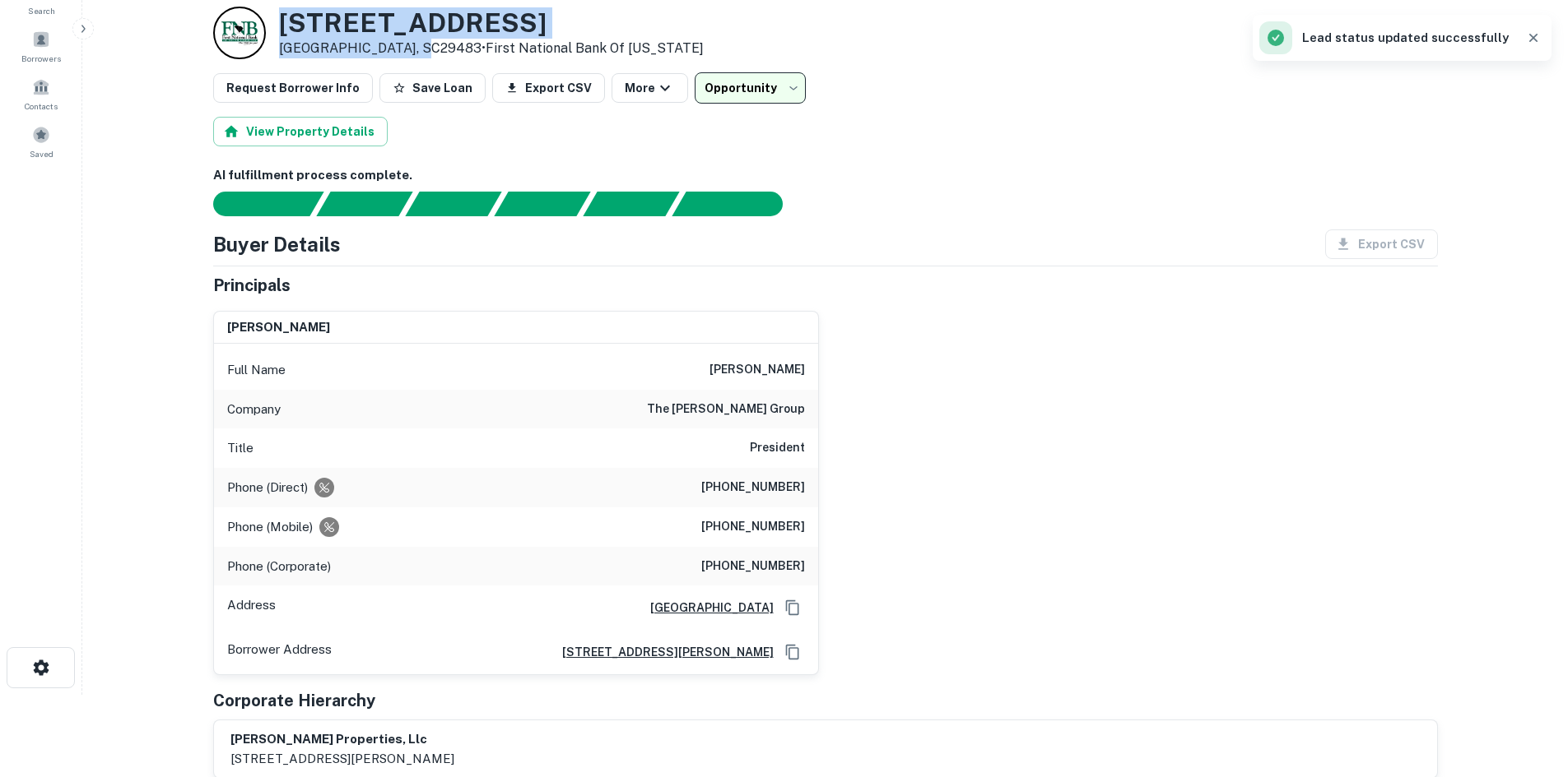
drag, startPoint x: 697, startPoint y: 369, endPoint x: 820, endPoint y: 369, distance: 123.0
click at [820, 369] on div "[PERSON_NAME] Full Name [PERSON_NAME] Company the [PERSON_NAME] group Title Pre…" at bounding box center [819, 487] width 1238 height 378
copy h6 "[PERSON_NAME]"
click at [710, 380] on div "Full Name [PERSON_NAME]" at bounding box center [516, 369] width 604 height 40
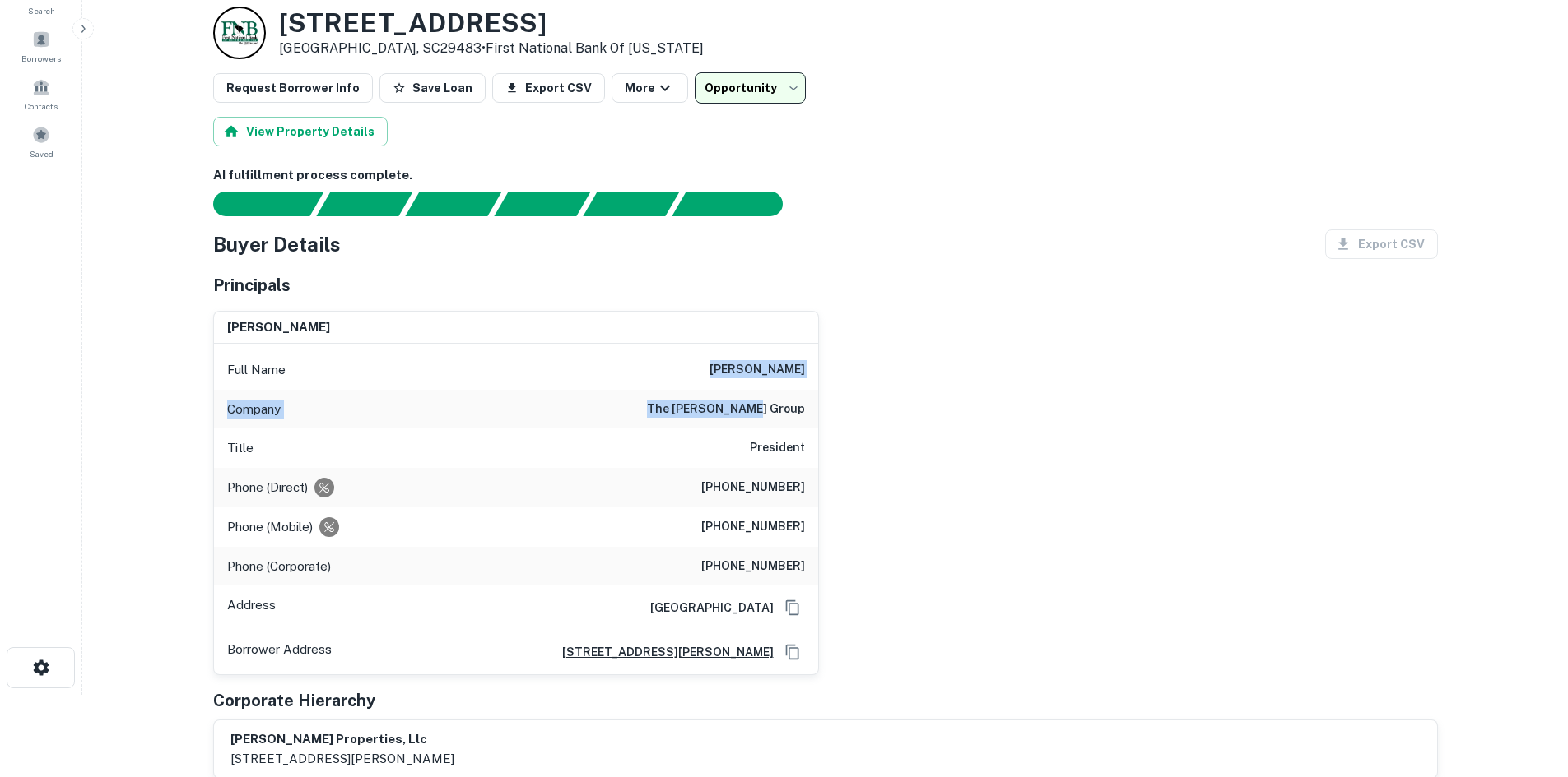
drag, startPoint x: 694, startPoint y: 363, endPoint x: 806, endPoint y: 399, distance: 117.6
click at [806, 399] on div "Full Name [PERSON_NAME] Company the [PERSON_NAME] group Title President Phone (…" at bounding box center [516, 509] width 604 height 331
copy div "[PERSON_NAME] Company the [PERSON_NAME] group"
drag, startPoint x: 273, startPoint y: 26, endPoint x: 598, endPoint y: 20, distance: 325.1
click at [598, 20] on div "[STREET_ADDRESS][PERSON_NAME] • First National Bank Of [US_STATE]" at bounding box center [458, 33] width 491 height 53
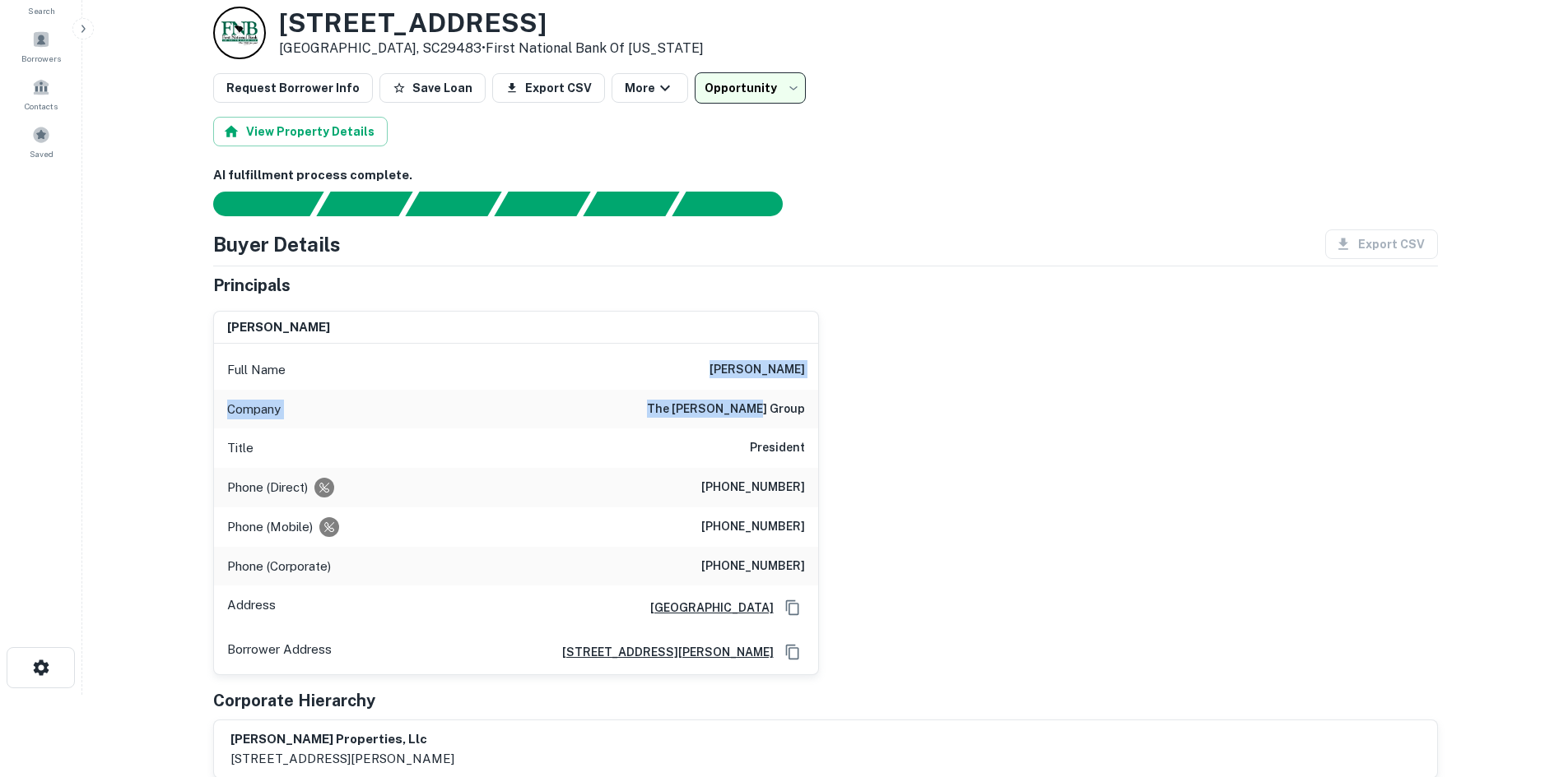
copy h3 "[STREET_ADDRESS]"
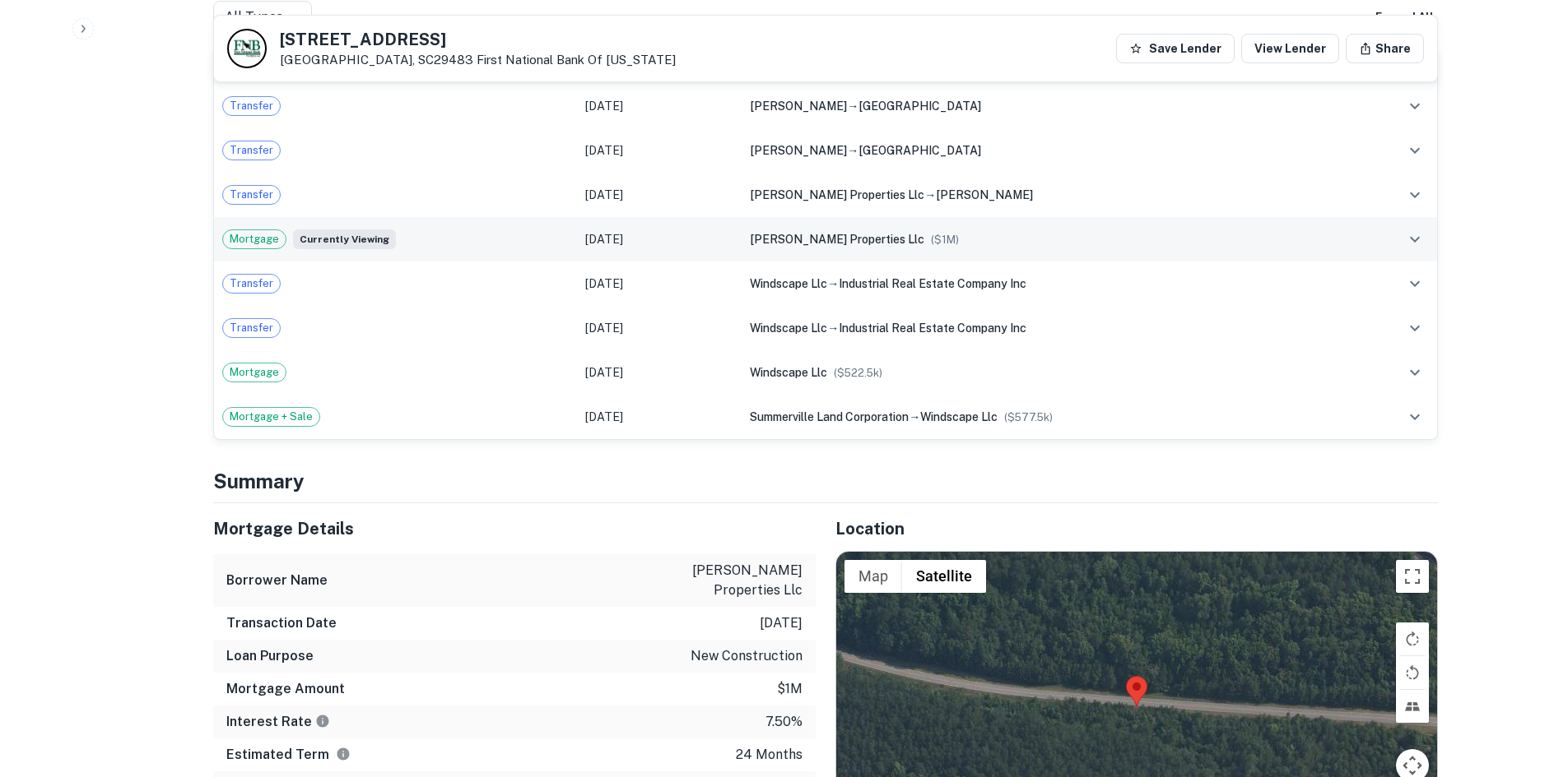
scroll to position [1398, 0]
